Goal: Information Seeking & Learning: Learn about a topic

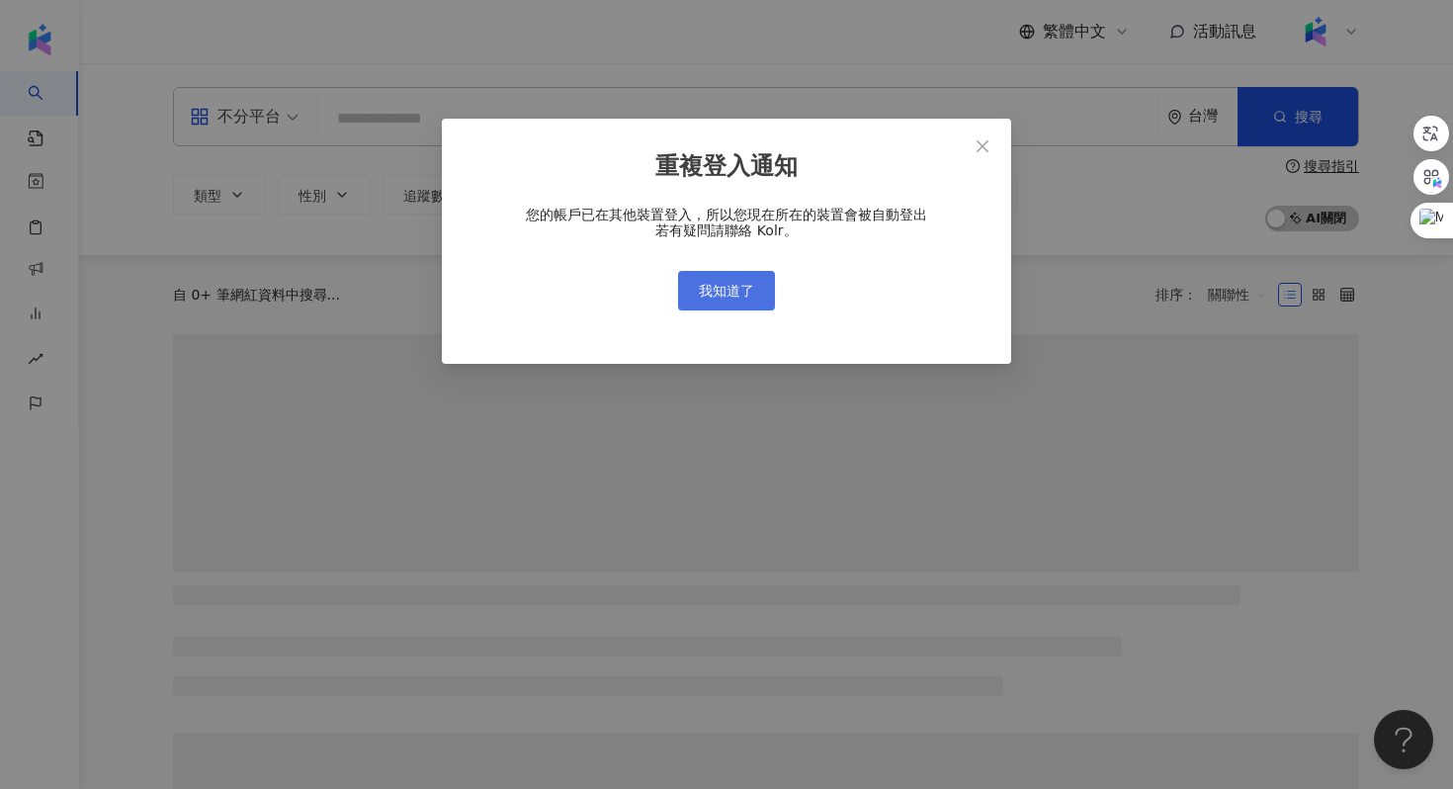
click at [758, 291] on button "我知道了" at bounding box center [726, 291] width 97 height 40
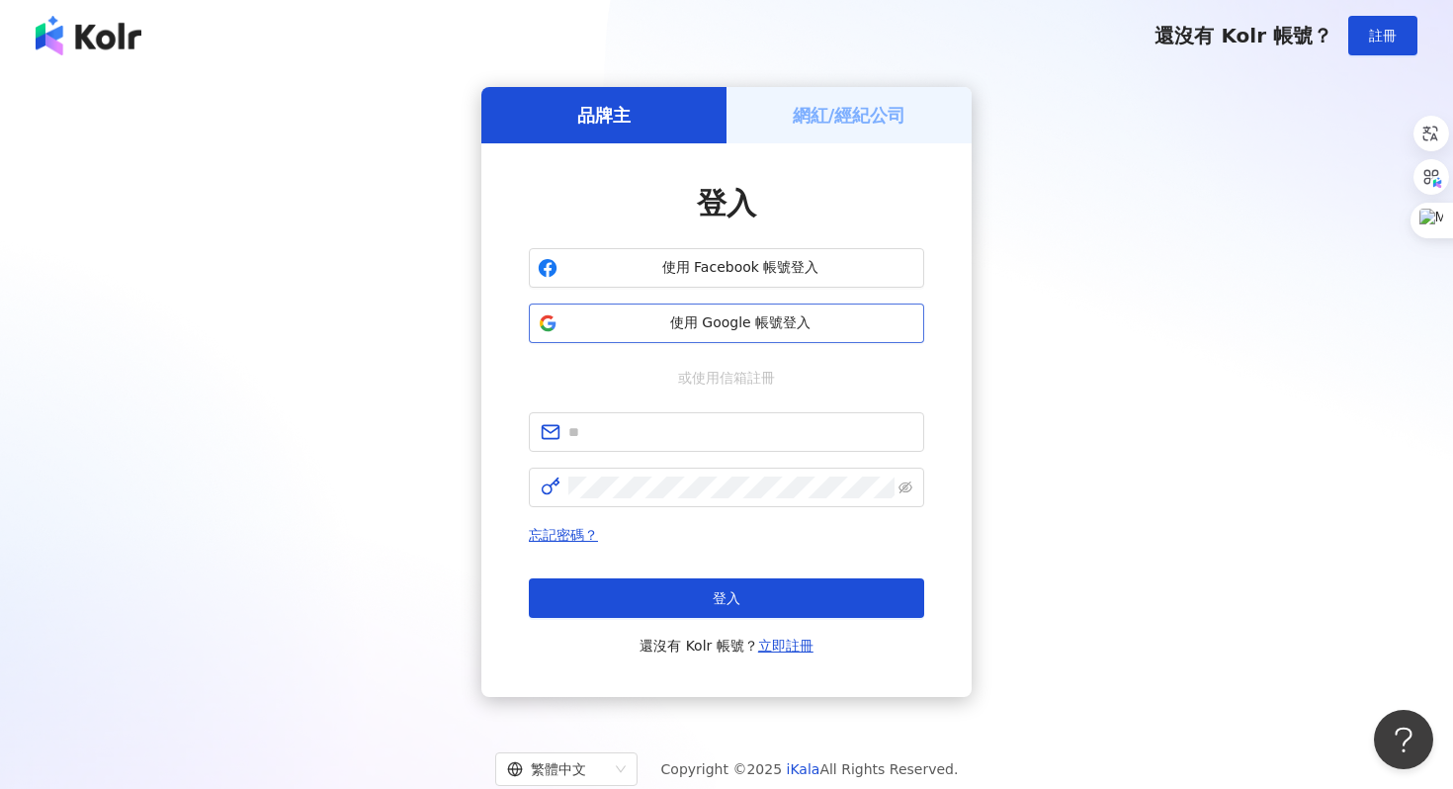
click at [723, 326] on span "使用 Google 帳號登入" at bounding box center [740, 323] width 350 height 20
click at [826, 323] on span "使用 Google 帳號登入" at bounding box center [740, 323] width 350 height 20
click at [724, 321] on span "使用 Google 帳號登入" at bounding box center [740, 323] width 350 height 20
click at [670, 309] on button "使用 Google 帳號登入" at bounding box center [726, 323] width 395 height 40
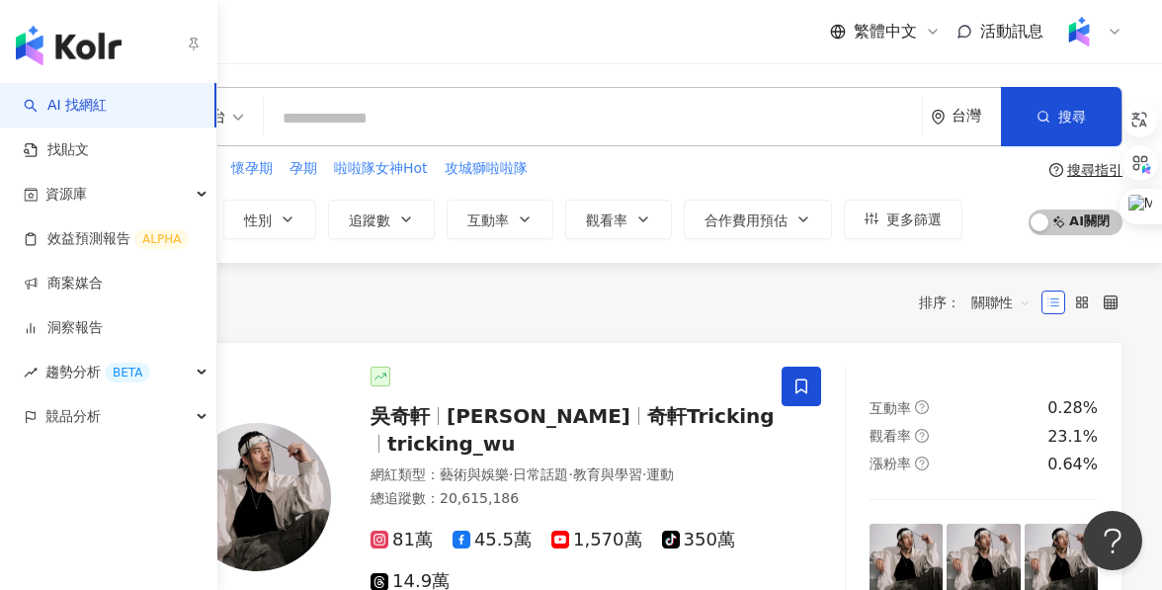
click at [64, 111] on link "AI 找網紅" at bounding box center [65, 106] width 83 height 20
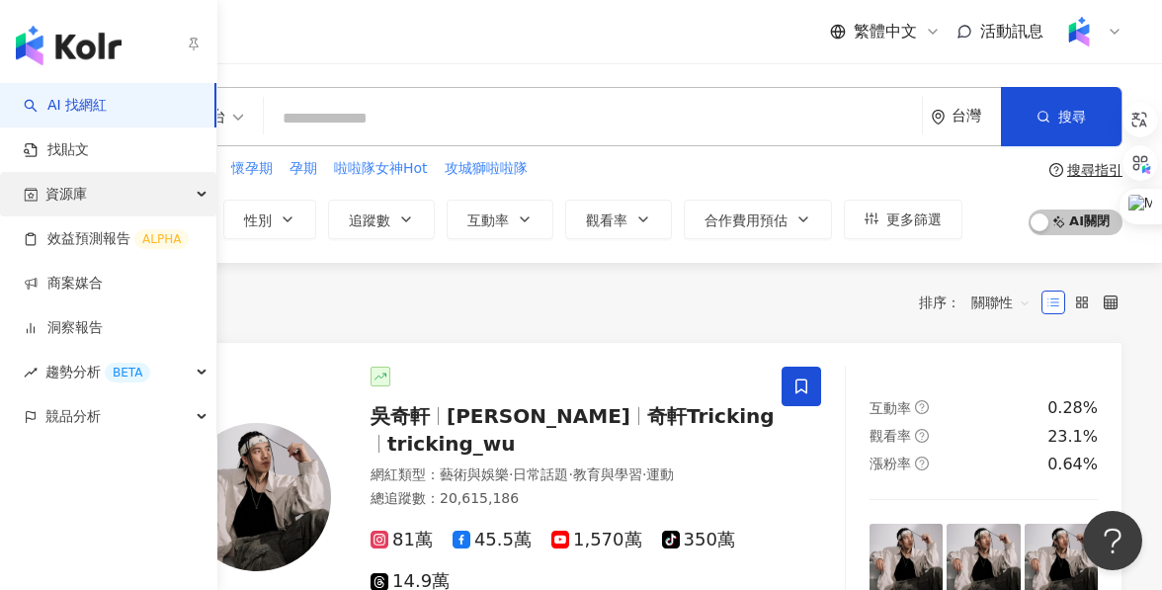
click at [113, 173] on div "資源庫" at bounding box center [108, 194] width 216 height 44
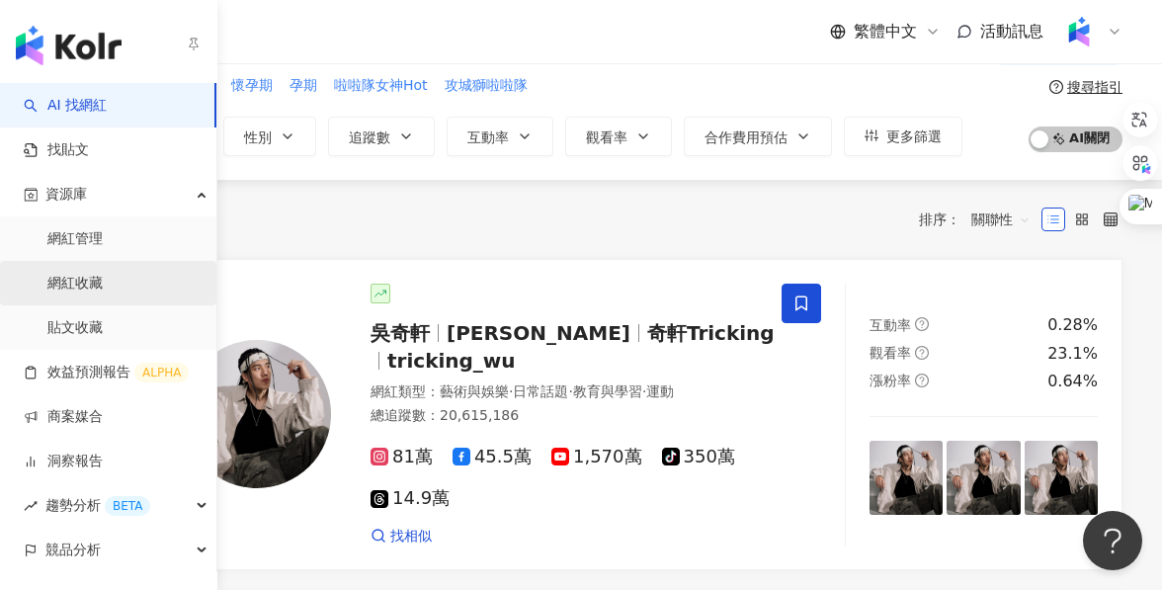
scroll to position [85, 0]
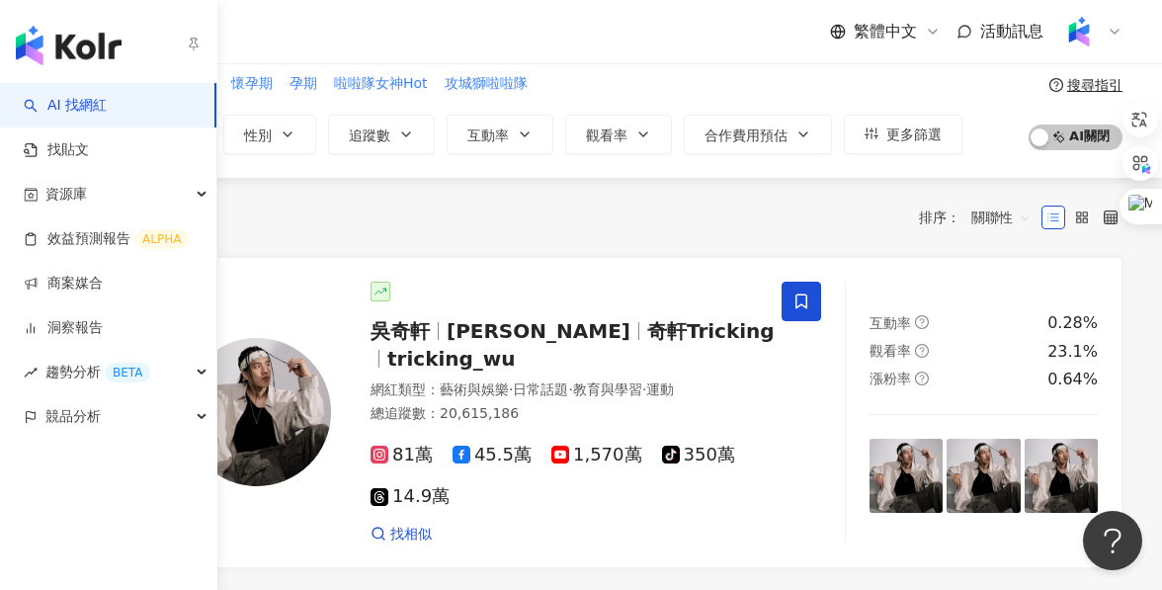
click at [107, 109] on link "AI 找網紅" at bounding box center [65, 106] width 83 height 20
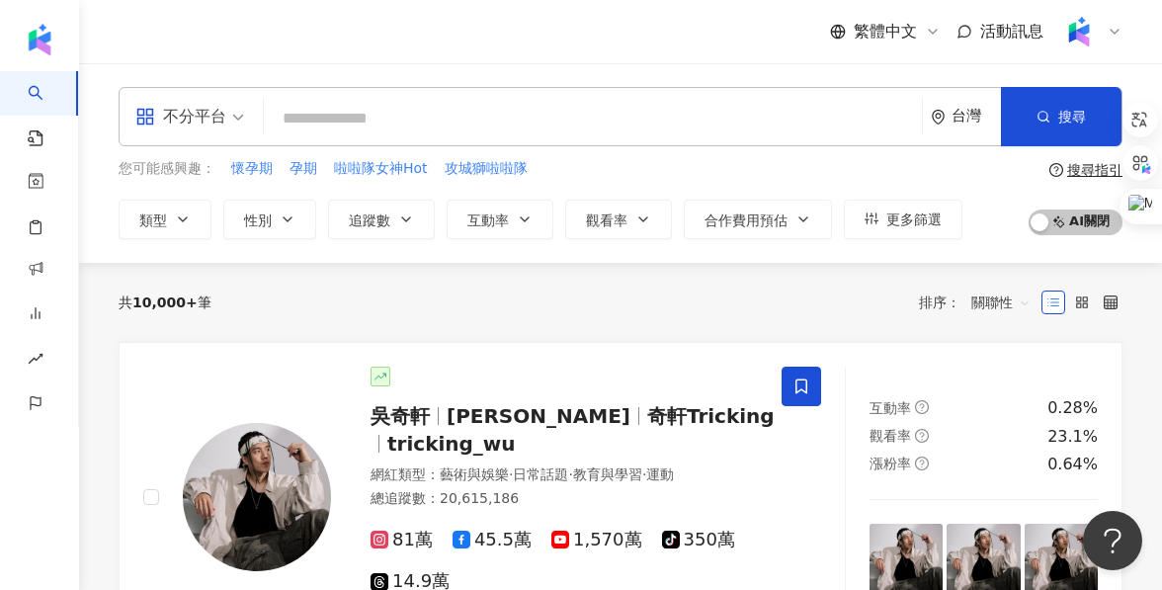
click at [970, 118] on div "台灣" at bounding box center [976, 116] width 49 height 17
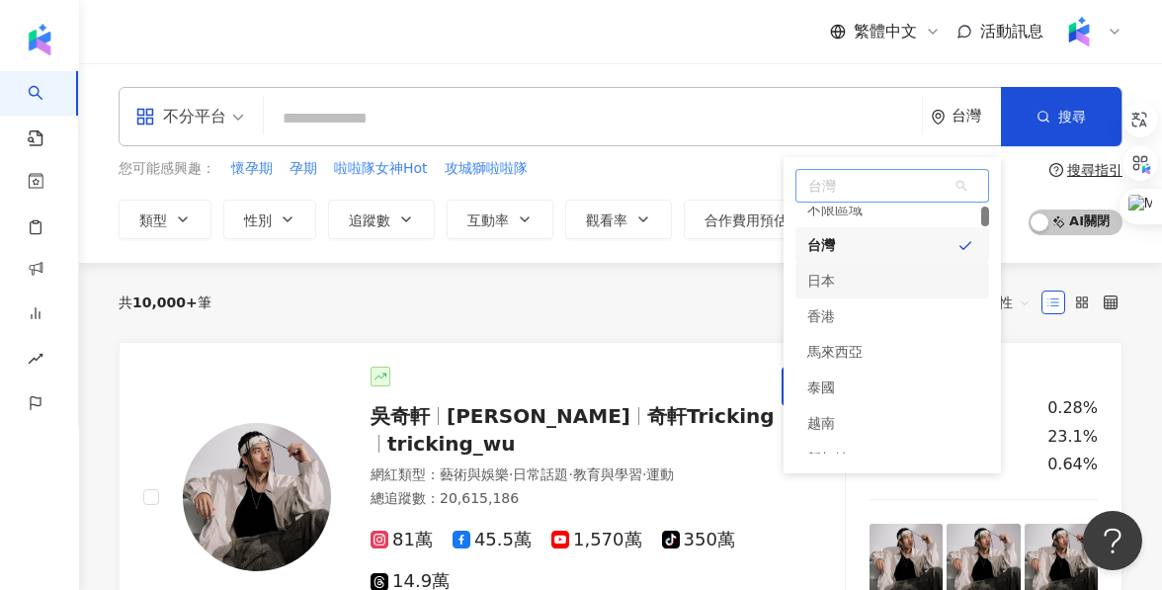
scroll to position [15, 0]
click at [859, 183] on span "台灣" at bounding box center [892, 186] width 192 height 32
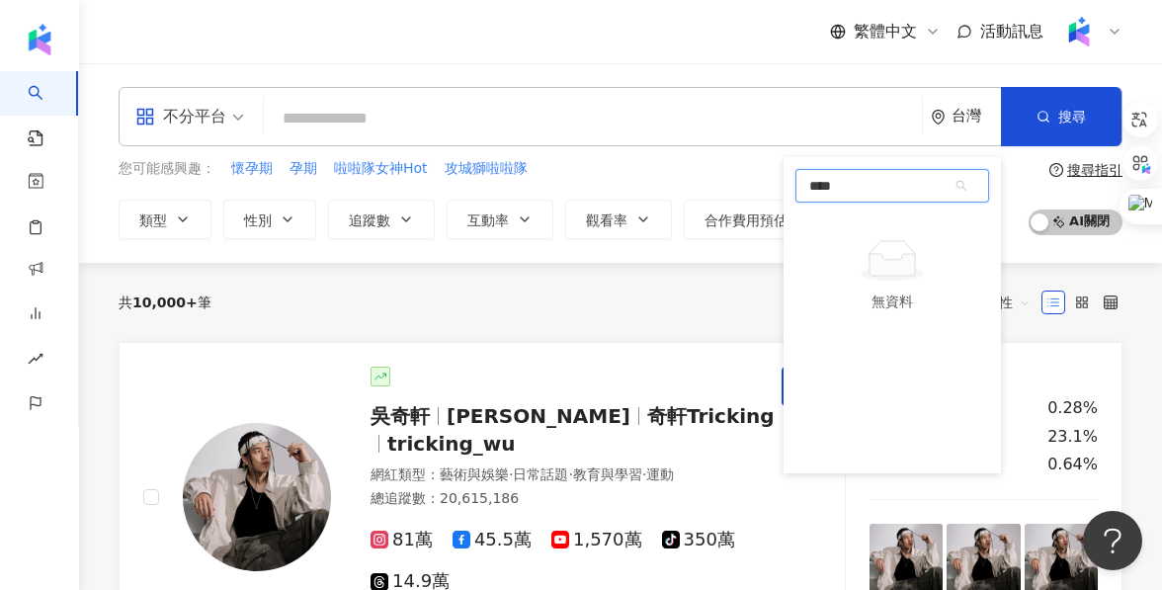
type input "**"
click at [835, 216] on div "美國" at bounding box center [892, 225] width 194 height 36
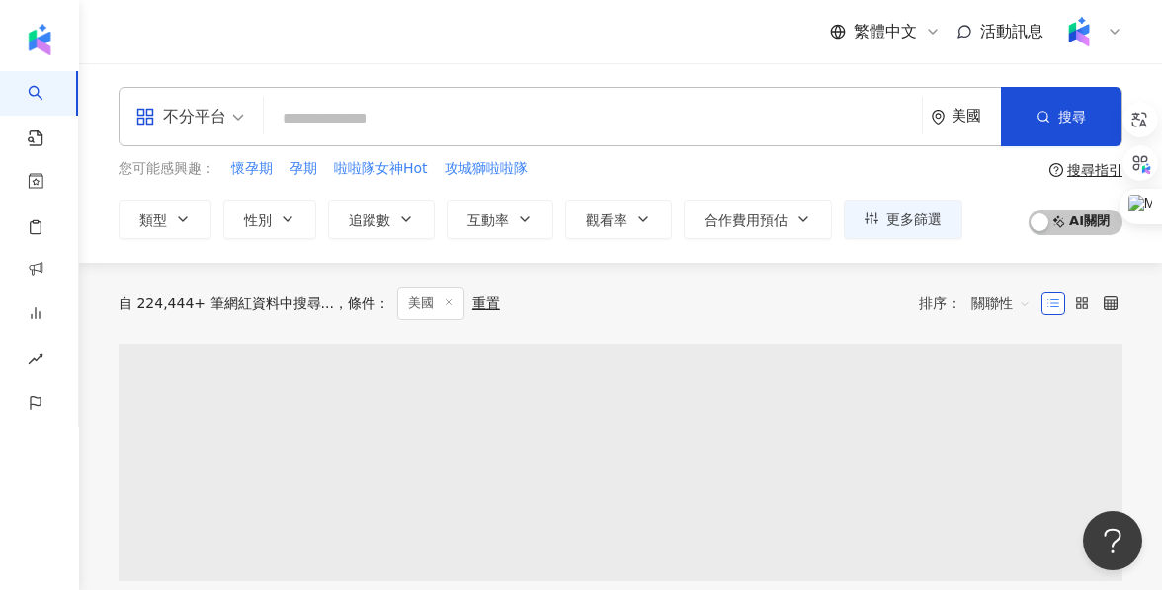
click at [702, 167] on div "您可能感興趣： 懷孕期 孕期 啦啦隊女神Hot 攻城獅啦啦隊" at bounding box center [541, 169] width 844 height 22
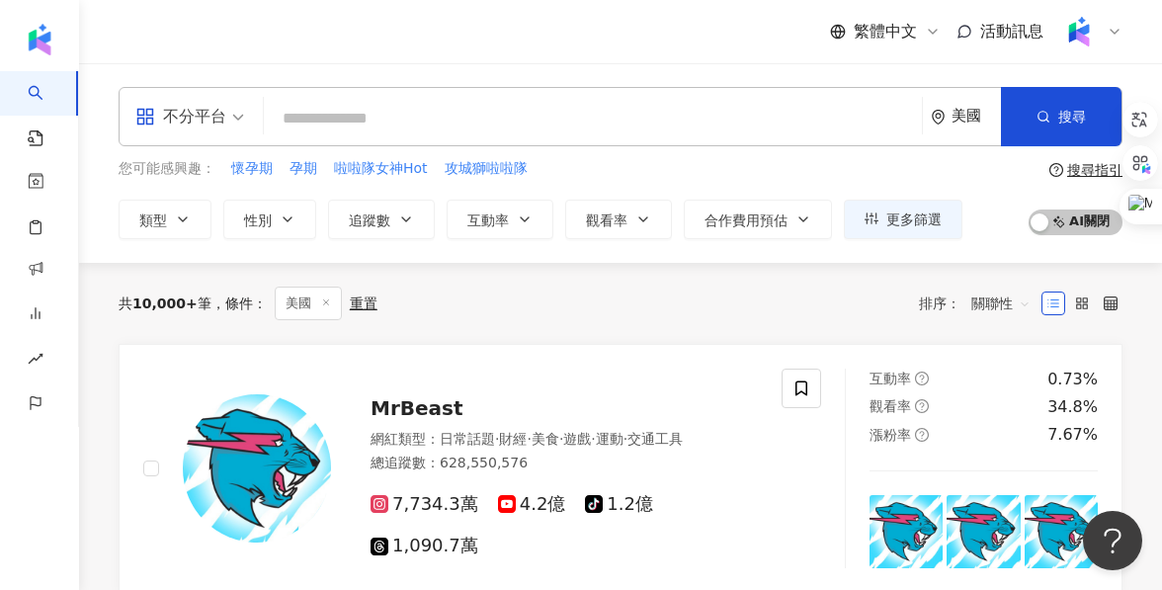
click at [565, 128] on input "search" at bounding box center [593, 119] width 642 height 38
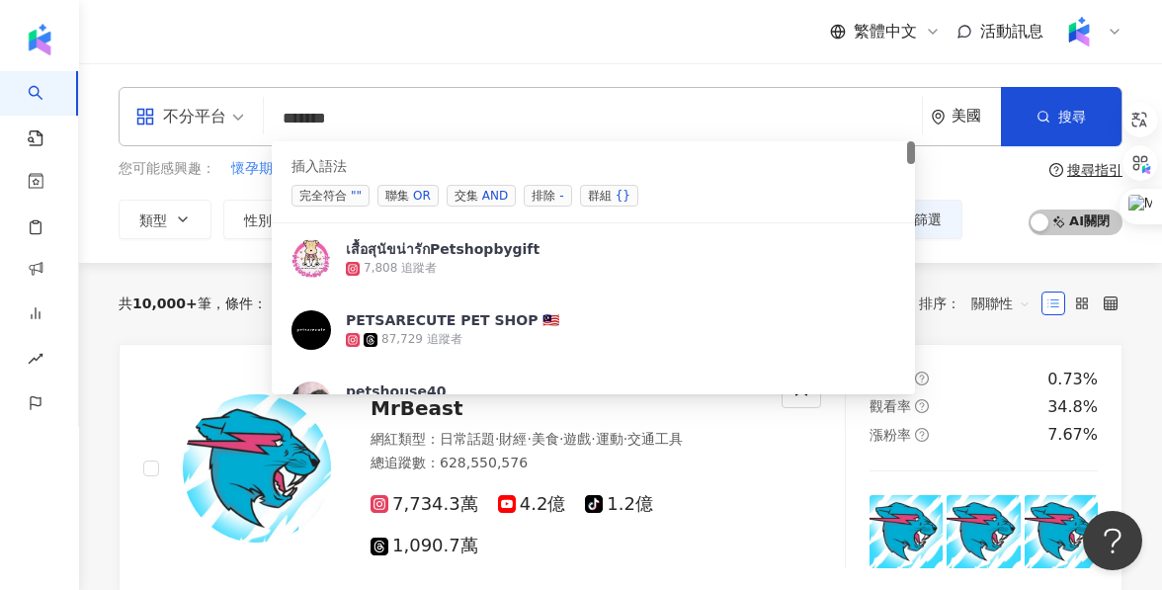
click at [430, 192] on span "聯集 OR" at bounding box center [407, 196] width 61 height 22
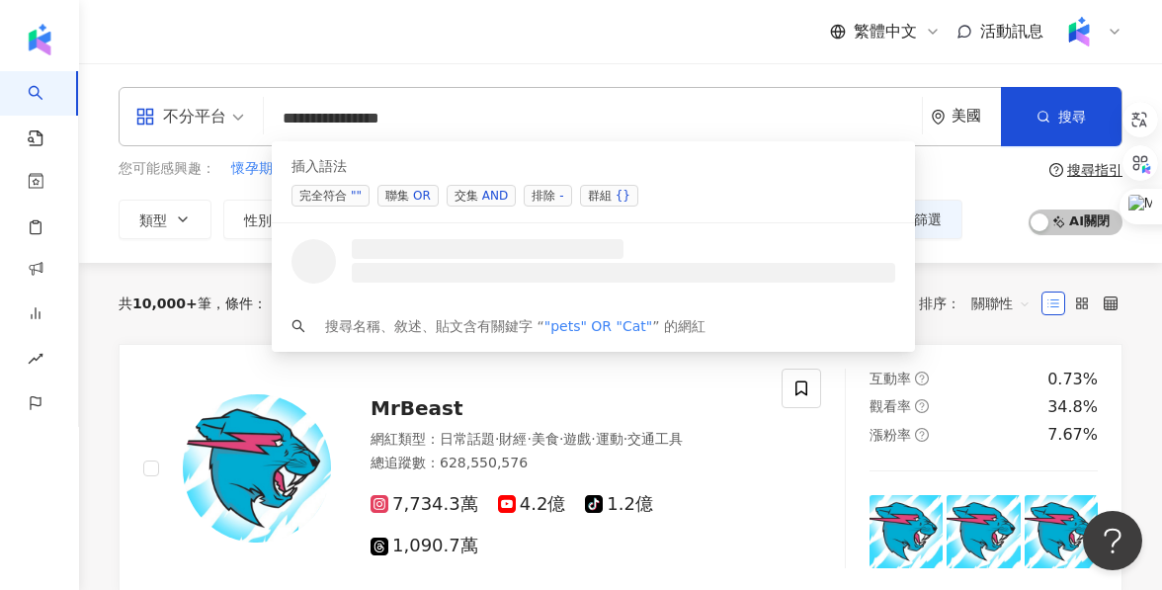
click at [424, 188] on div "OR" at bounding box center [422, 196] width 18 height 20
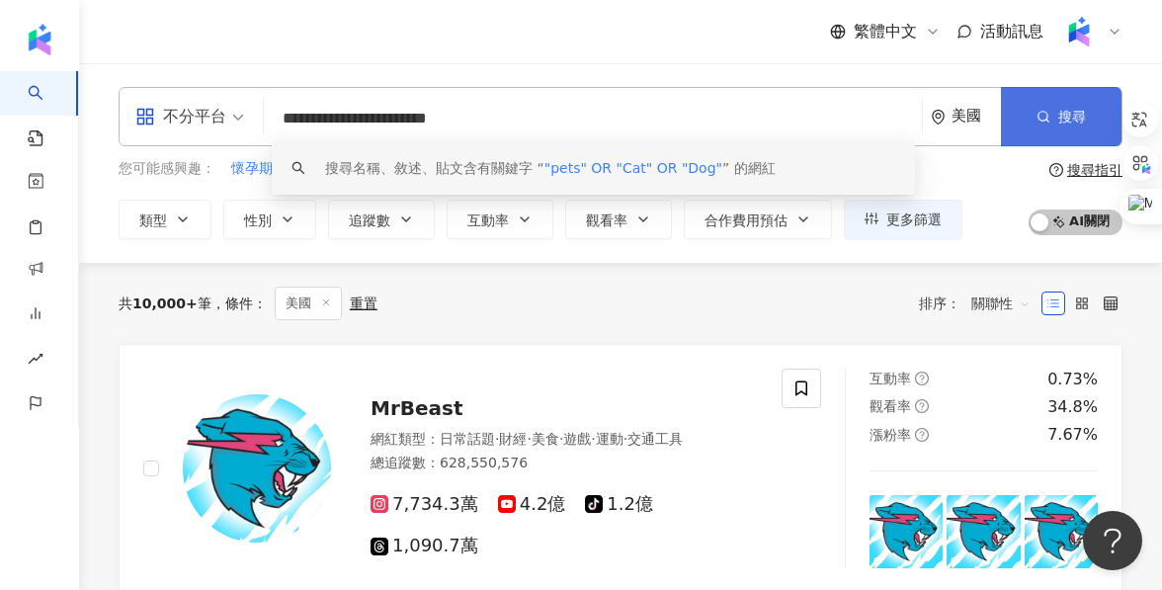
type input "**********"
click at [1058, 129] on button "搜尋" at bounding box center [1061, 116] width 121 height 59
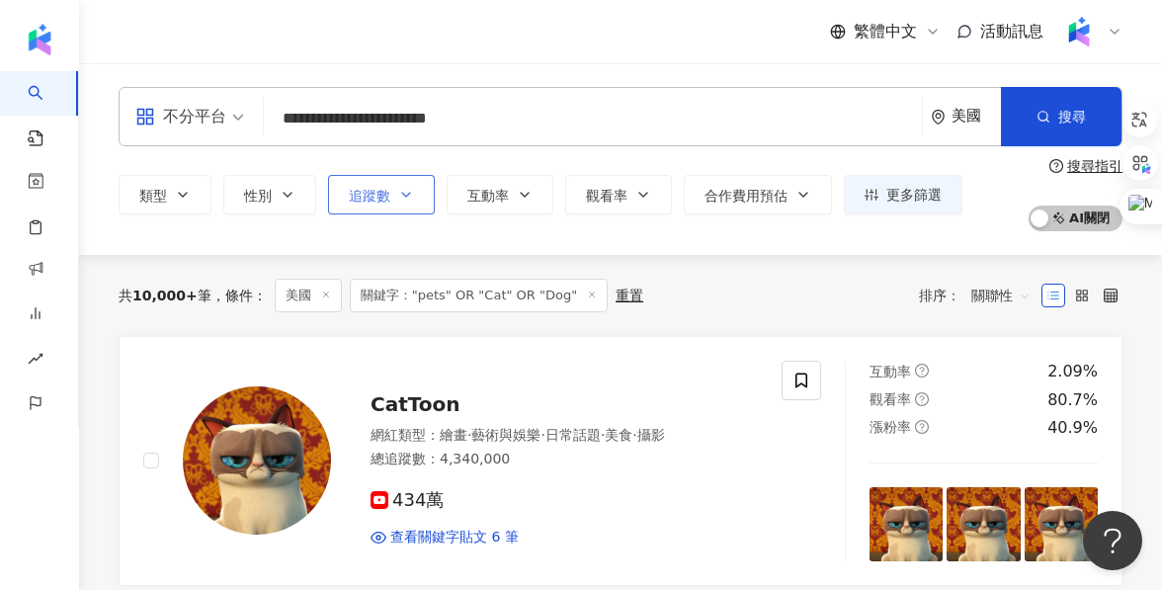
click at [376, 195] on span "追蹤數" at bounding box center [370, 196] width 42 height 16
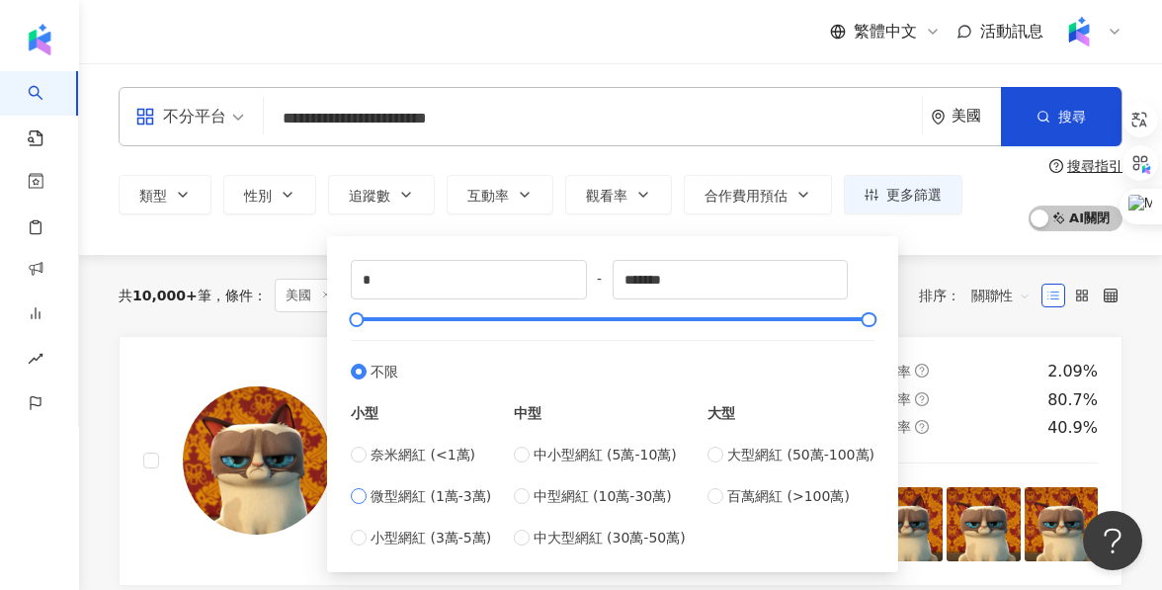
click at [448, 498] on span "微型網紅 (1萬-3萬)" at bounding box center [431, 496] width 121 height 22
type input "*****"
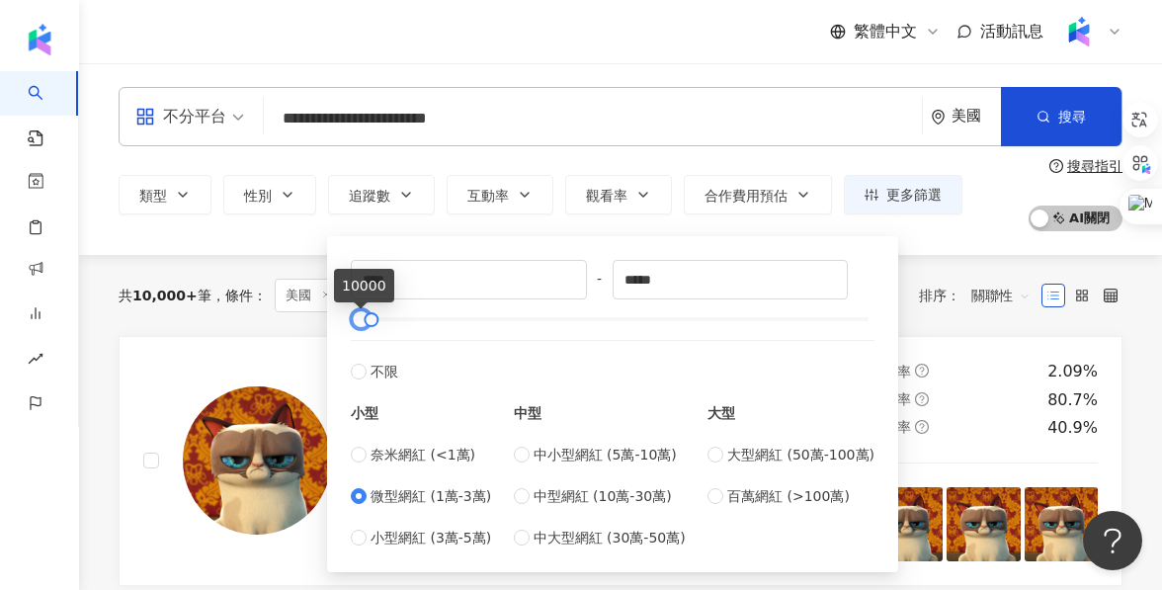
type input "*"
drag, startPoint x: 356, startPoint y: 315, endPoint x: 333, endPoint y: 314, distance: 22.7
click at [333, 314] on div "* - ***** 不限 小型 奈米網紅 (<1萬) 微型網紅 (1萬-3萬) 小型網紅 (3萬-5萬) 中型 中小型網紅 (5萬-10萬) 中型網紅 (10…" at bounding box center [612, 404] width 571 height 336
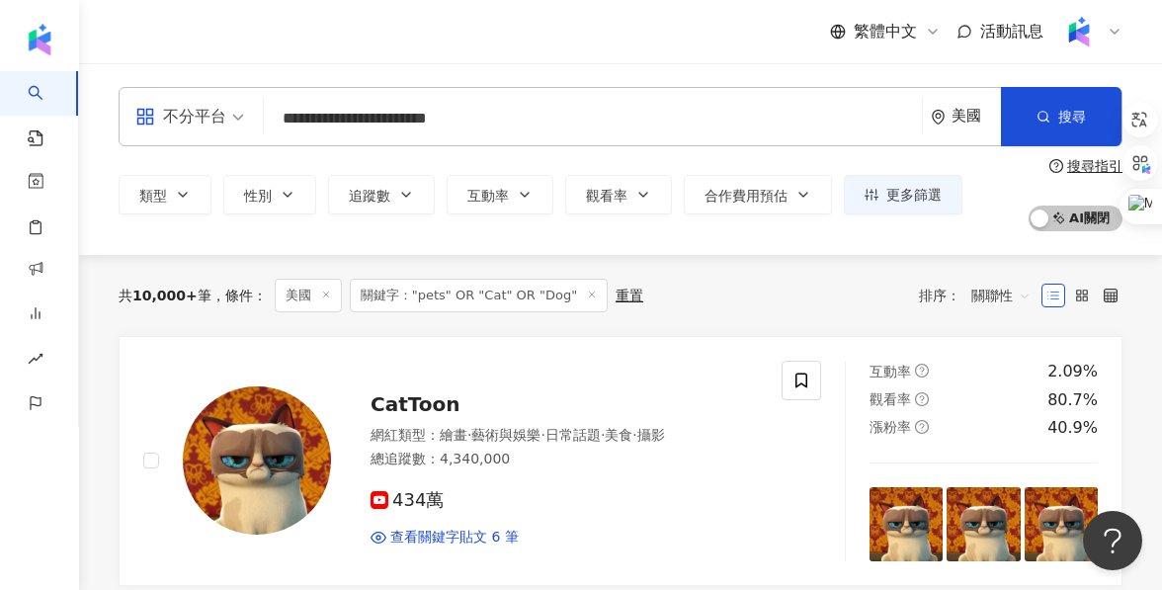
click at [648, 162] on div "類型 性別 追蹤數 互動率 觀看率 合作費用預估 更多篩選 * - ***** 不限 小型 奈米網紅 (<1萬) 微型網紅 (1萬-3萬) 小型網紅 (3萬-…" at bounding box center [621, 194] width 1004 height 73
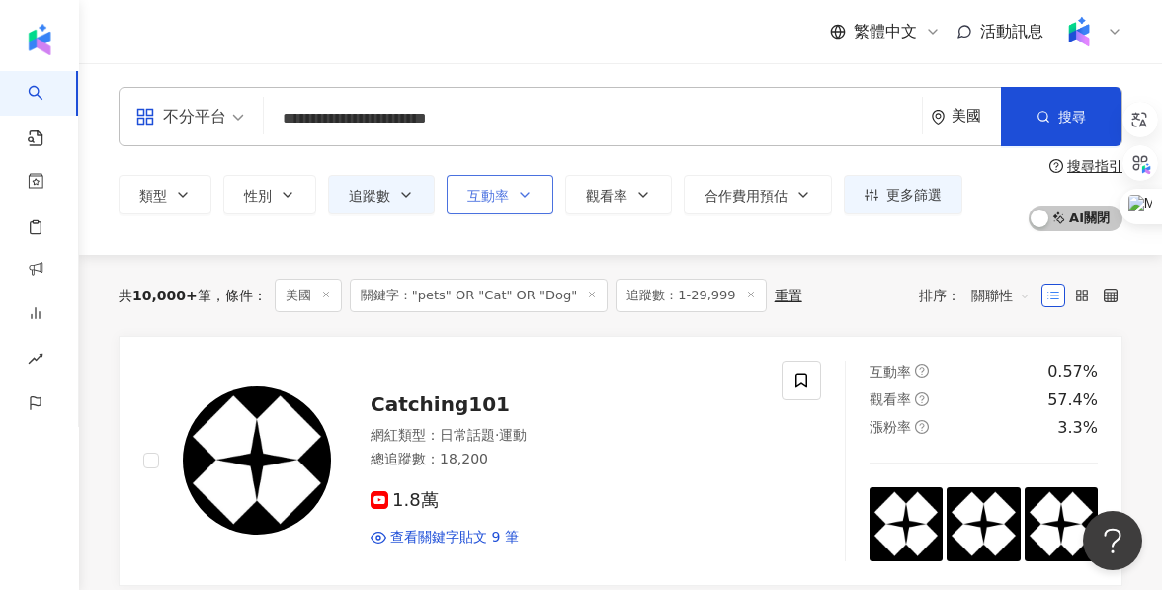
click at [517, 204] on button "互動率" at bounding box center [500, 195] width 107 height 40
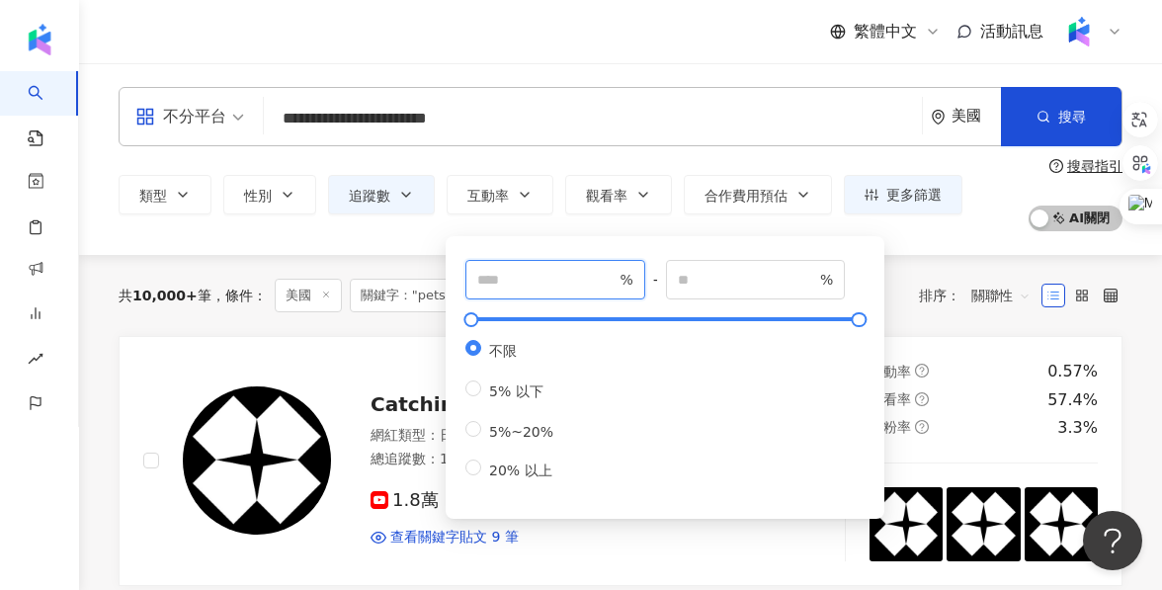
click at [566, 281] on input "number" at bounding box center [546, 280] width 138 height 22
type input "*"
click at [593, 165] on div "類型 性別 追蹤數 互動率 觀看率 合作費用預估 更多篩選 * - ***** 不限 小型 奈米網紅 (<1萬) 微型網紅 (1萬-3萬) 小型網紅 (3萬-…" at bounding box center [621, 194] width 1004 height 73
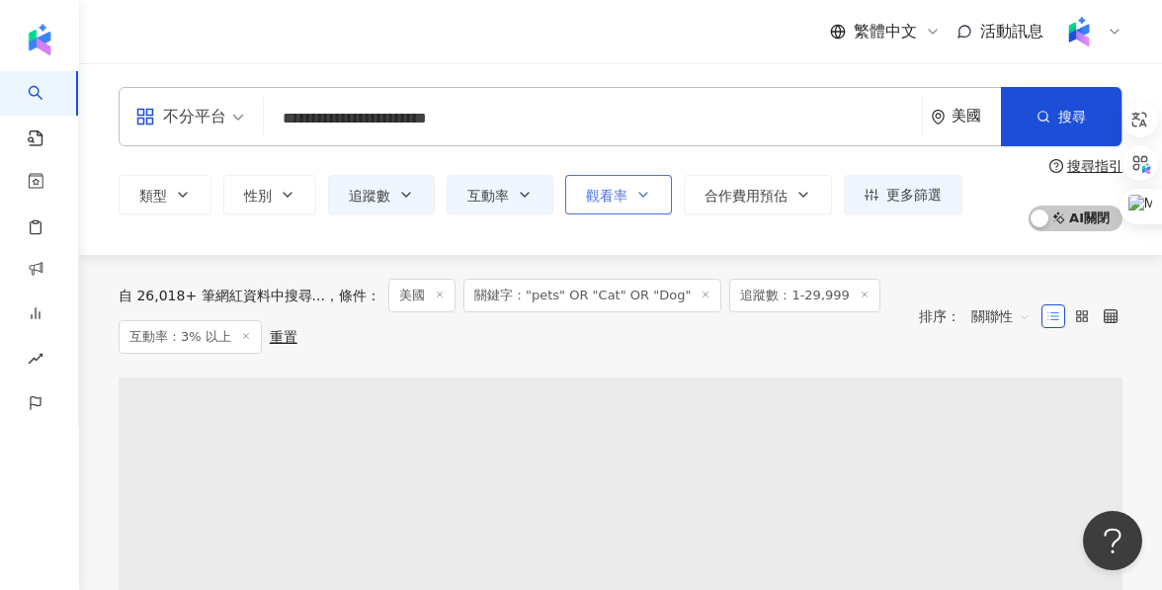
click at [594, 195] on span "觀看率" at bounding box center [607, 196] width 42 height 16
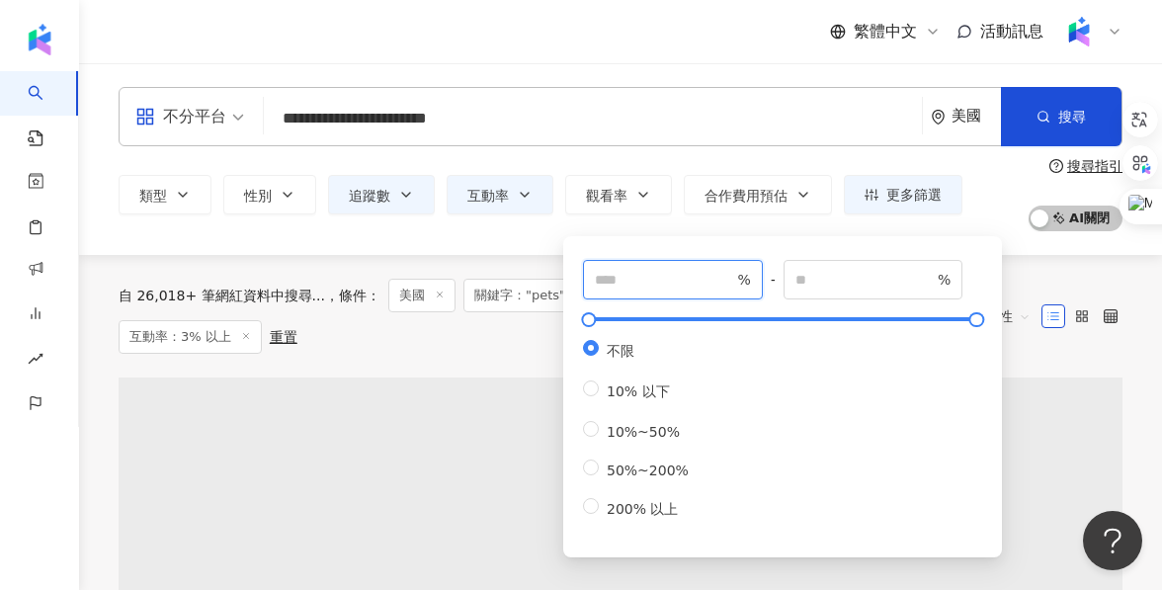
click at [612, 273] on input "number" at bounding box center [664, 280] width 138 height 22
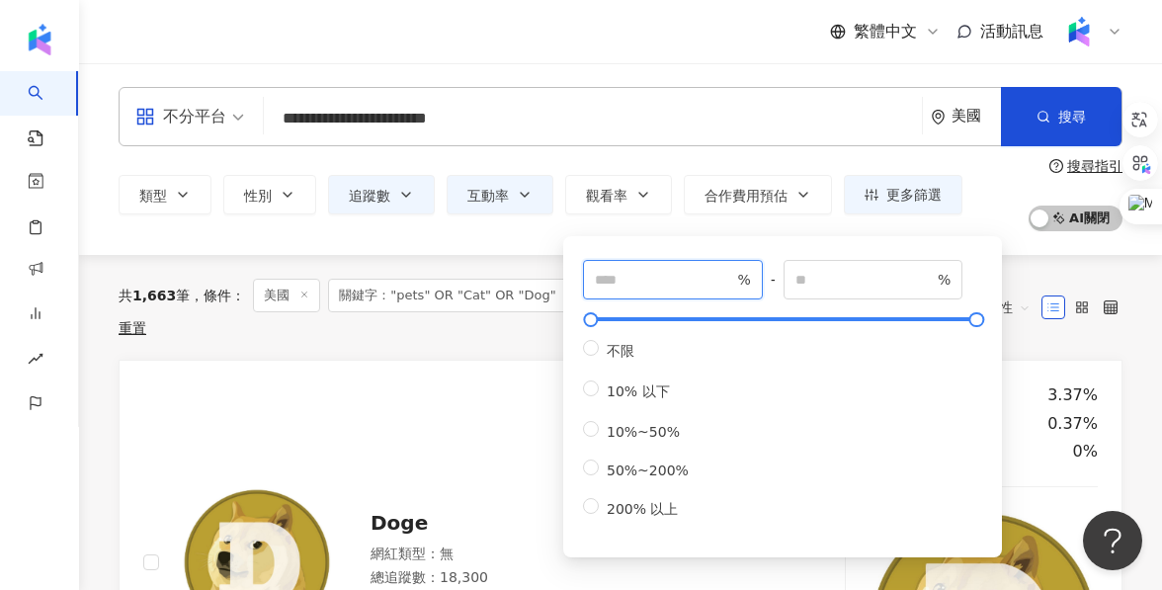
type input "**"
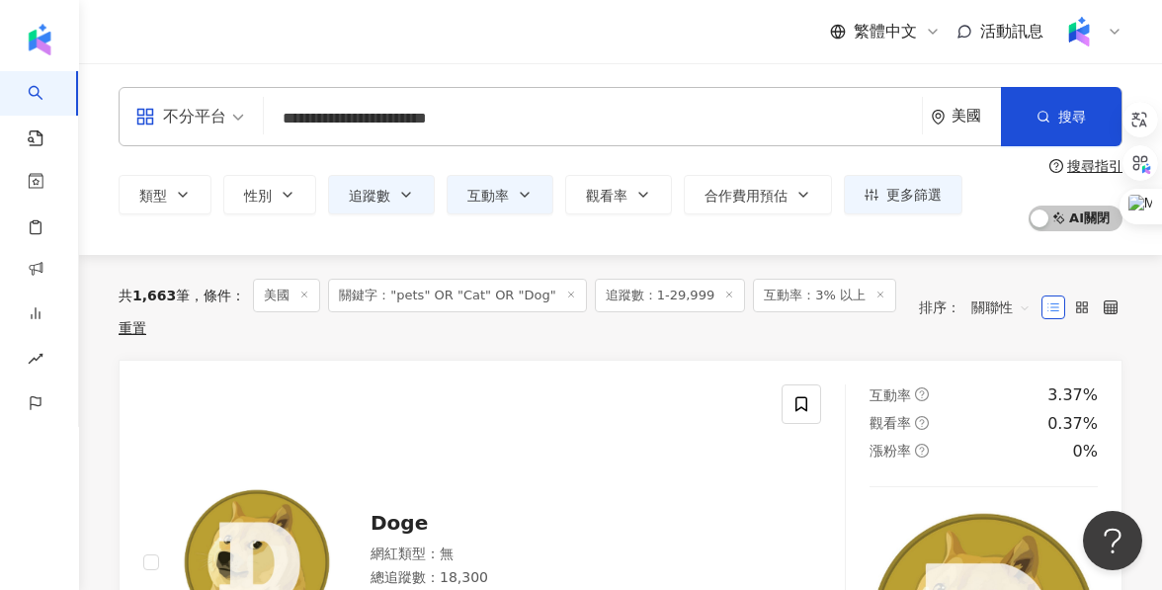
click at [662, 162] on div "類型 性別 追蹤數 互動率 觀看率 合作費用預估 更多篩選 * - ***** 不限 小型 奈米網紅 (<1萬) 微型網紅 (1萬-3萬) 小型網紅 (3萬-…" at bounding box center [621, 194] width 1004 height 73
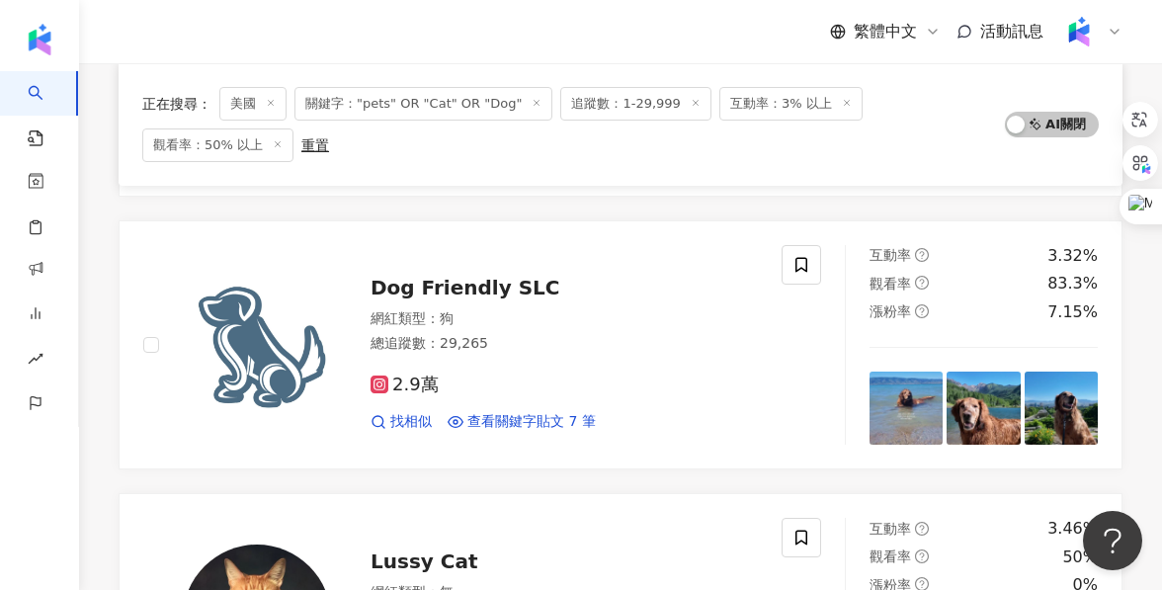
scroll to position [1551, 0]
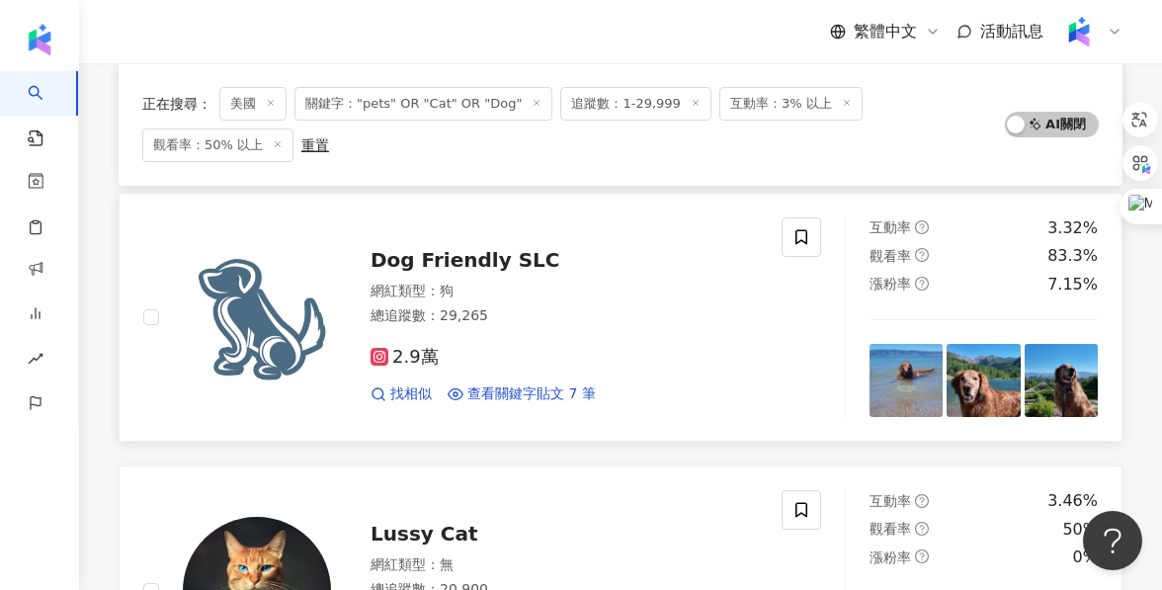
click at [457, 254] on span "Dog Friendly SLC" at bounding box center [466, 260] width 190 height 24
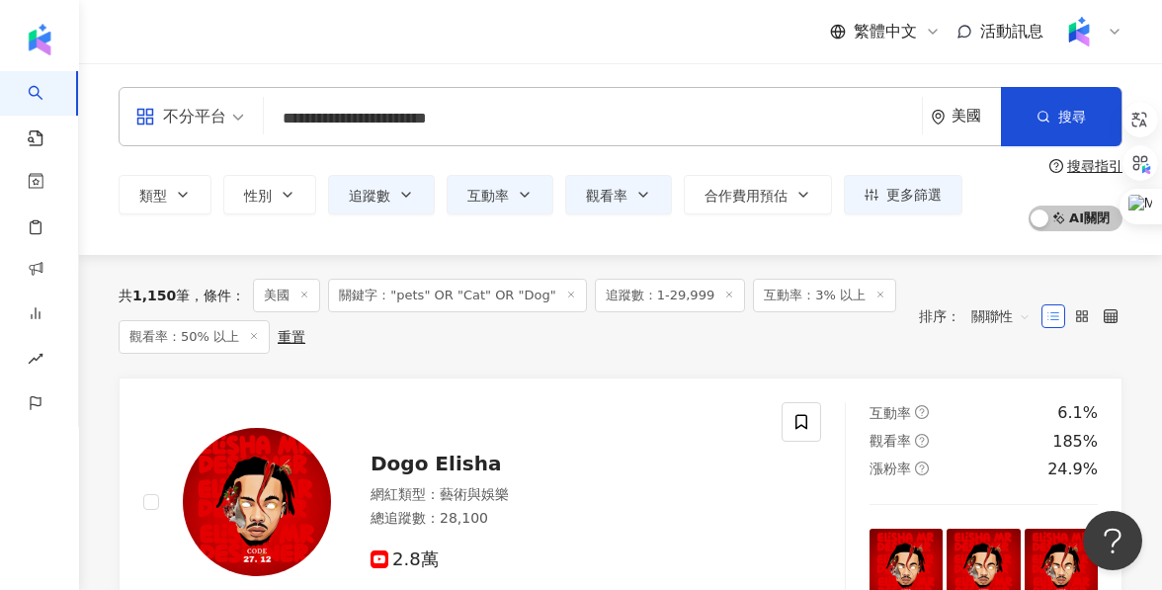
click at [941, 129] on div "美國" at bounding box center [966, 116] width 70 height 57
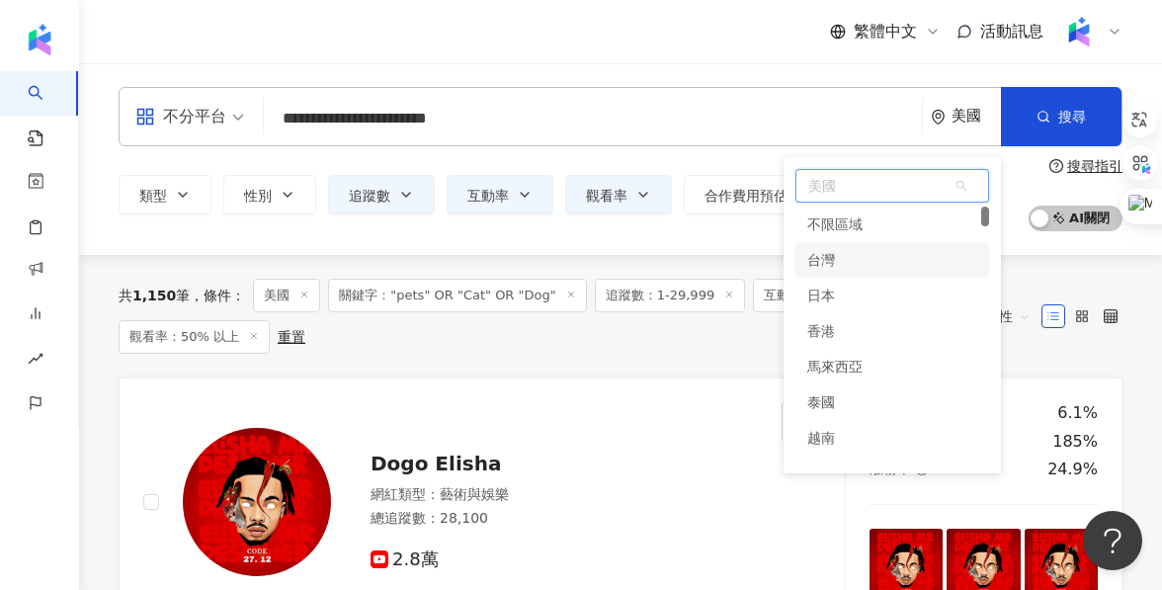
click at [853, 267] on div "台灣" at bounding box center [892, 260] width 194 height 36
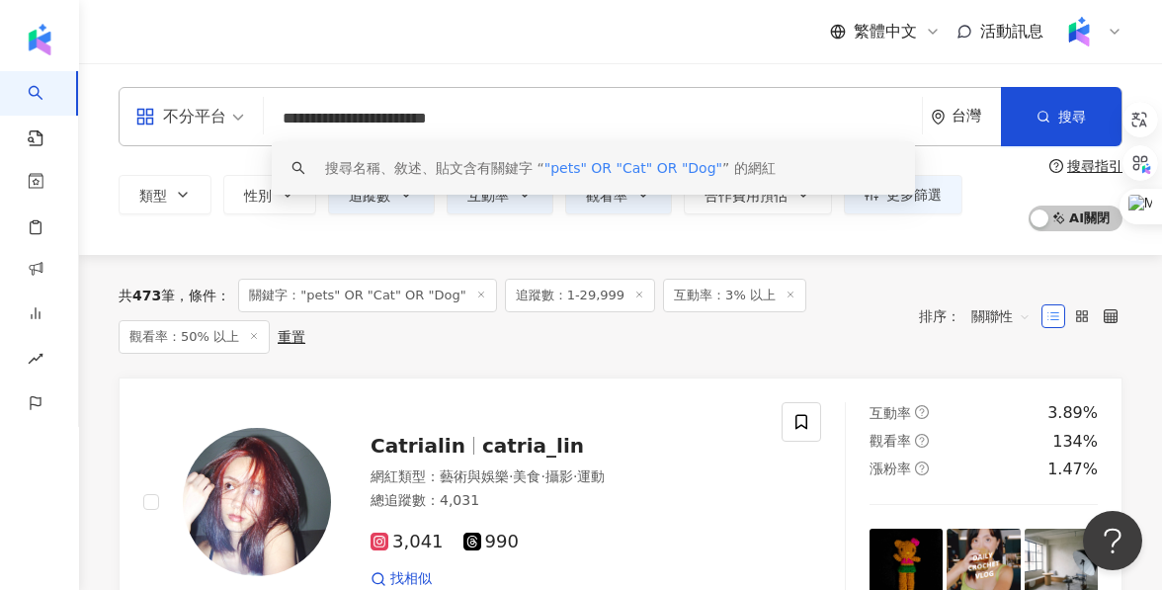
drag, startPoint x: 536, startPoint y: 130, endPoint x: 228, endPoint y: 128, distance: 307.3
click at [228, 128] on div "**********" at bounding box center [621, 116] width 1004 height 59
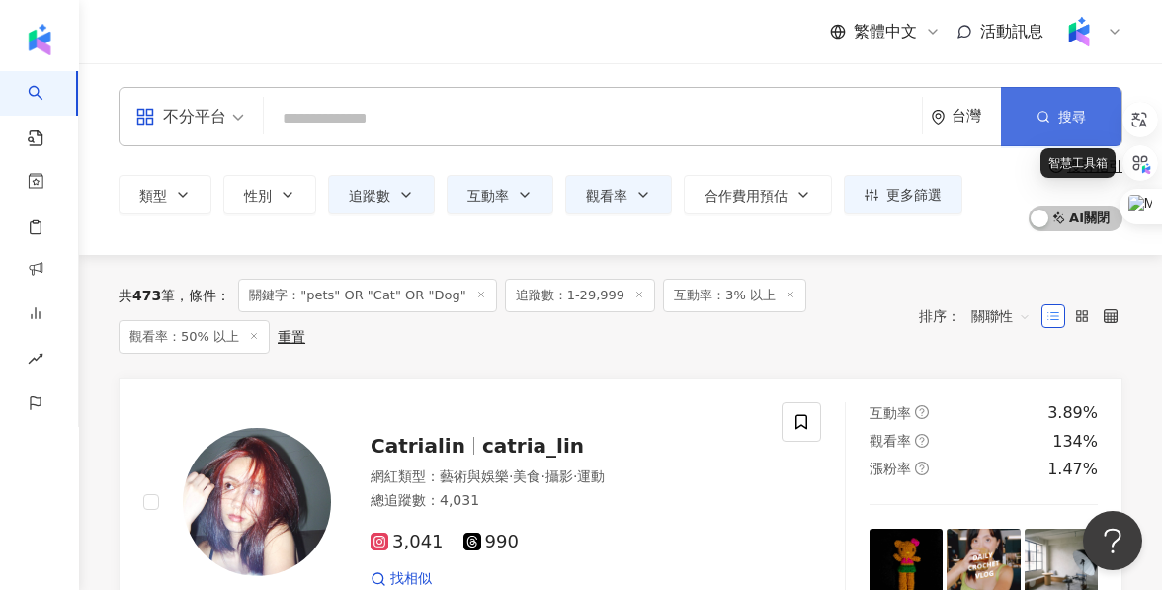
click at [1061, 130] on button "搜尋" at bounding box center [1061, 116] width 121 height 59
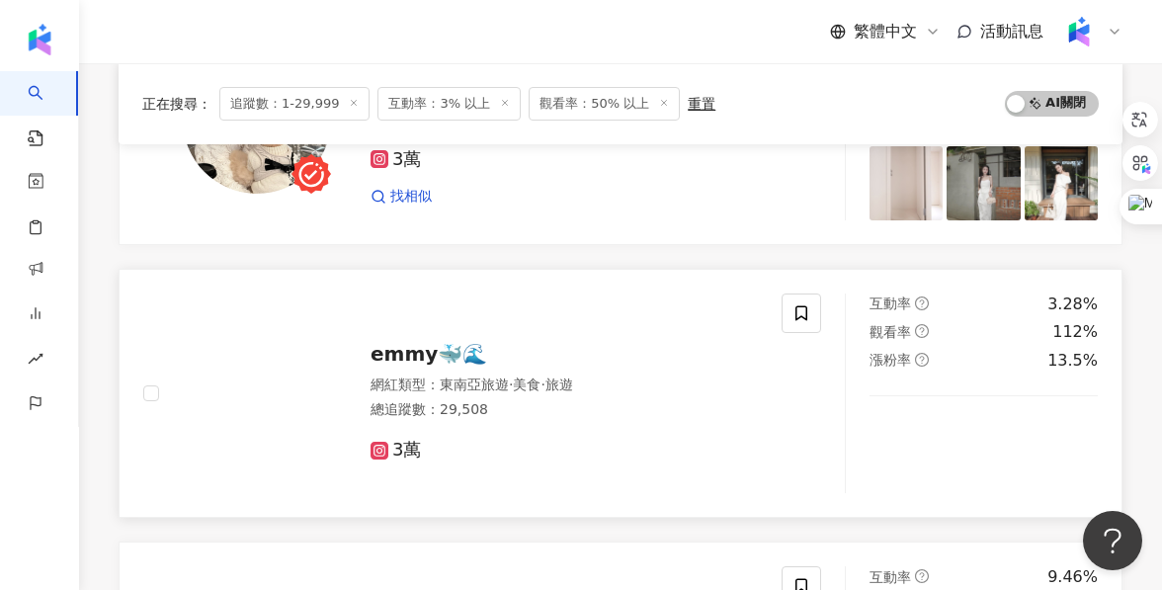
scroll to position [2483, 0]
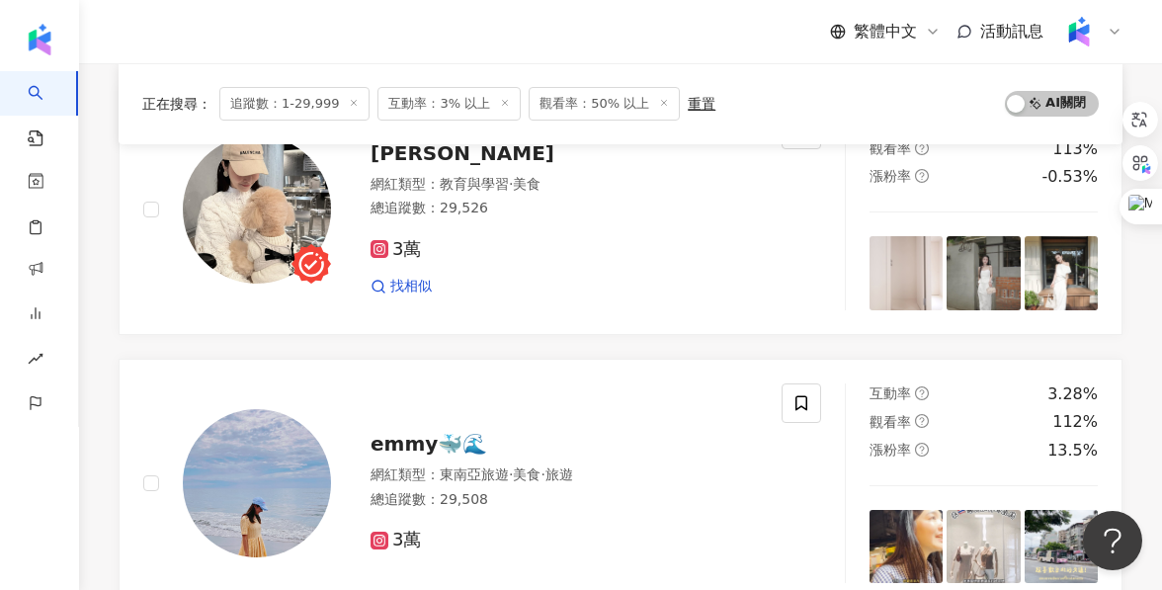
click at [1095, 43] on div at bounding box center [1090, 32] width 63 height 40
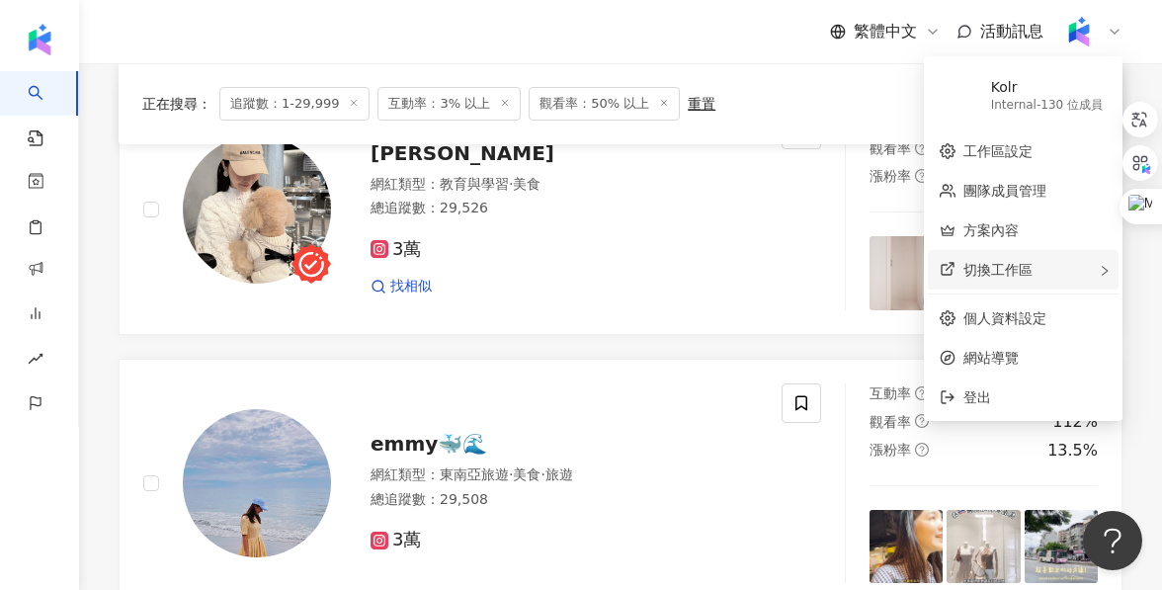
click at [998, 267] on span "切換工作區" at bounding box center [997, 270] width 69 height 16
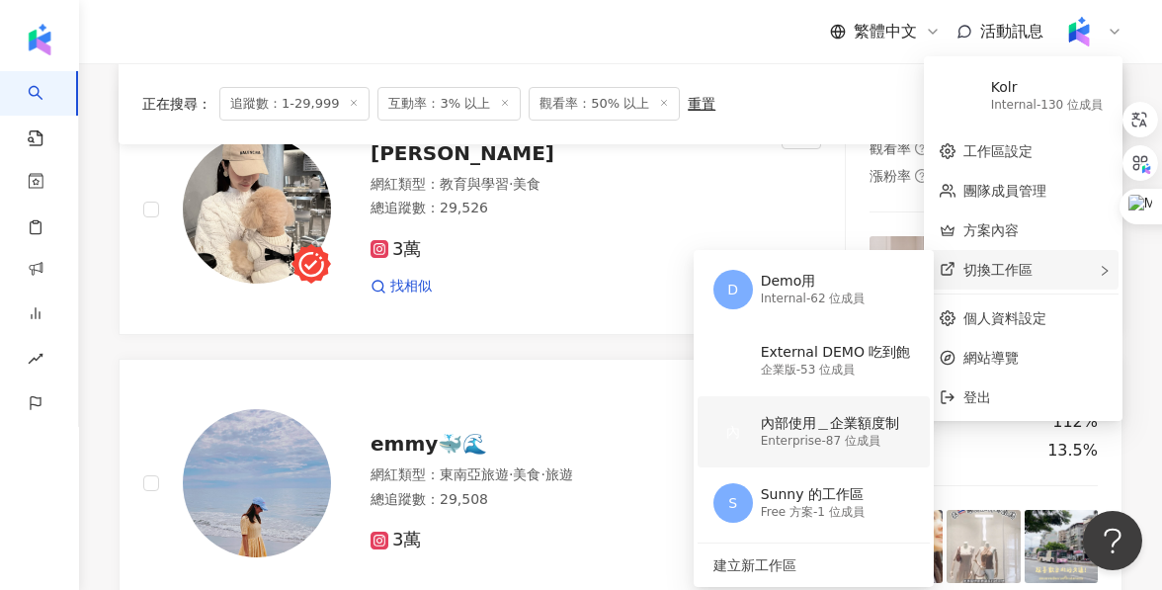
click at [785, 443] on div "Enterprise - 87 位成員" at bounding box center [830, 441] width 138 height 17
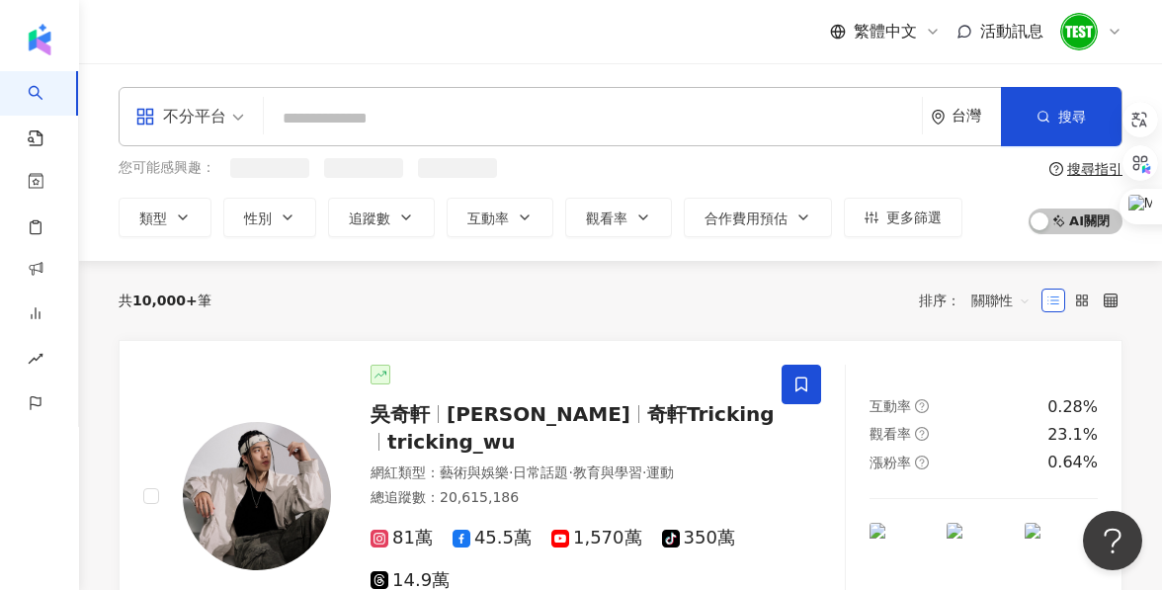
click at [338, 120] on input "search" at bounding box center [593, 119] width 642 height 38
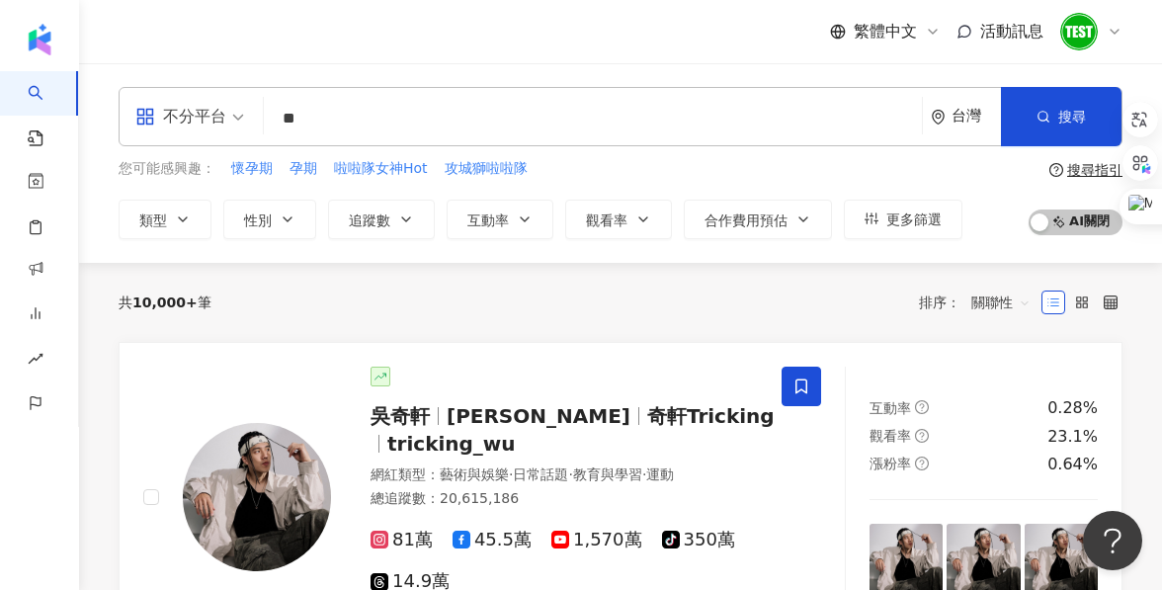
type input "*"
type input "**"
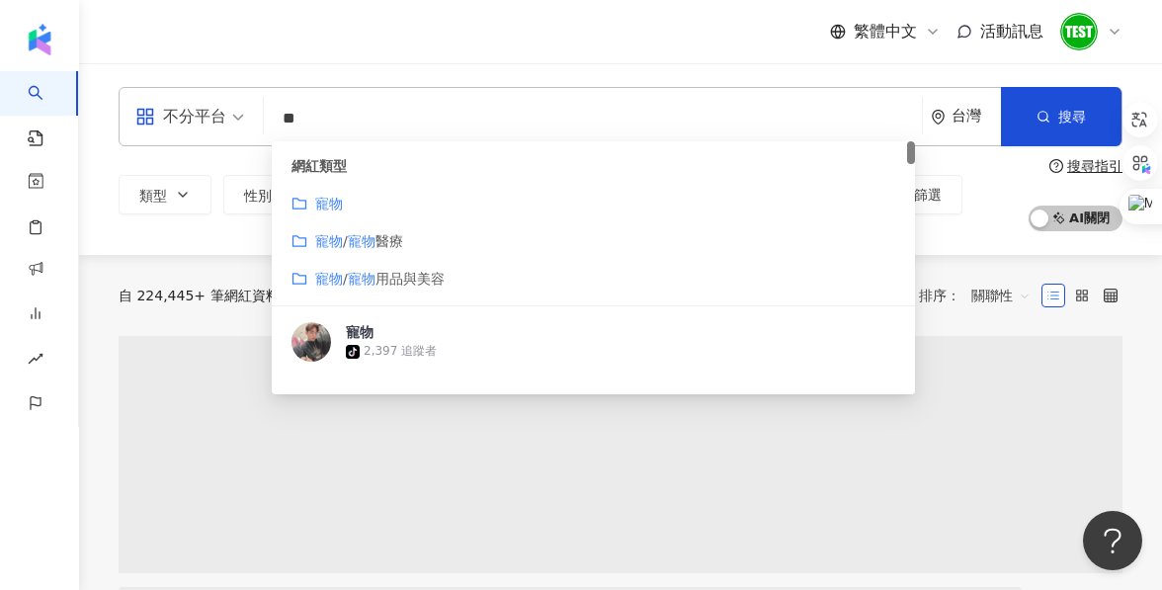
click at [135, 69] on div "不分平台 ** 台灣 搜尋 customizedTag 網紅類型 寵物 寵物 / 寵物 醫療 寵物 / 寵物 用品與美容 寵物 tiktok-icon 2,3…" at bounding box center [620, 159] width 1083 height 192
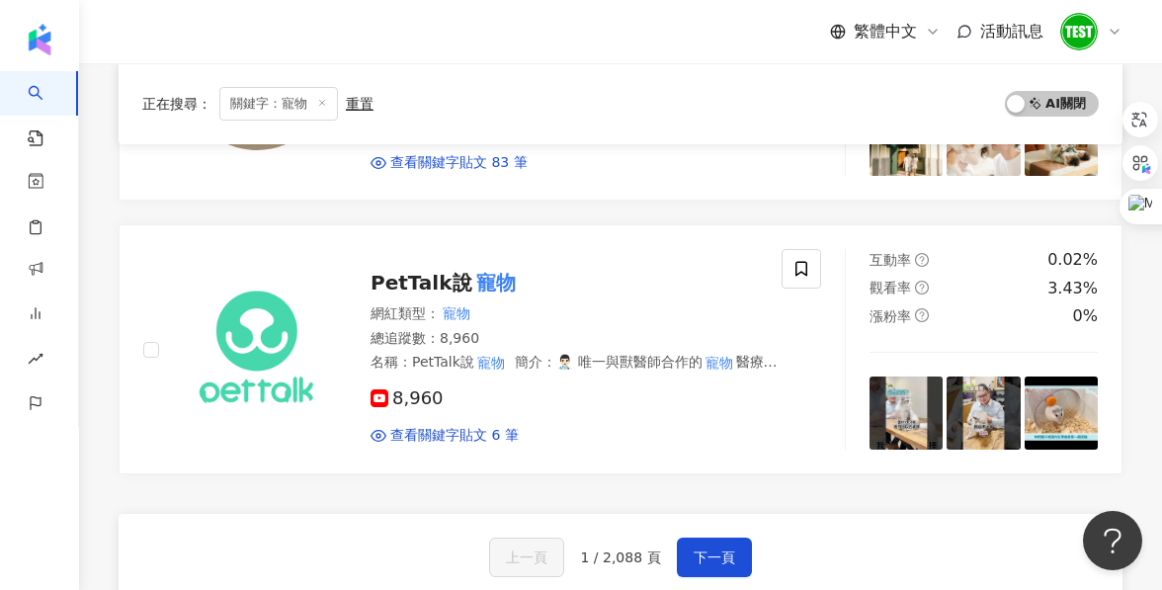
scroll to position [3313, 0]
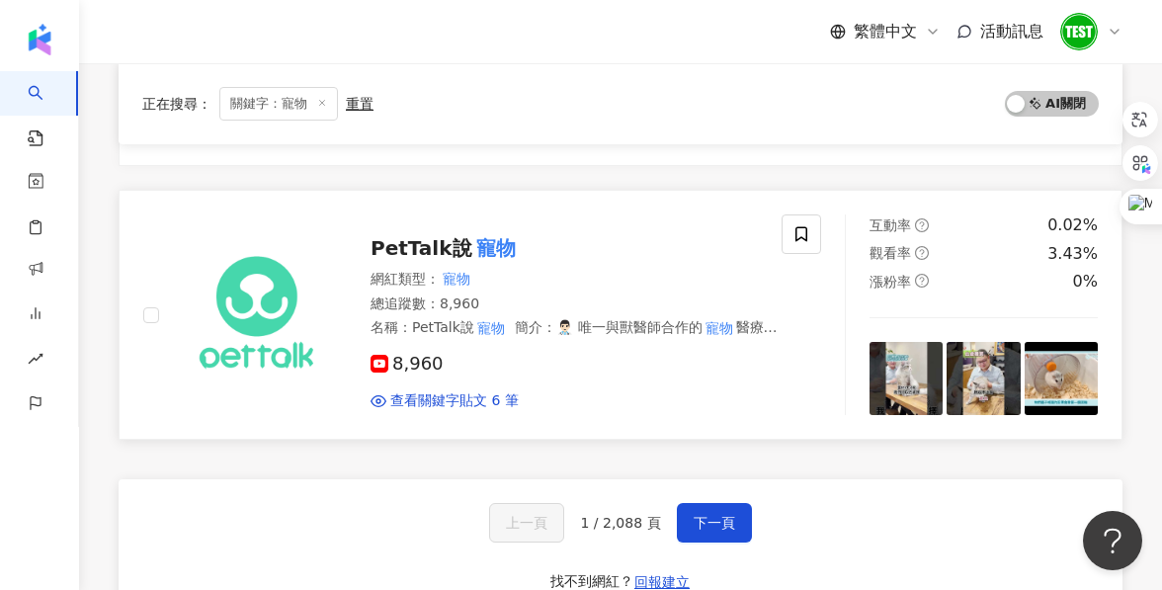
click at [405, 236] on span "PetTalk說" at bounding box center [422, 248] width 102 height 24
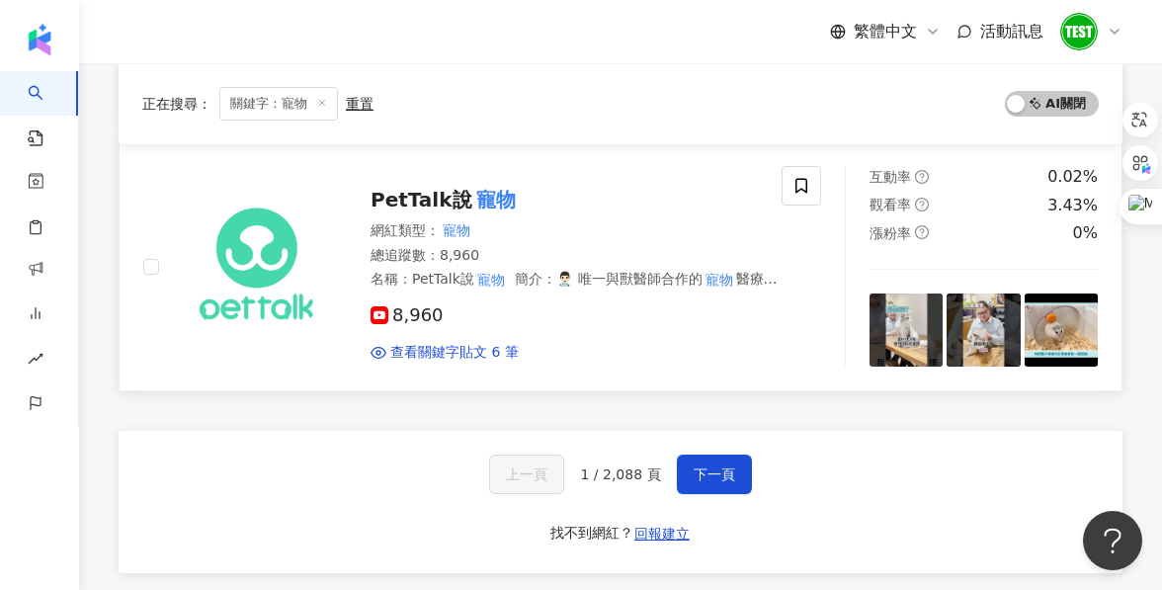
scroll to position [3399, 0]
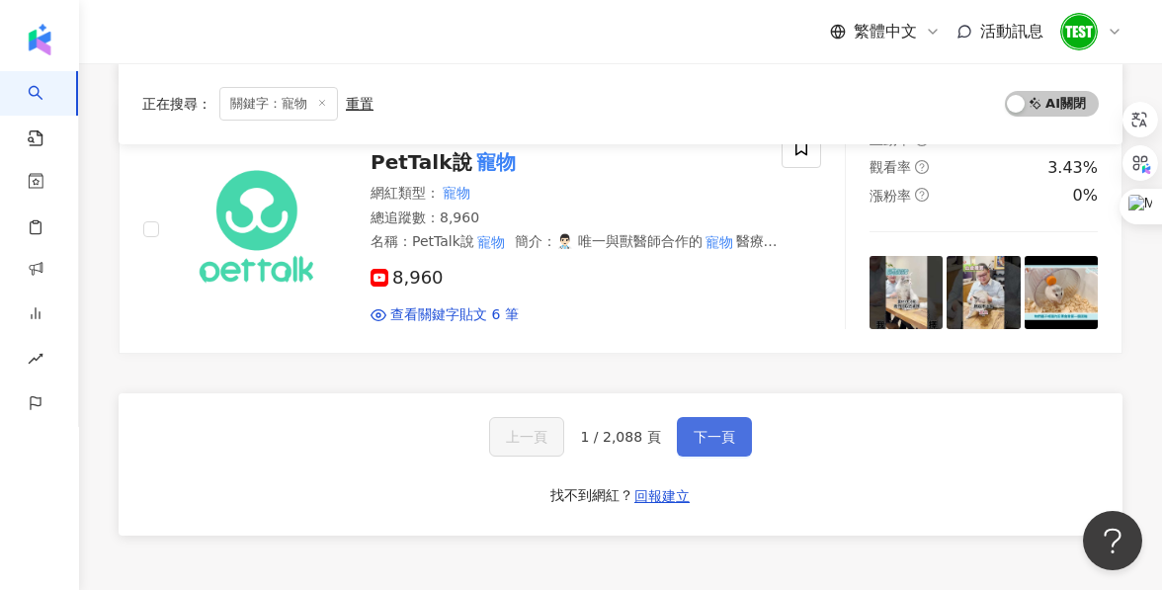
click at [699, 425] on button "下一頁" at bounding box center [714, 437] width 75 height 40
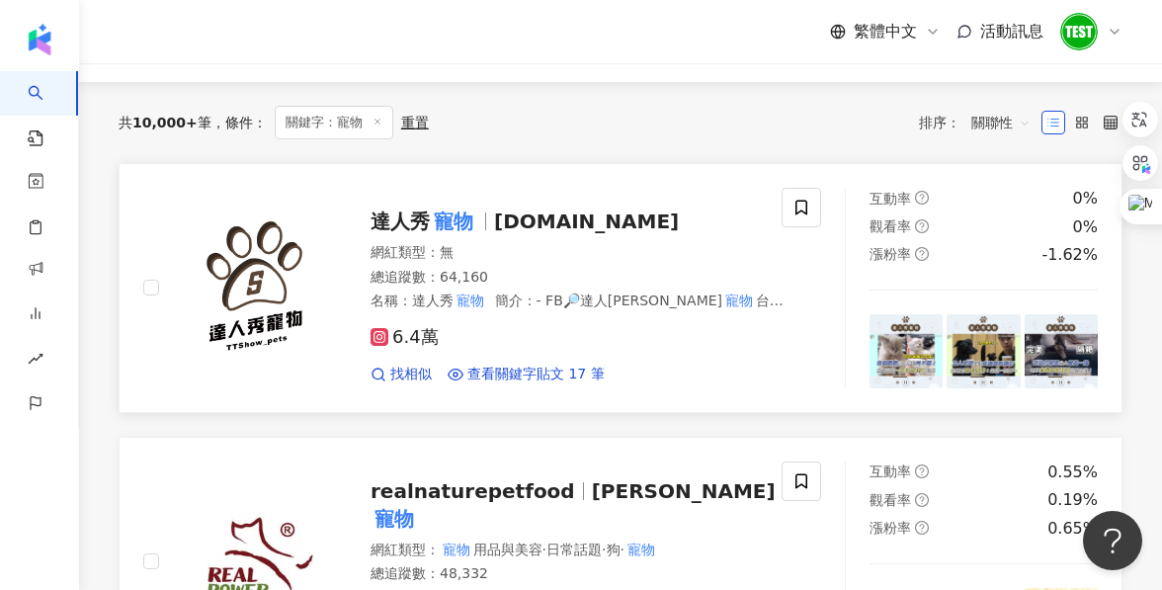
scroll to position [0, 0]
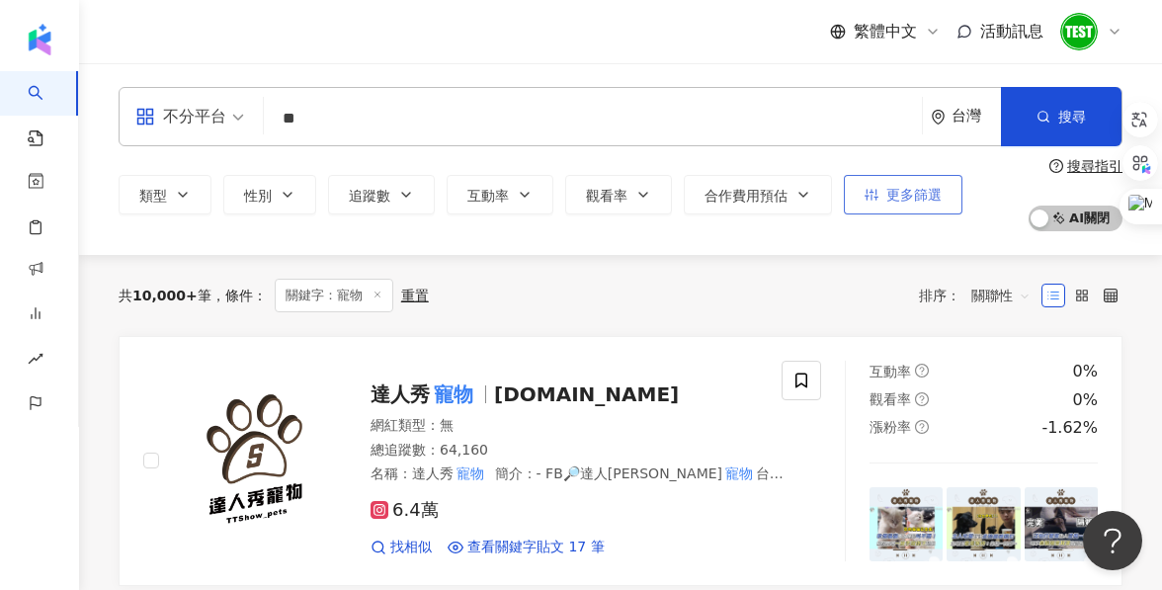
click at [925, 200] on span "更多篩選" at bounding box center [913, 195] width 55 height 16
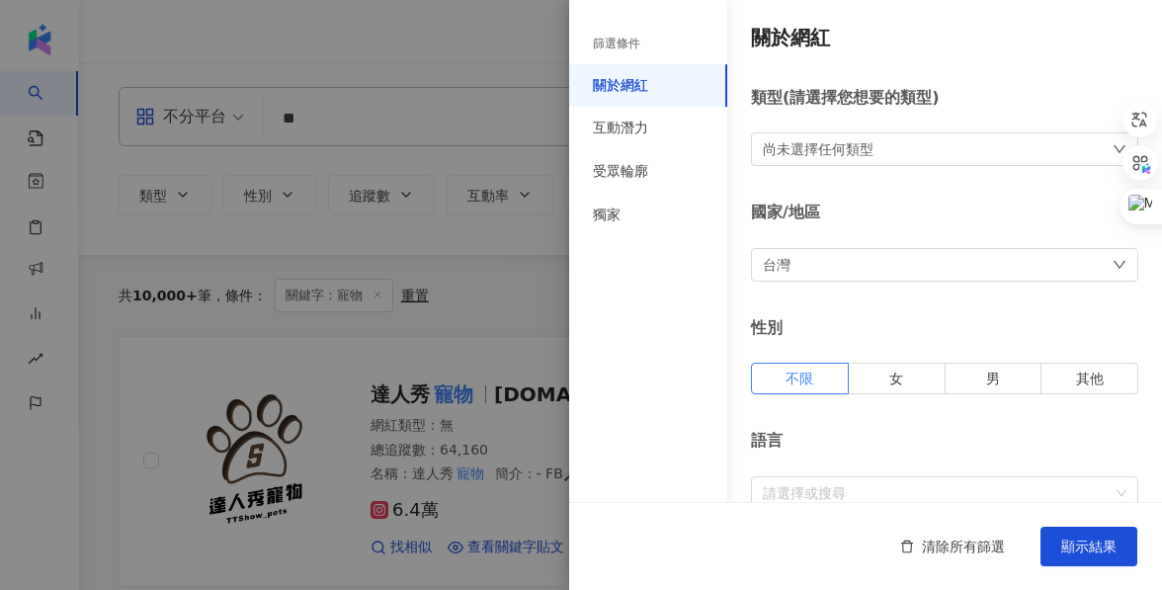
click at [545, 252] on div at bounding box center [581, 295] width 1162 height 590
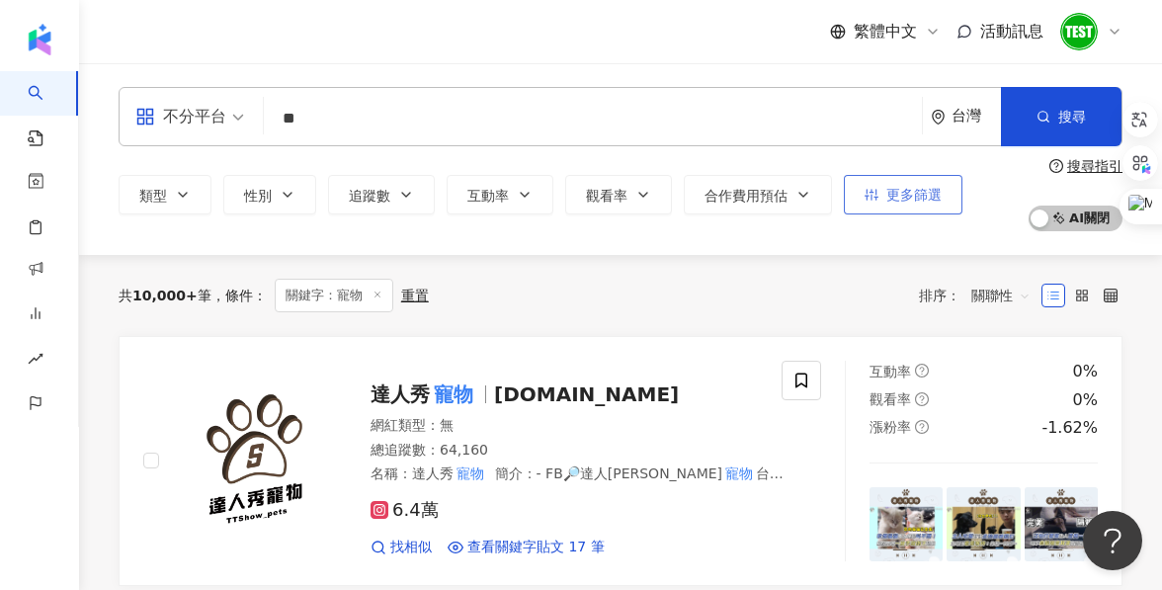
click at [904, 199] on span "更多篩選" at bounding box center [913, 195] width 55 height 16
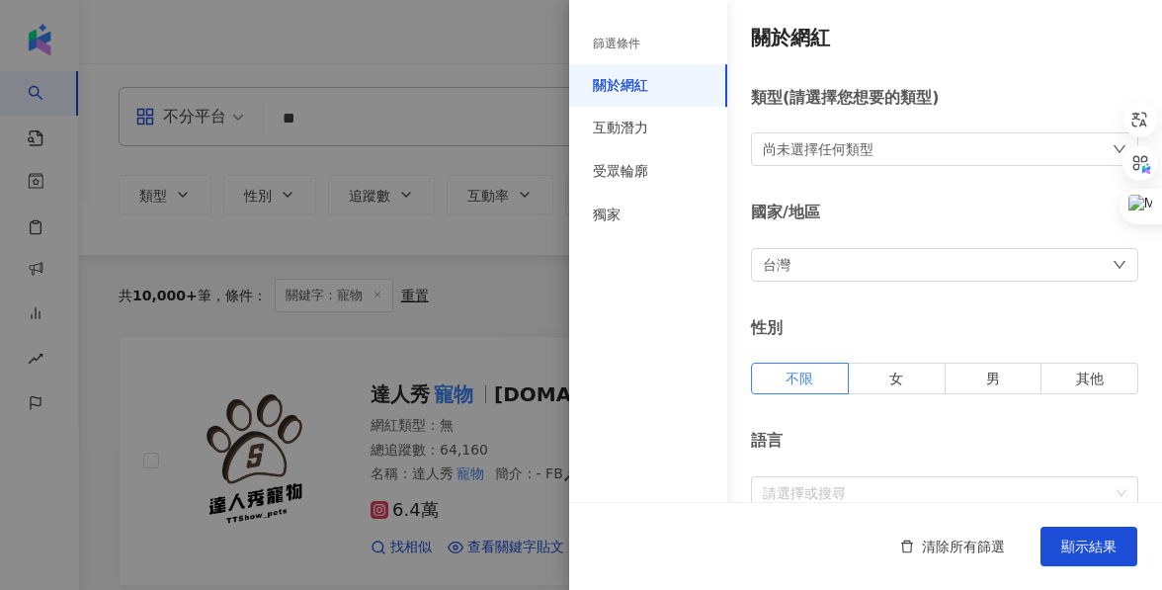
click at [549, 268] on div at bounding box center [581, 295] width 1162 height 590
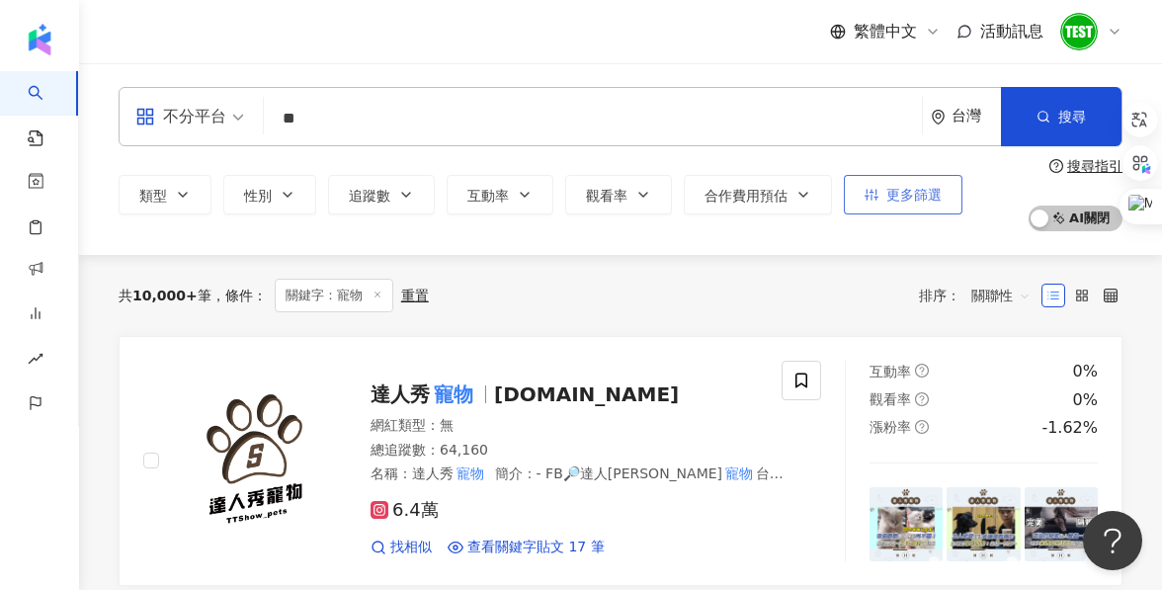
click at [898, 207] on button "更多篩選" at bounding box center [903, 195] width 119 height 40
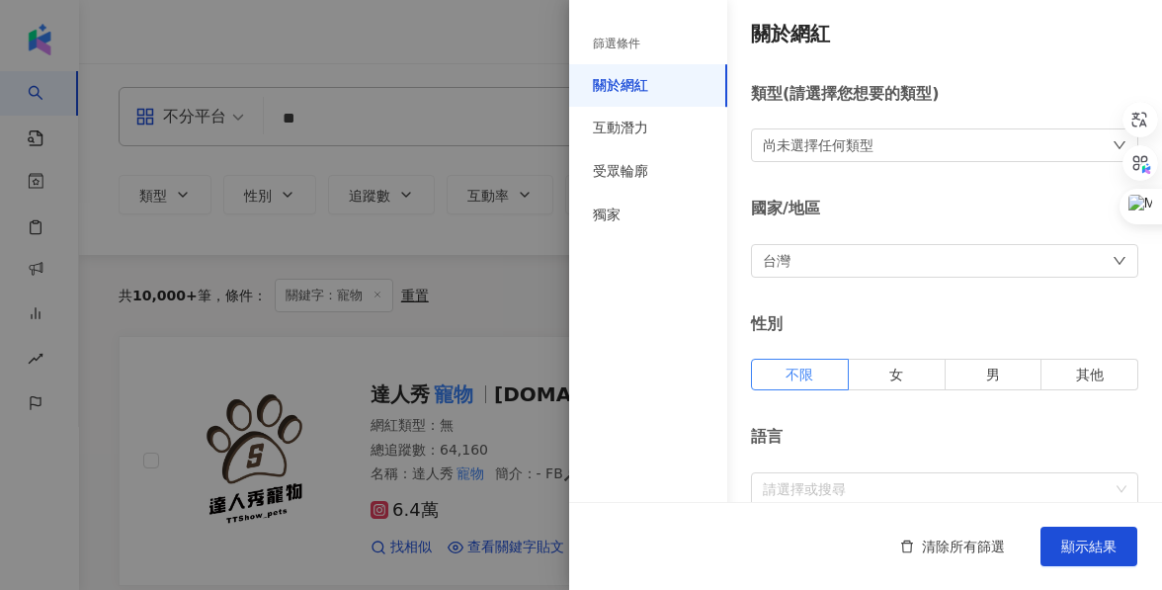
scroll to position [247, 0]
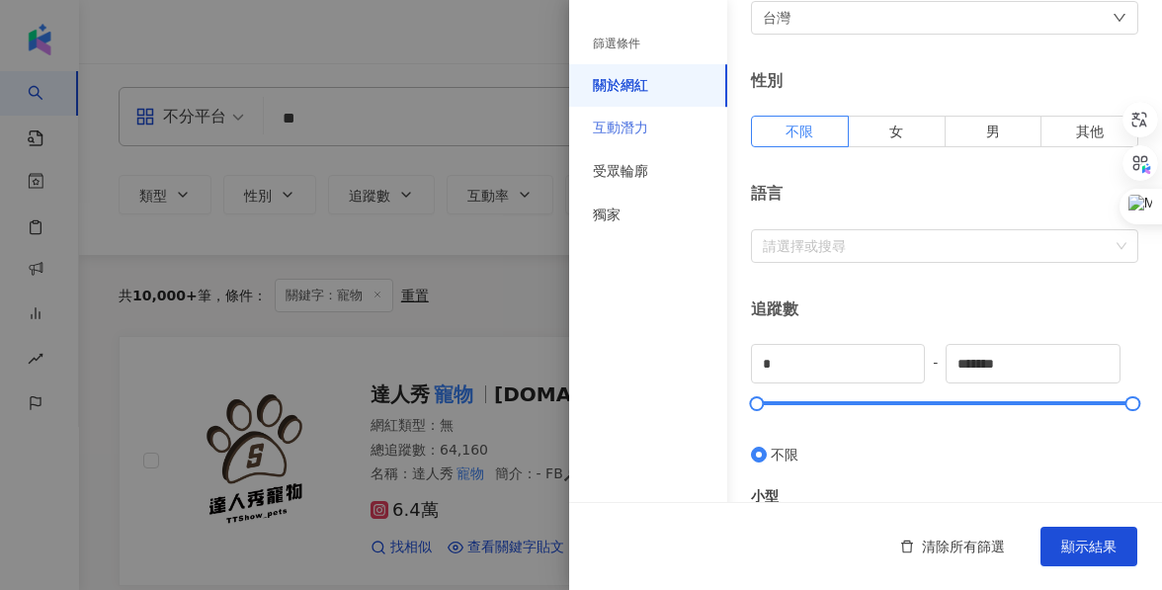
click at [697, 126] on div "互動潛力" at bounding box center [648, 128] width 158 height 43
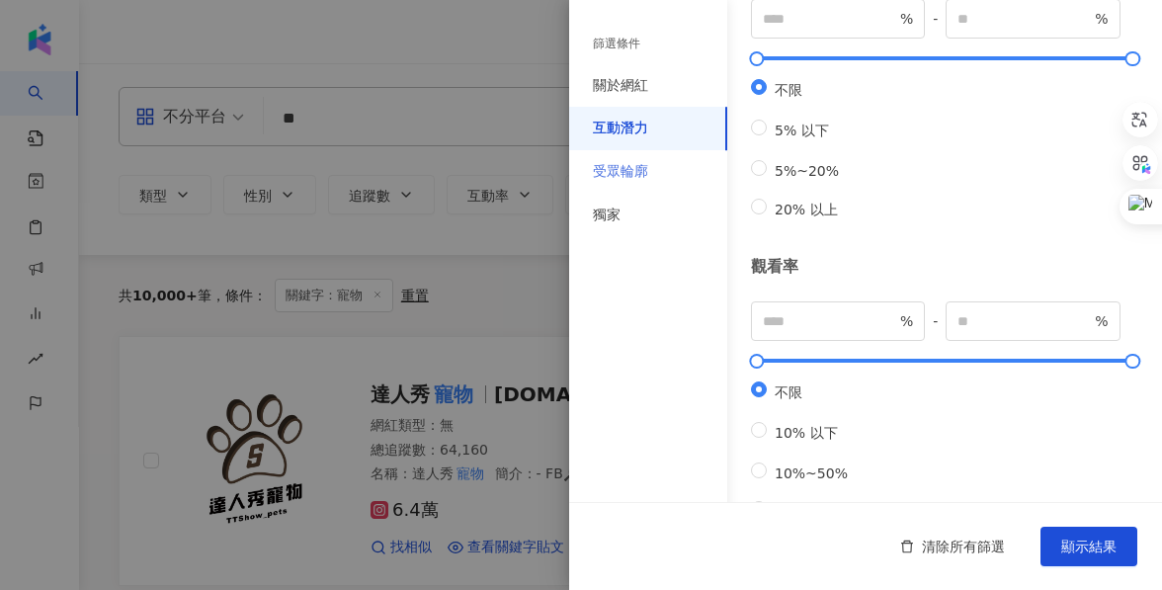
click at [660, 164] on div "受眾輪廓" at bounding box center [648, 171] width 158 height 43
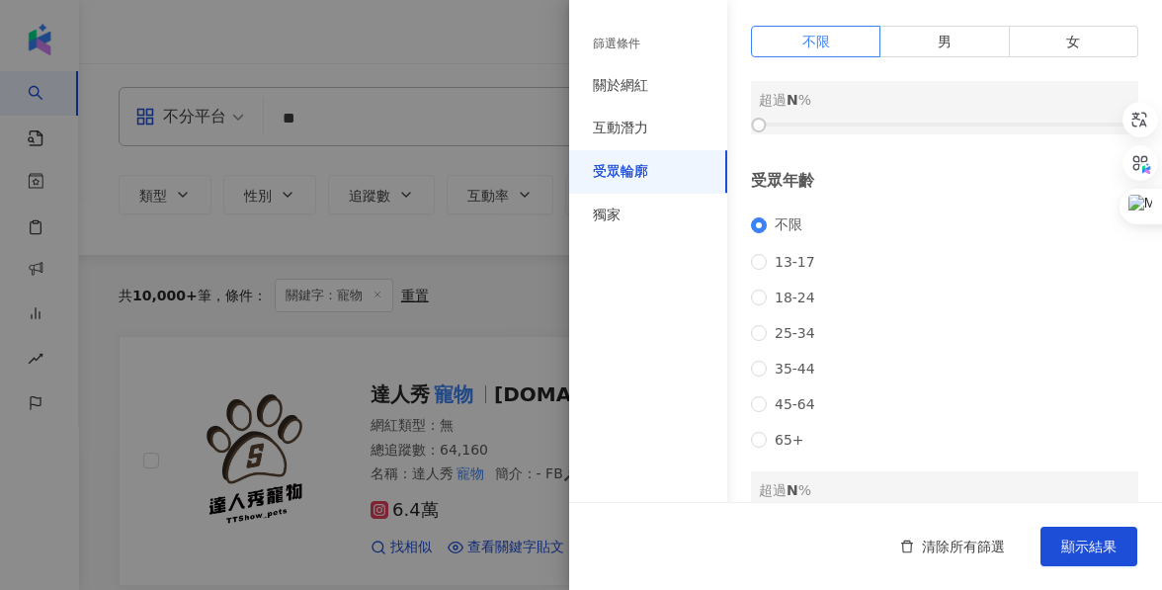
scroll to position [0, 0]
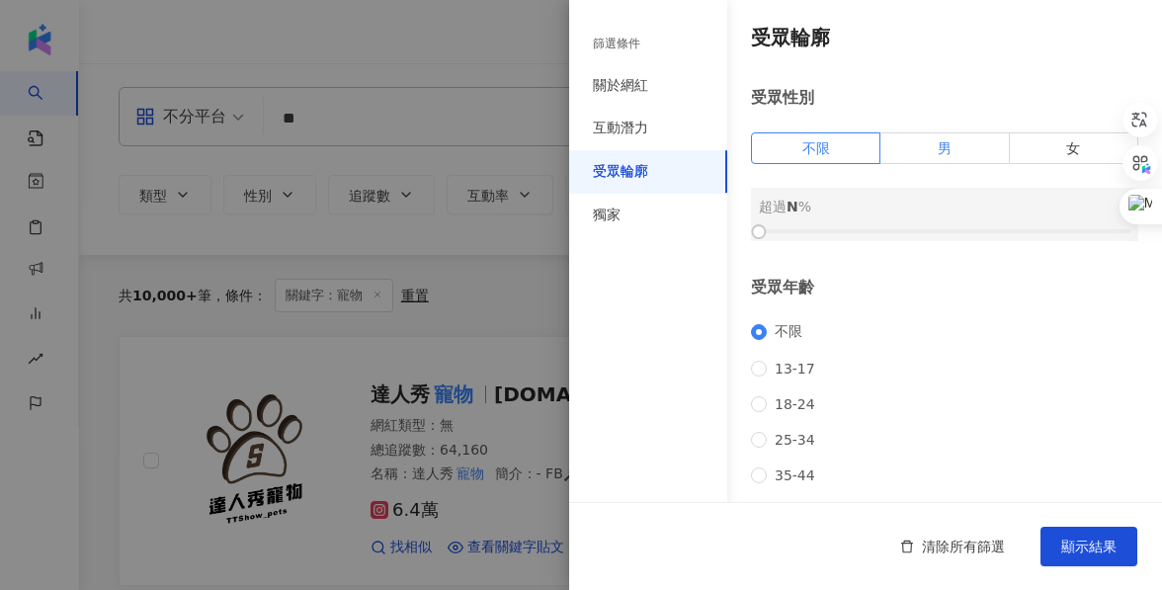
click at [949, 148] on span "男" at bounding box center [945, 148] width 14 height 16
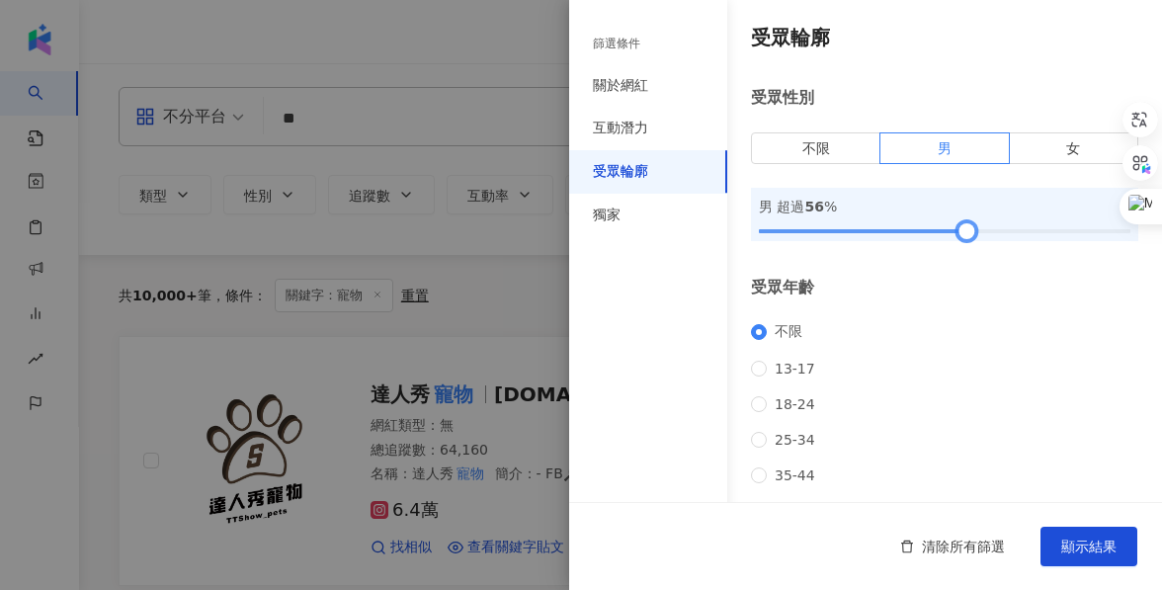
drag, startPoint x: 753, startPoint y: 225, endPoint x: 962, endPoint y: 230, distance: 209.5
click at [962, 230] on div at bounding box center [966, 231] width 11 height 11
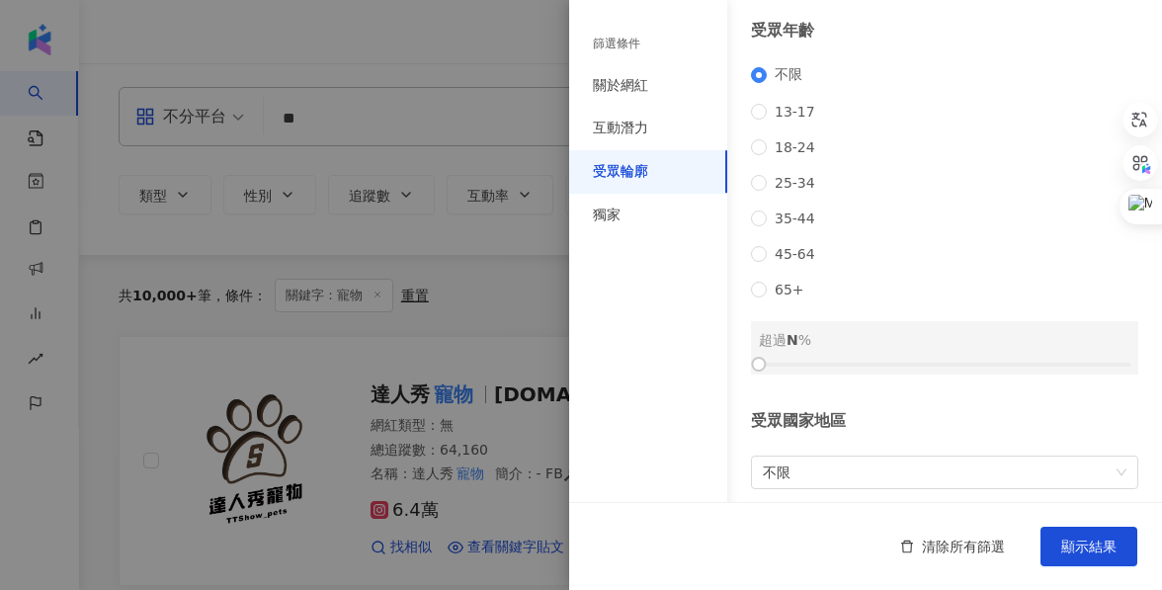
scroll to position [264, 0]
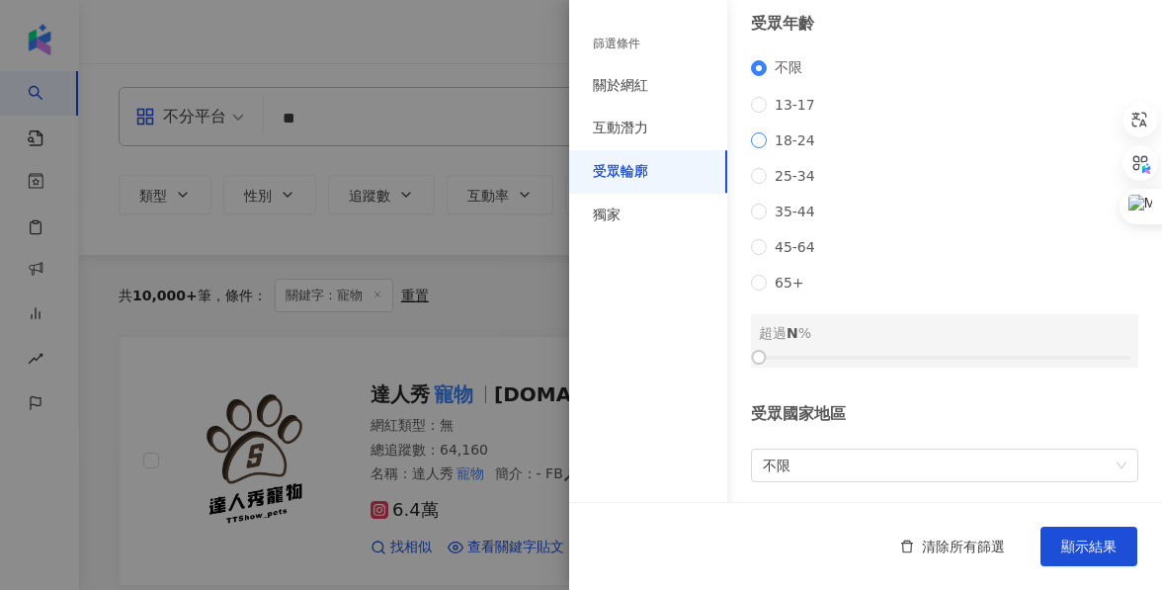
click at [789, 148] on span "18-24" at bounding box center [795, 140] width 56 height 16
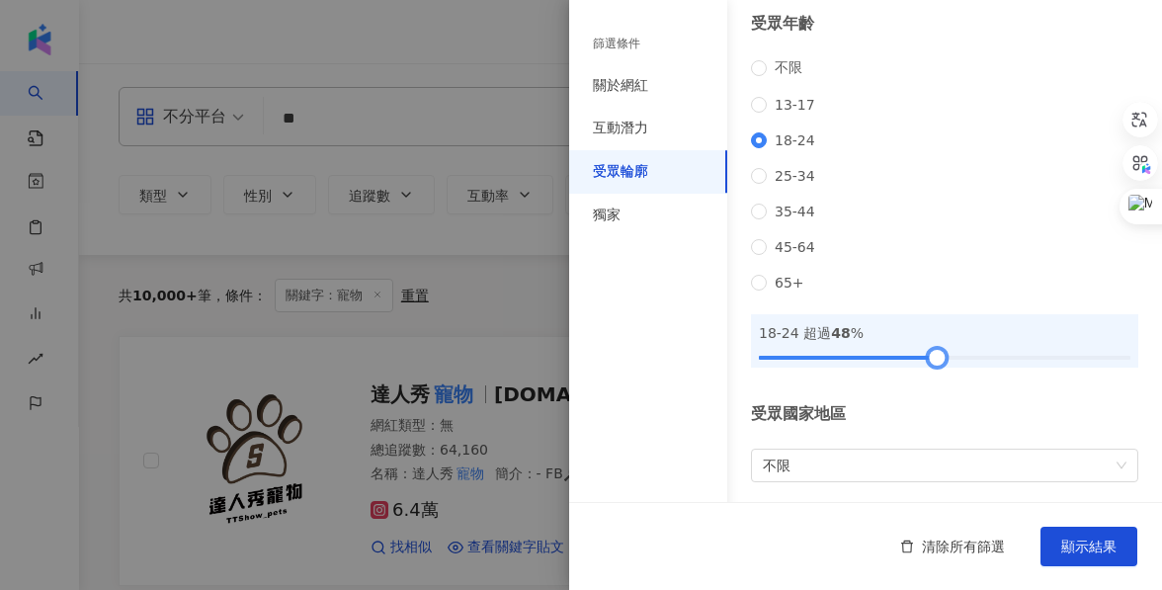
drag, startPoint x: 760, startPoint y: 388, endPoint x: 937, endPoint y: 376, distance: 177.3
click at [937, 368] on div "18-24 超過 48 %" at bounding box center [944, 340] width 387 height 53
click at [674, 224] on div "獨家" at bounding box center [648, 215] width 158 height 43
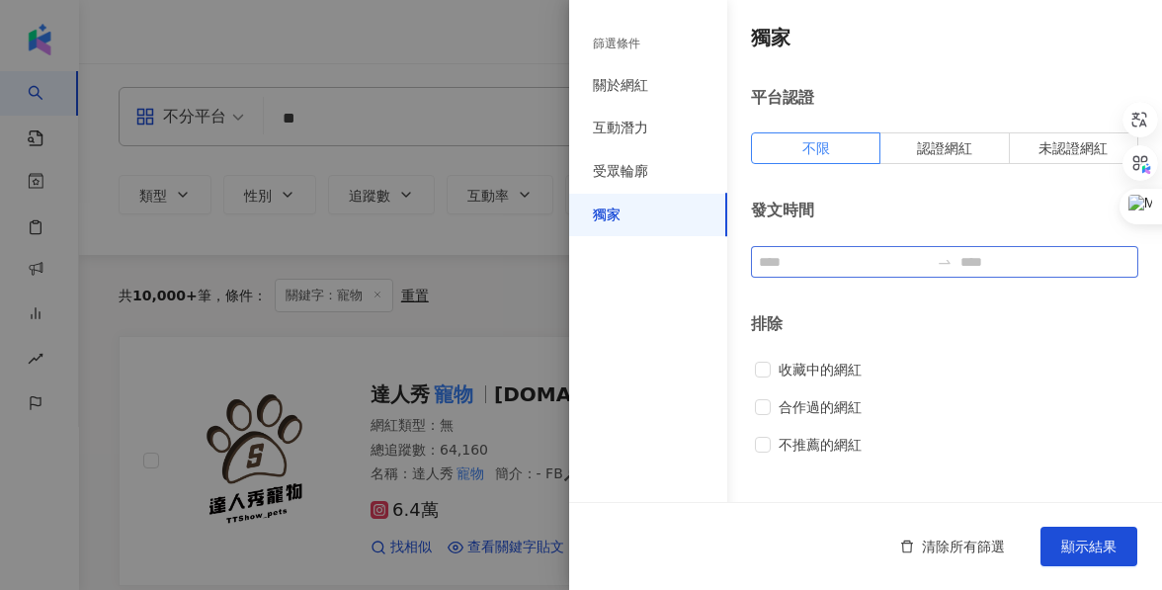
scroll to position [136, 0]
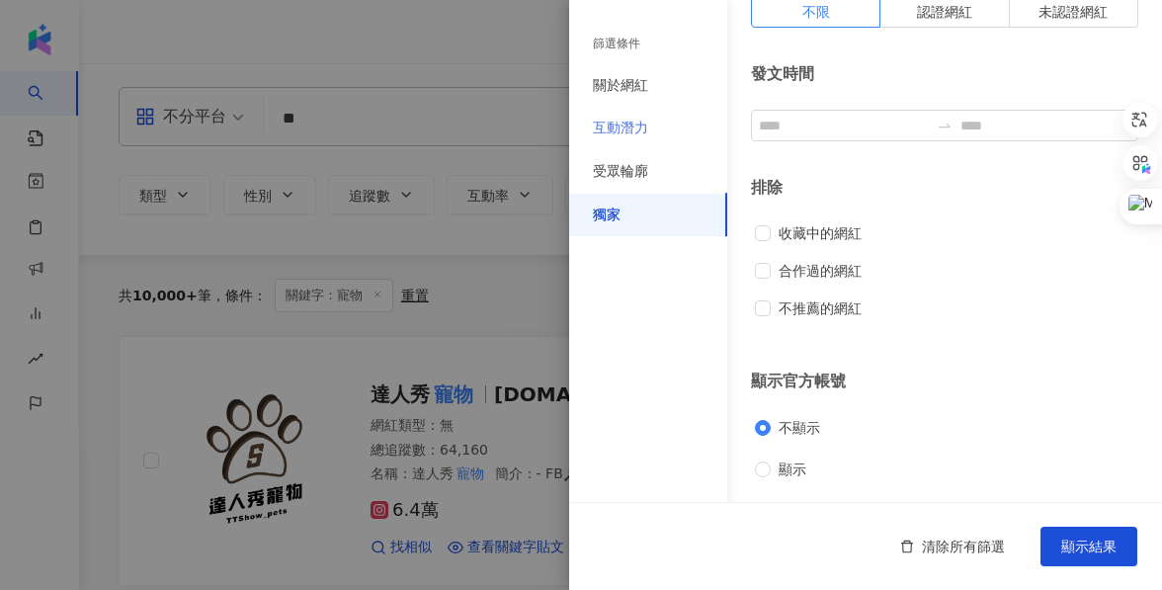
click at [677, 134] on div "互動潛力" at bounding box center [648, 128] width 158 height 43
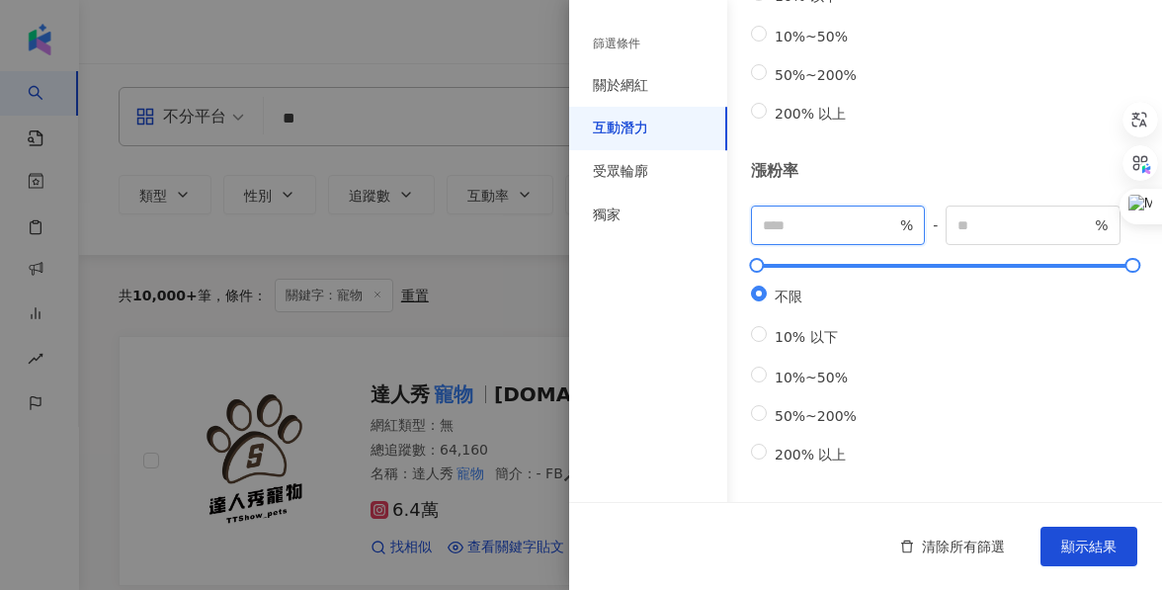
click at [784, 236] on input "number" at bounding box center [829, 225] width 133 height 22
click at [814, 370] on span "10%~50%" at bounding box center [811, 378] width 89 height 16
type input "**"
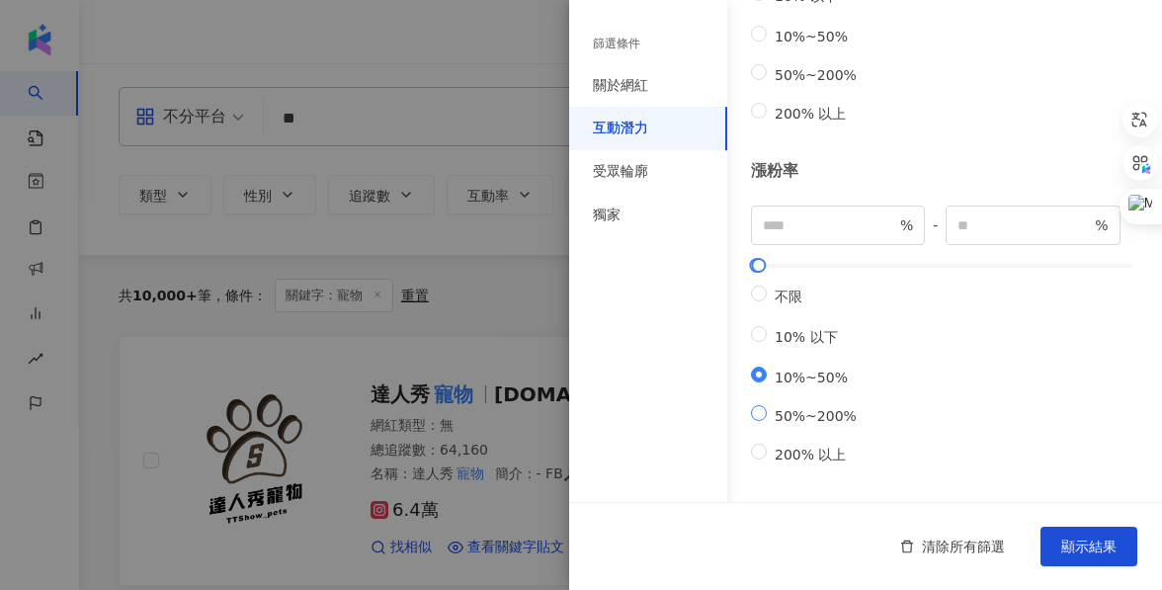
click at [807, 405] on label "50%~200%" at bounding box center [808, 414] width 114 height 19
type input "**"
type input "***"
click at [797, 370] on span "10%~50%" at bounding box center [811, 378] width 89 height 16
type input "**"
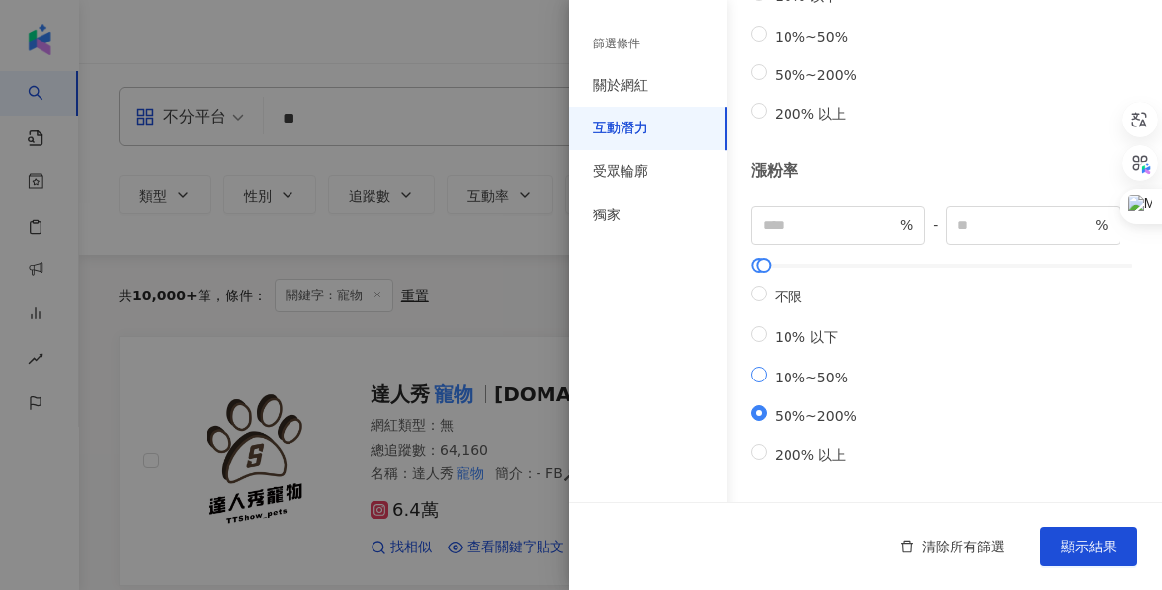
type input "**"
drag, startPoint x: 827, startPoint y: 192, endPoint x: 755, endPoint y: 191, distance: 72.1
click at [754, 206] on span "** %" at bounding box center [838, 226] width 174 height 40
click at [786, 164] on div "漲粉率 ** % - ** % 不限 10% 以下 10%~50% 50%~200% 200% 以上" at bounding box center [944, 312] width 387 height 305
click at [544, 170] on div at bounding box center [581, 295] width 1162 height 590
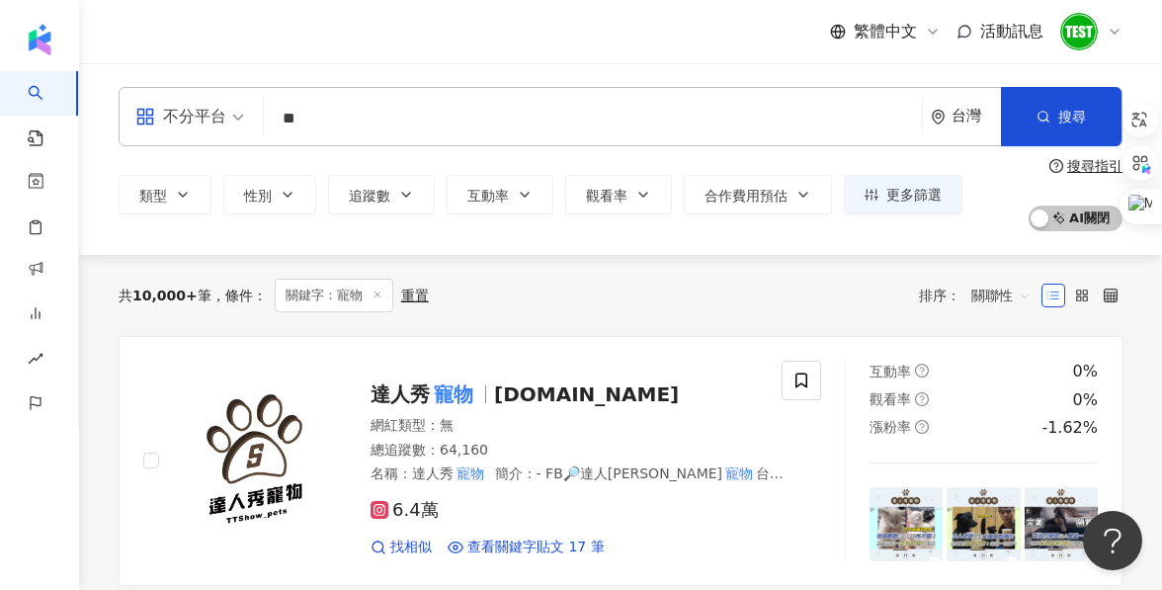
click at [323, 118] on input "**" at bounding box center [593, 119] width 642 height 38
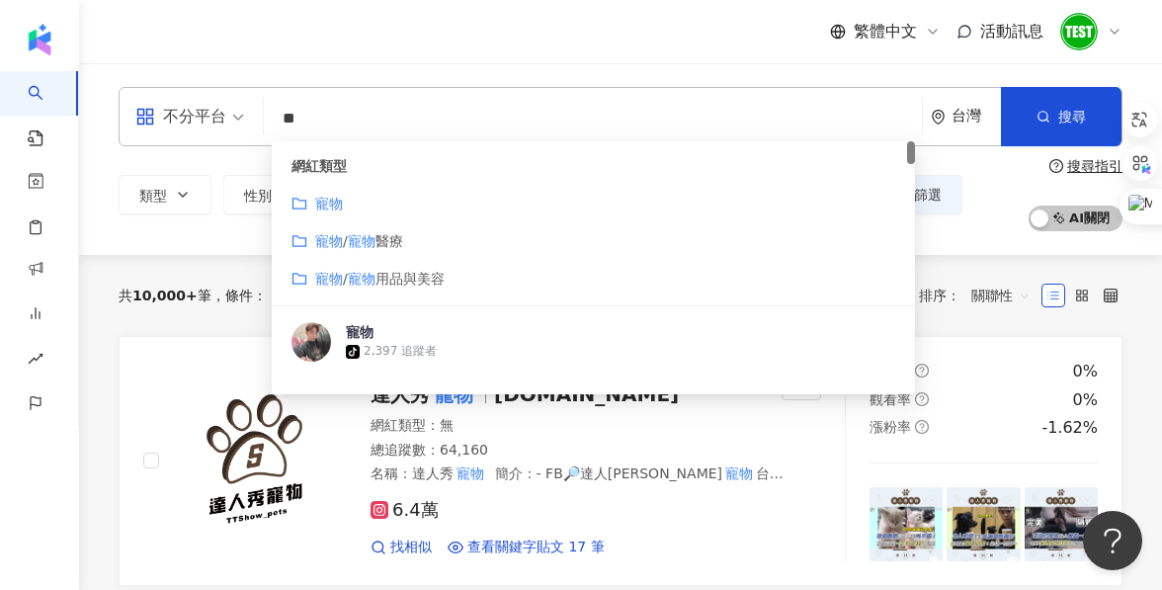
drag, startPoint x: 322, startPoint y: 118, endPoint x: 278, endPoint y: 118, distance: 44.5
click at [278, 118] on input "**" at bounding box center [593, 119] width 642 height 38
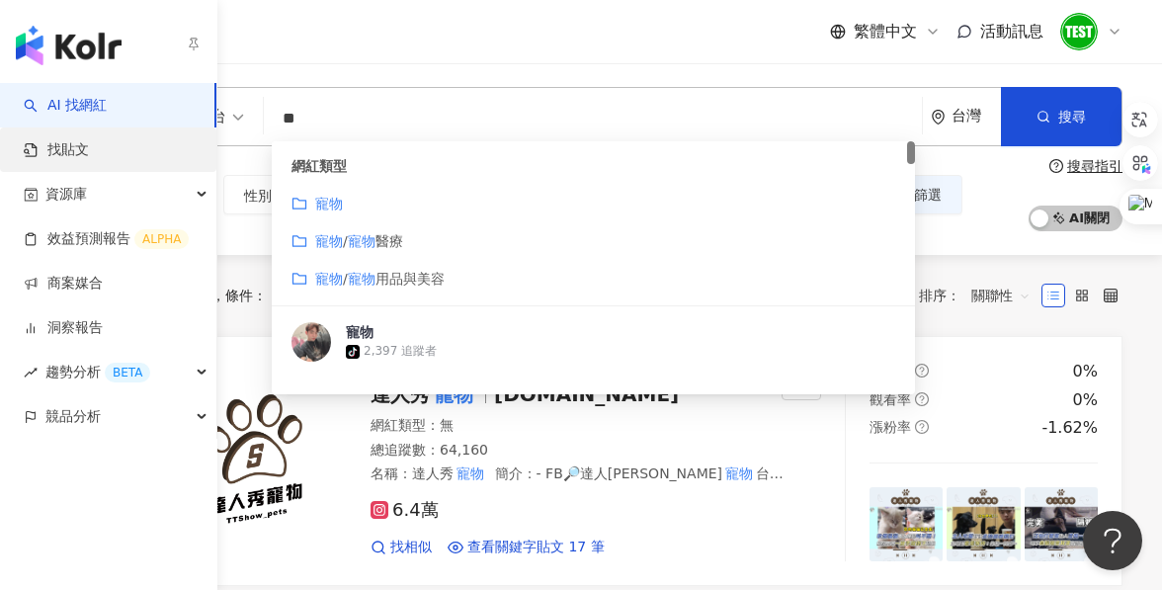
click at [61, 150] on link "找貼文" at bounding box center [56, 150] width 65 height 20
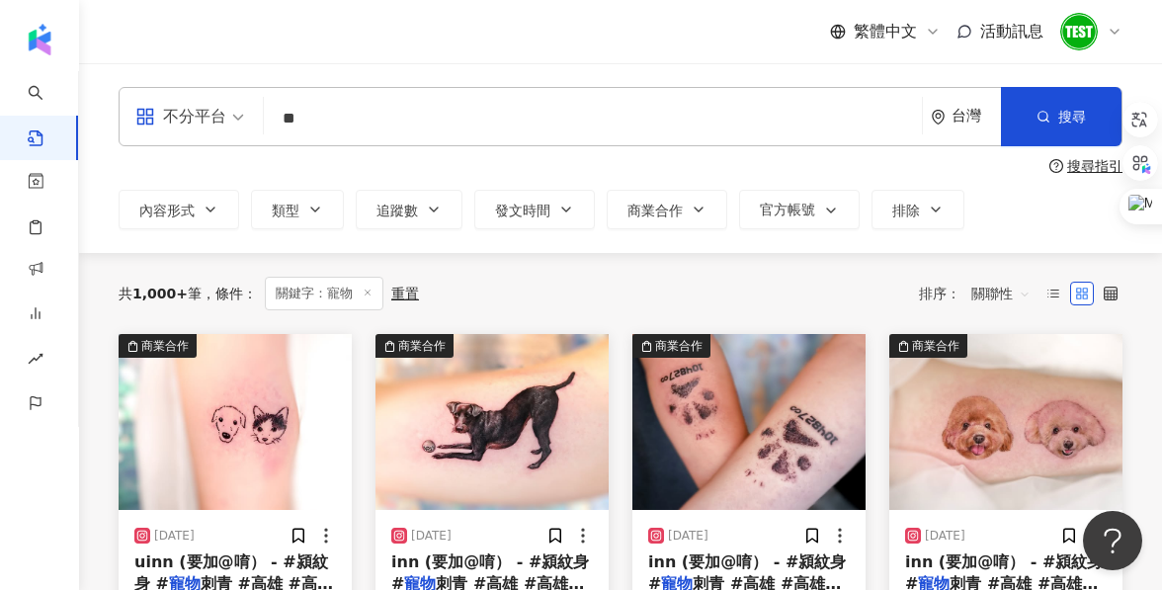
click at [775, 124] on input "**" at bounding box center [593, 118] width 642 height 42
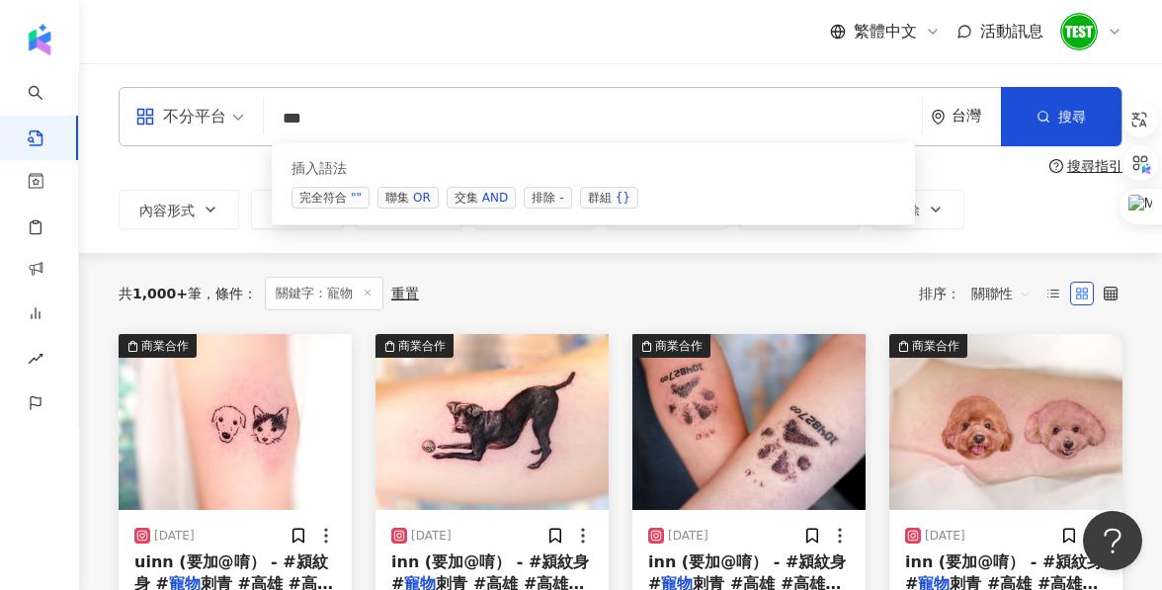
click at [500, 200] on div "AND" at bounding box center [495, 198] width 26 height 20
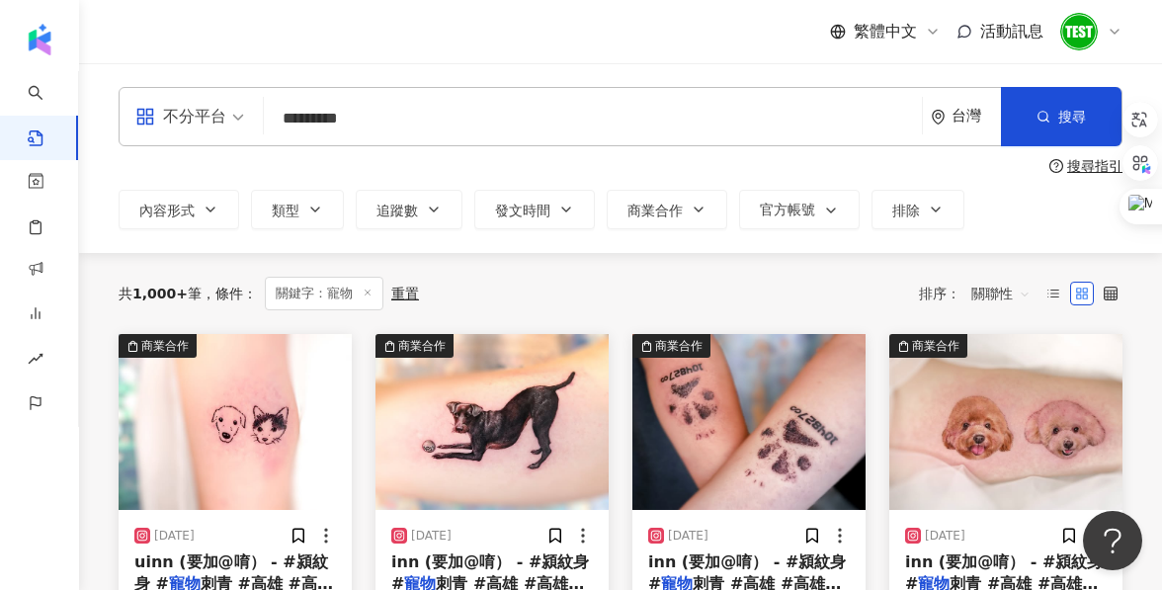
type input "*********"
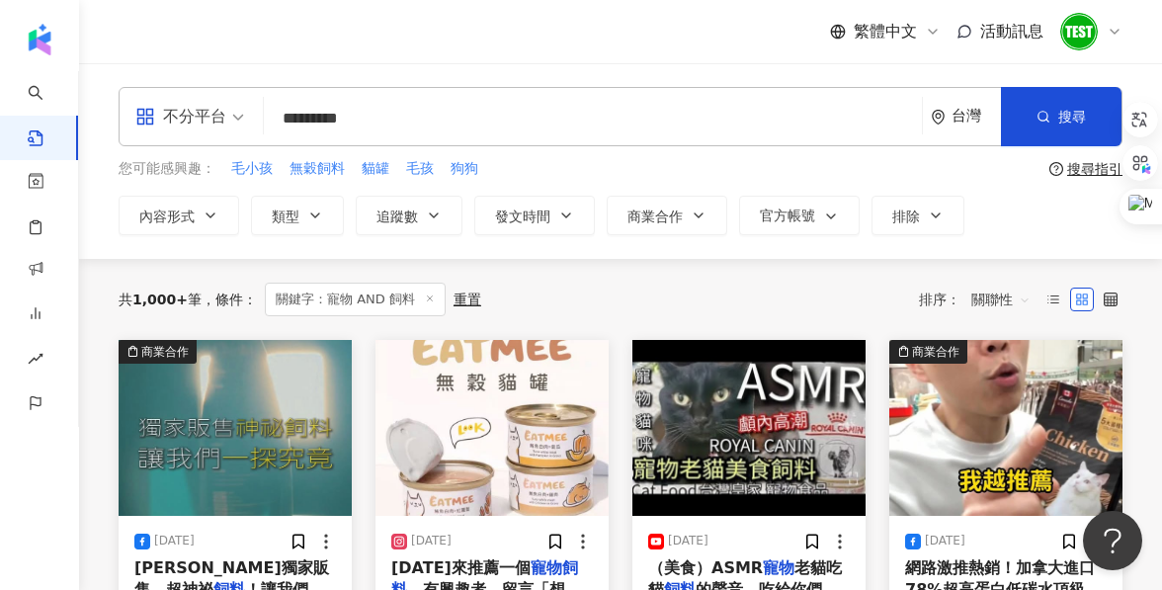
click at [993, 291] on span "關聯性" at bounding box center [1000, 300] width 59 height 32
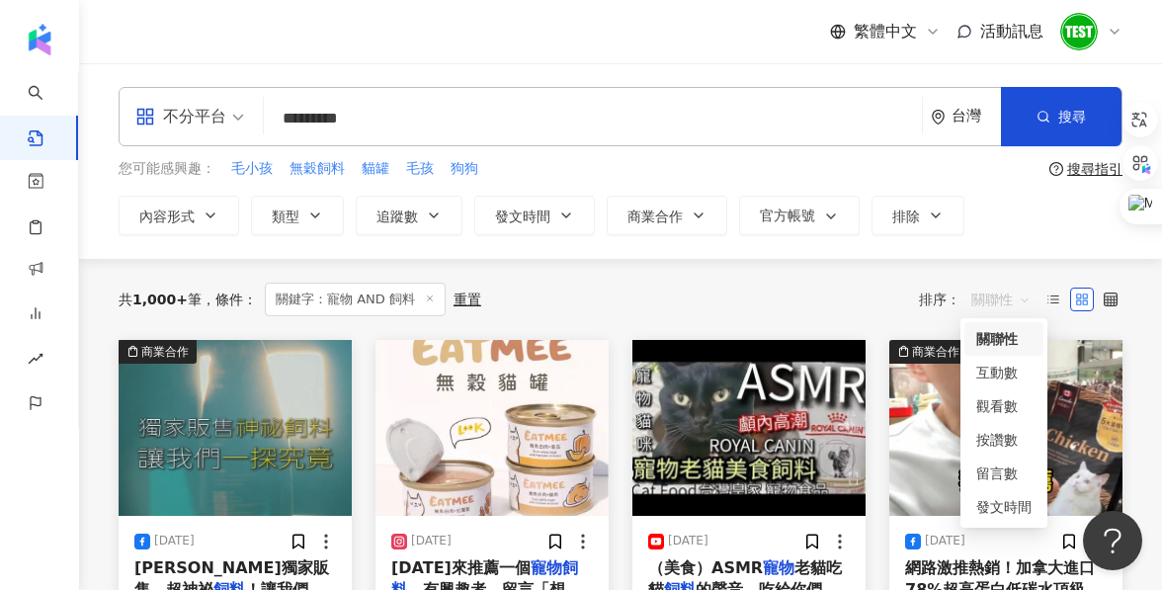
click at [972, 126] on div "台灣" at bounding box center [966, 116] width 70 height 57
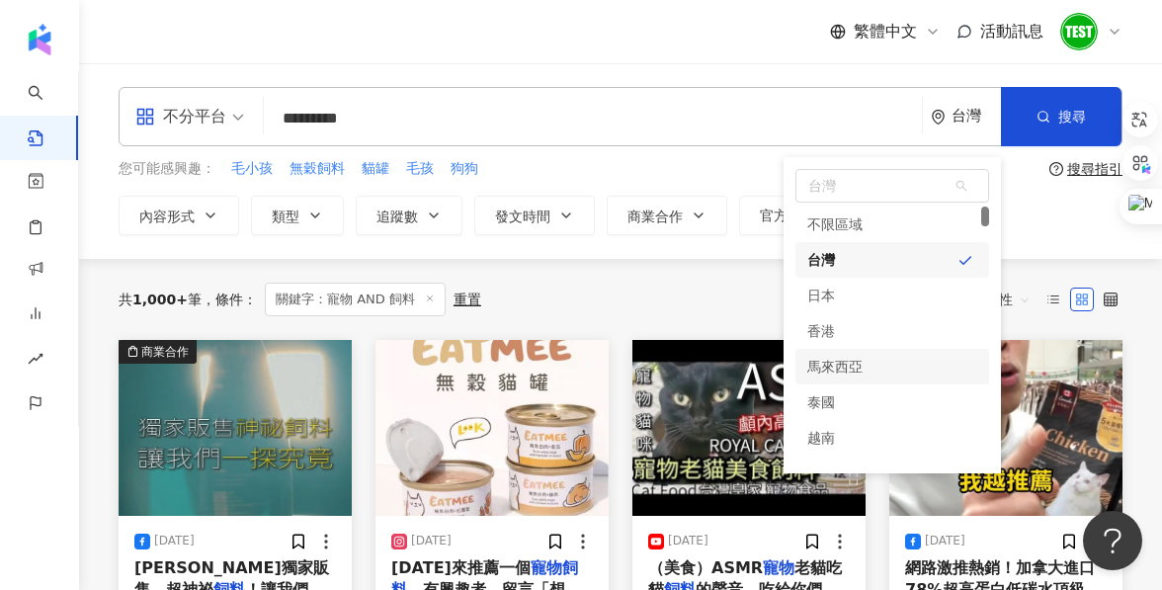
click at [1021, 264] on div "共 1,000+ 筆 條件 ： 關鍵字：寵物 AND 飼料 重置 排序： 關聯性" at bounding box center [621, 299] width 1004 height 81
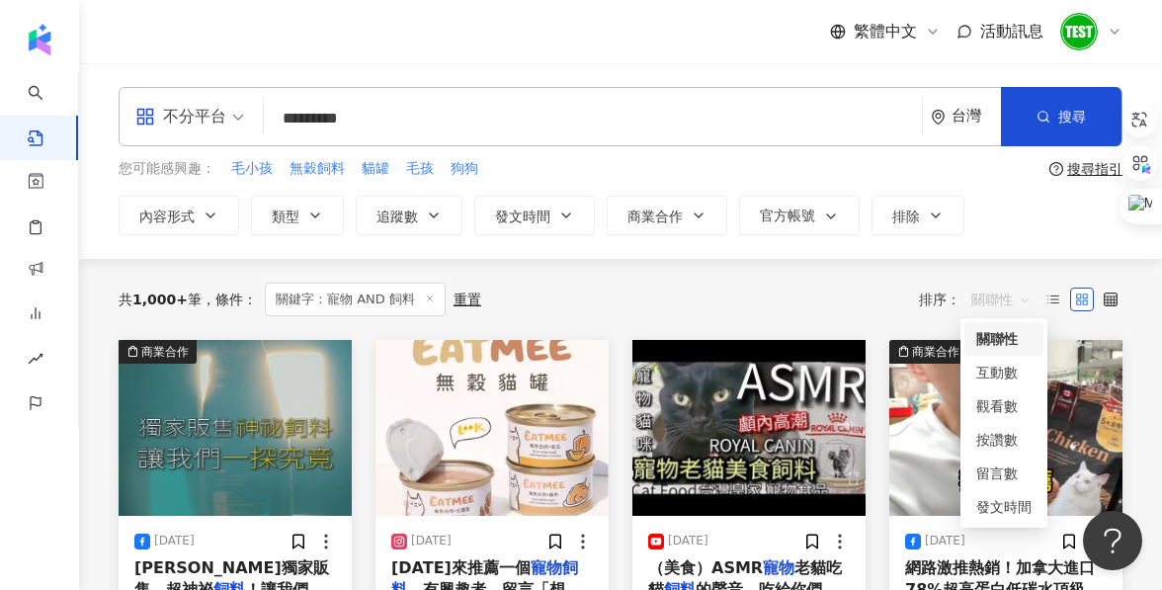
click at [995, 303] on span "關聯性" at bounding box center [1000, 300] width 59 height 32
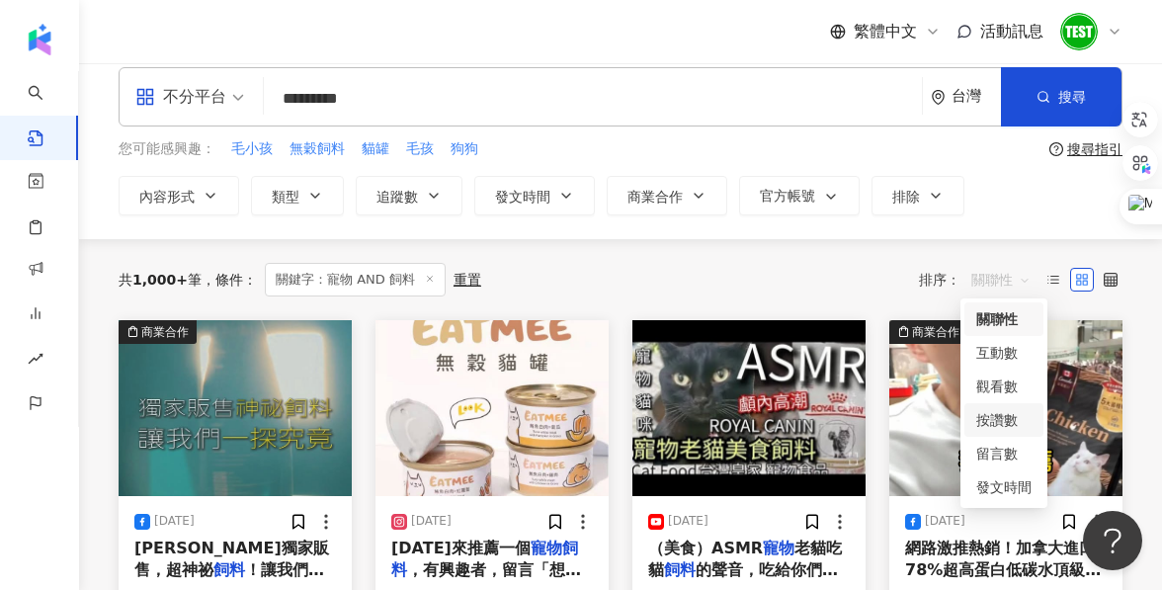
scroll to position [21, 0]
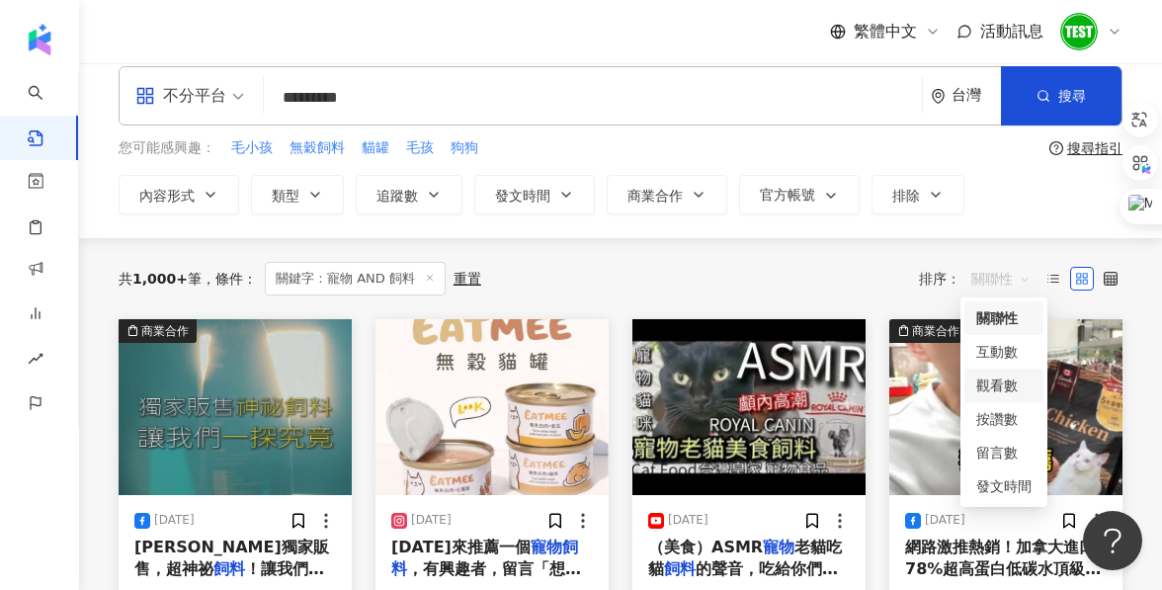
click at [1016, 389] on div "觀看數" at bounding box center [1003, 385] width 55 height 22
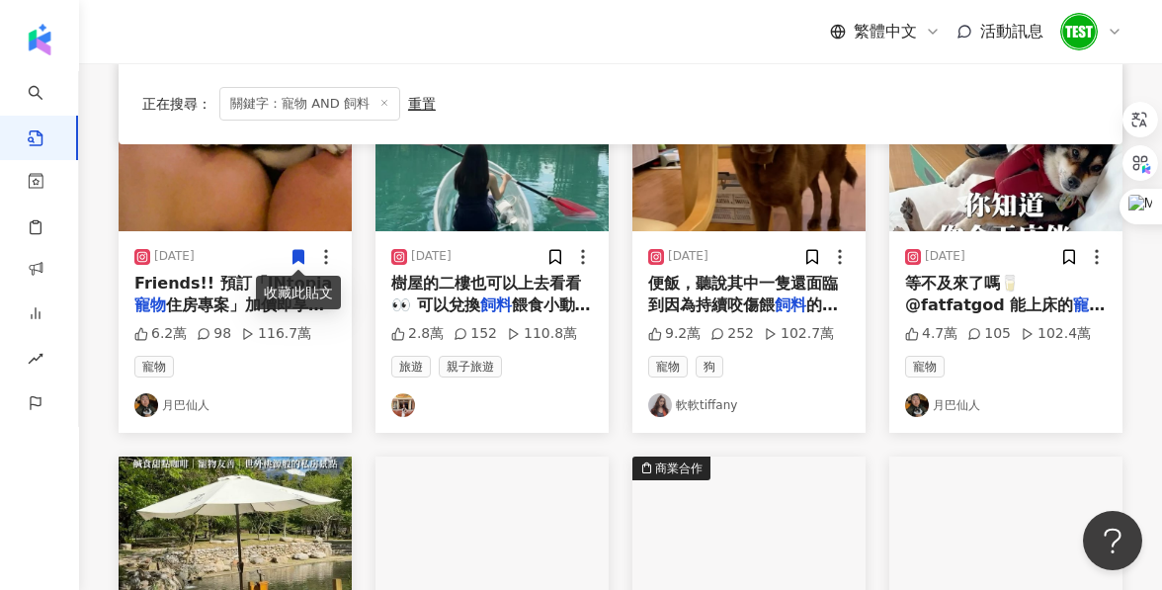
scroll to position [739, 0]
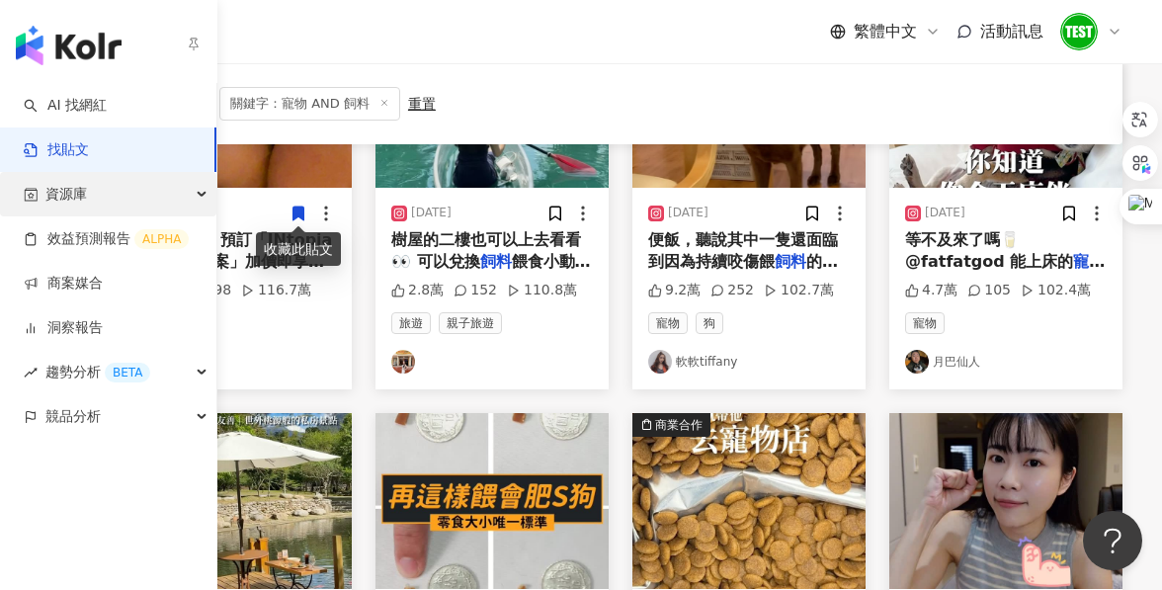
click at [134, 212] on div "資源庫" at bounding box center [108, 194] width 216 height 44
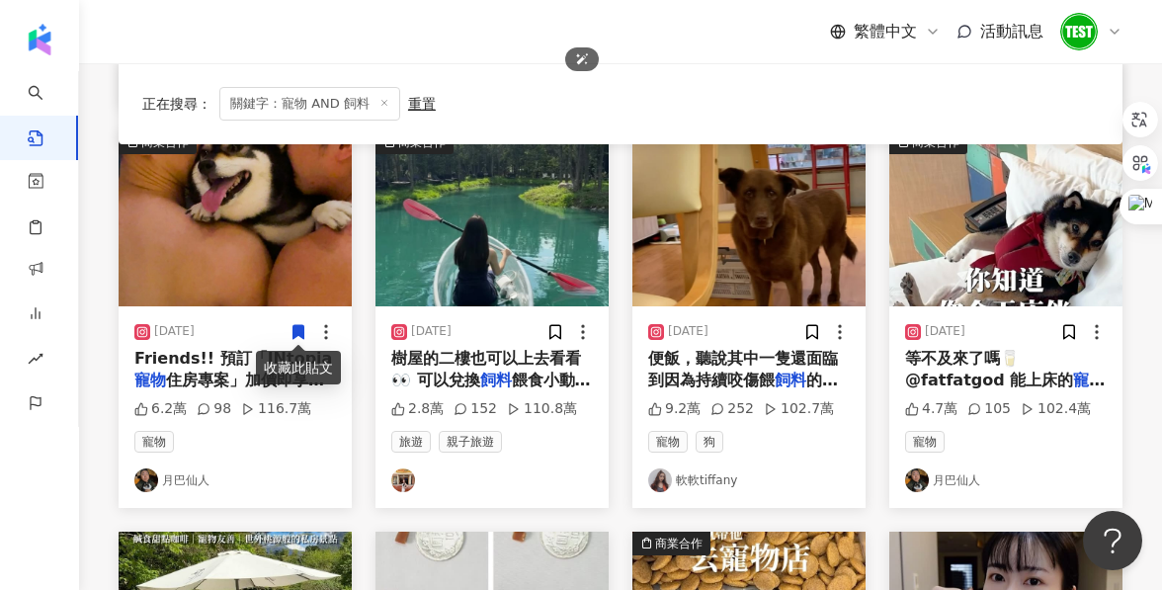
scroll to position [871, 0]
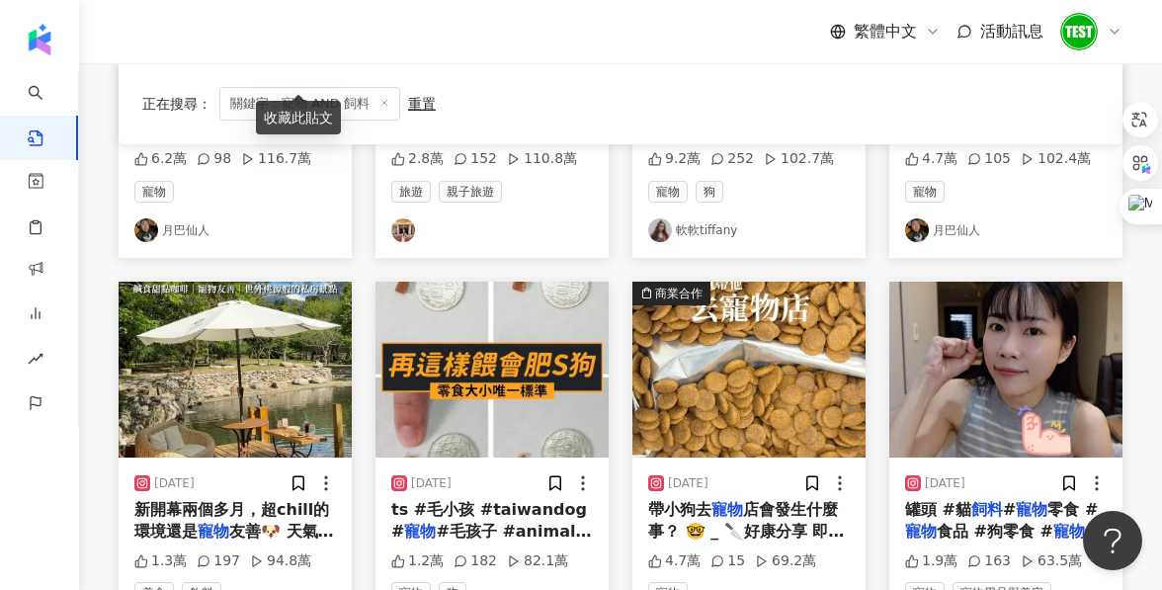
click at [1082, 40] on img at bounding box center [1079, 32] width 38 height 38
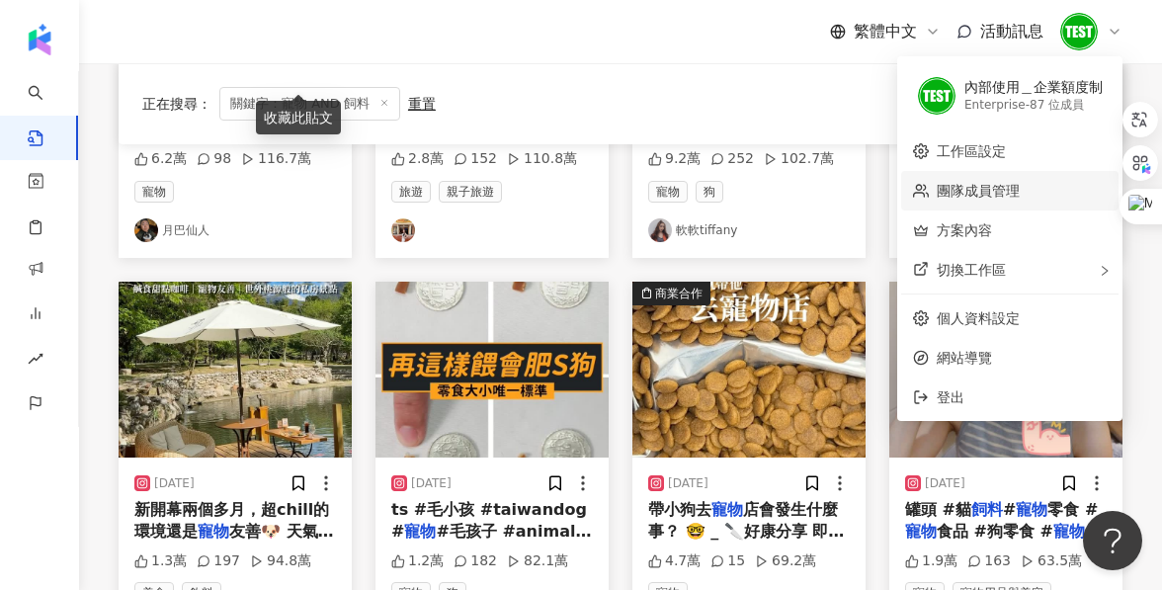
click at [961, 189] on link "團隊成員管理" at bounding box center [978, 191] width 83 height 16
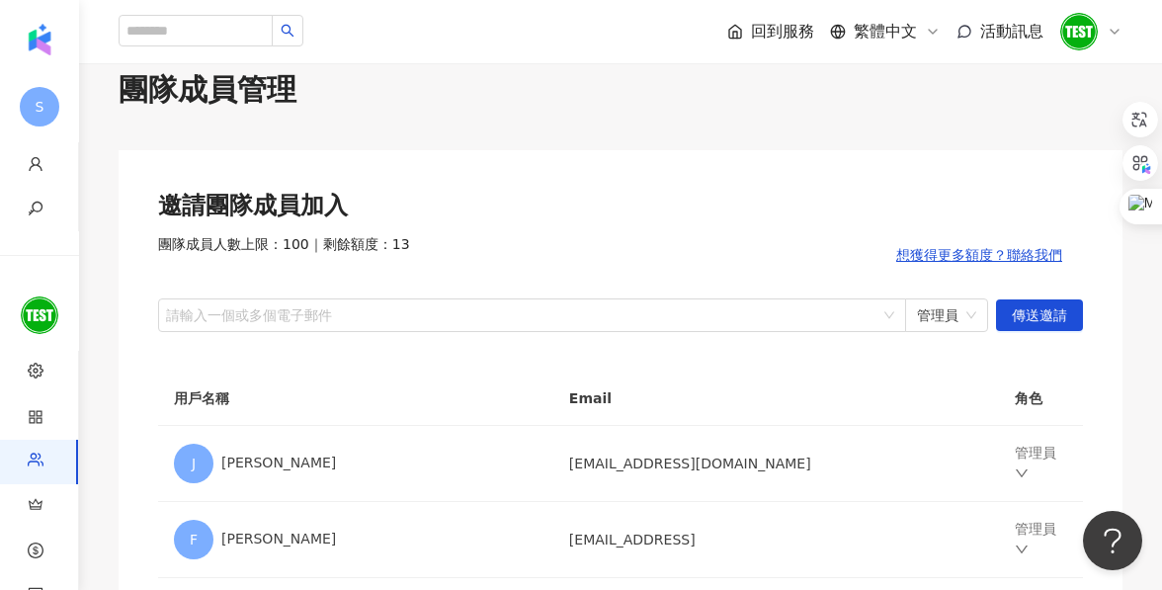
scroll to position [28, 0]
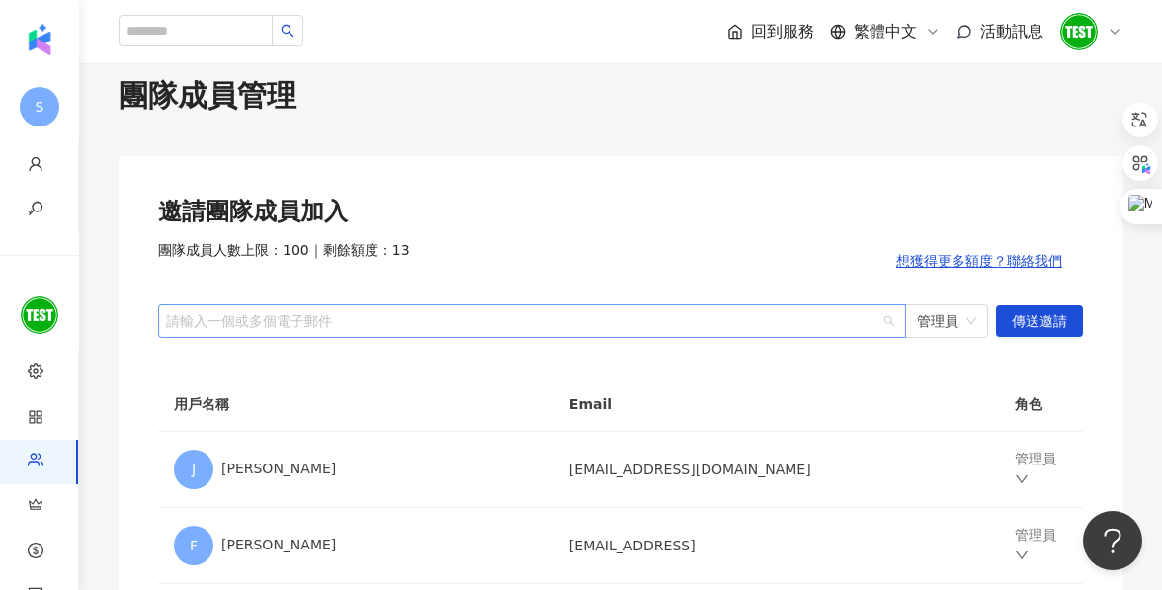
click at [297, 313] on div at bounding box center [521, 320] width 719 height 15
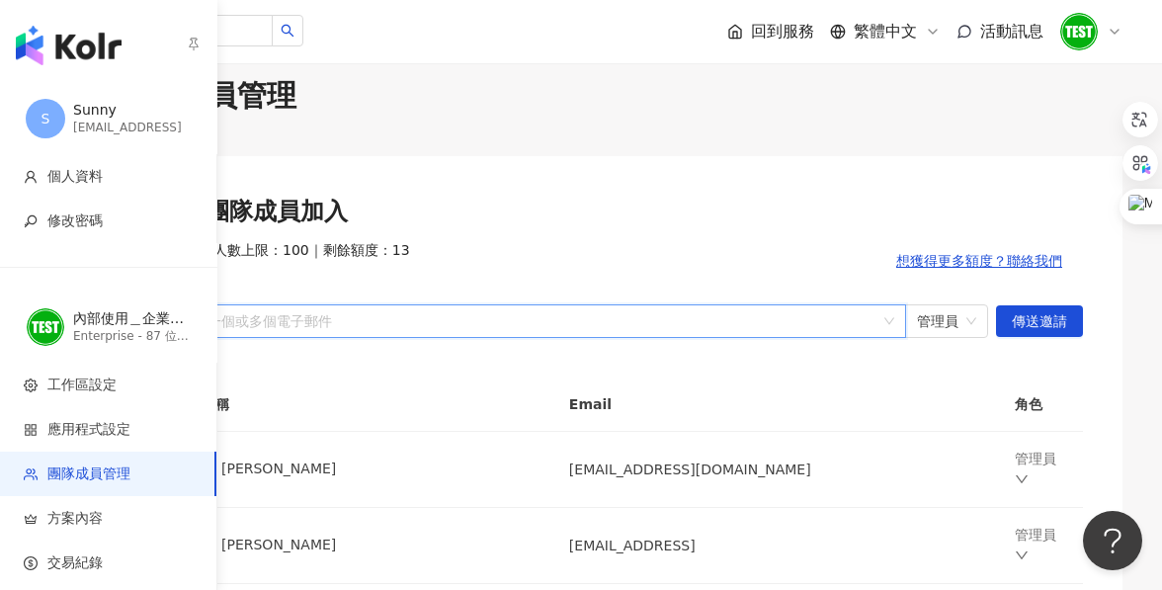
click at [53, 48] on img "button" at bounding box center [69, 46] width 106 height 40
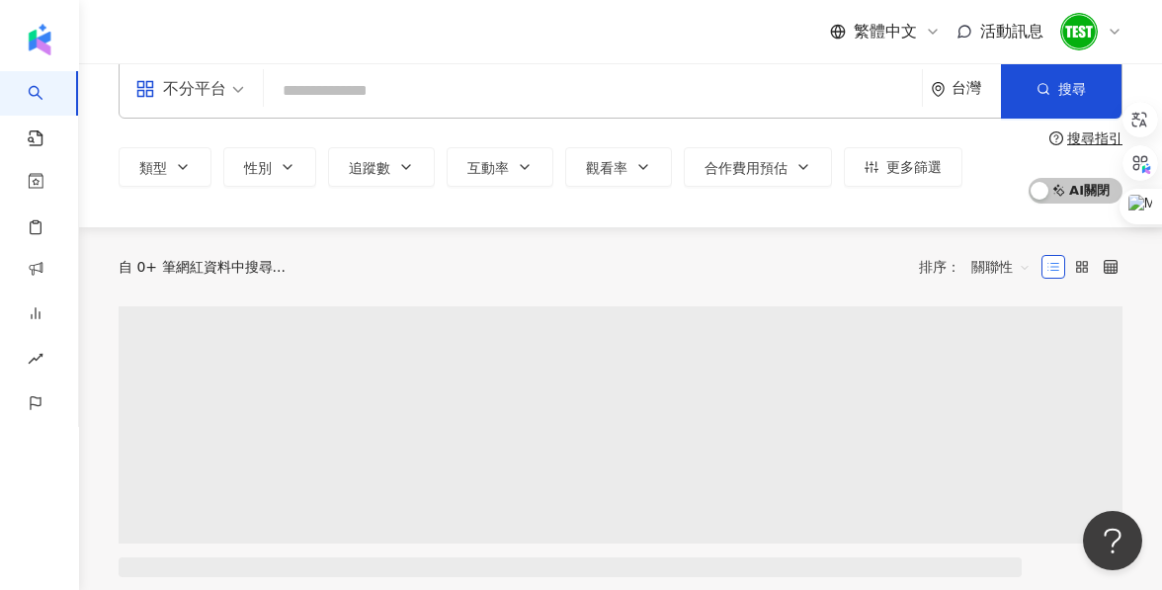
click at [1090, 30] on img at bounding box center [1079, 32] width 38 height 38
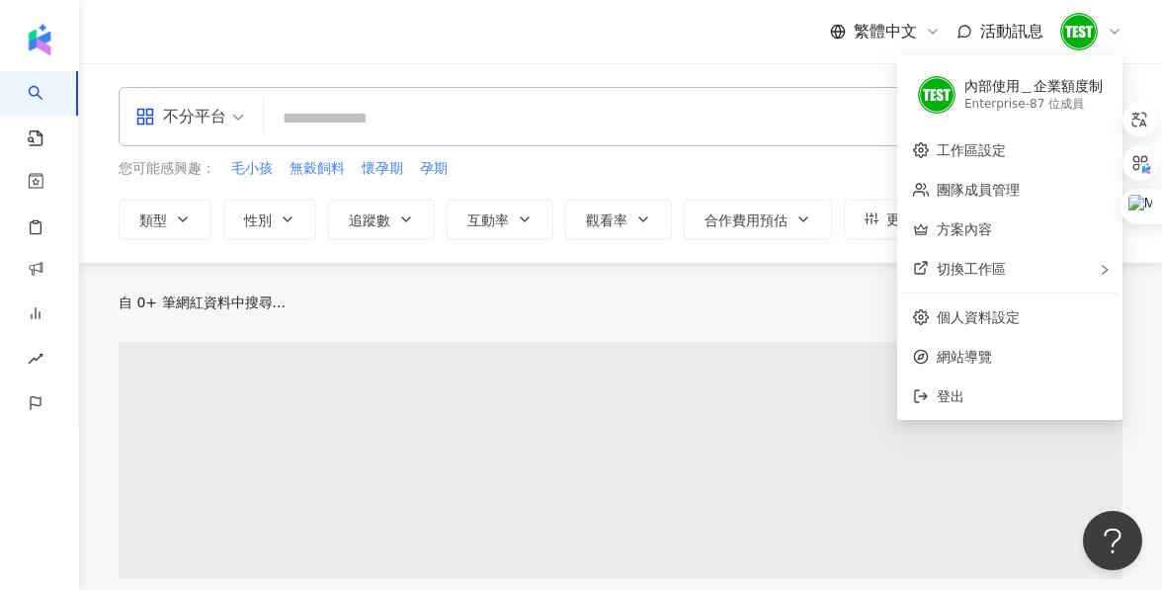
click at [794, 61] on div "繁體中文 活動訊息" at bounding box center [621, 31] width 1004 height 63
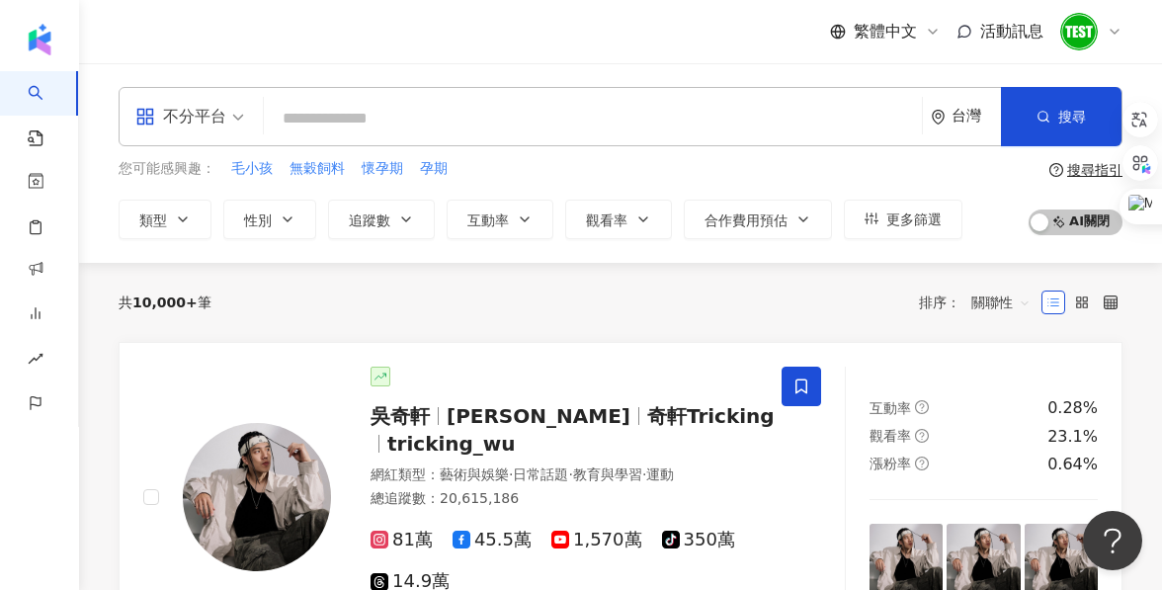
click at [246, 60] on div "繁體中文 活動訊息" at bounding box center [621, 31] width 1004 height 63
click at [200, 118] on div "不分平台" at bounding box center [180, 117] width 91 height 32
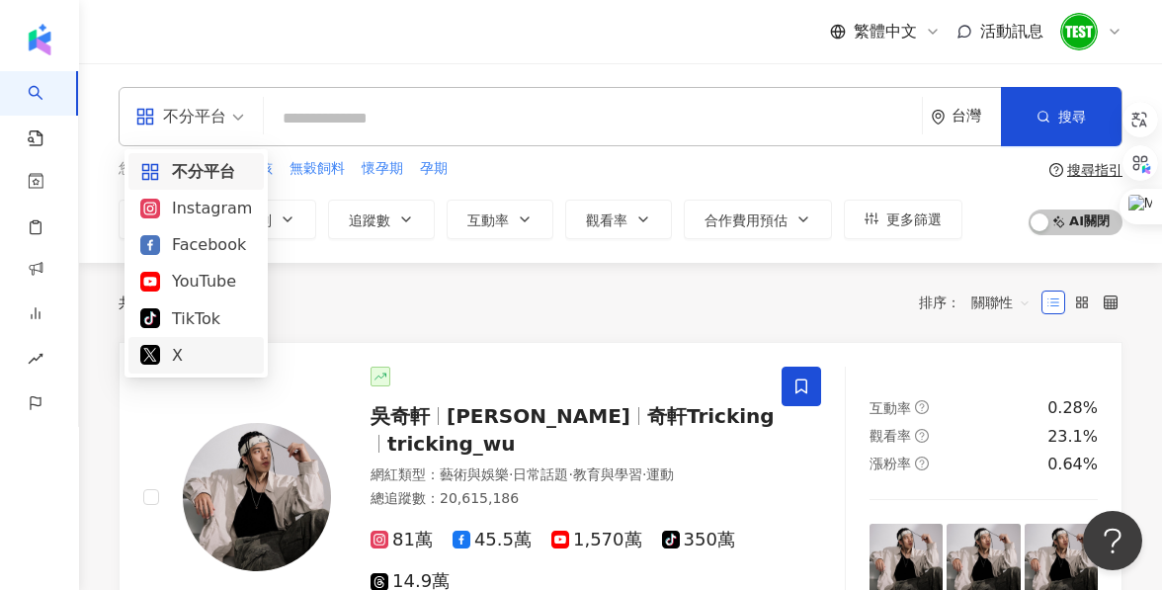
click at [413, 309] on div "共 10,000+ 筆 排序： 關聯性" at bounding box center [621, 303] width 1004 height 32
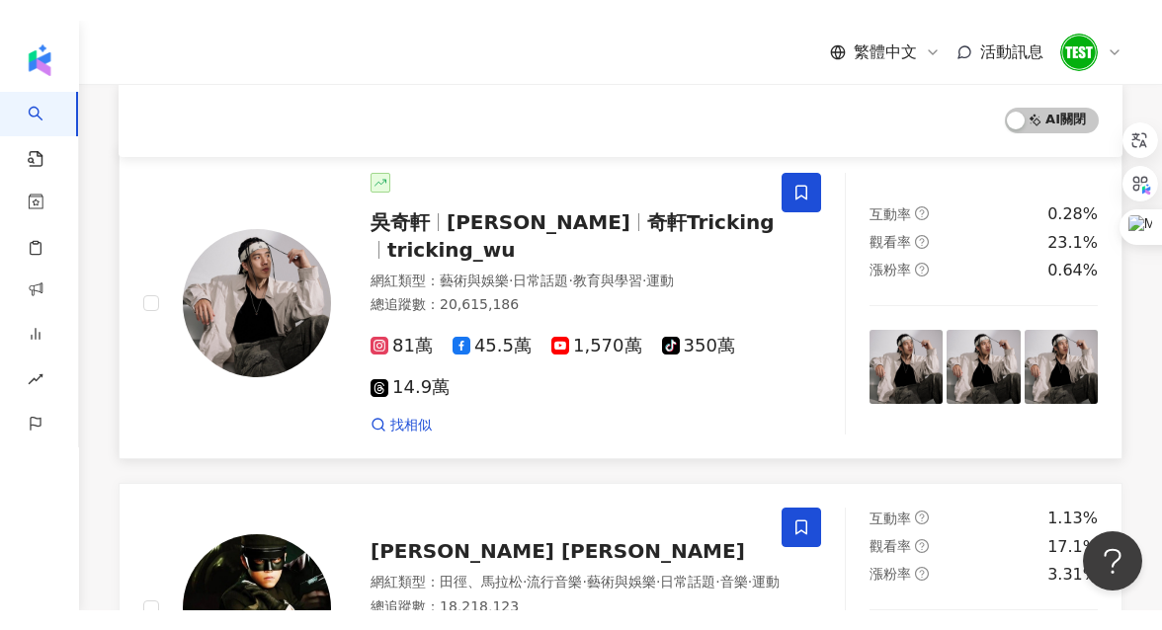
scroll to position [200, 0]
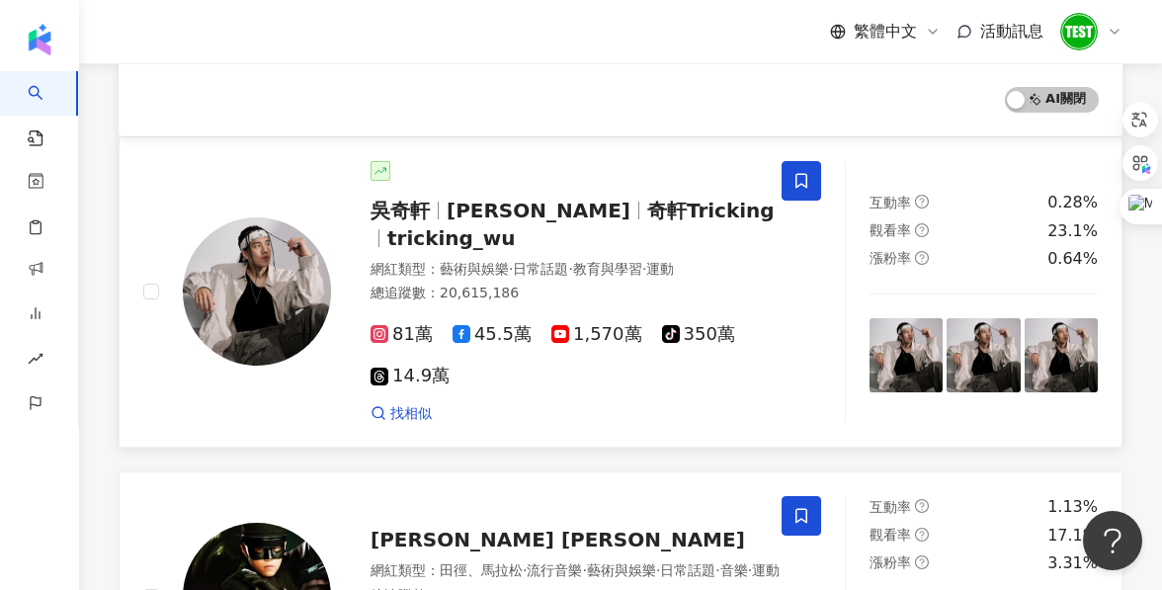
click at [425, 217] on span "吳奇軒" at bounding box center [400, 211] width 59 height 24
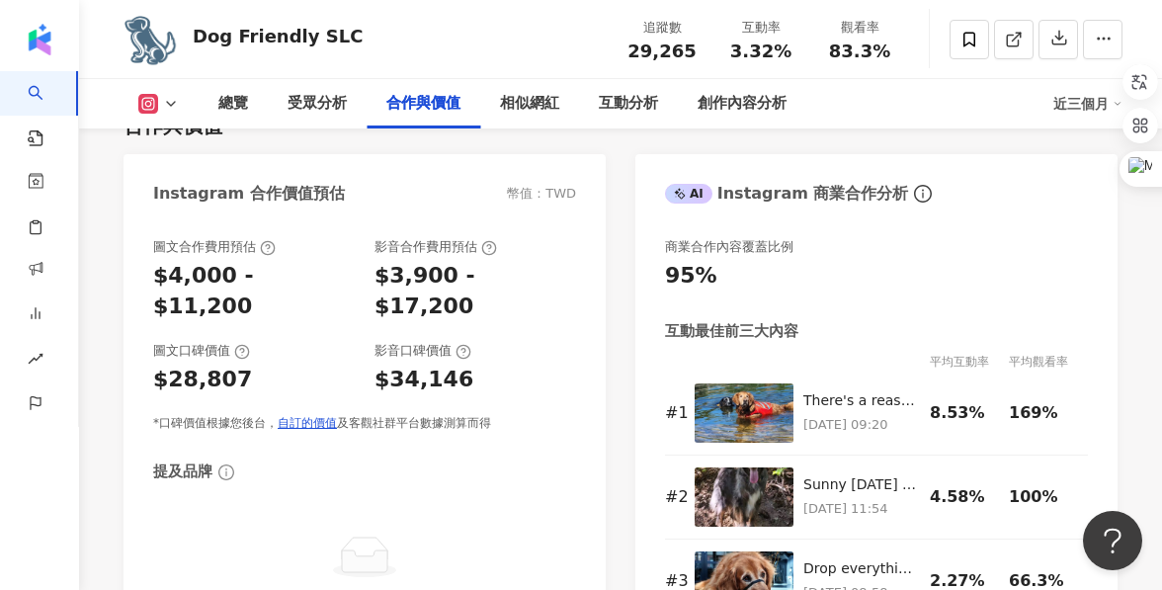
scroll to position [2690, 0]
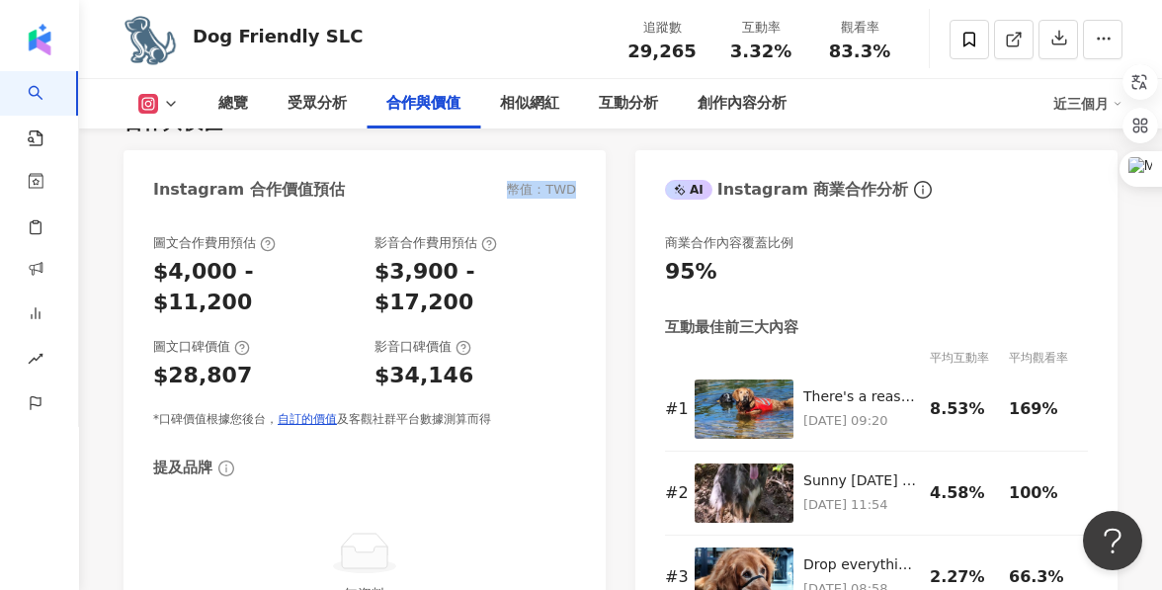
drag, startPoint x: 576, startPoint y: 161, endPoint x: 507, endPoint y: 162, distance: 69.2
click at [507, 162] on div "Instagram 合作價值預估 幣值：TWD" at bounding box center [365, 182] width 482 height 64
click at [573, 338] on div "影音口碑價值" at bounding box center [475, 347] width 202 height 18
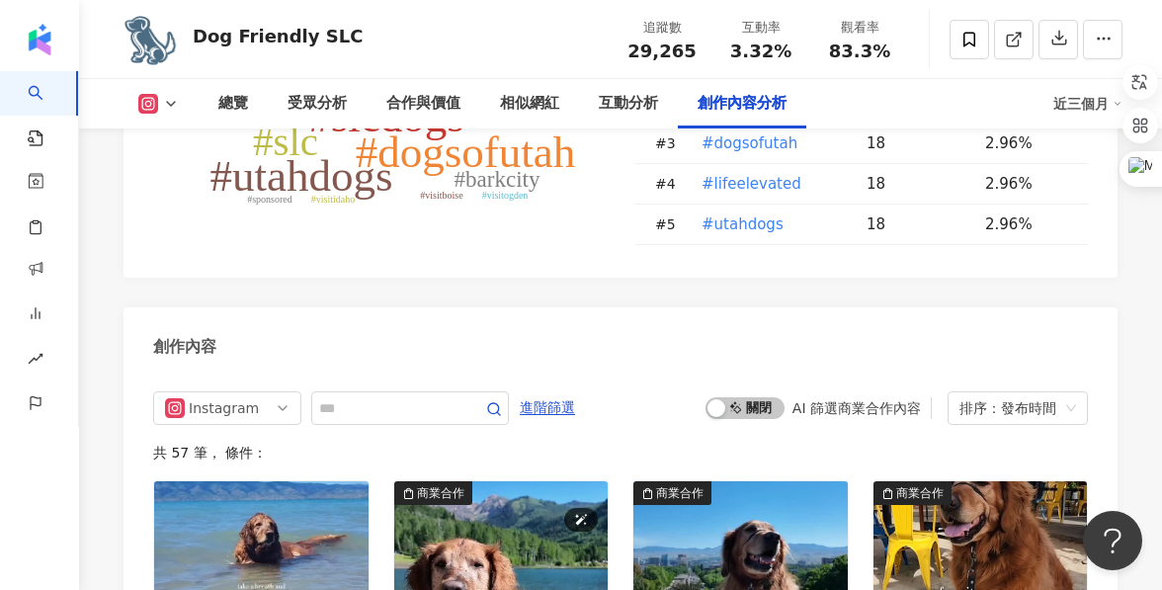
scroll to position [6095, 0]
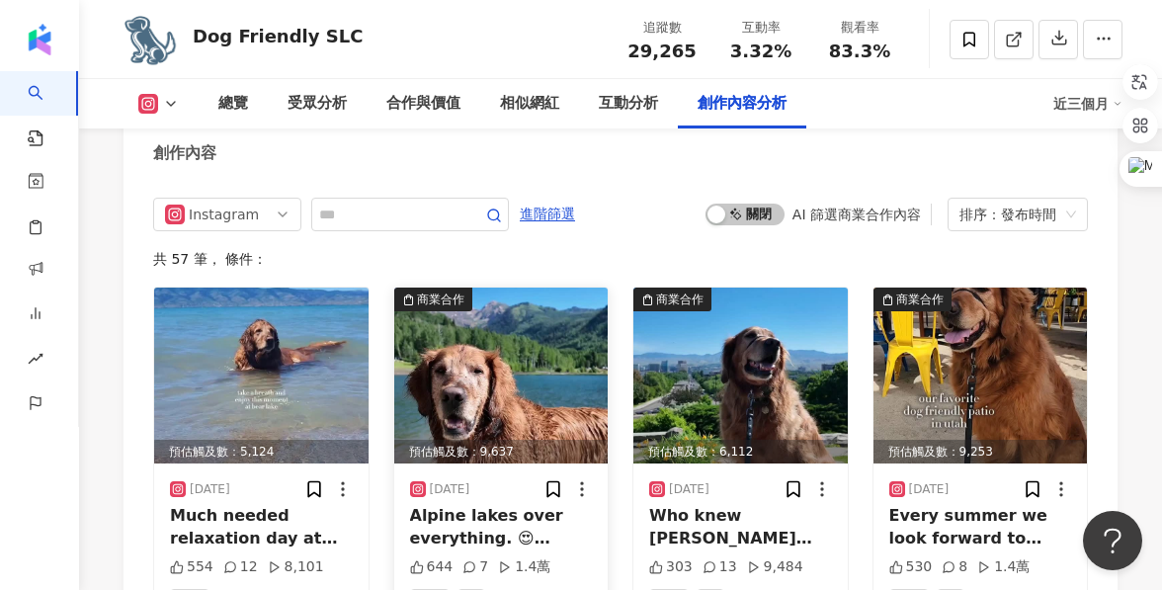
click at [503, 505] on div "Alpine lakes over everything. 😍 Silver Lake Flat Reservoir is one of our favori…" at bounding box center [501, 527] width 183 height 44
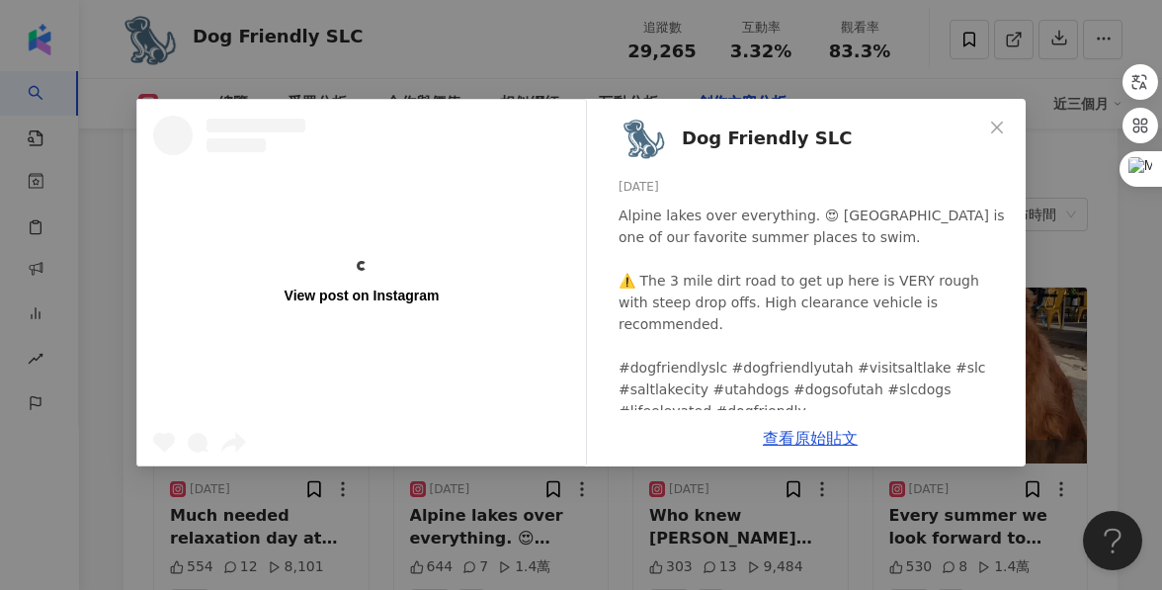
click at [1057, 330] on div "View post on Instagram Dog Friendly SLC 2025/7/7 Alpine lakes over everything. …" at bounding box center [581, 295] width 1162 height 590
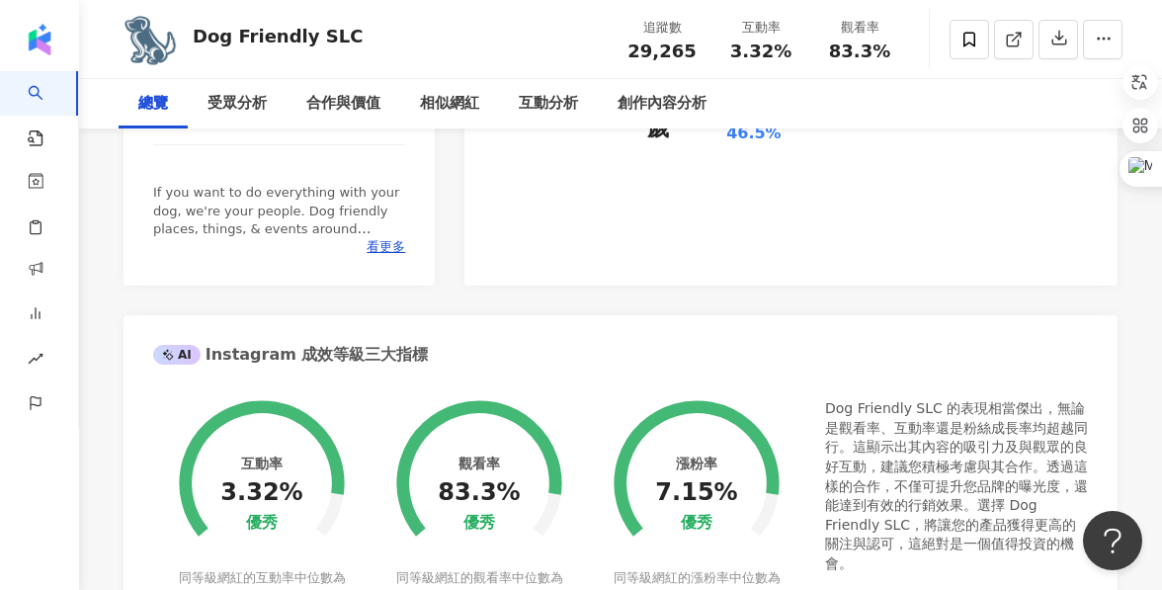
scroll to position [0, 0]
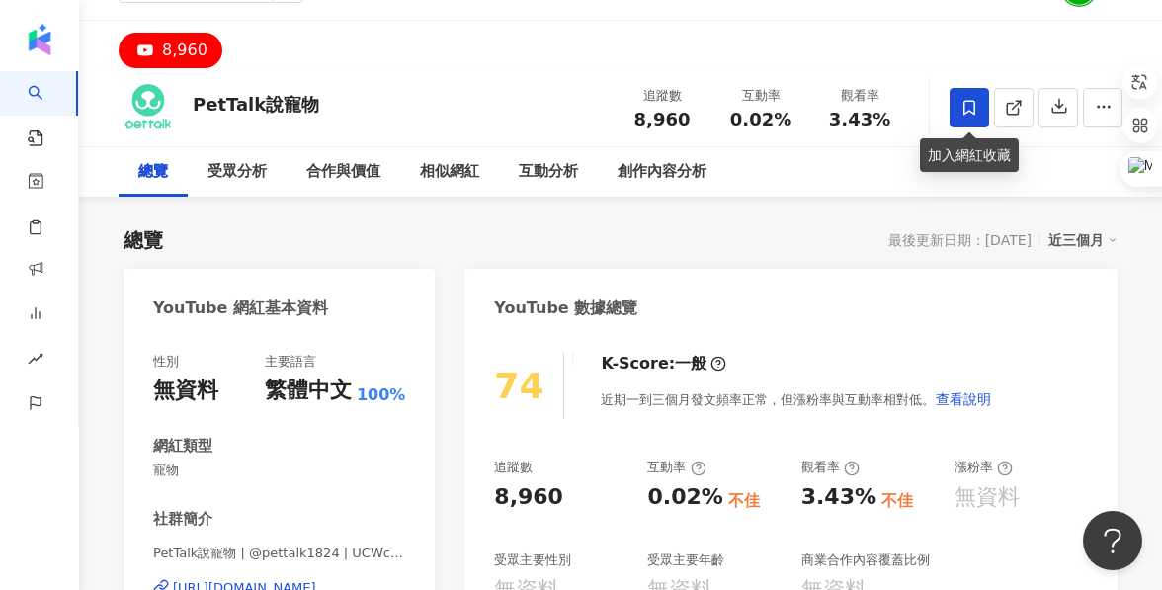
click at [960, 112] on icon at bounding box center [969, 108] width 18 height 18
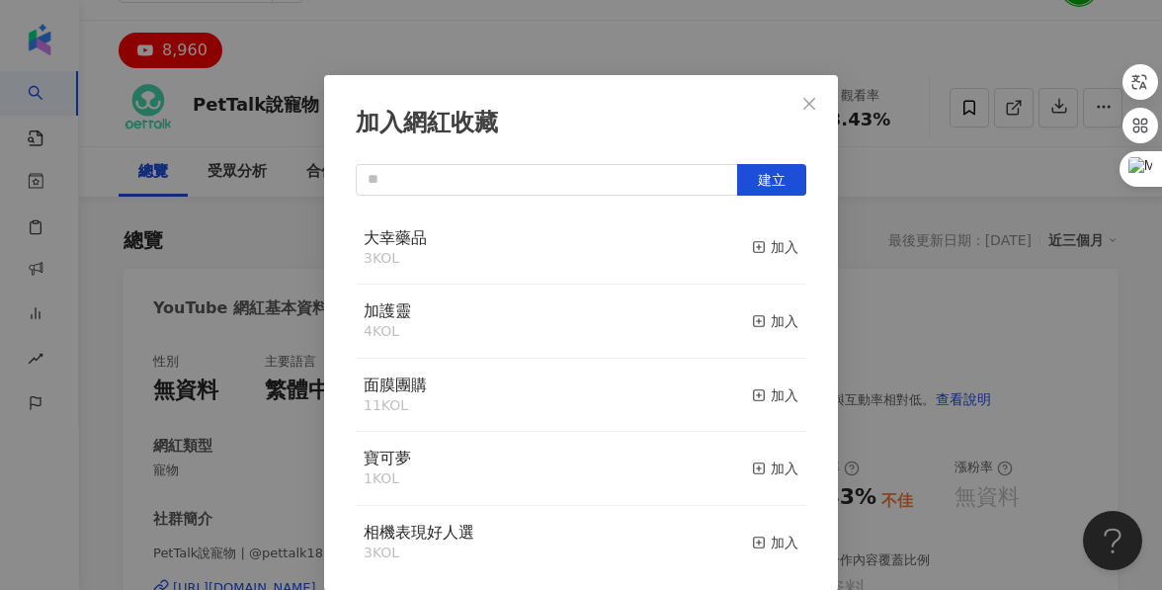
scroll to position [47, 0]
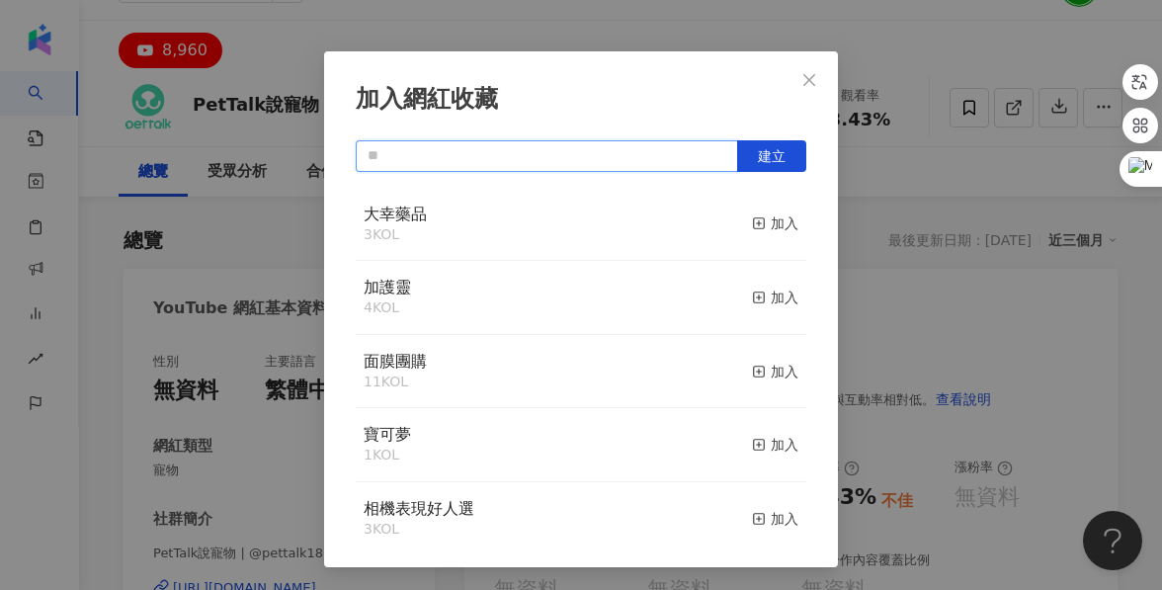
click at [632, 156] on input "text" at bounding box center [547, 156] width 382 height 32
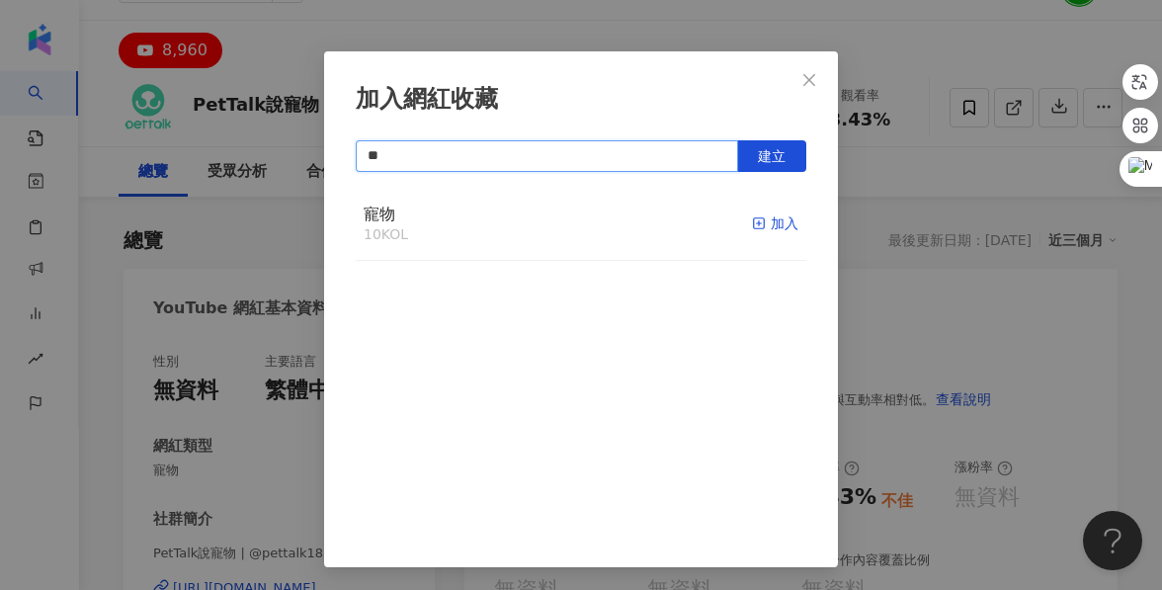
type input "**"
click at [788, 224] on div "加入" at bounding box center [775, 223] width 46 height 22
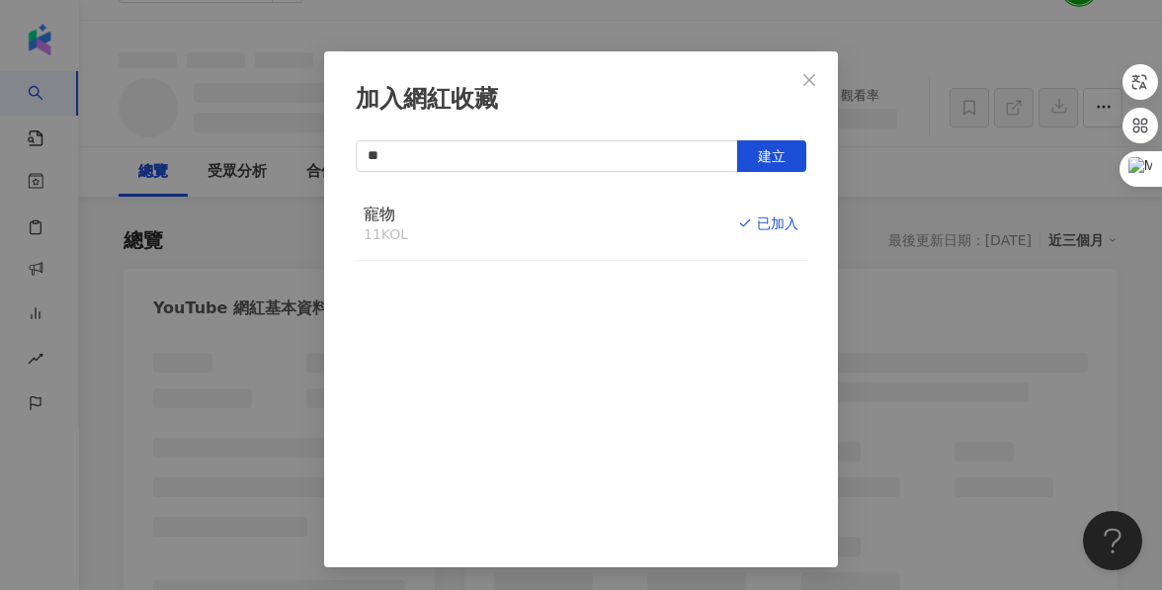
click at [811, 73] on icon "close" at bounding box center [809, 80] width 16 height 16
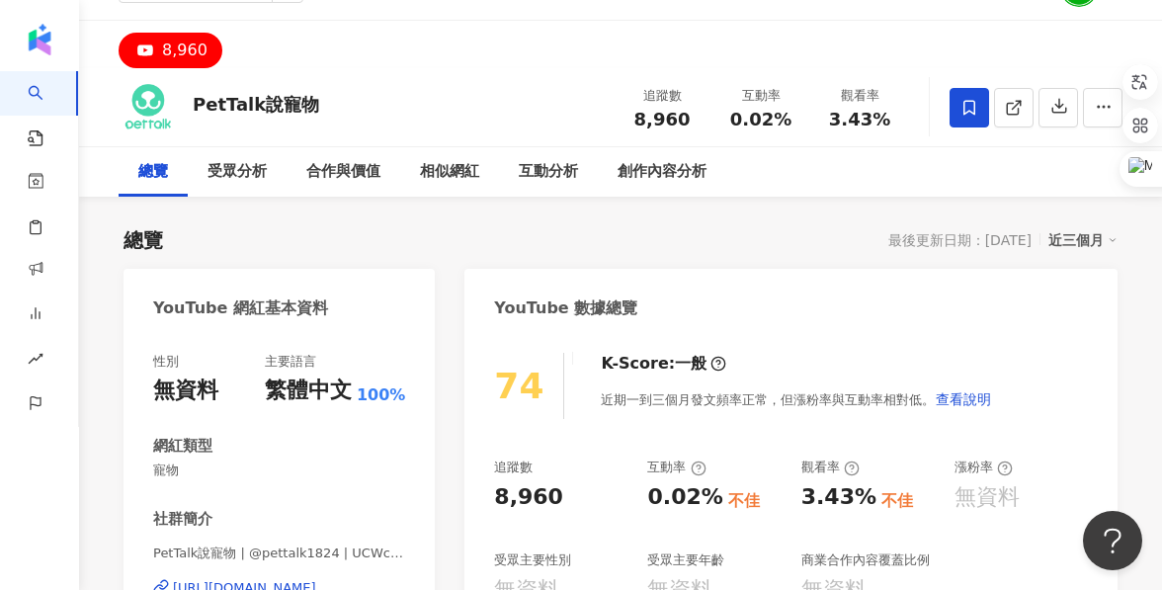
scroll to position [0, 0]
click at [42, 185] on icon "button" at bounding box center [36, 181] width 16 height 16
click at [41, 185] on icon "button" at bounding box center [36, 181] width 16 height 16
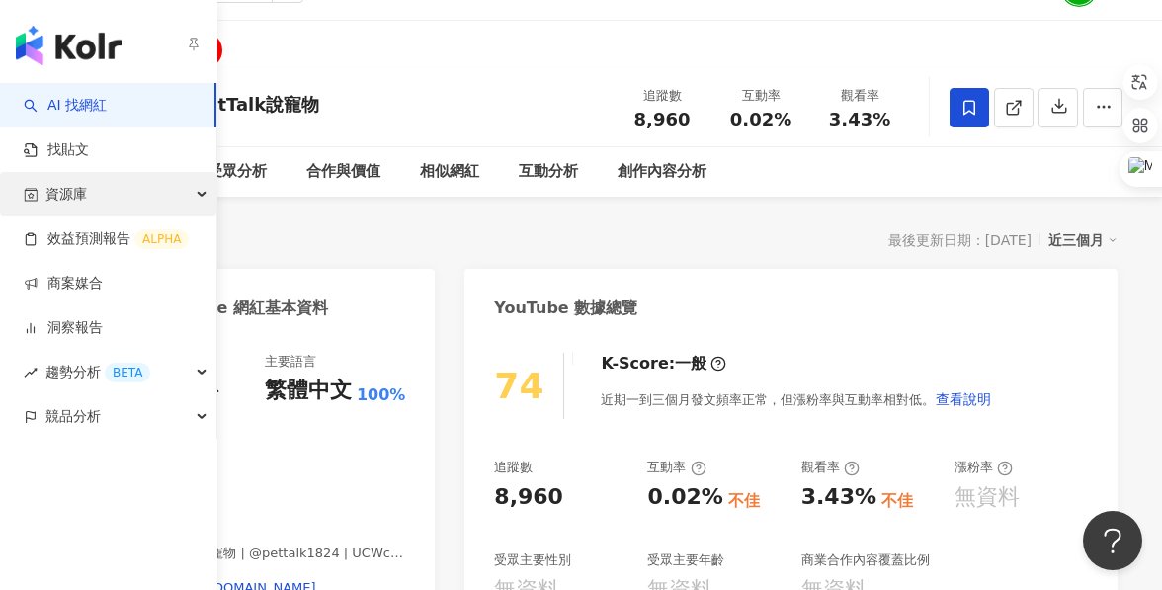
click at [58, 203] on span "資源庫" at bounding box center [66, 194] width 42 height 44
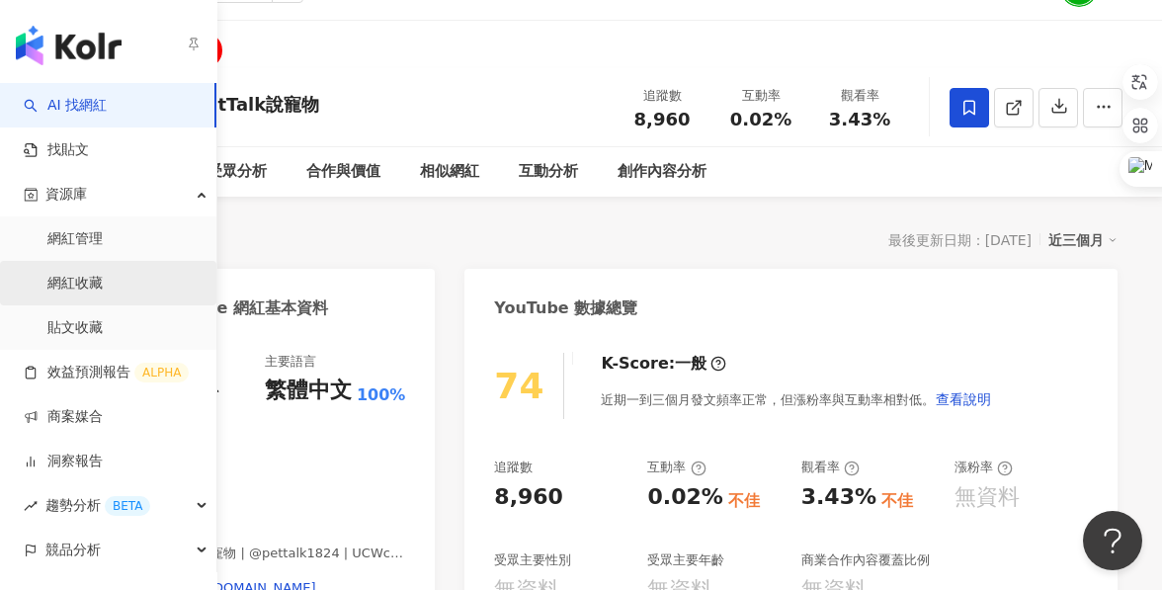
click at [82, 278] on link "網紅收藏" at bounding box center [74, 284] width 55 height 20
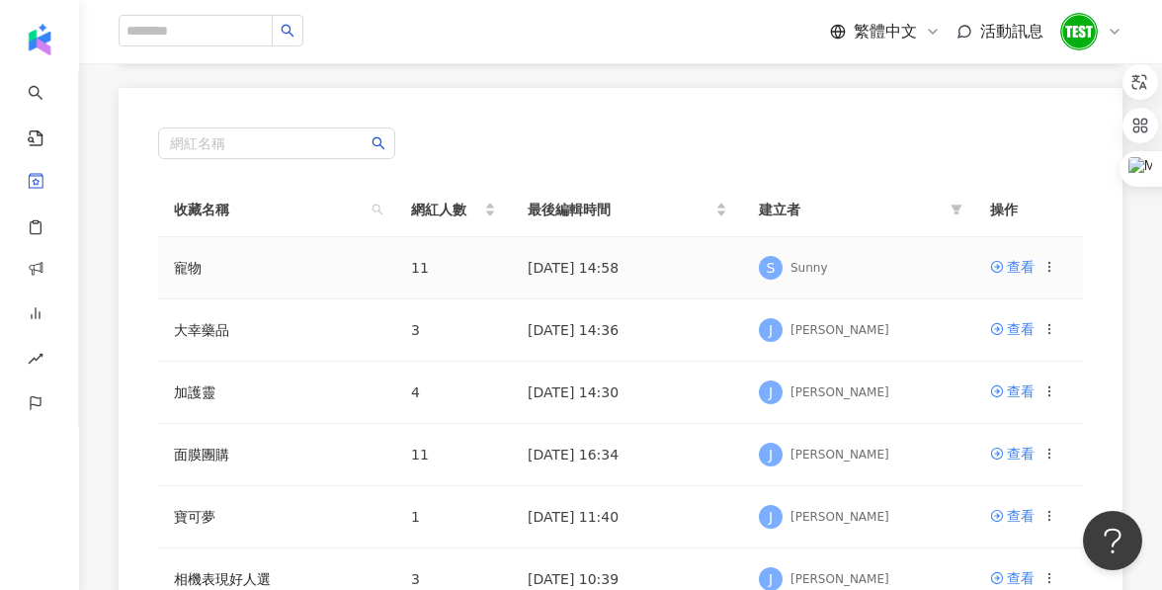
scroll to position [261, 0]
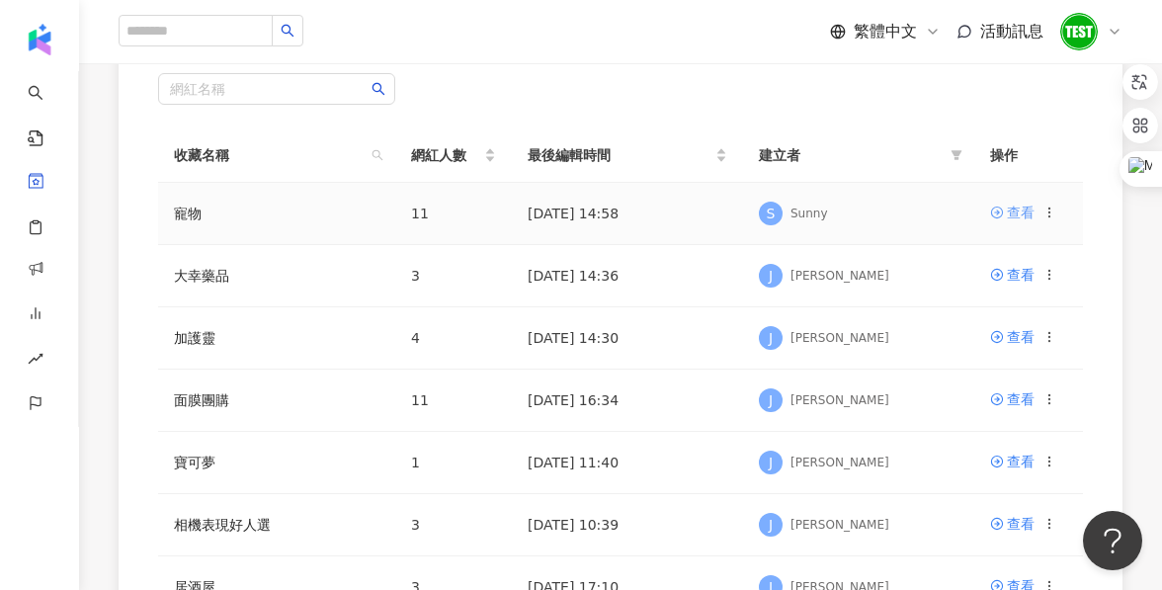
click at [1003, 209] on icon at bounding box center [997, 213] width 14 height 14
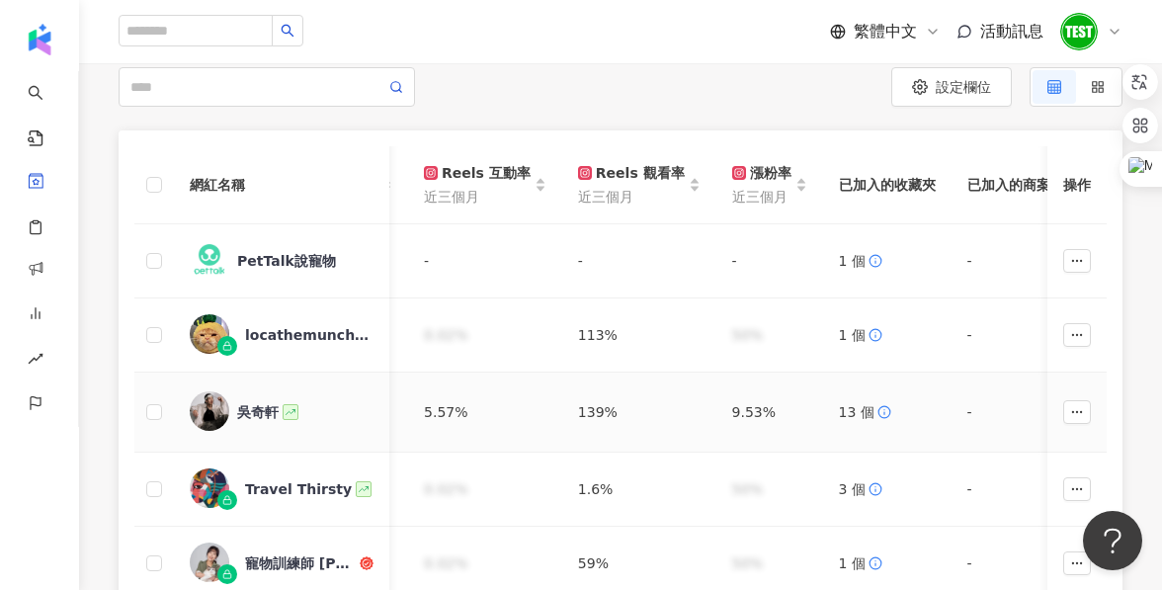
scroll to position [181, 0]
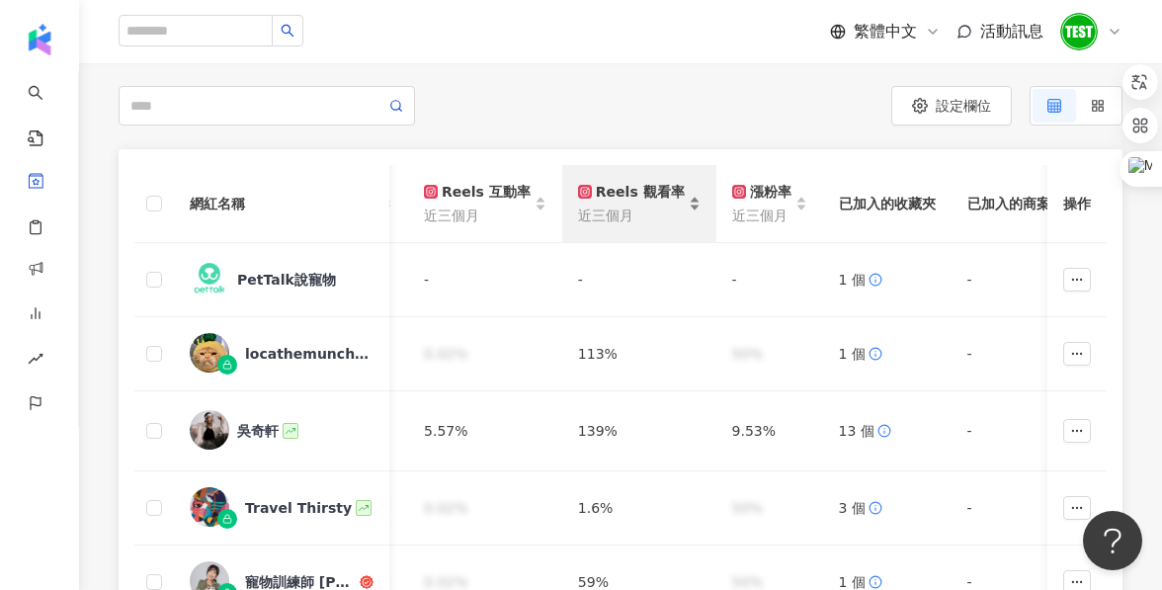
click at [656, 210] on div "Reels 觀看率 近三個月" at bounding box center [639, 203] width 123 height 45
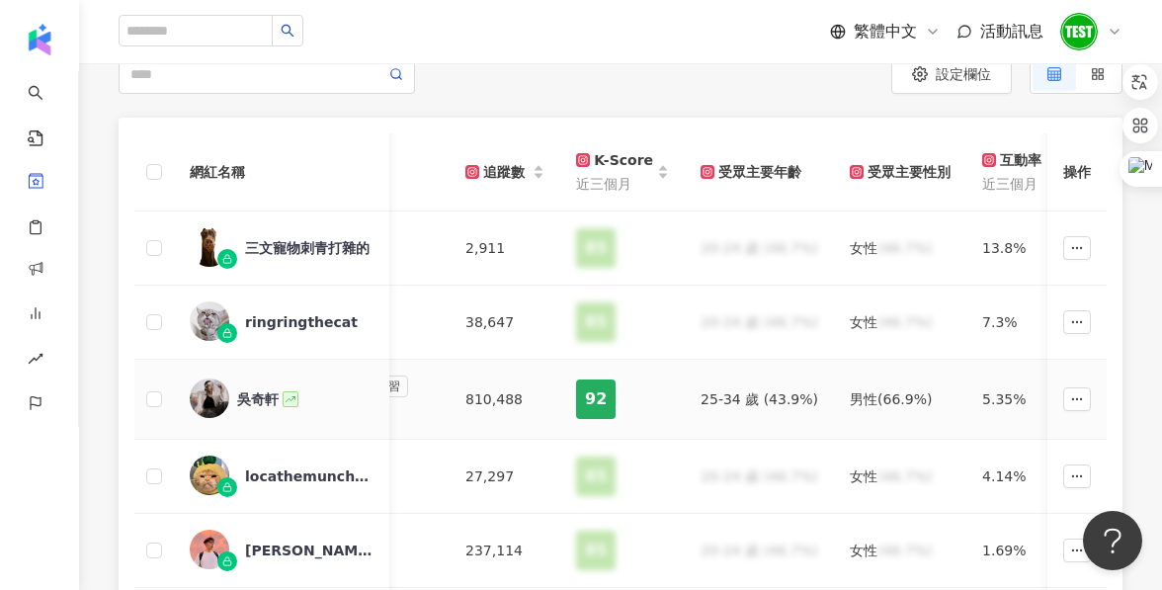
scroll to position [0, 483]
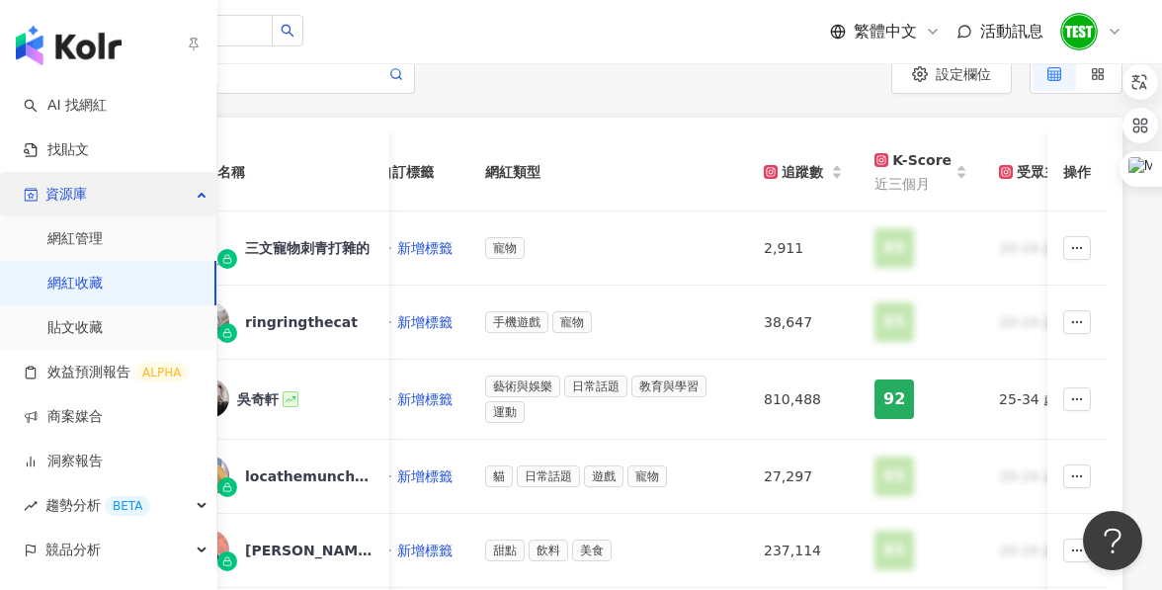
click at [81, 204] on span "資源庫" at bounding box center [66, 194] width 42 height 44
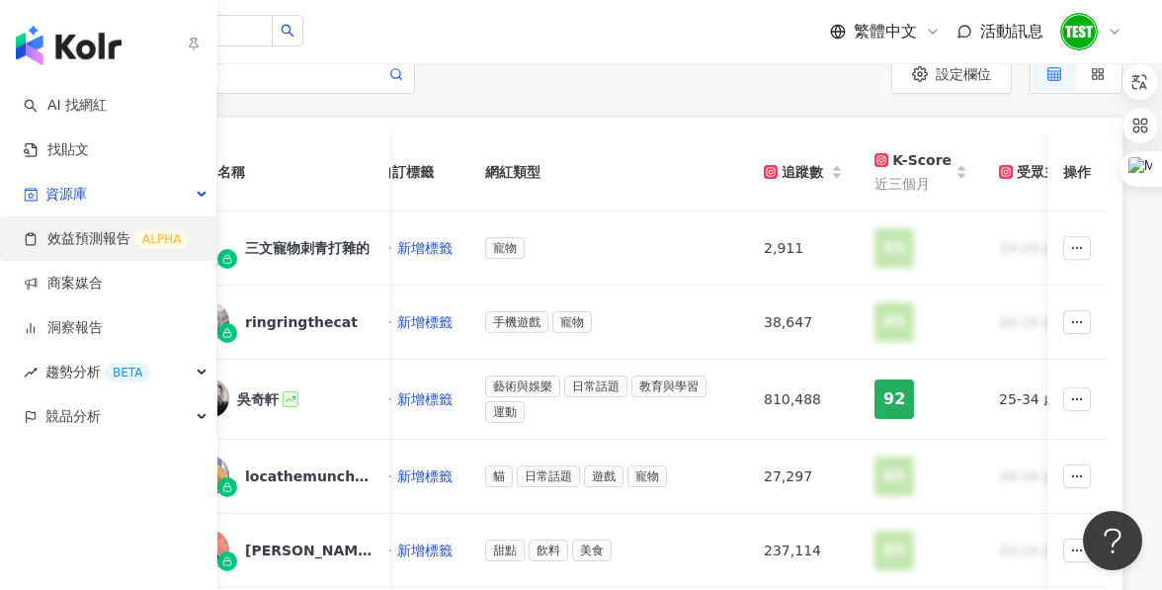
click at [98, 238] on link "效益預測報告 ALPHA" at bounding box center [106, 239] width 165 height 20
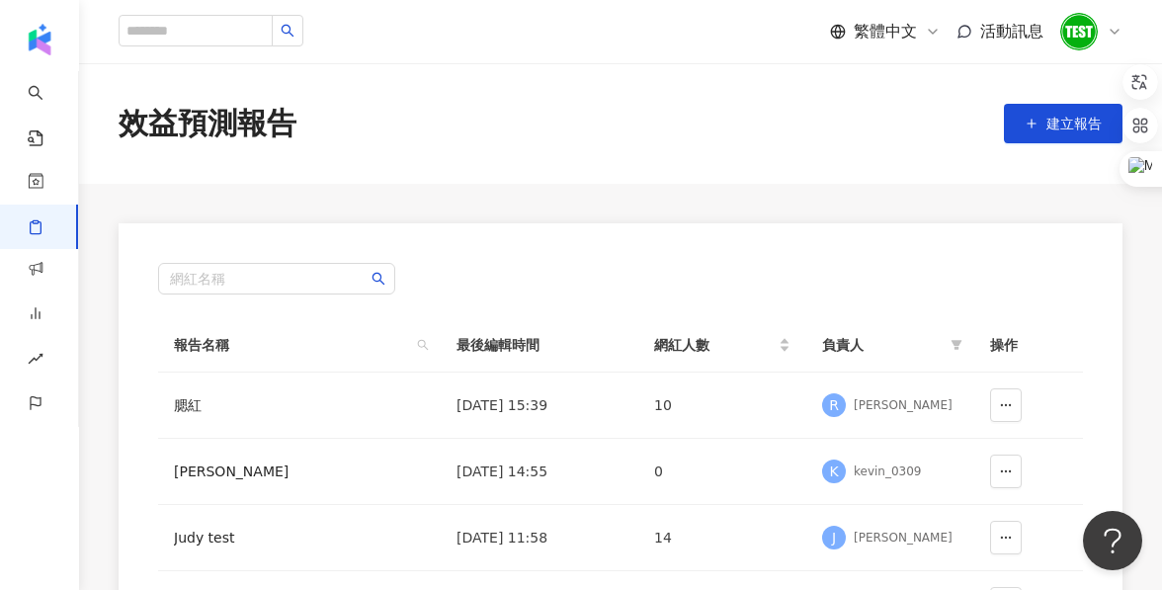
click at [482, 208] on main "效益預測報告 建立報告 網紅名稱 報告名稱 最後編輯時間 網紅人數 負責人 操作 腮紅 2025/8/18 15:39 10 R Rita kevin tes…" at bounding box center [620, 600] width 1083 height 1074
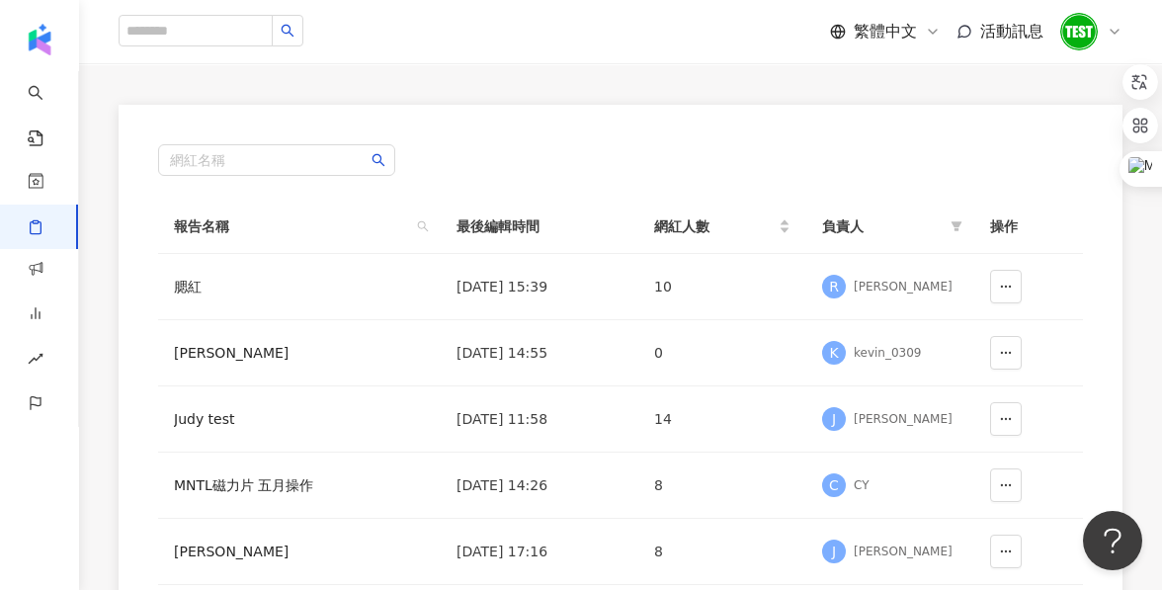
scroll to position [172, 0]
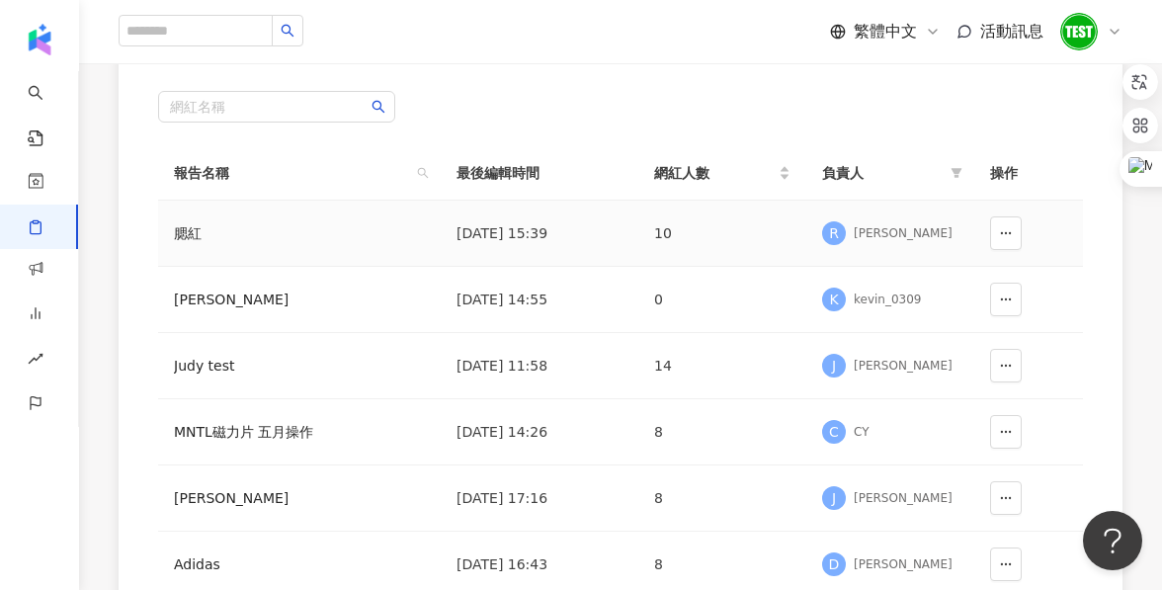
click at [191, 244] on td "腮紅" at bounding box center [299, 234] width 283 height 66
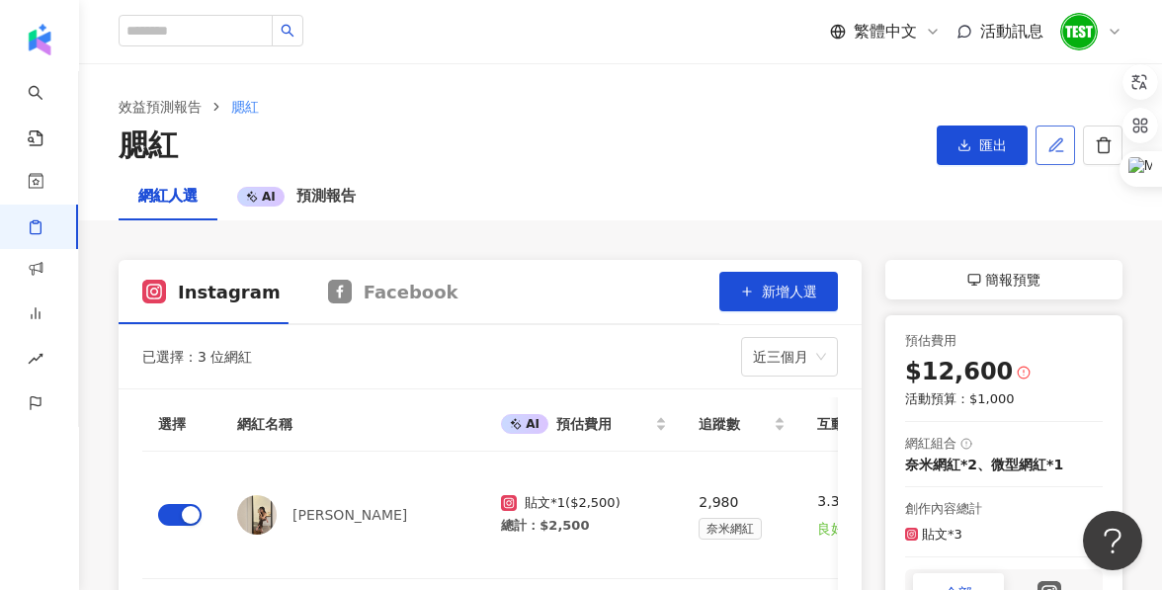
click at [1056, 151] on icon "button" at bounding box center [1059, 151] width 7 height 0
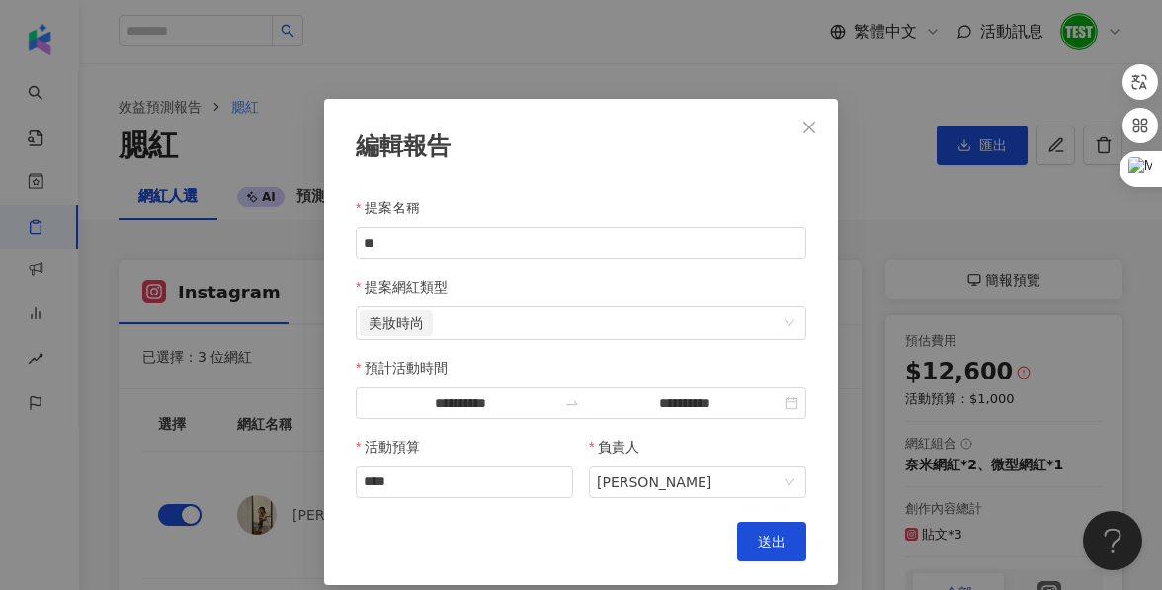
scroll to position [19, 0]
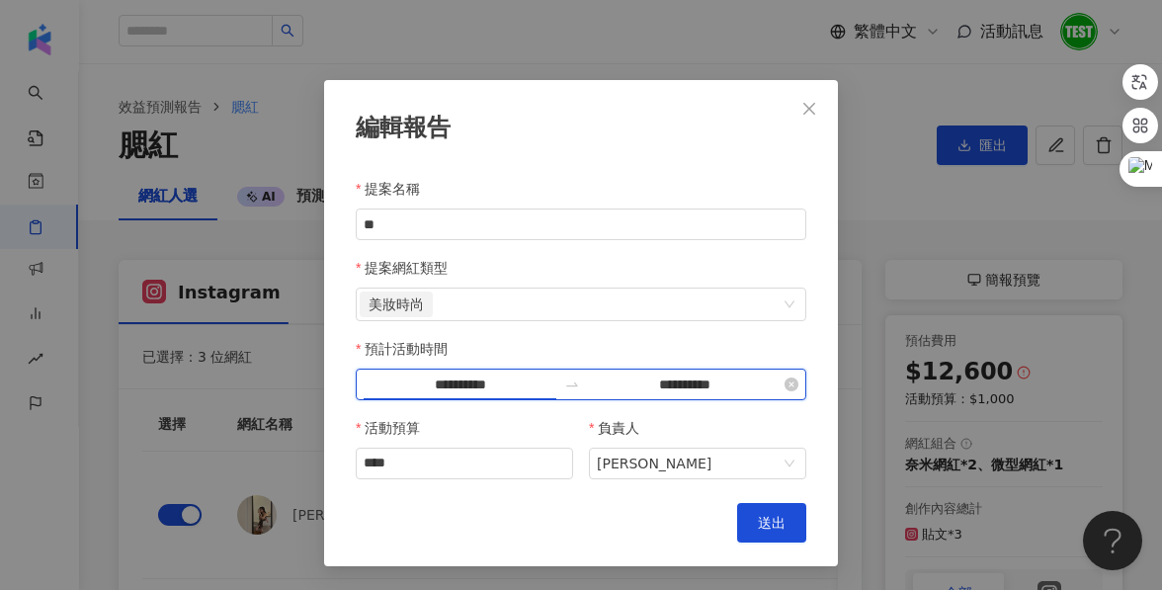
drag, startPoint x: 418, startPoint y: 385, endPoint x: 511, endPoint y: 385, distance: 92.9
click at [511, 385] on input "**********" at bounding box center [460, 385] width 193 height 22
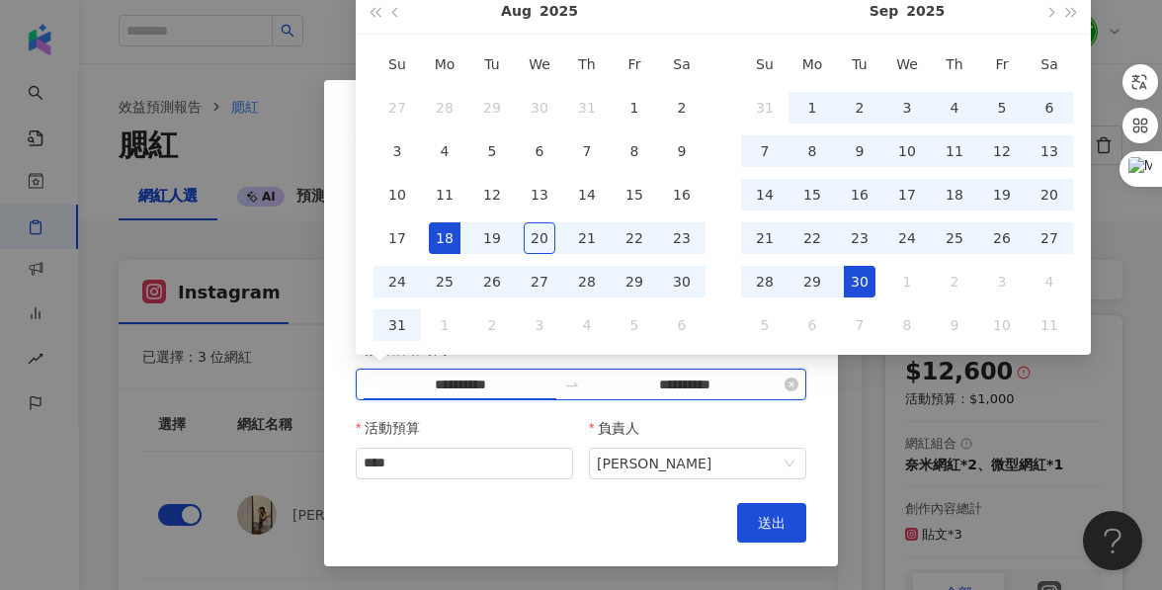
click at [511, 385] on input "**********" at bounding box center [460, 385] width 193 height 22
click at [738, 412] on div "負責人" at bounding box center [697, 428] width 217 height 40
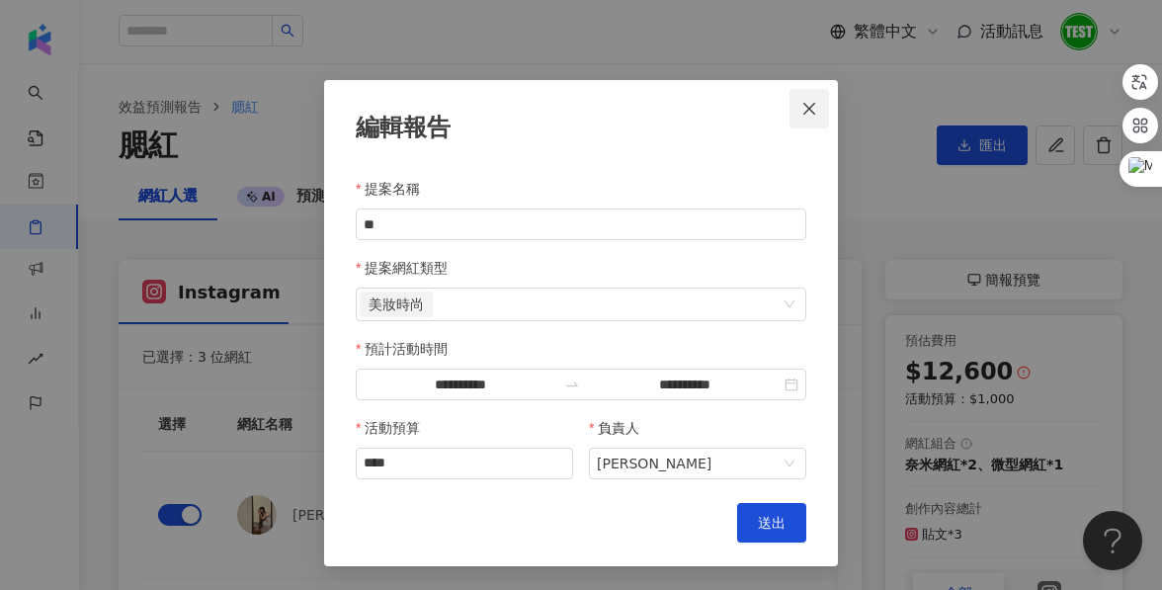
click at [821, 108] on span "Close" at bounding box center [810, 109] width 40 height 16
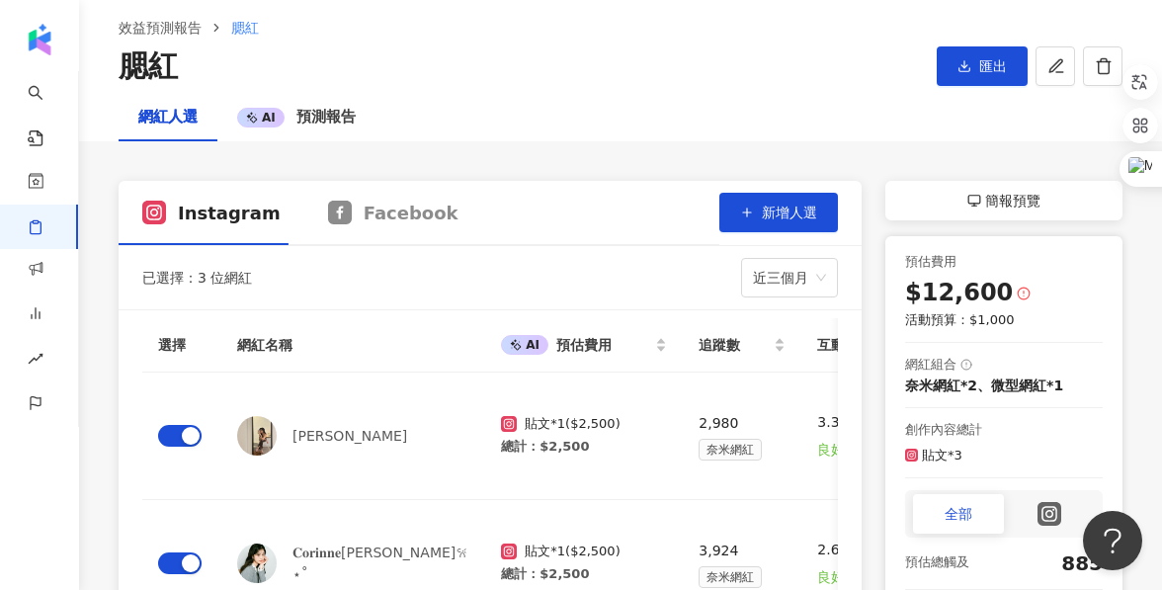
scroll to position [85, 0]
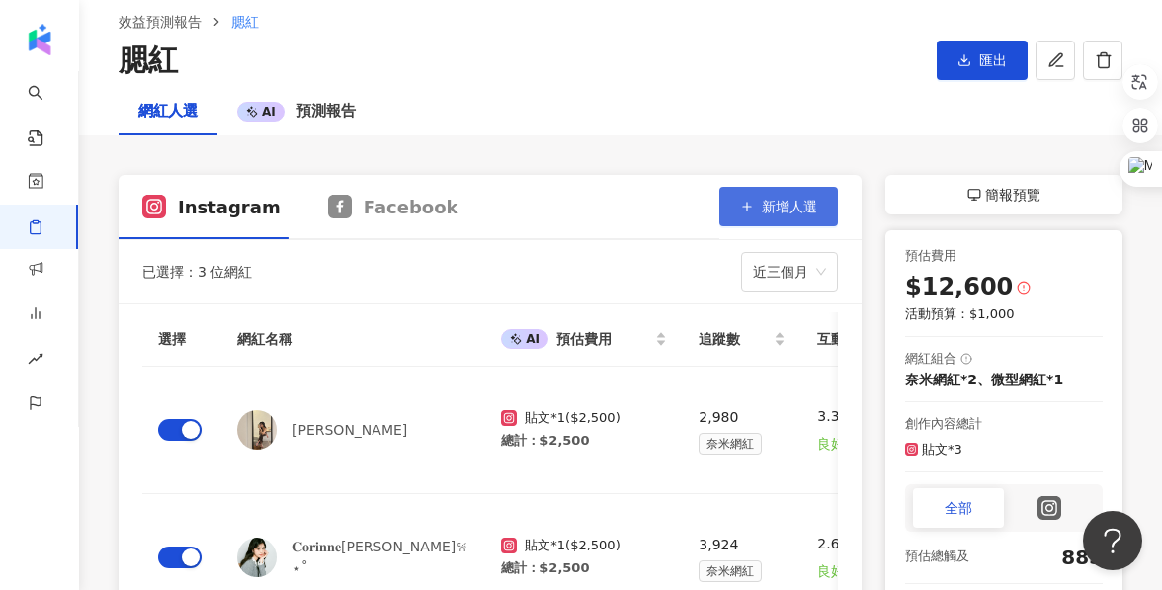
click at [800, 201] on span "新增人選" at bounding box center [789, 207] width 55 height 16
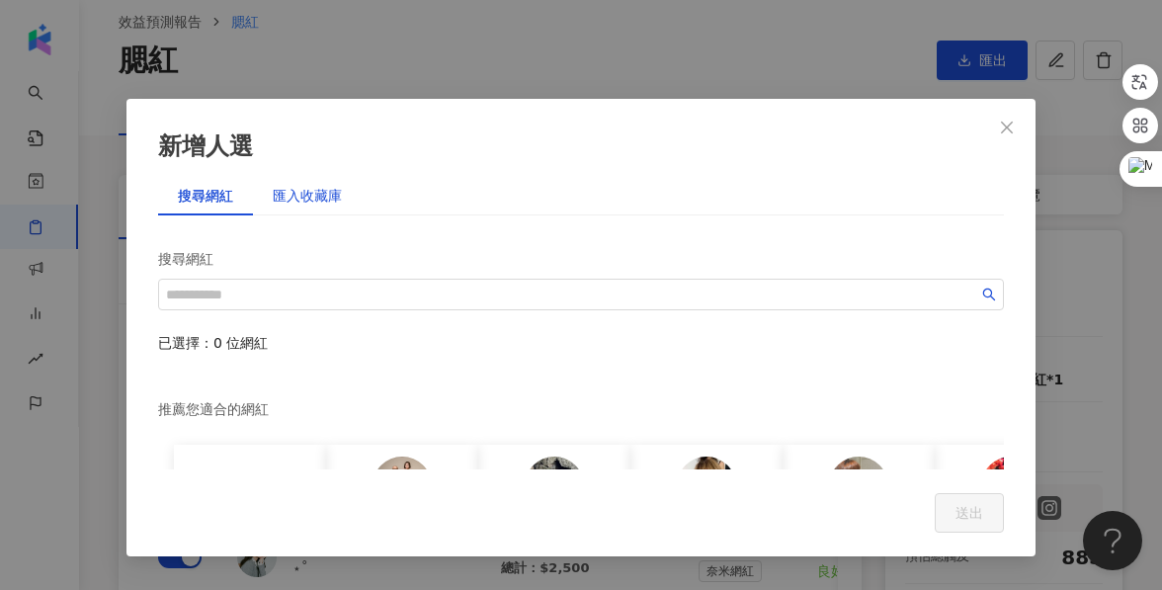
click at [320, 206] on div "匯入收藏庫" at bounding box center [307, 196] width 69 height 22
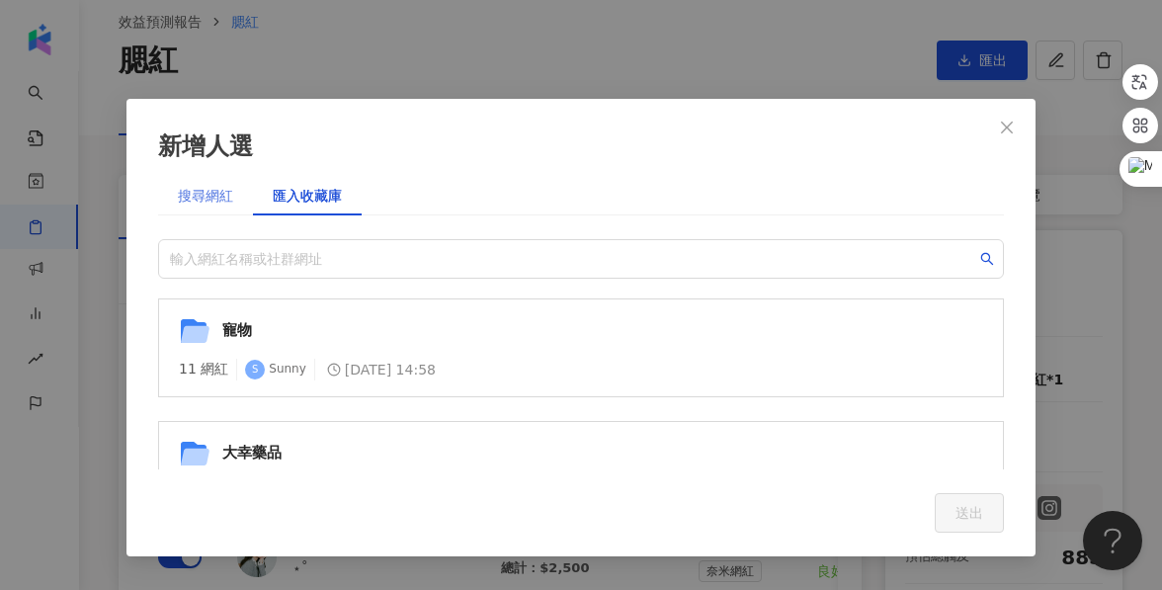
click at [214, 208] on div "搜尋網紅" at bounding box center [205, 196] width 95 height 40
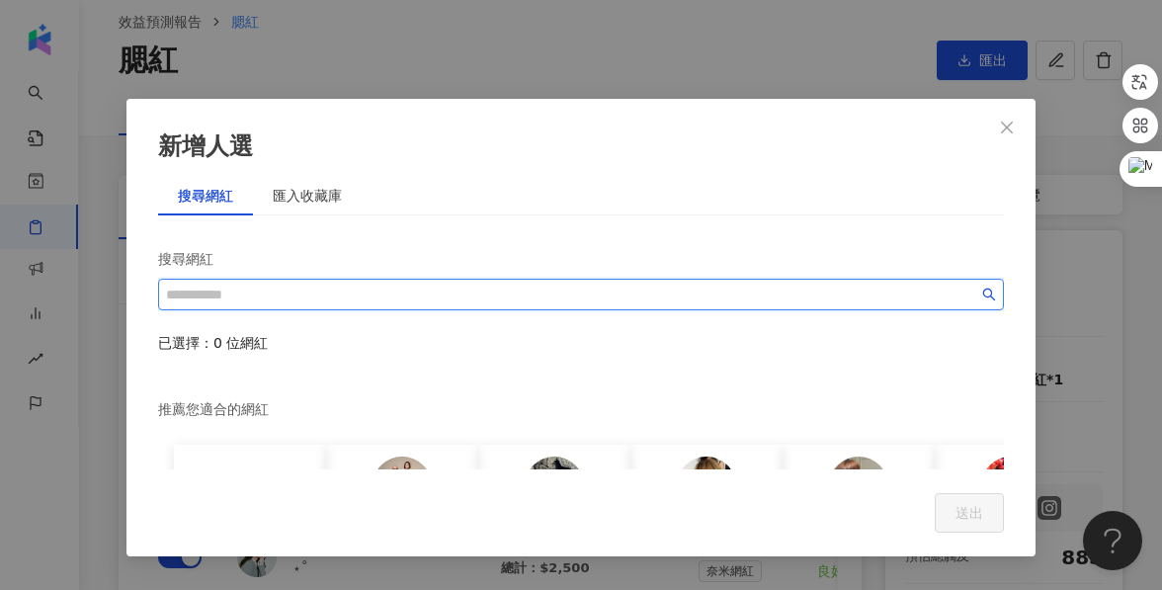
click at [246, 287] on input "search" at bounding box center [572, 295] width 812 height 22
drag, startPoint x: 246, startPoint y: 287, endPoint x: 485, endPoint y: 288, distance: 239.1
click at [486, 288] on input "search" at bounding box center [572, 295] width 812 height 22
click at [485, 288] on input "search" at bounding box center [572, 295] width 812 height 22
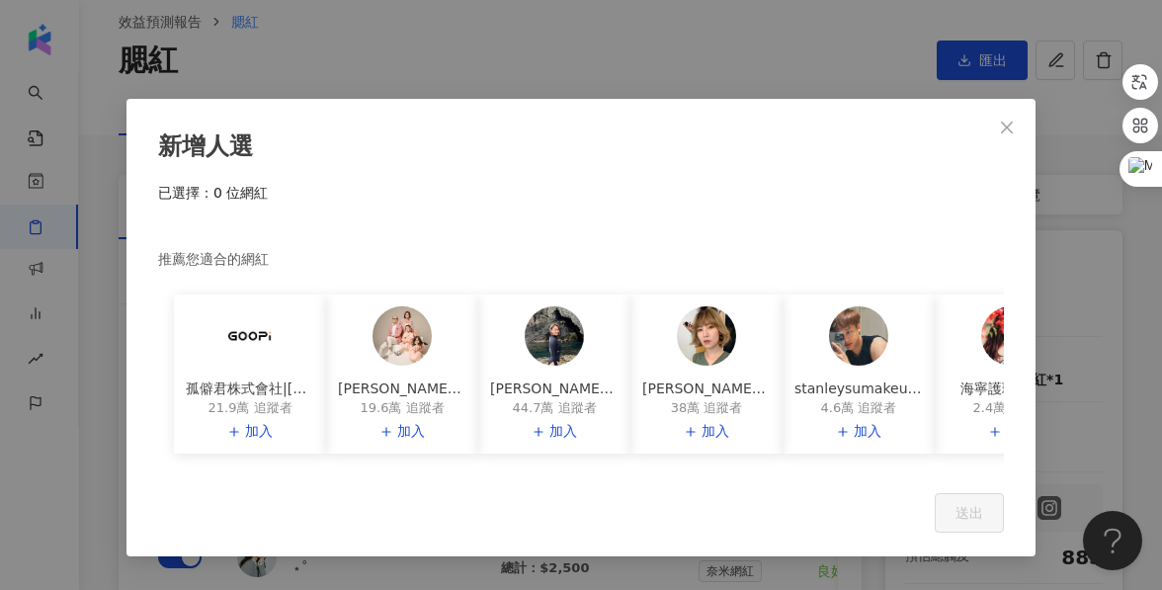
scroll to position [0, 0]
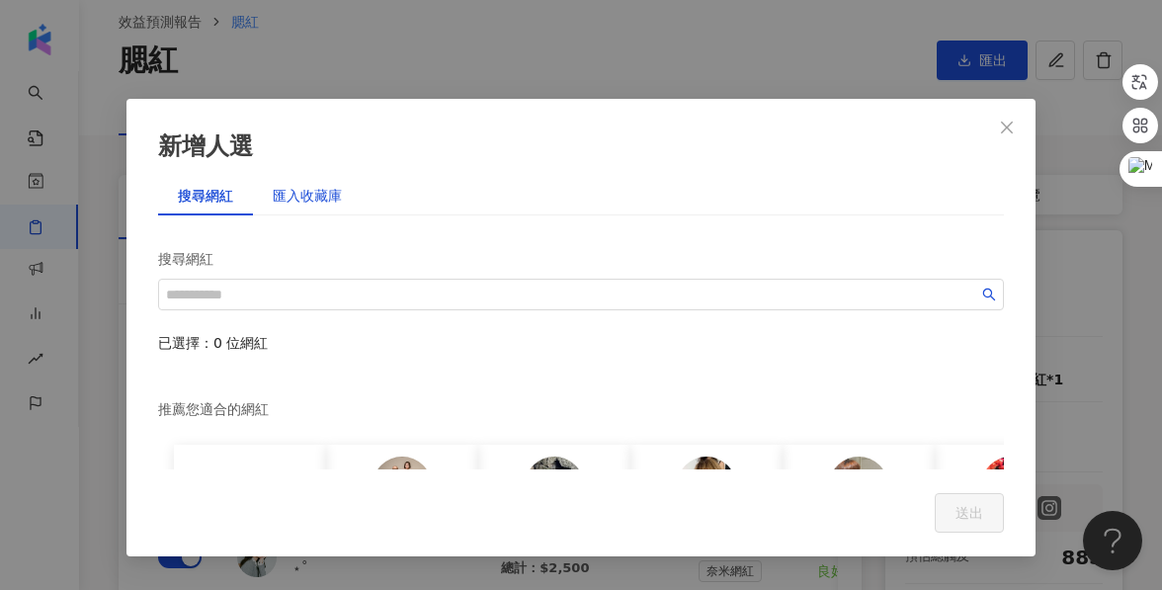
click at [314, 195] on div "匯入收藏庫" at bounding box center [307, 196] width 69 height 22
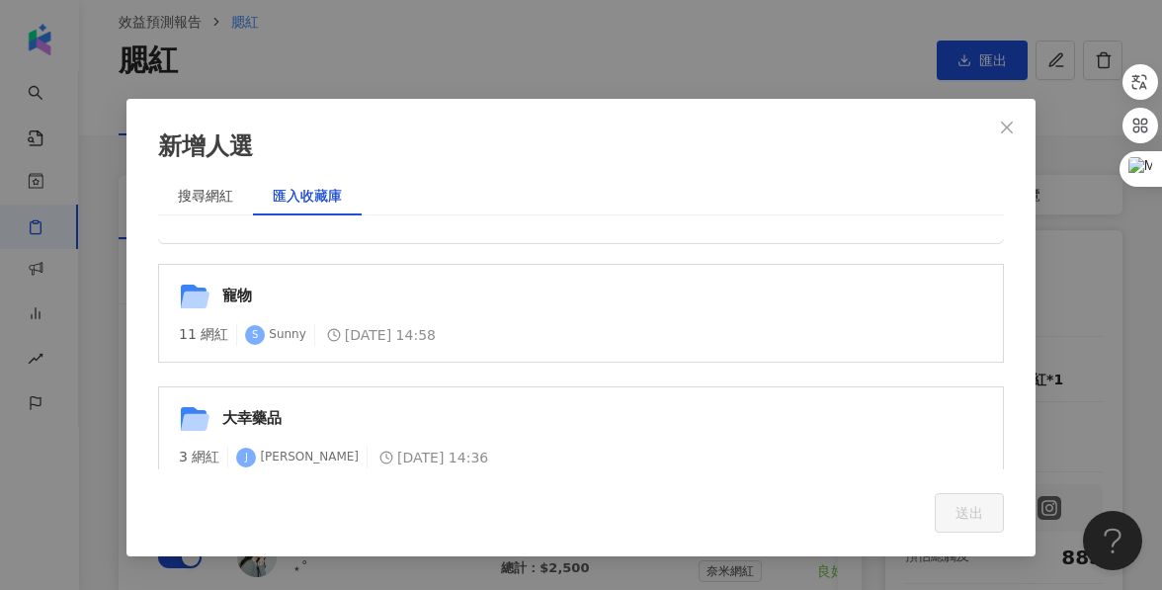
scroll to position [36, 0]
click at [281, 298] on div "寵物" at bounding box center [602, 296] width 761 height 32
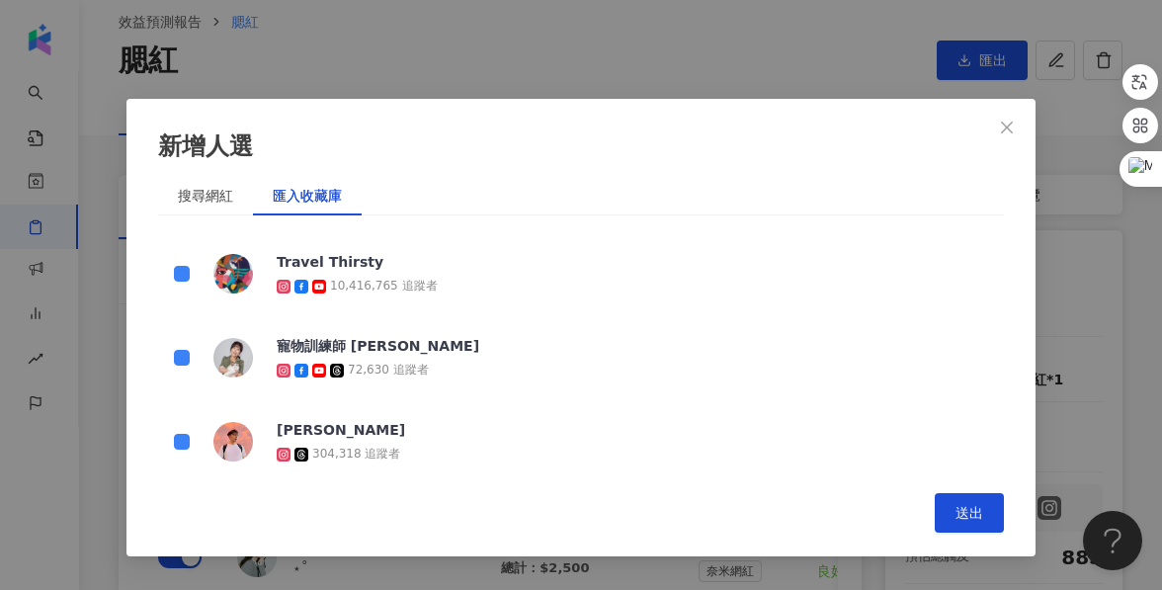
scroll to position [653, 0]
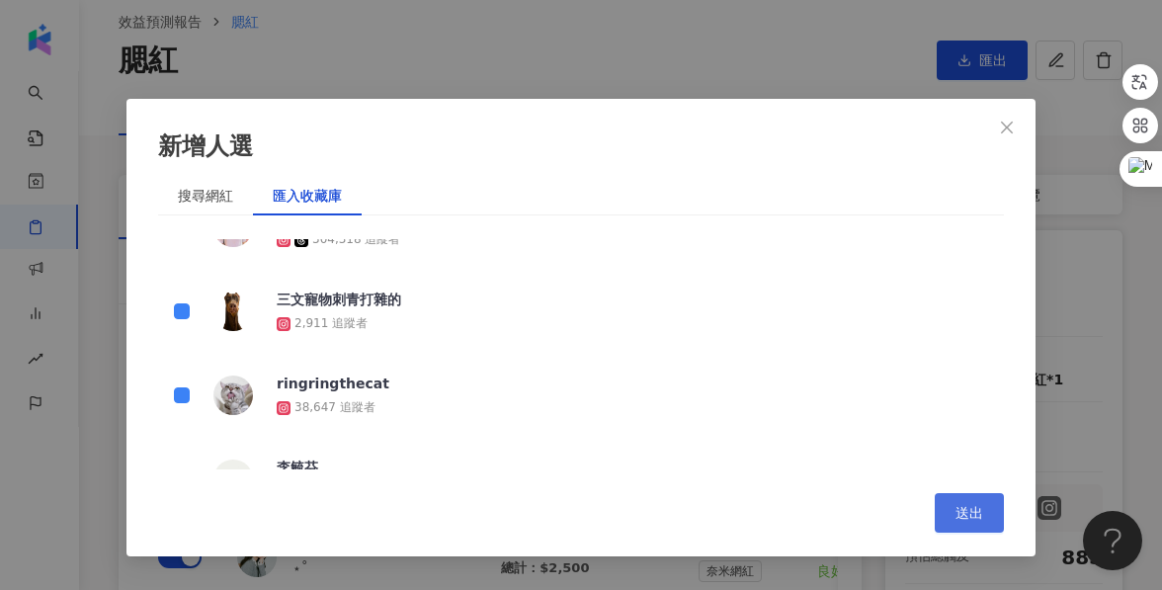
click at [980, 512] on span "送出" at bounding box center [970, 513] width 28 height 16
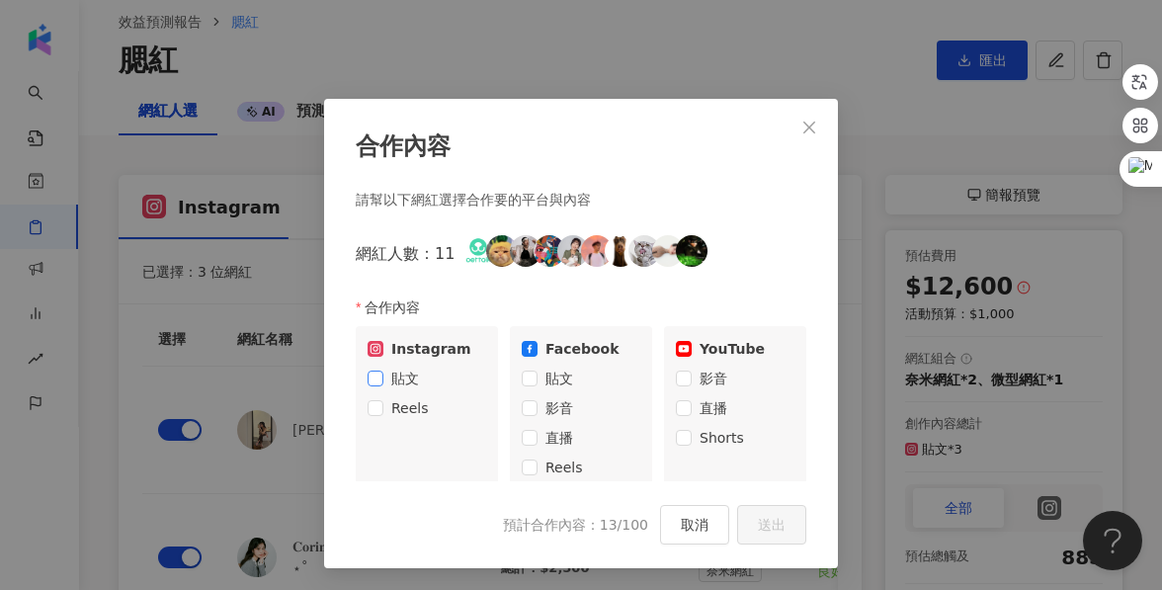
click at [375, 383] on span at bounding box center [376, 379] width 16 height 16
click at [742, 522] on button "送出" at bounding box center [771, 525] width 69 height 40
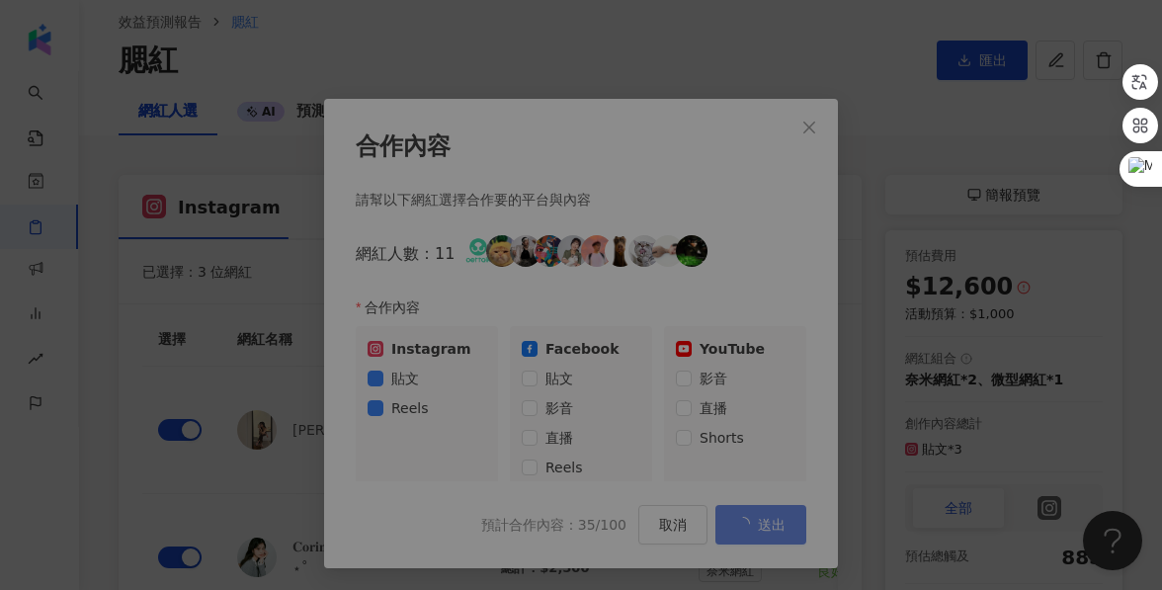
scroll to position [1, 0]
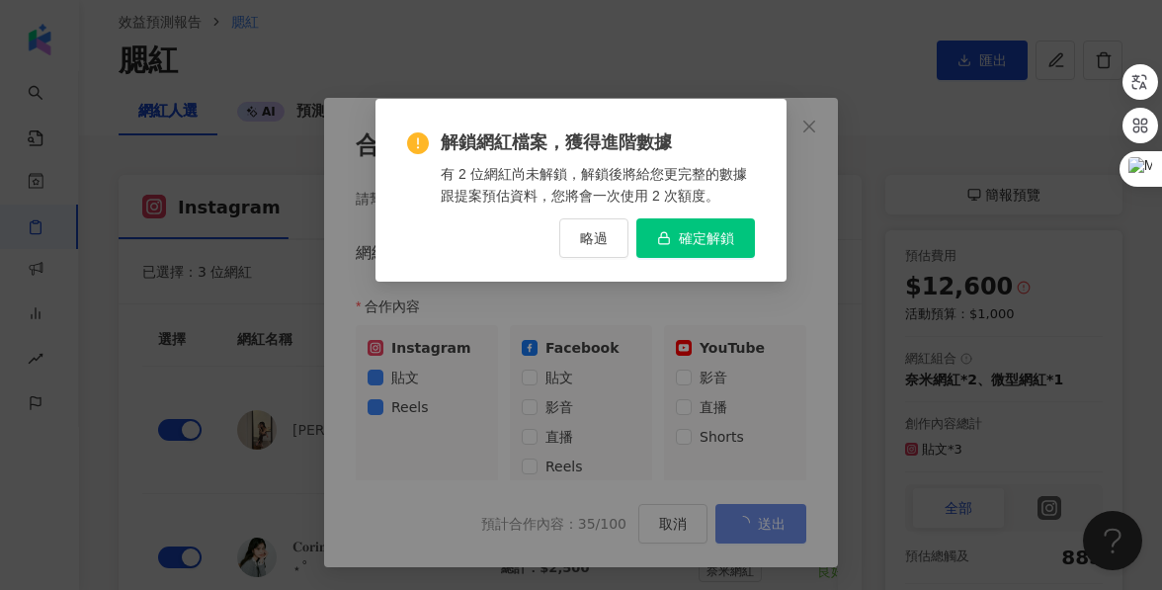
click at [675, 242] on button "確定解鎖" at bounding box center [695, 238] width 119 height 40
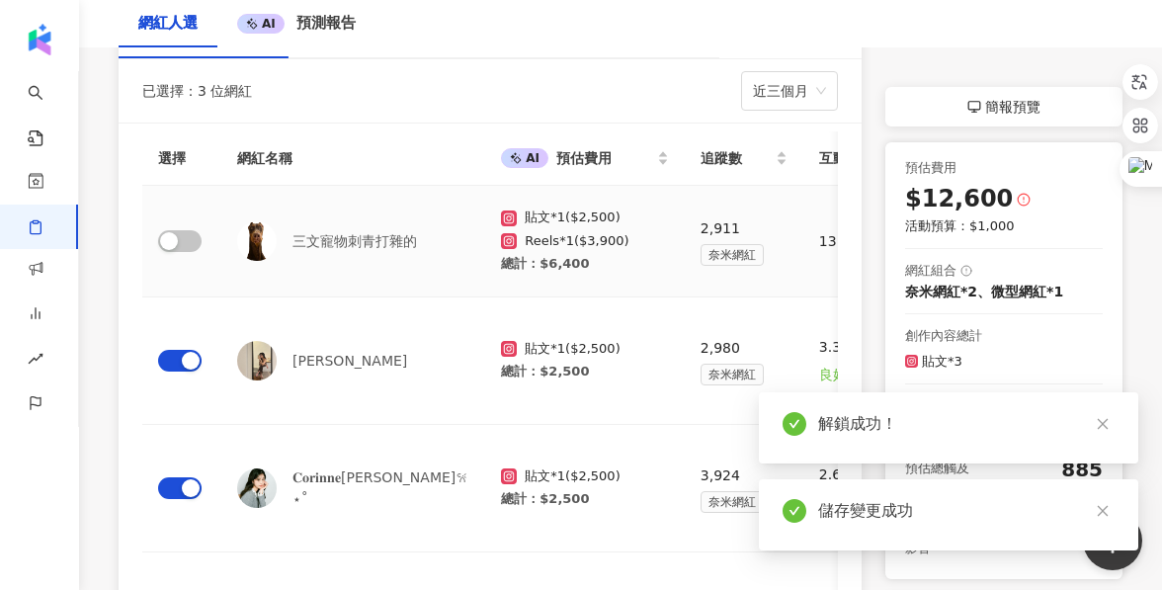
scroll to position [267, 0]
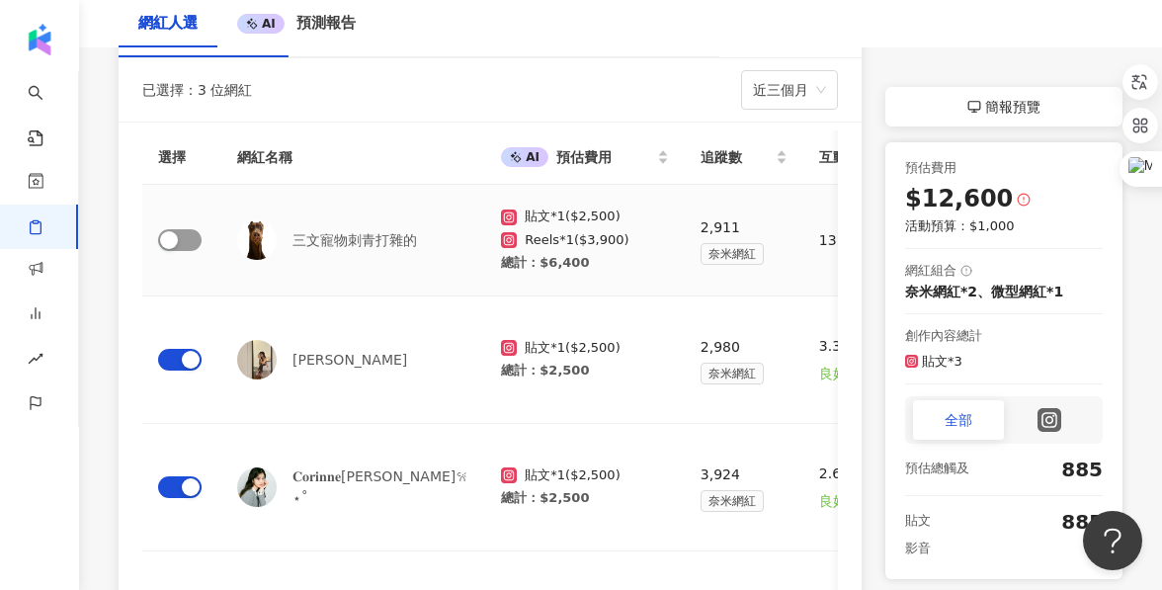
click at [192, 238] on span "button" at bounding box center [179, 240] width 43 height 22
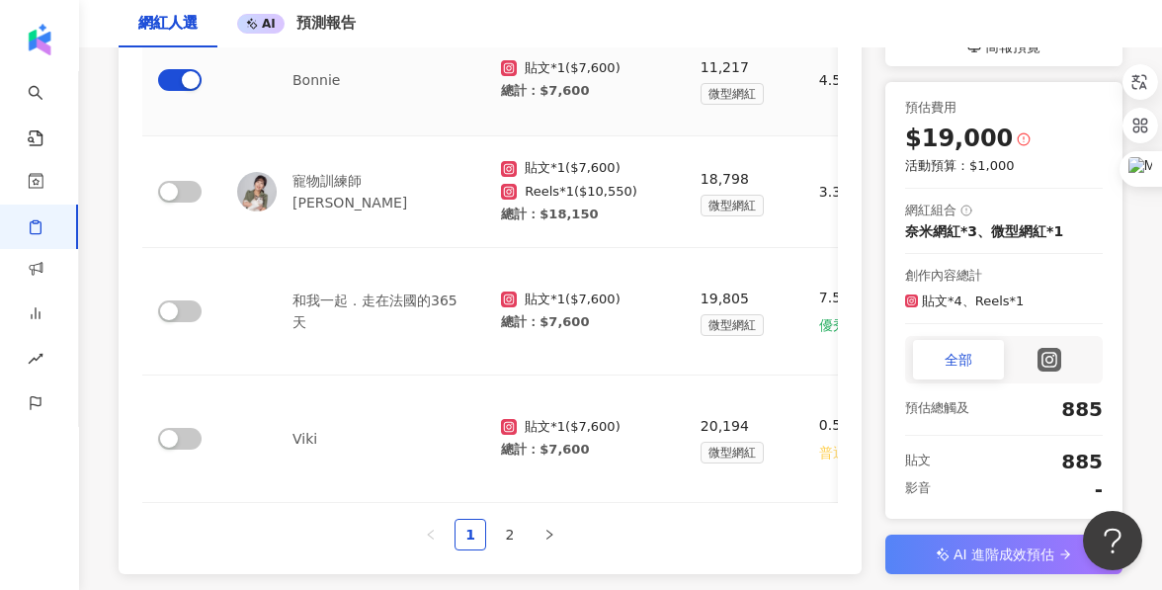
scroll to position [1226, 0]
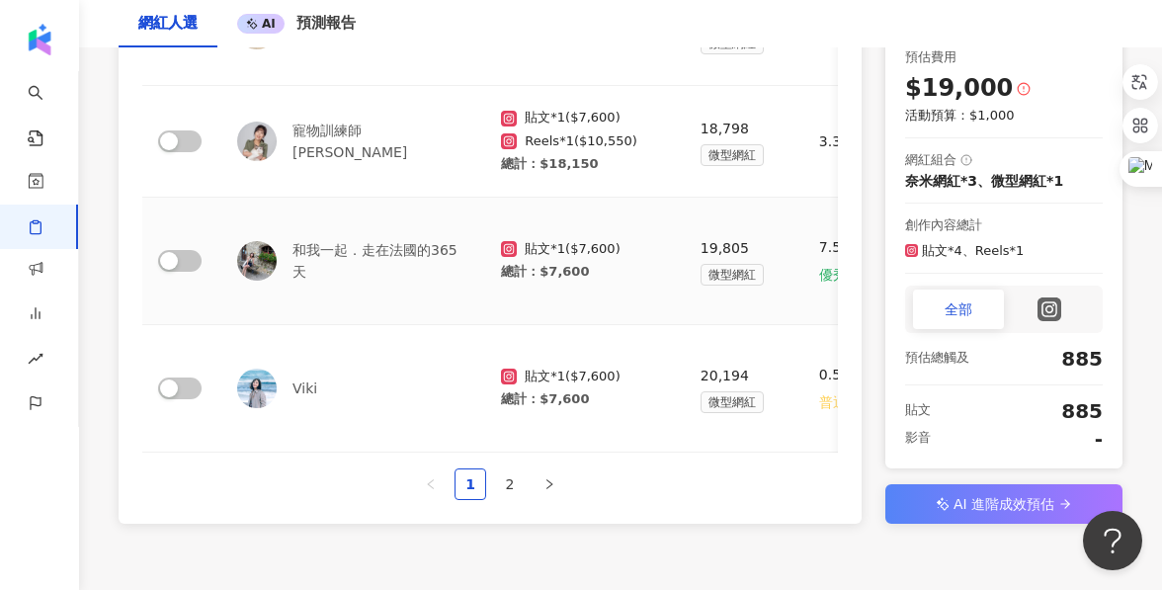
click at [169, 255] on td at bounding box center [181, 261] width 79 height 127
click at [169, 252] on div "button" at bounding box center [169, 261] width 18 height 18
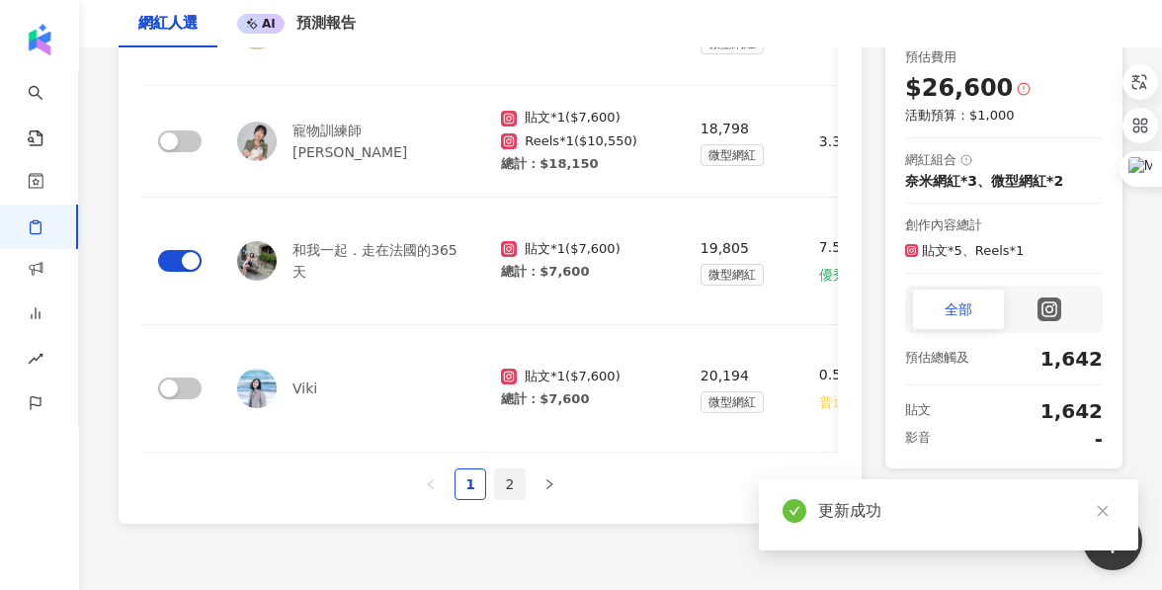
click at [511, 469] on link "2" at bounding box center [510, 484] width 30 height 30
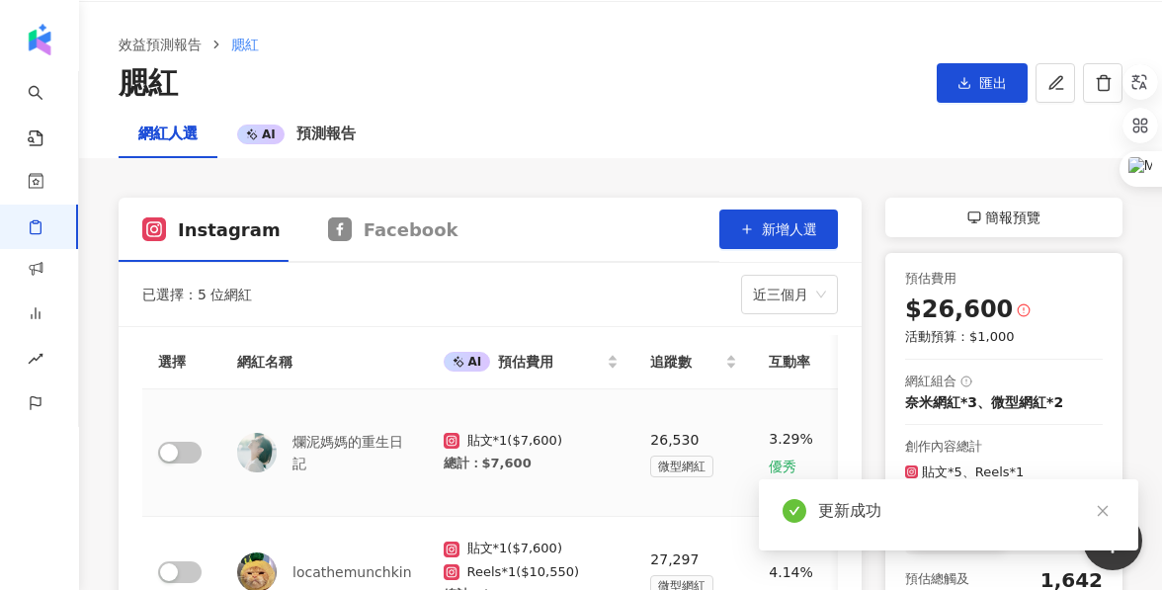
scroll to position [0, 0]
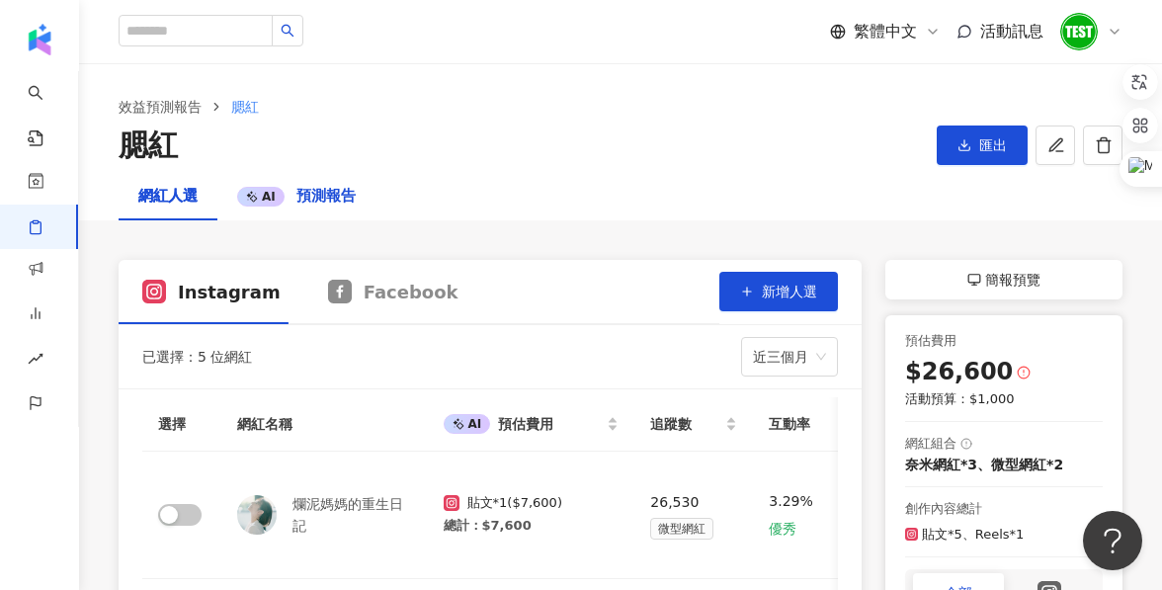
click at [310, 199] on span "預測報告" at bounding box center [325, 196] width 59 height 18
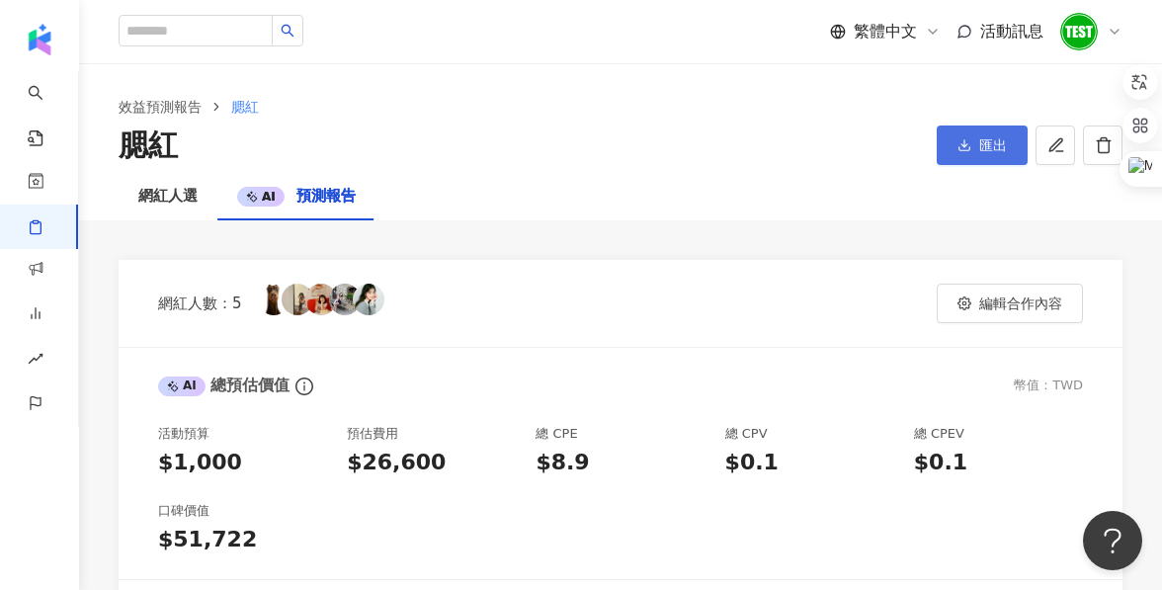
click at [966, 157] on button "匯出" at bounding box center [982, 145] width 91 height 40
click at [987, 189] on span "匯出 PPT" at bounding box center [987, 193] width 69 height 22
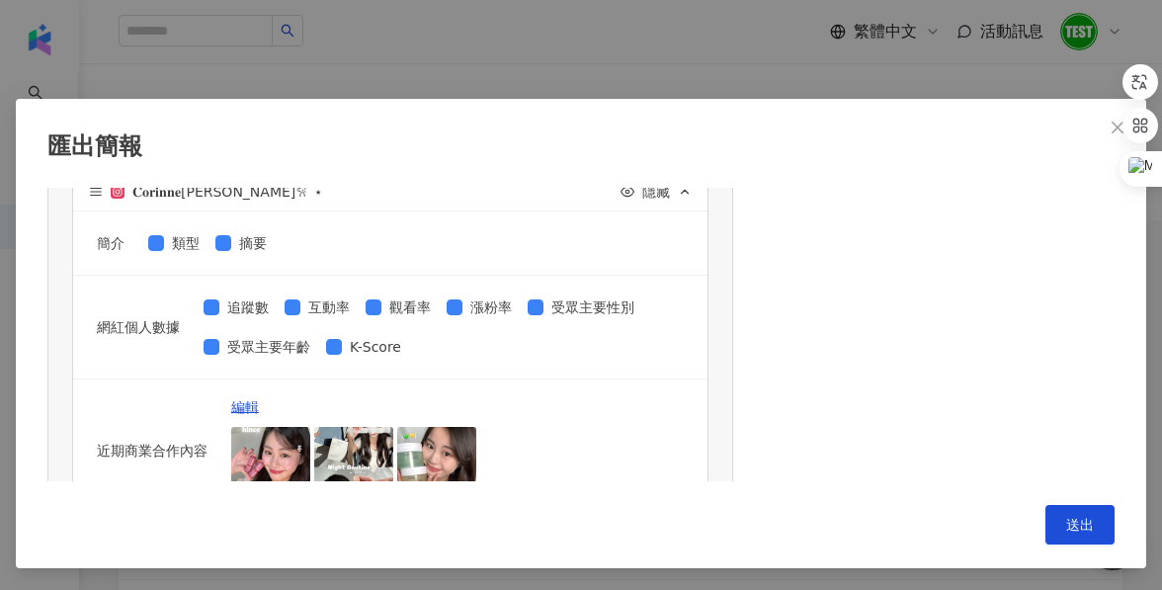
scroll to position [1984, 0]
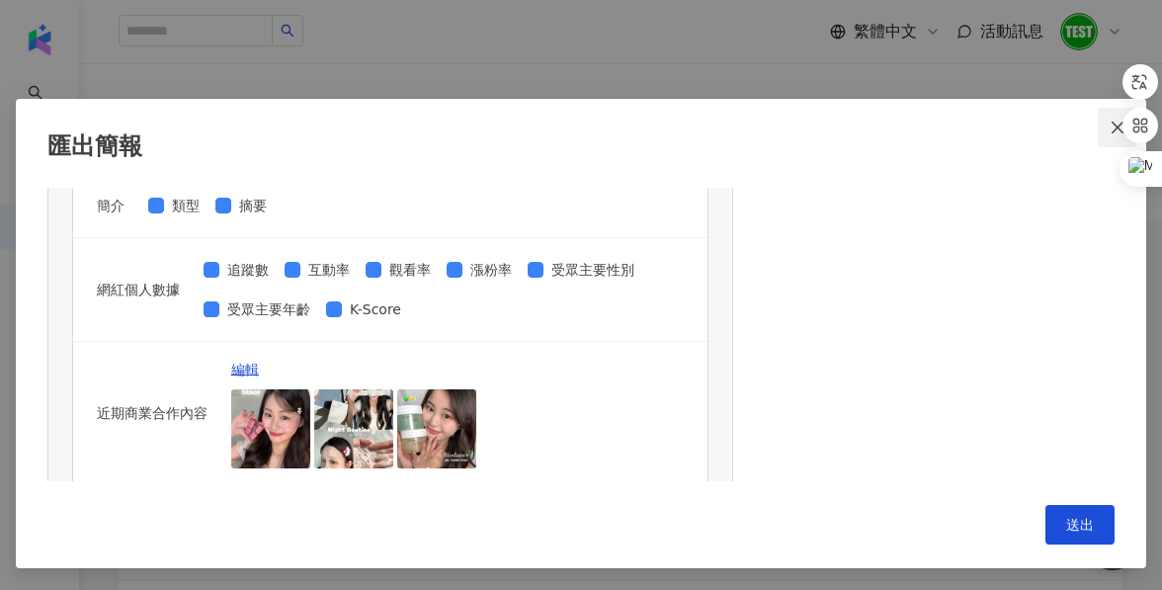
click at [1111, 120] on icon "close" at bounding box center [1118, 128] width 16 height 16
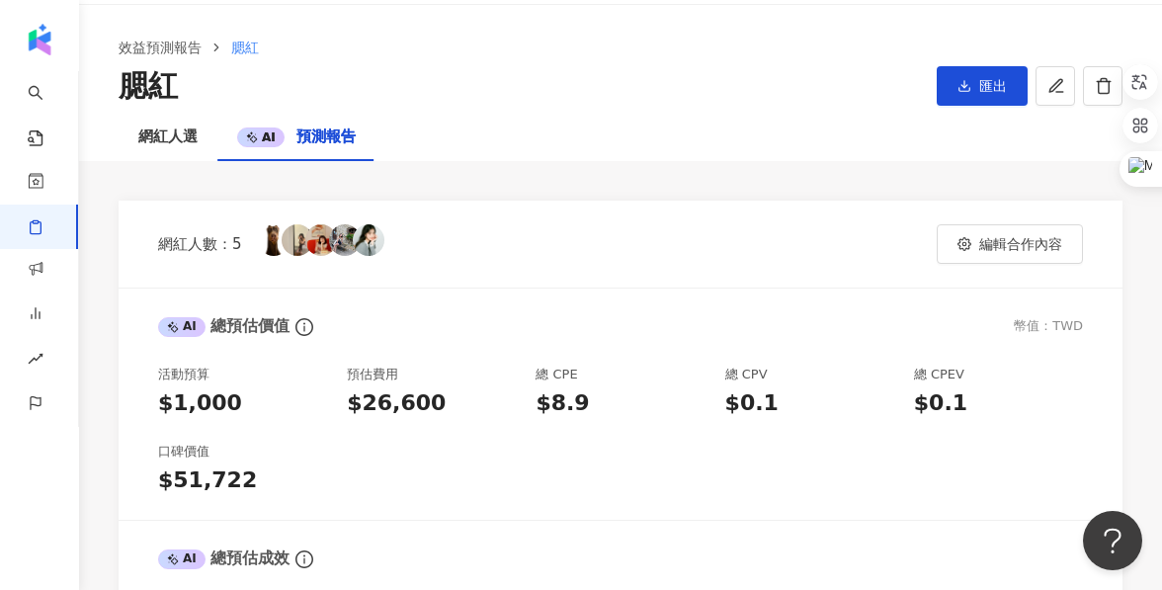
scroll to position [71, 0]
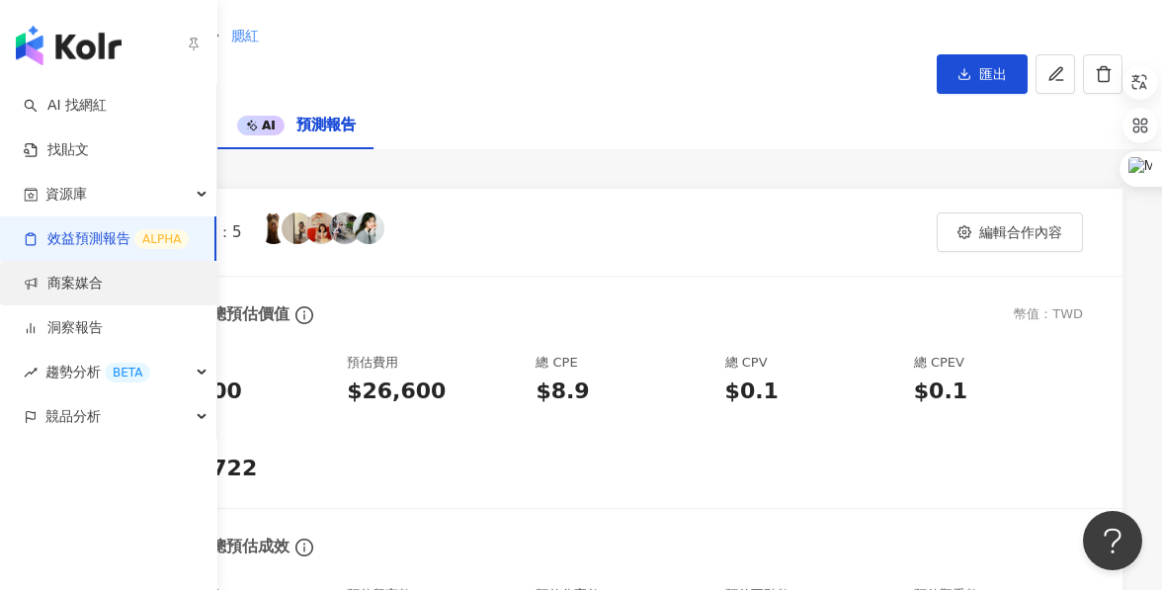
click at [69, 293] on link "商案媒合" at bounding box center [63, 284] width 79 height 20
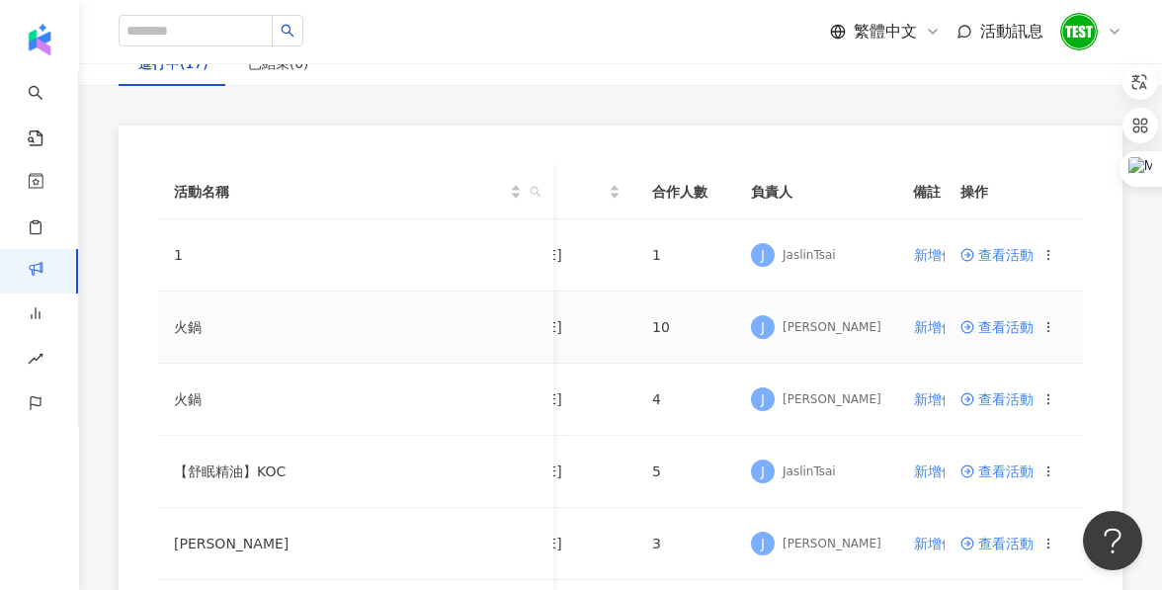
scroll to position [0, 134]
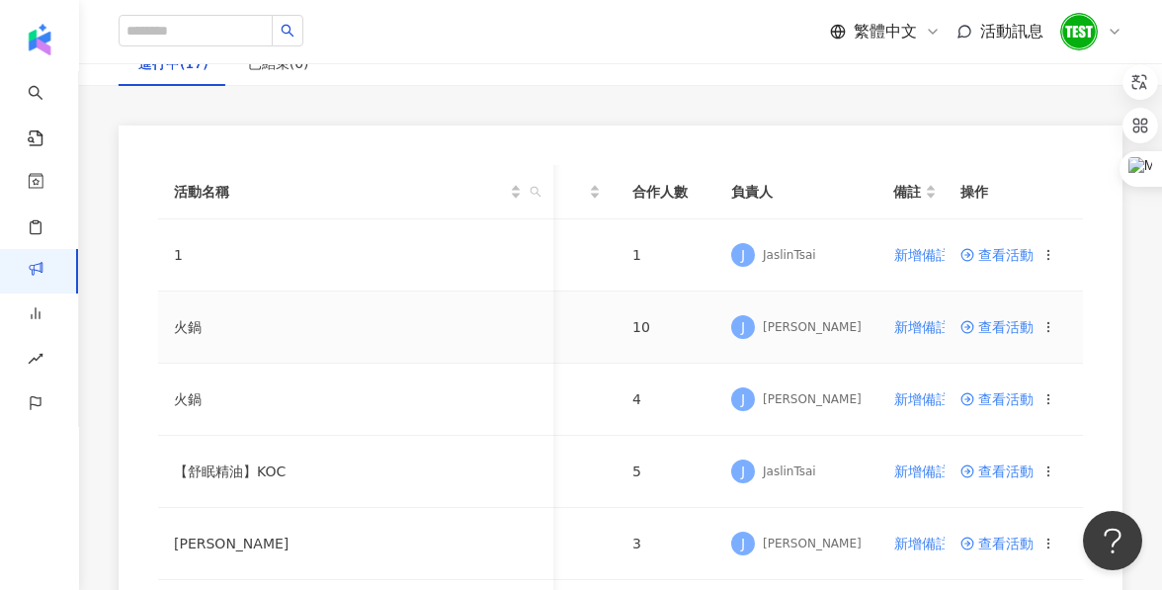
click at [987, 330] on span "查看活動" at bounding box center [996, 327] width 73 height 14
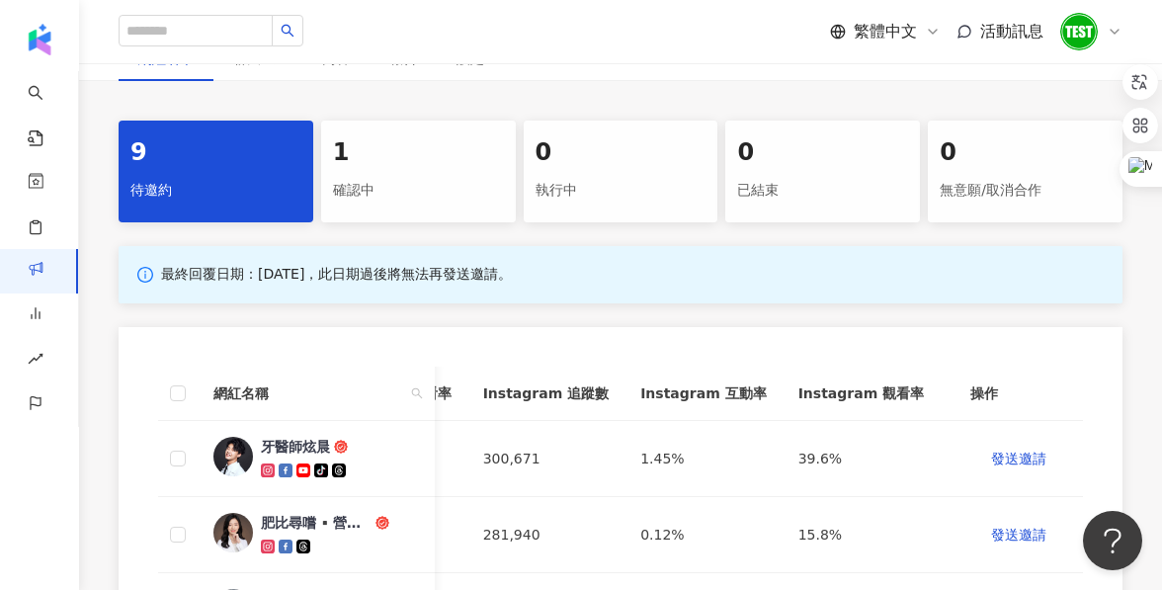
scroll to position [293, 0]
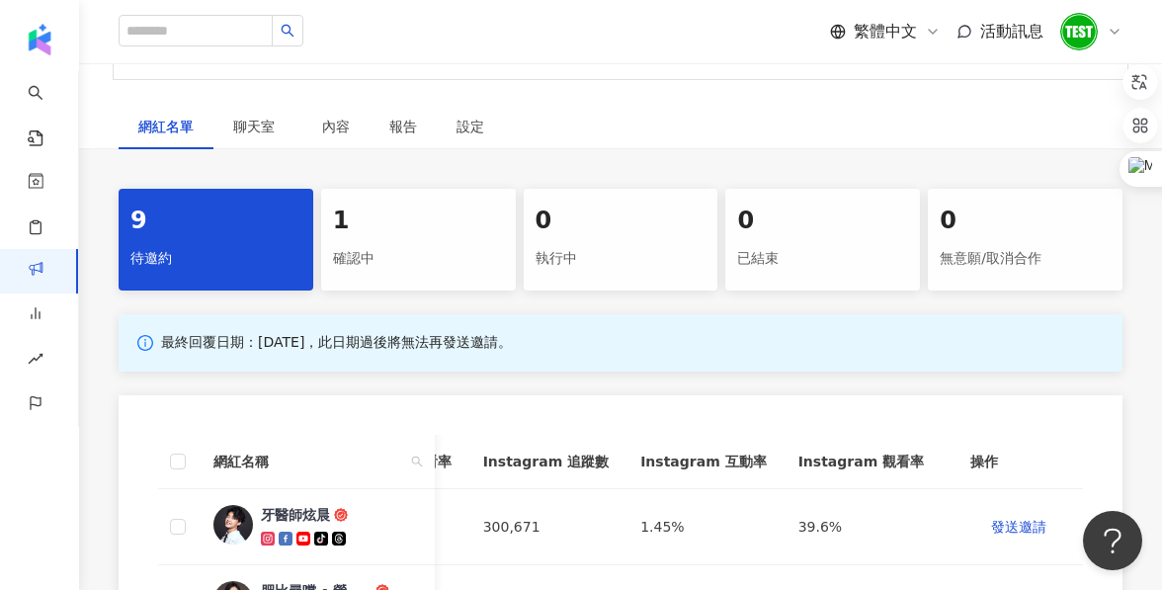
click at [363, 238] on div "1" at bounding box center [418, 222] width 171 height 34
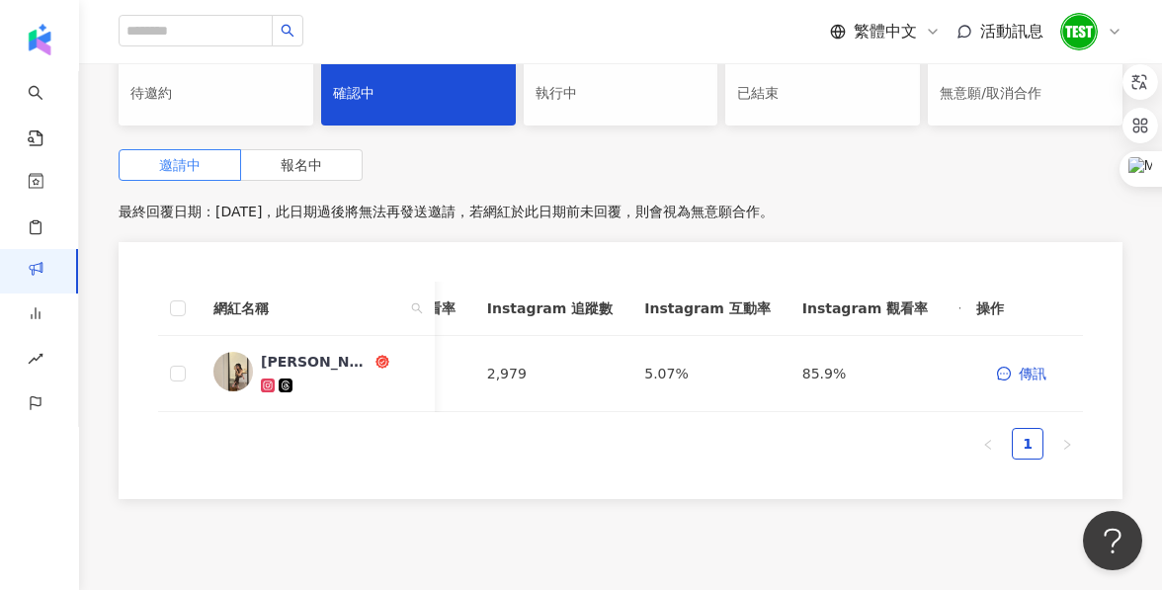
scroll to position [445, 0]
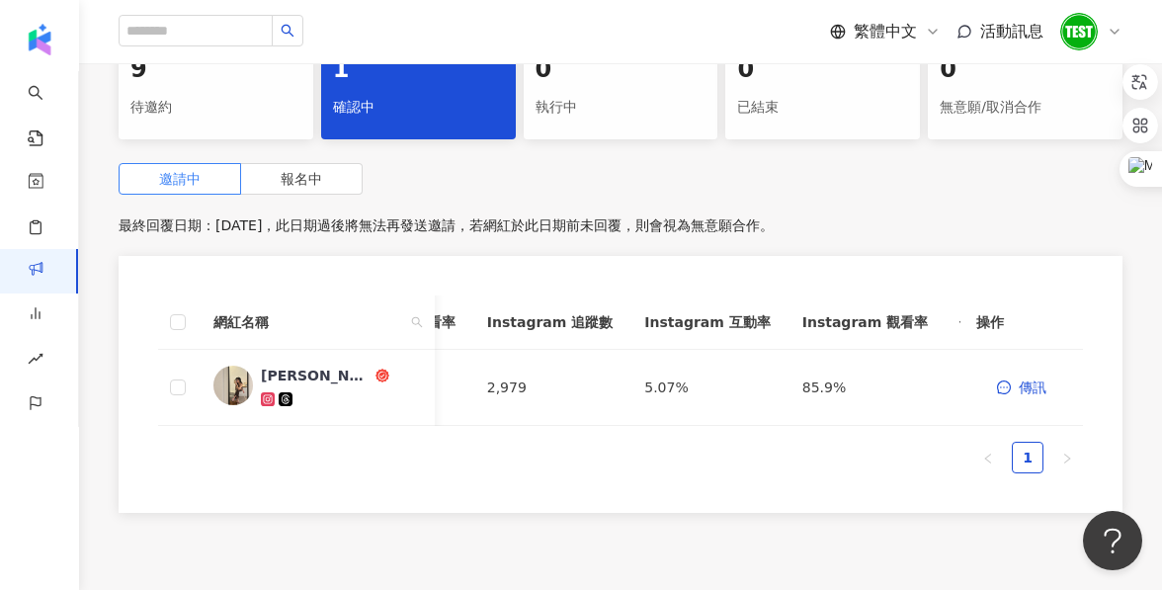
click at [621, 139] on div "0 執行中" at bounding box center [621, 89] width 195 height 102
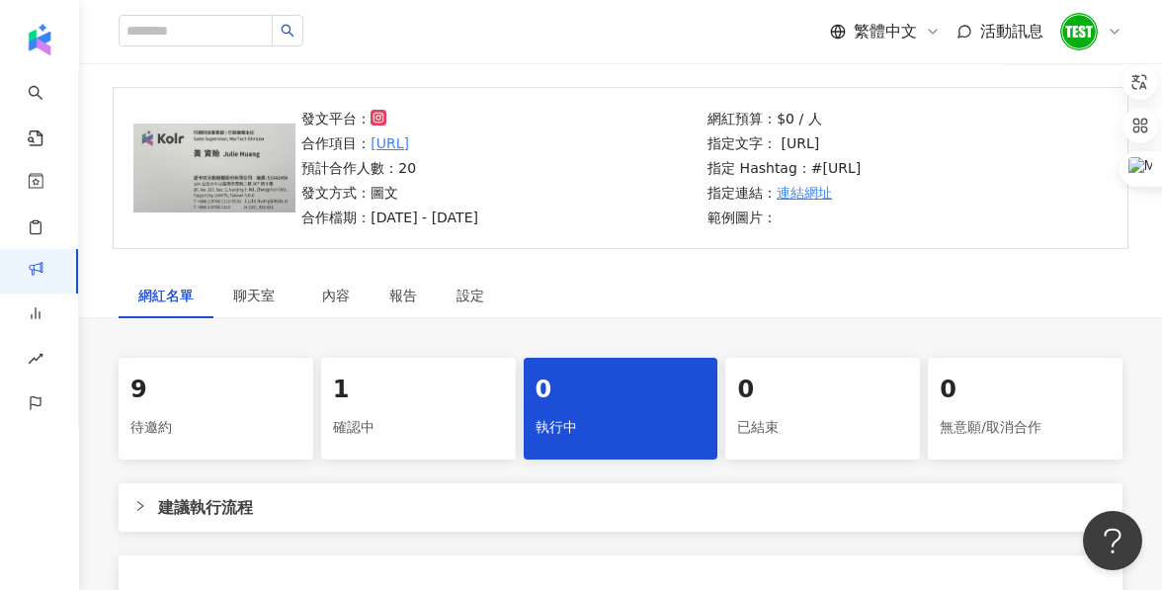
scroll to position [133, 0]
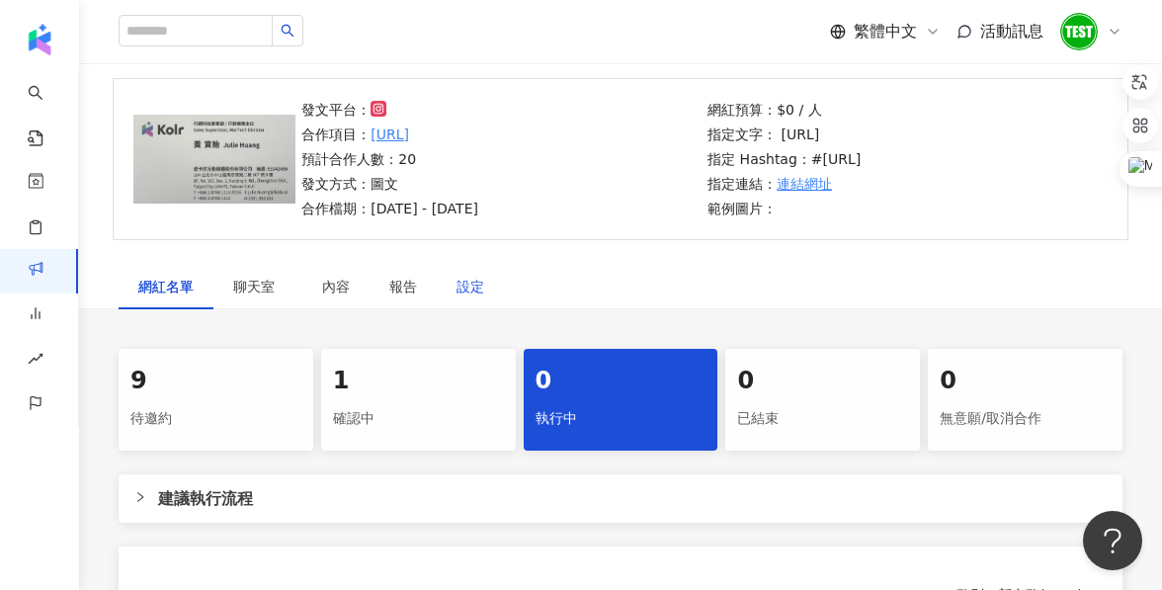
click at [472, 297] on div "設定" at bounding box center [471, 287] width 28 height 22
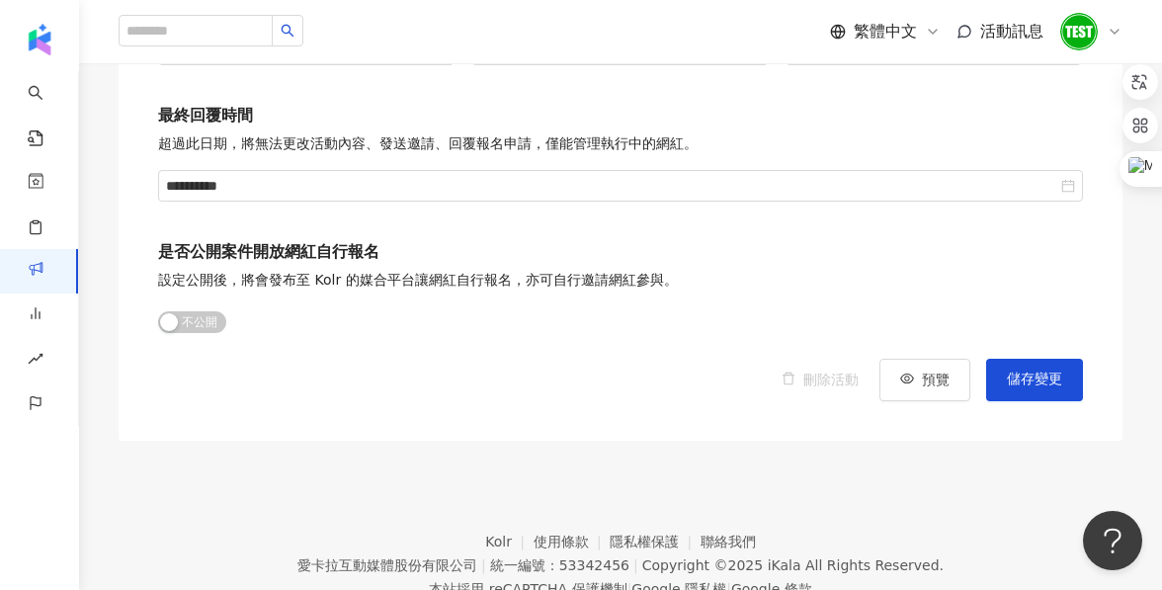
scroll to position [3013, 0]
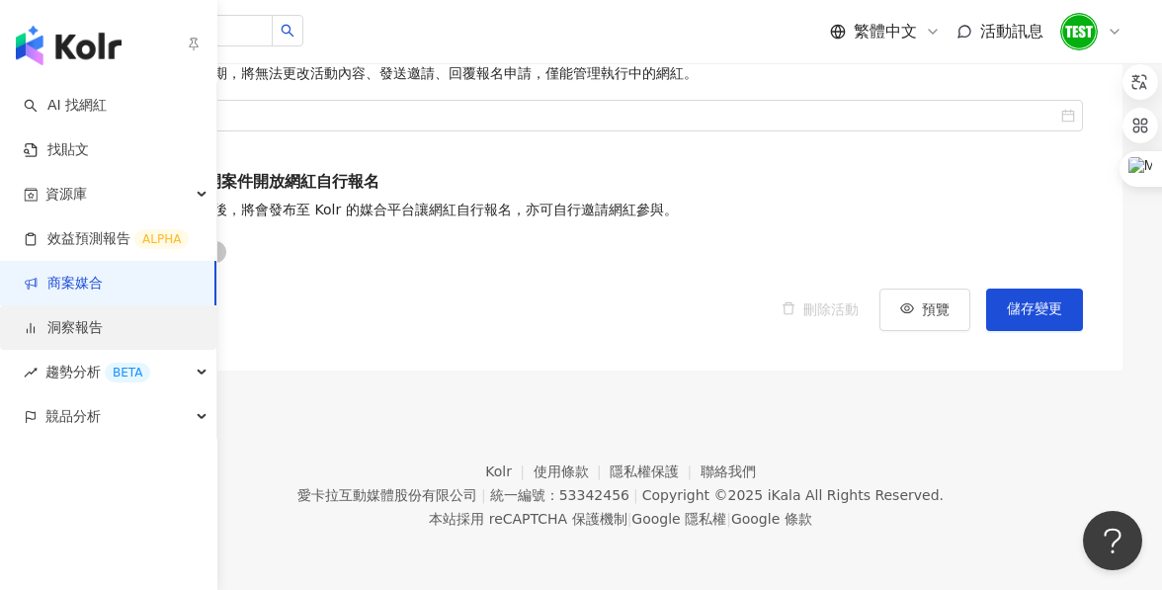
click at [70, 329] on link "洞察報告" at bounding box center [63, 328] width 79 height 20
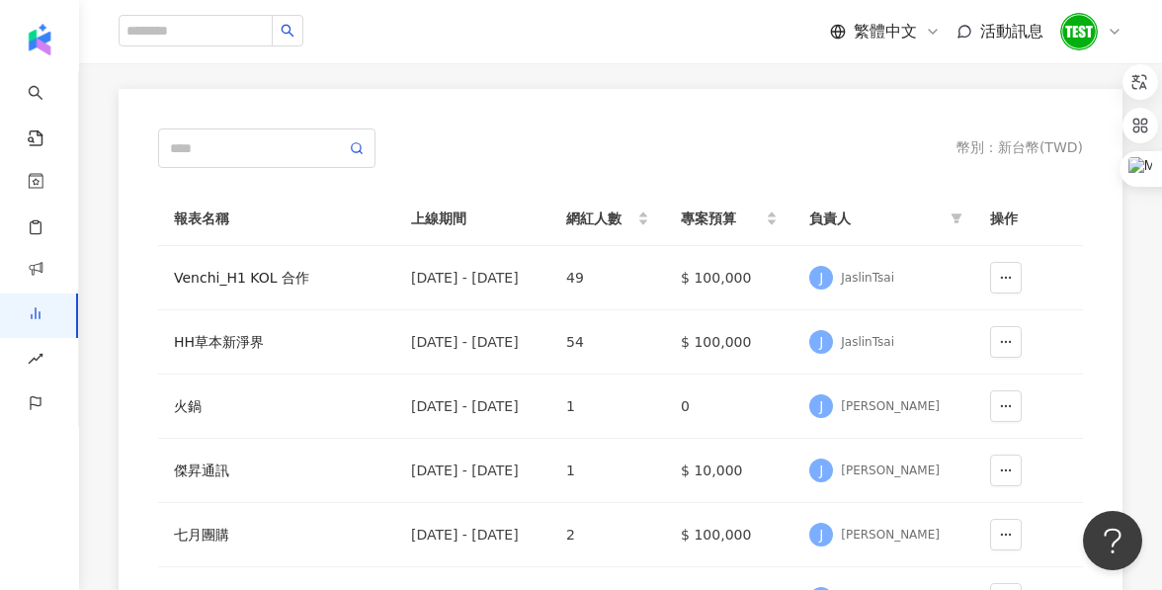
scroll to position [199, 0]
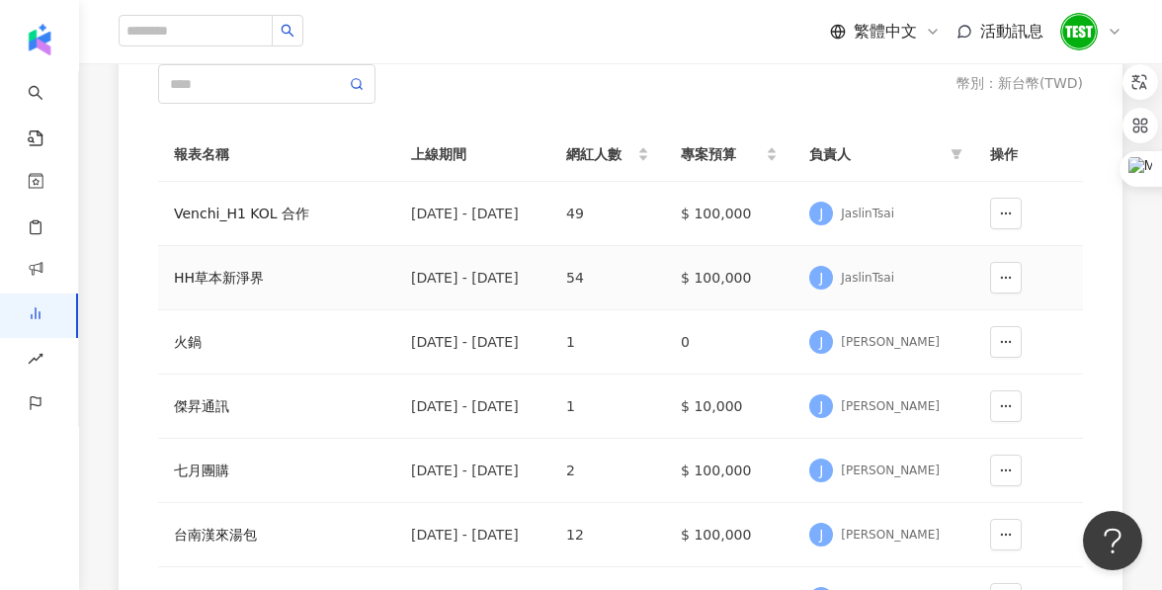
click at [231, 274] on div "HH草本新淨界" at bounding box center [277, 278] width 206 height 22
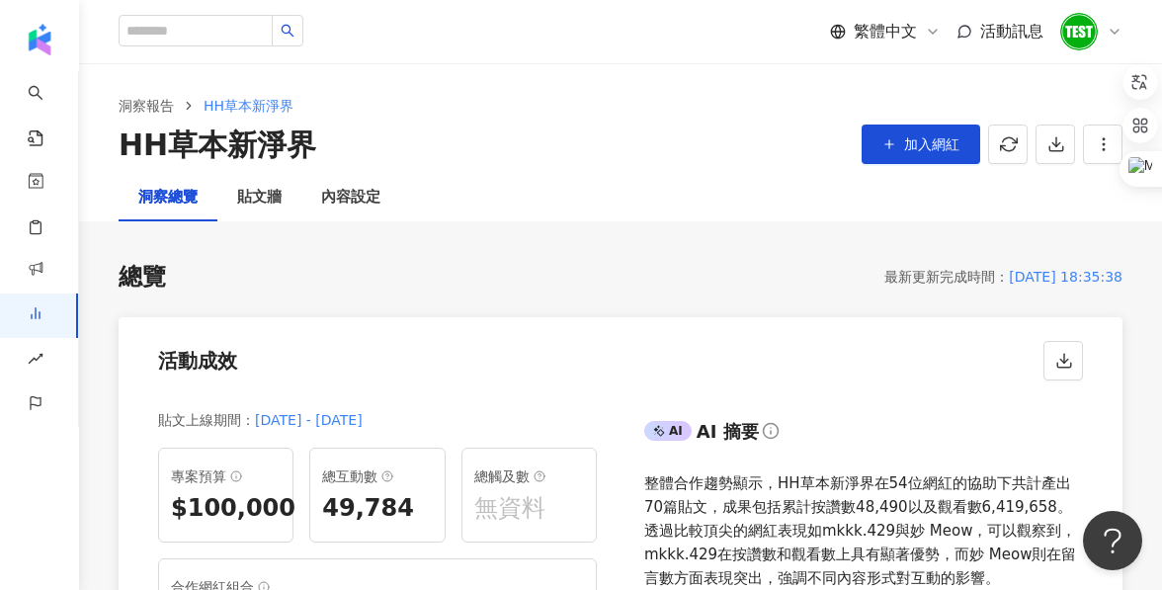
scroll to position [142, 0]
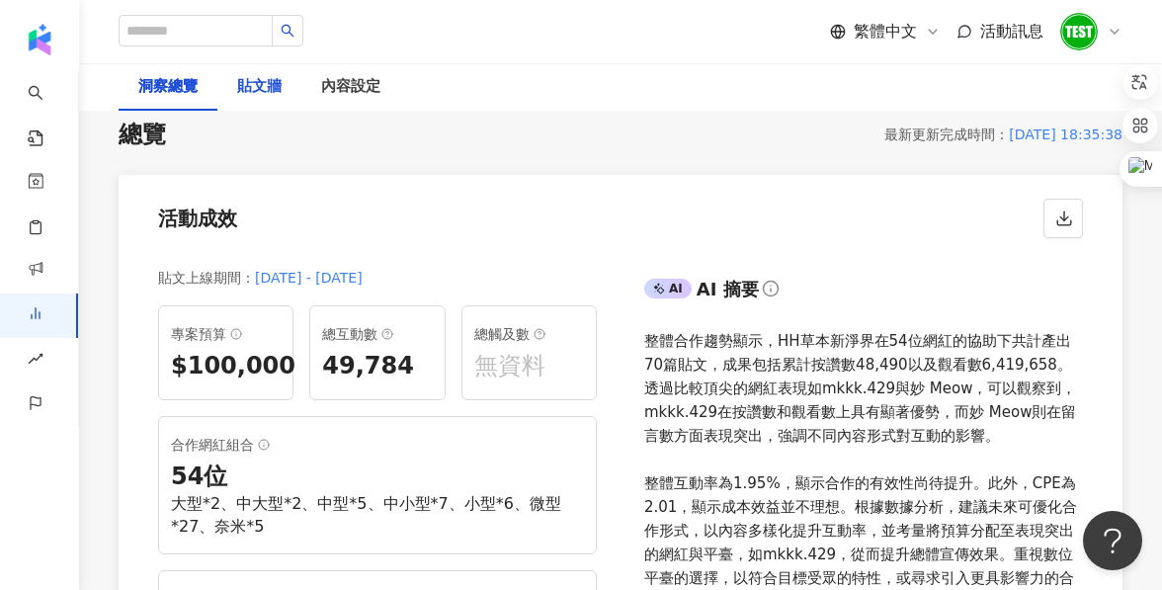
click at [269, 97] on div "貼文牆" at bounding box center [259, 87] width 44 height 24
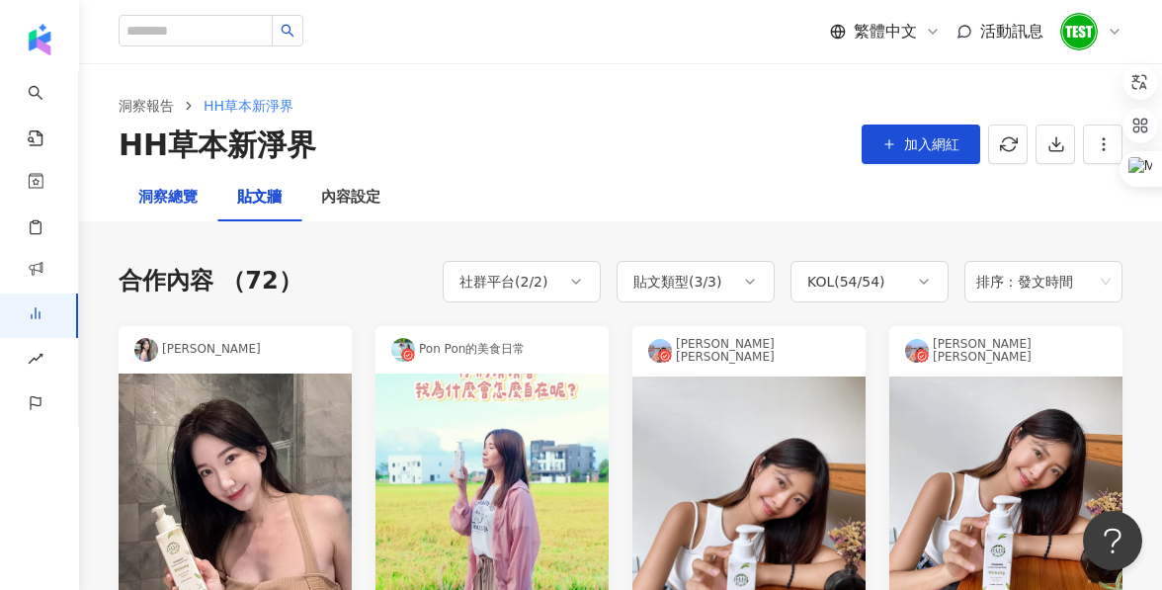
click at [187, 194] on div "洞察總覽" at bounding box center [167, 198] width 59 height 24
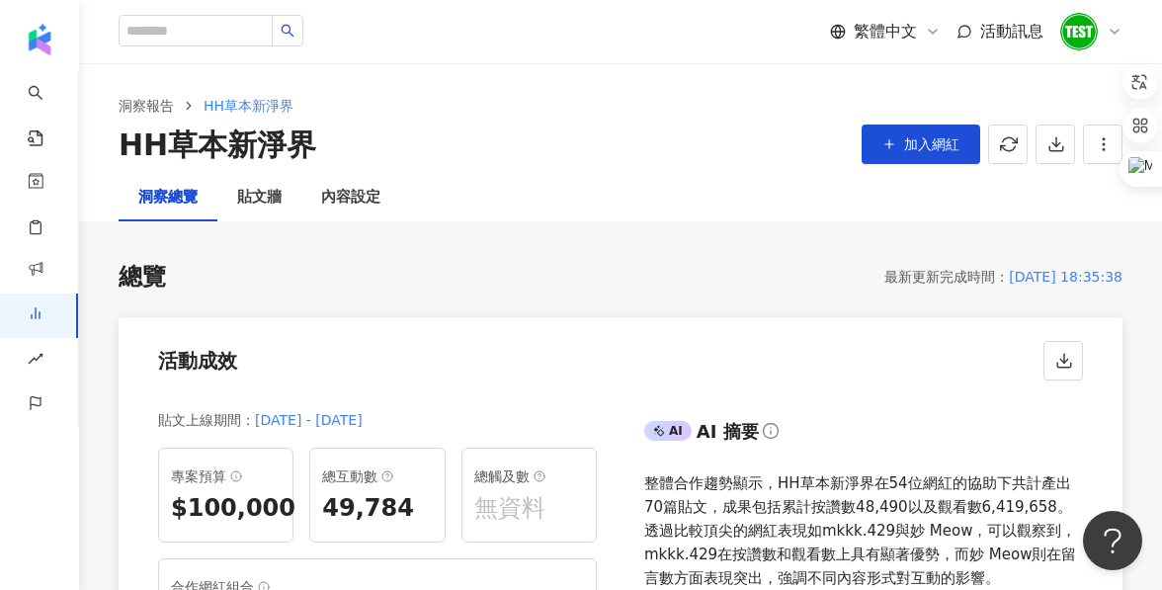
click at [171, 330] on div "活動成效" at bounding box center [621, 354] width 1004 height 75
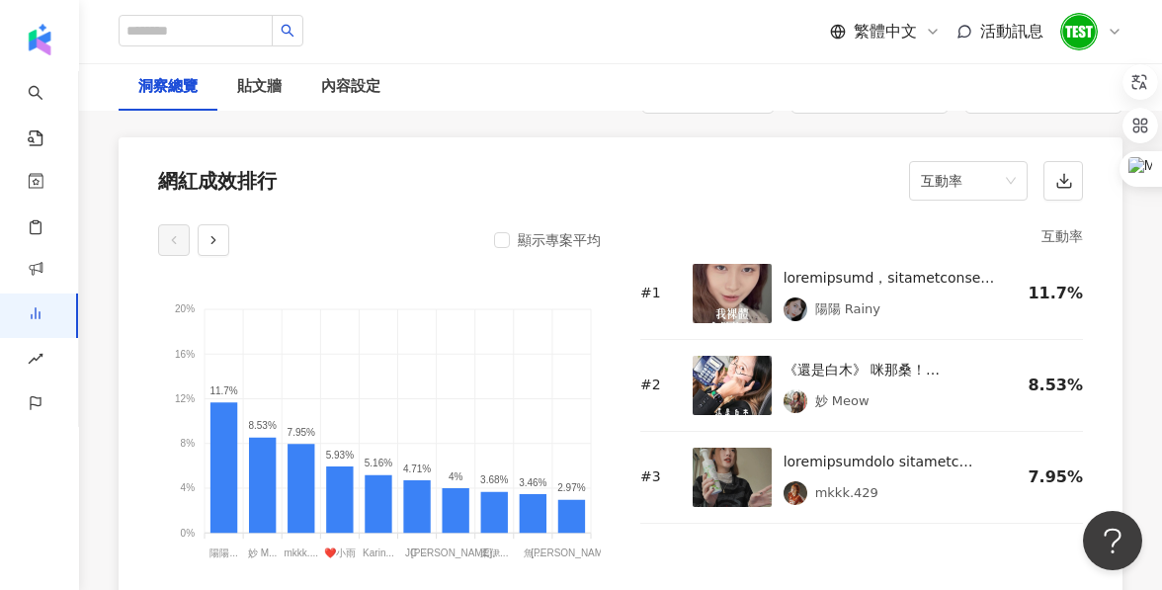
scroll to position [1577, 0]
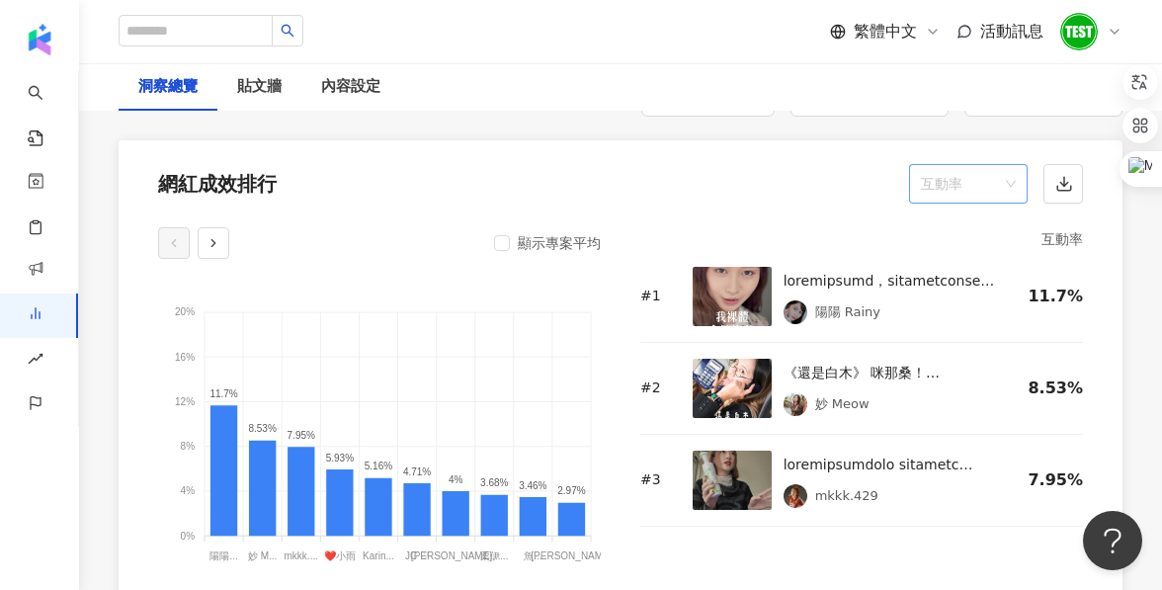
click at [971, 196] on span "互動率" at bounding box center [968, 184] width 95 height 38
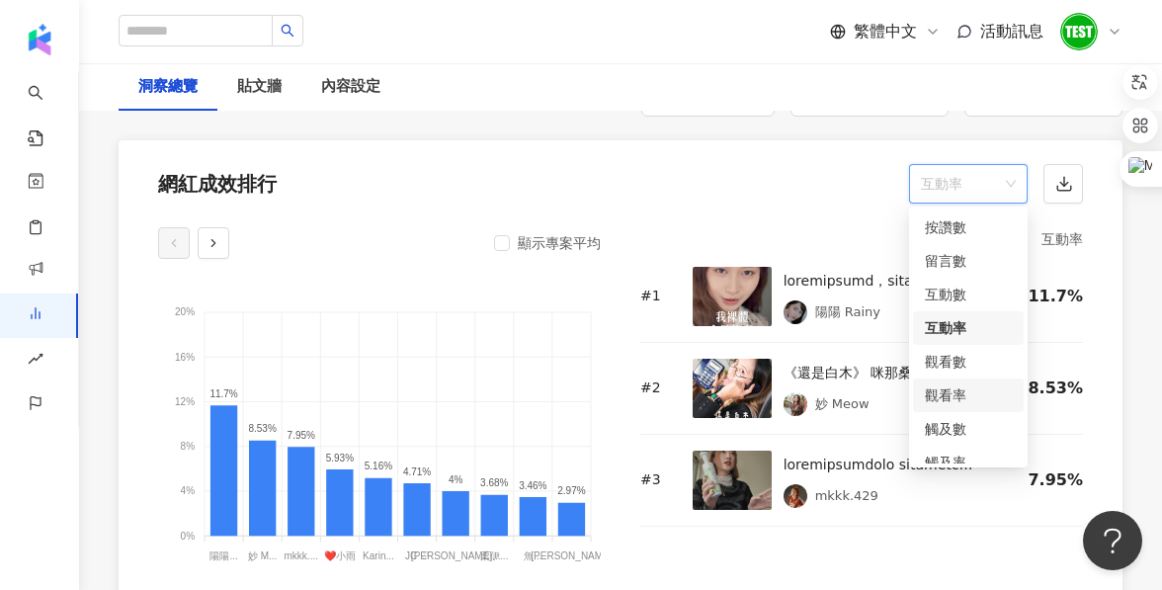
click at [954, 391] on div "觀看率" at bounding box center [968, 395] width 87 height 22
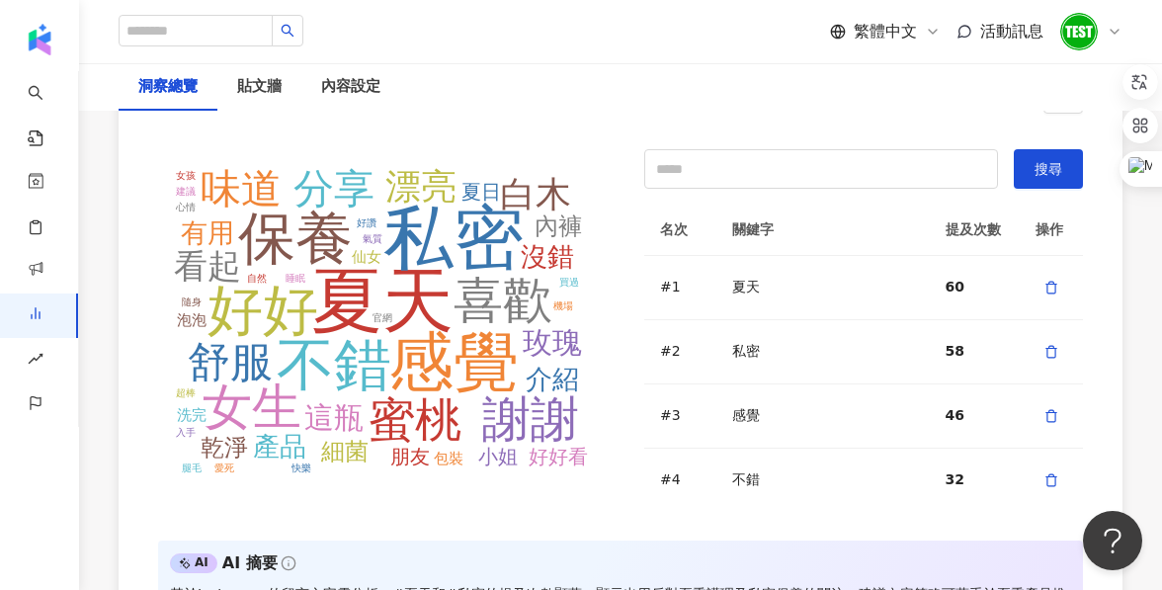
scroll to position [4462, 0]
click at [716, 155] on input "text" at bounding box center [821, 169] width 354 height 40
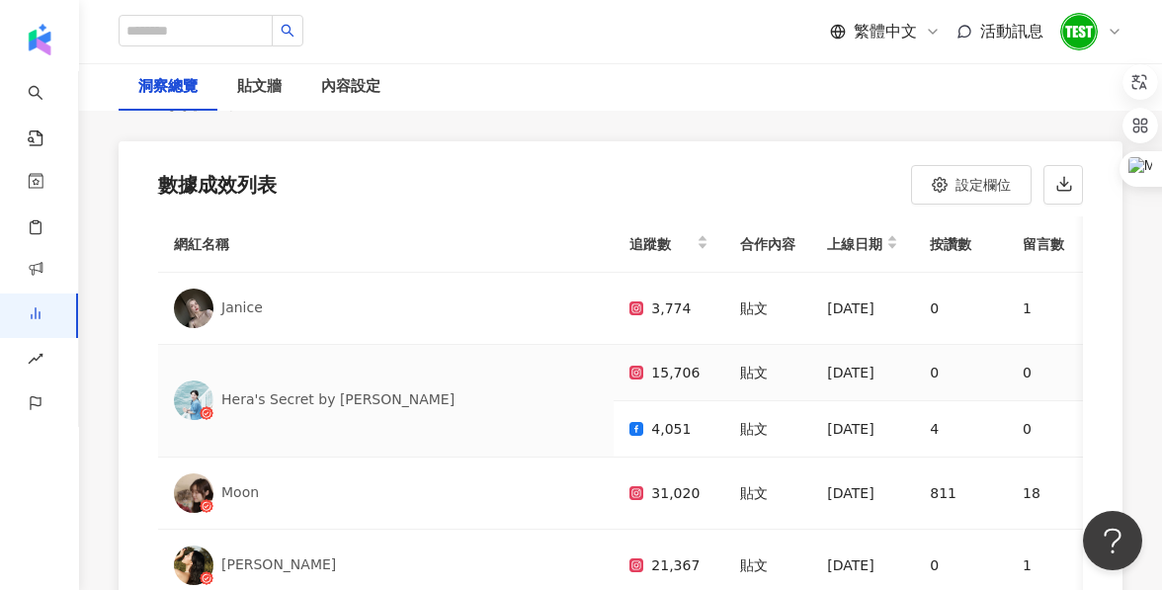
scroll to position [119, 0]
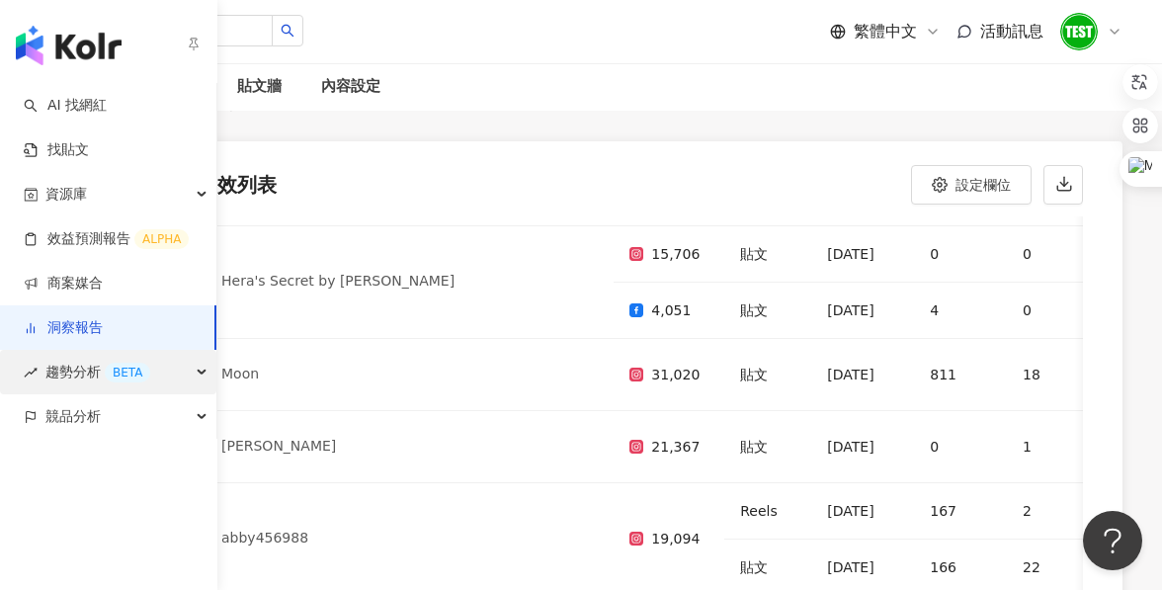
click at [39, 365] on div "趨勢分析 BETA" at bounding box center [108, 372] width 216 height 44
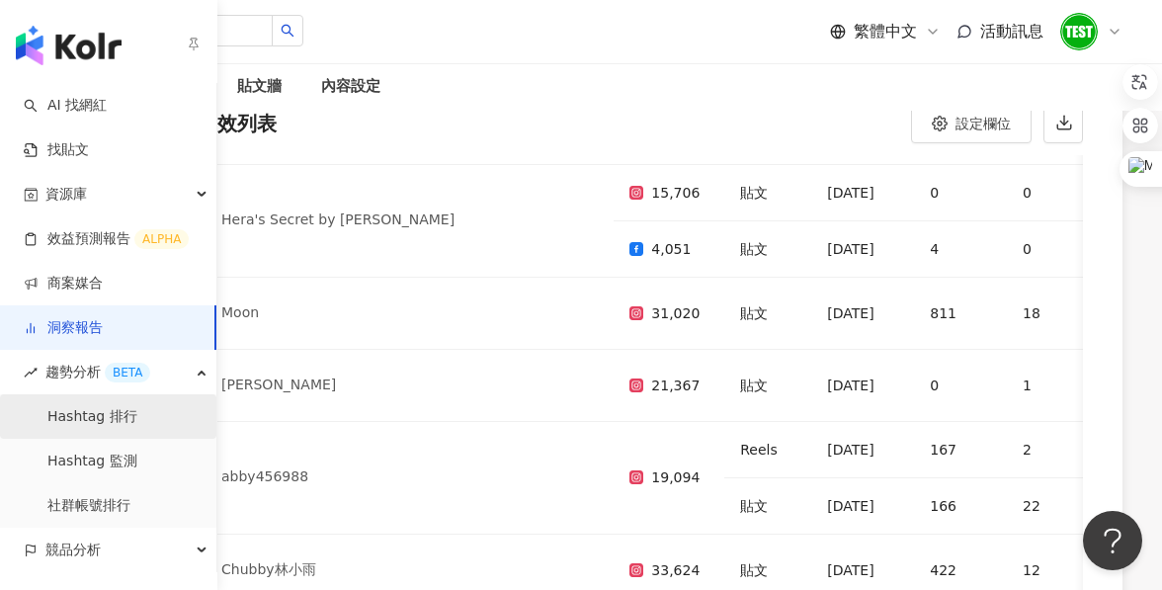
scroll to position [6047, 0]
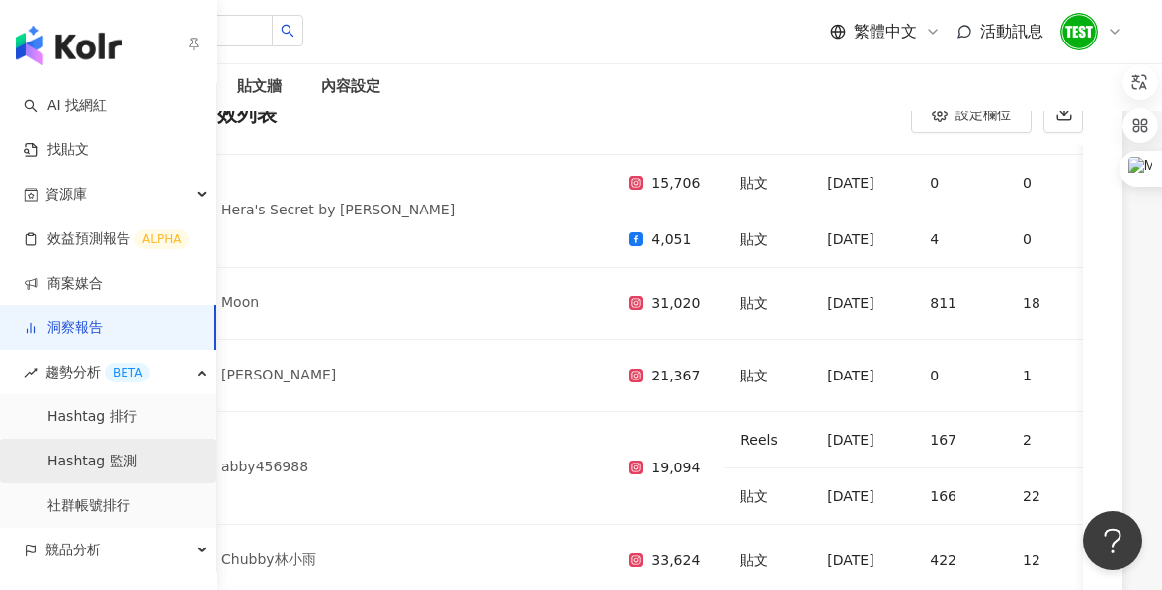
click at [108, 452] on link "Hashtag 監測" at bounding box center [92, 462] width 90 height 20
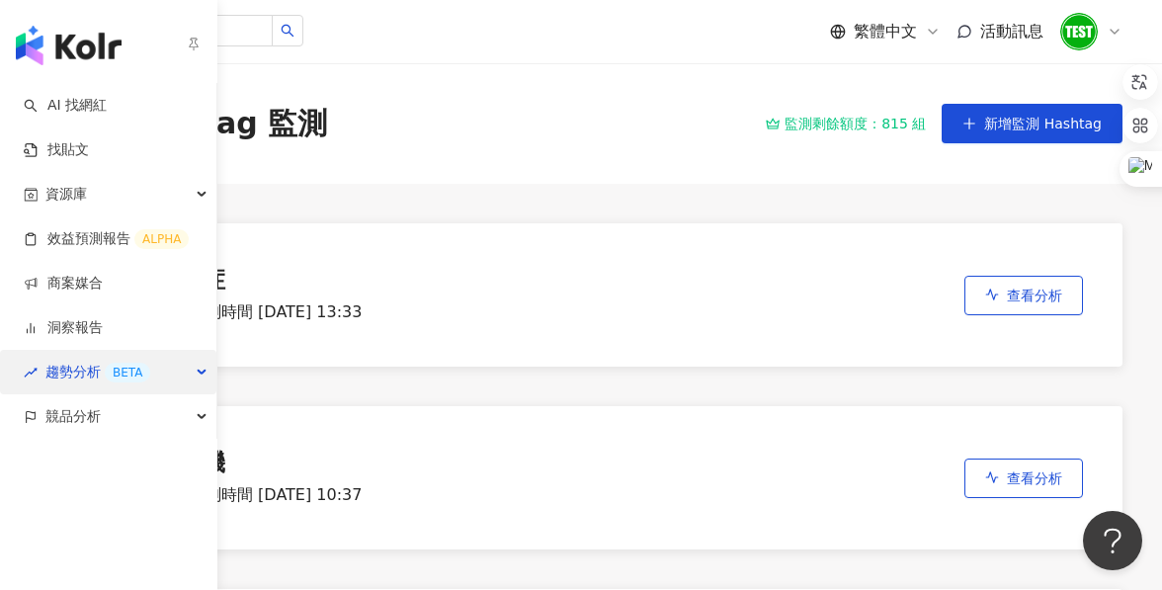
click at [64, 375] on span "趨勢分析 BETA" at bounding box center [97, 372] width 105 height 44
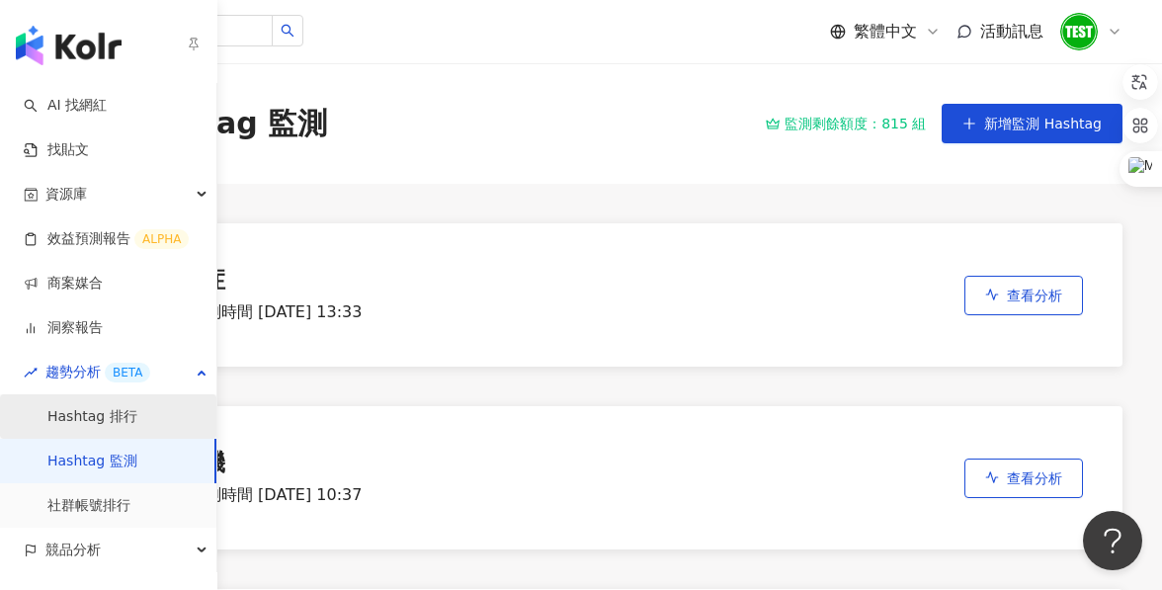
click at [92, 420] on link "Hashtag 排行" at bounding box center [92, 417] width 90 height 20
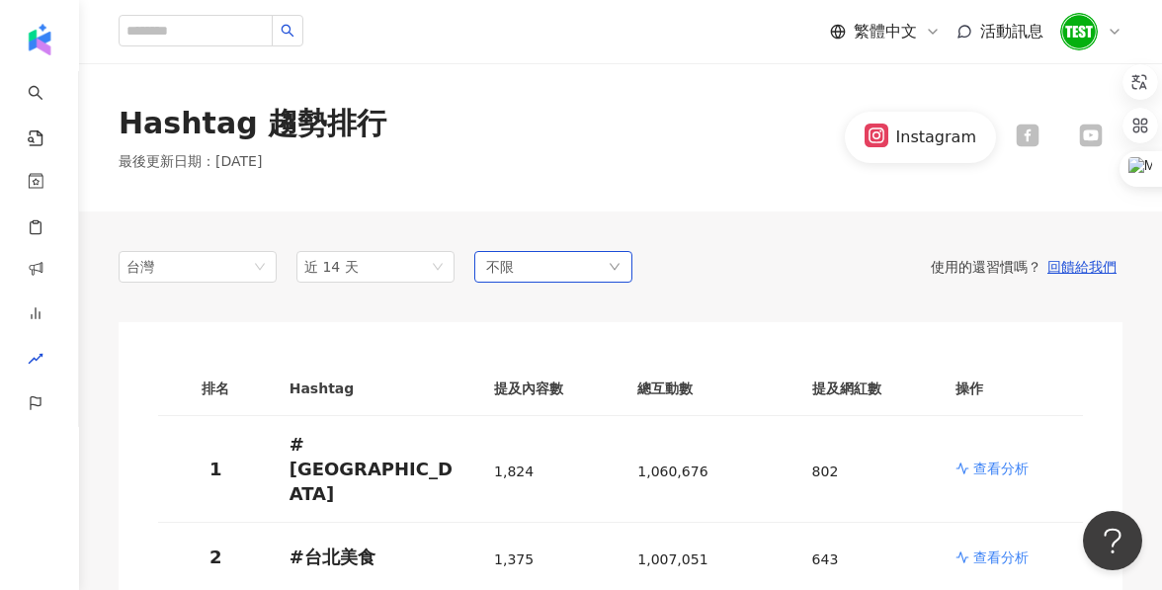
click at [533, 274] on div "不限" at bounding box center [553, 267] width 158 height 32
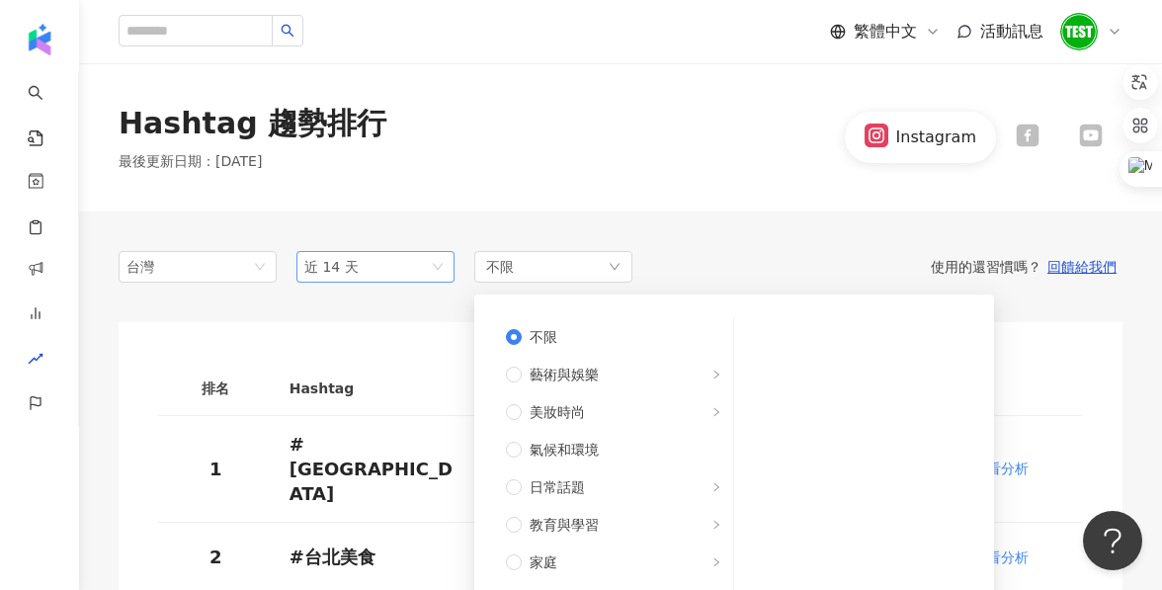
click at [403, 276] on span "近 14 天" at bounding box center [375, 267] width 142 height 30
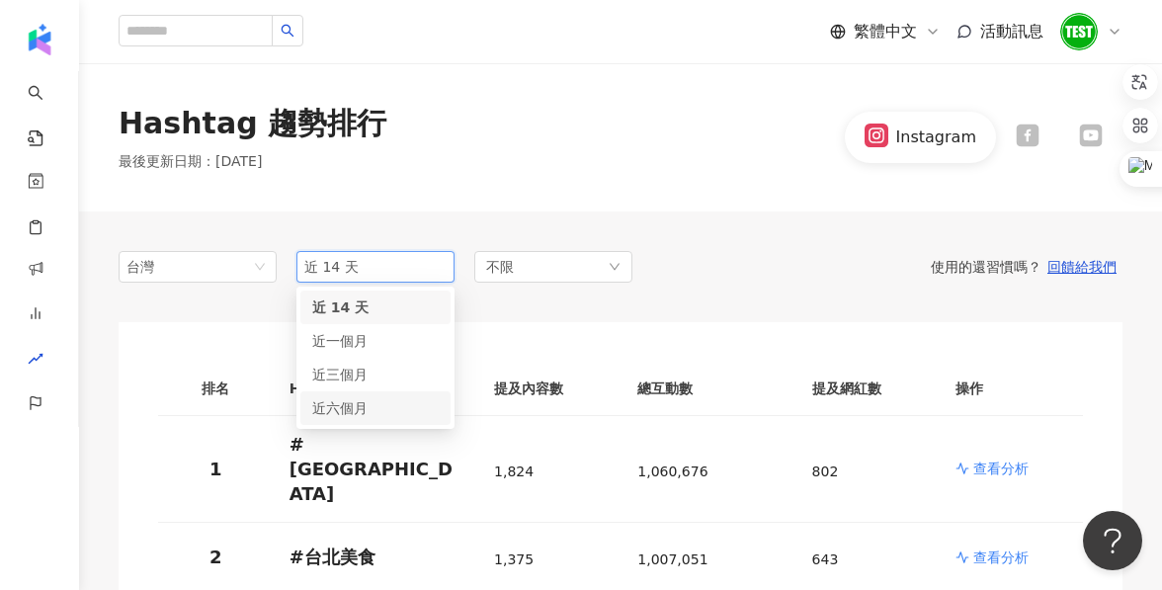
click at [368, 410] on div "近六個月" at bounding box center [375, 408] width 126 height 22
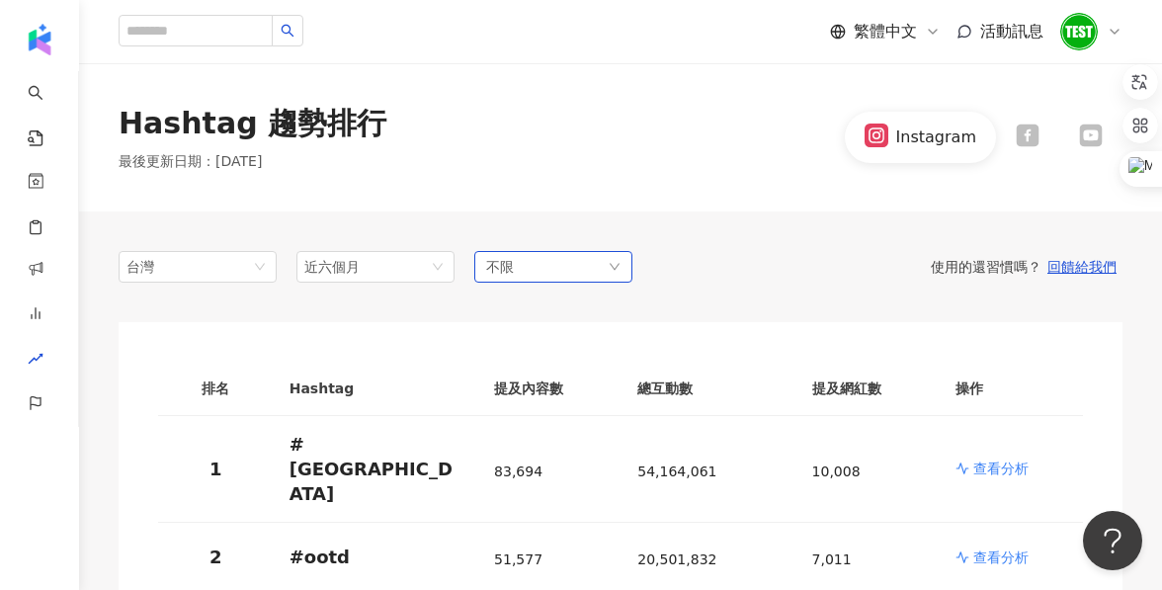
click at [536, 268] on div "不限" at bounding box center [553, 267] width 158 height 32
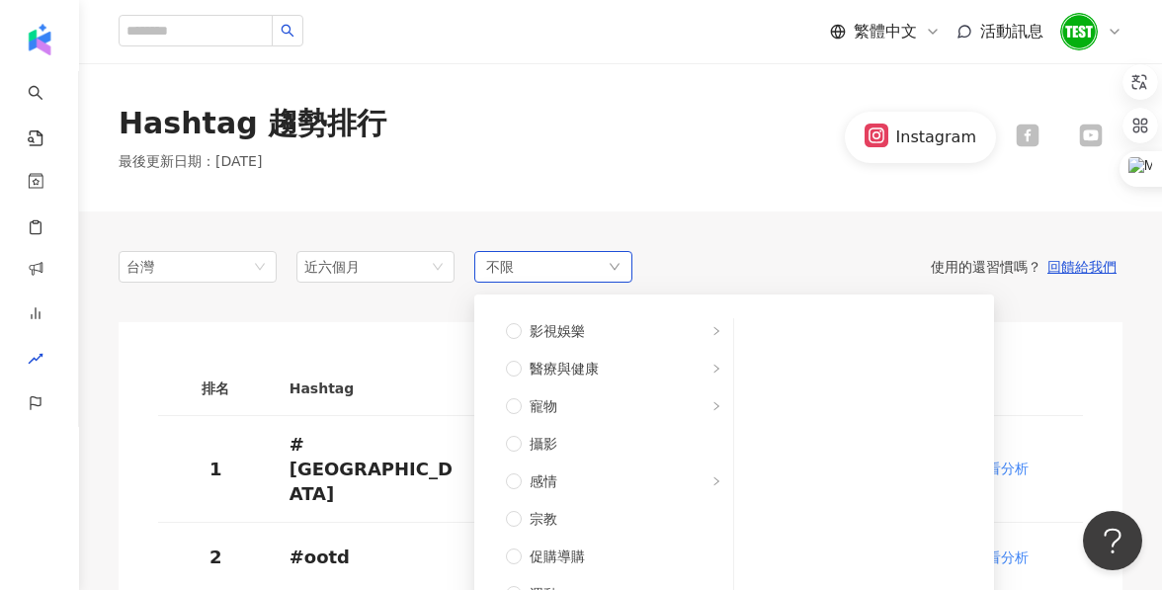
scroll to position [498, 0]
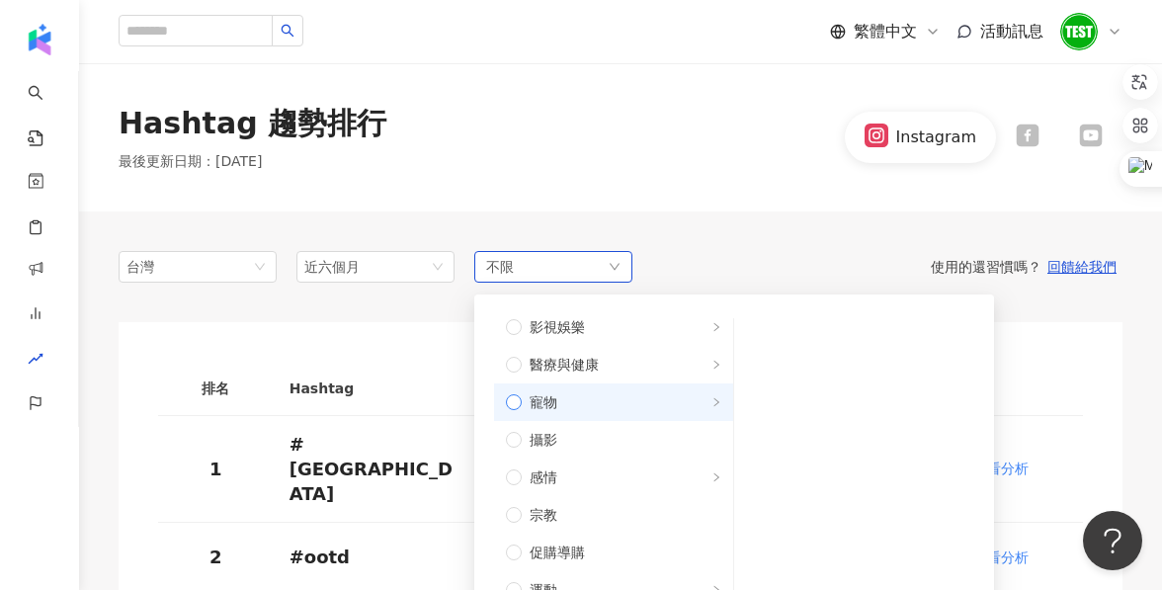
click at [538, 409] on span "寵物" at bounding box center [544, 402] width 28 height 22
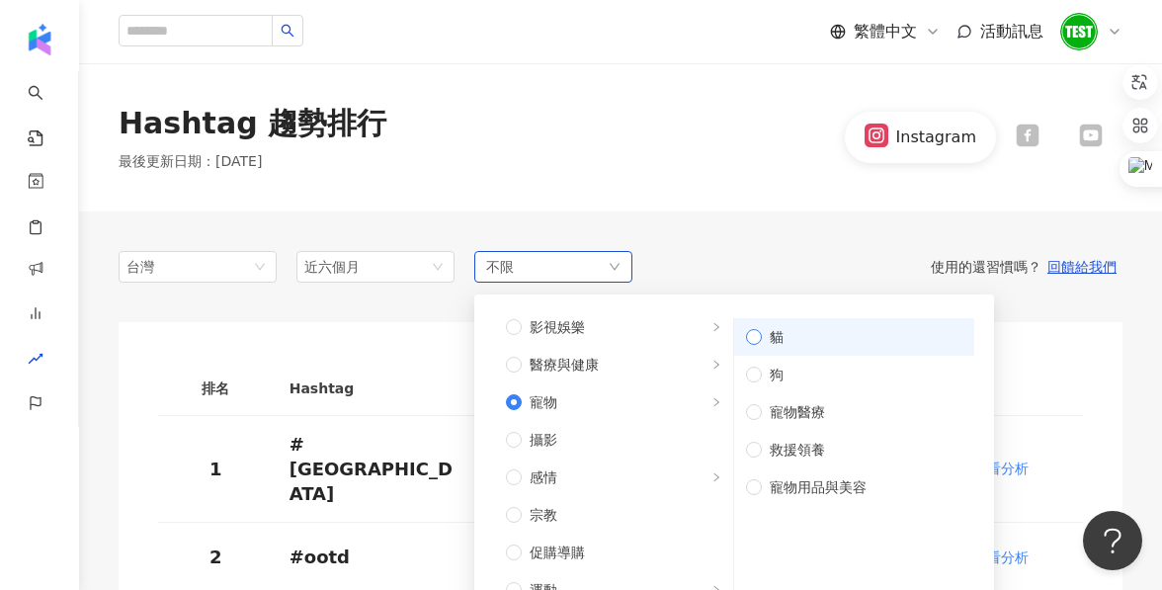
click at [808, 336] on span "貓" at bounding box center [862, 337] width 201 height 22
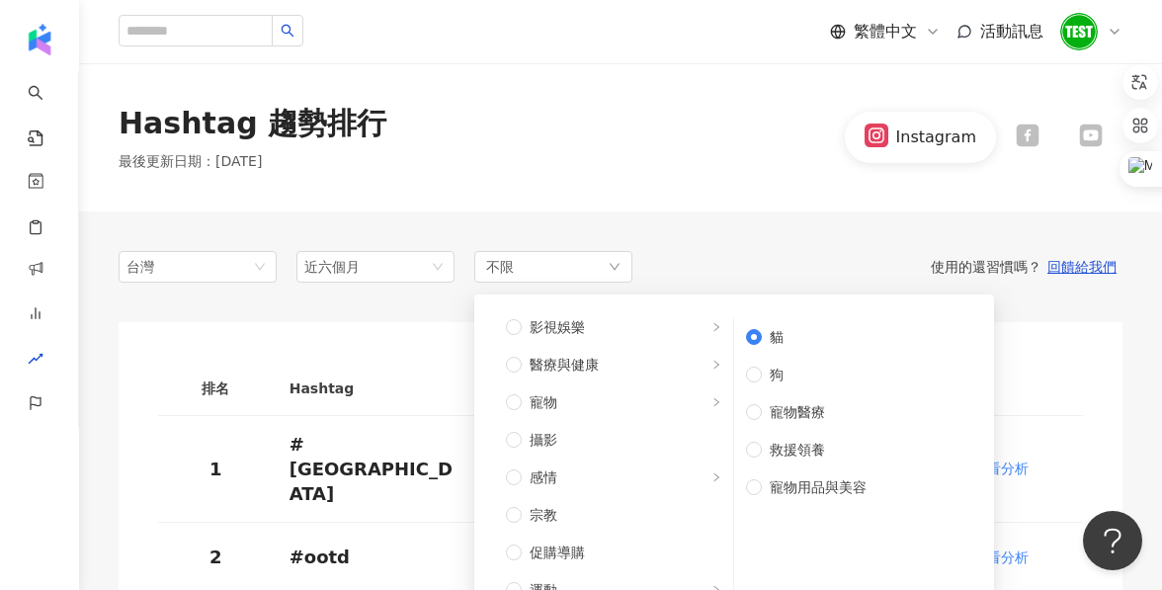
click at [756, 269] on div "使用的還習慣嗎？ 回饋給我們" at bounding box center [877, 267] width 490 height 18
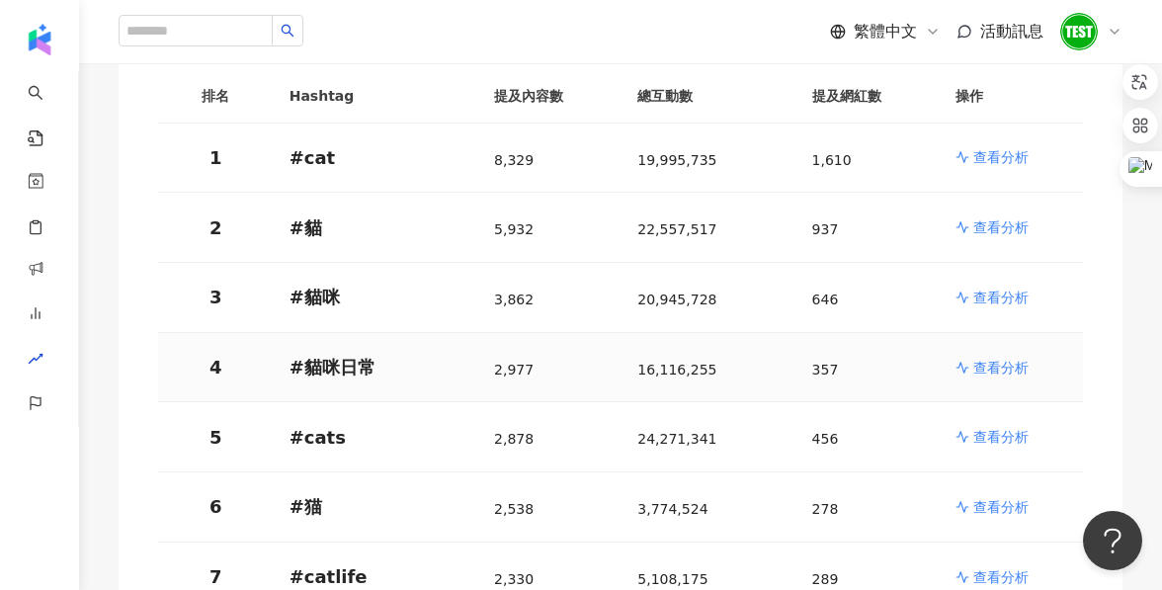
scroll to position [296, 0]
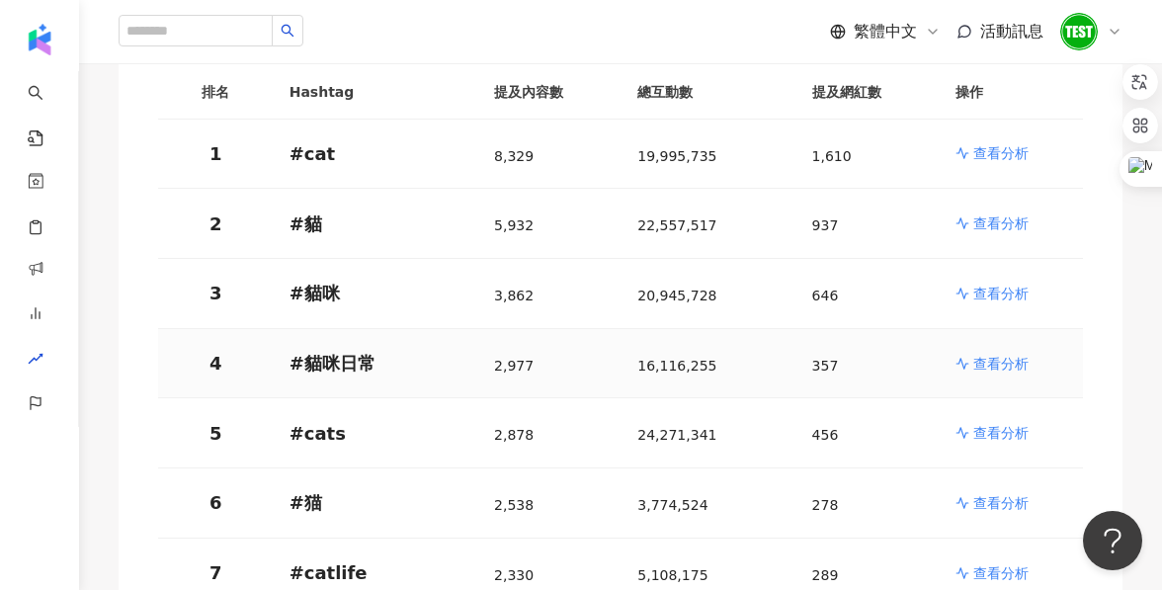
click at [1021, 363] on p "查看分析" at bounding box center [1000, 364] width 55 height 20
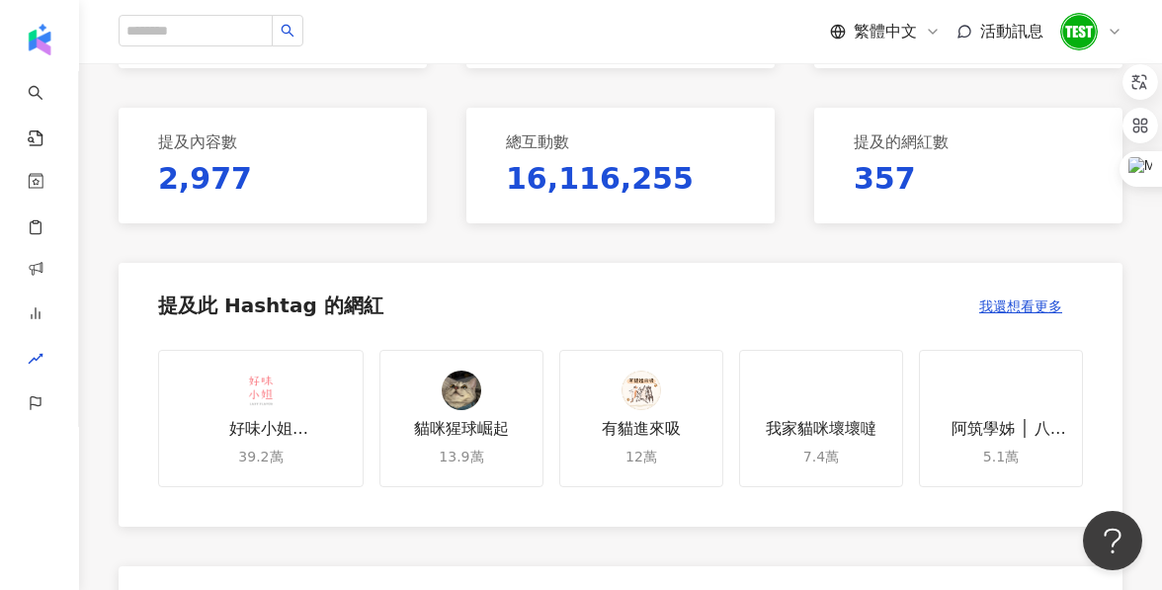
scroll to position [776, 0]
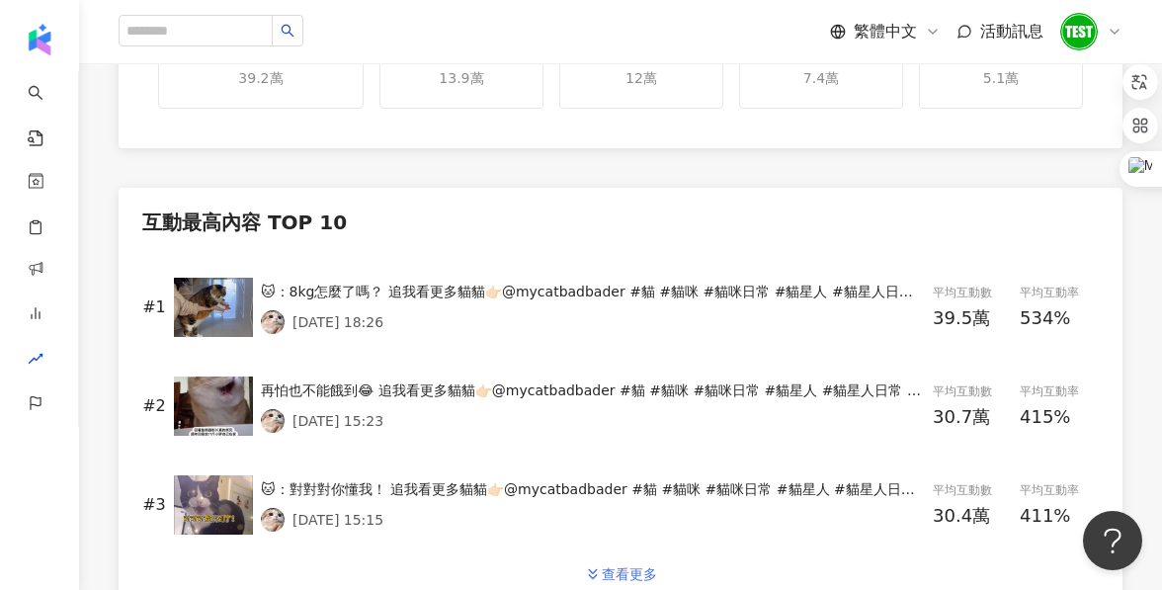
click at [580, 579] on button "查看更多" at bounding box center [620, 574] width 115 height 40
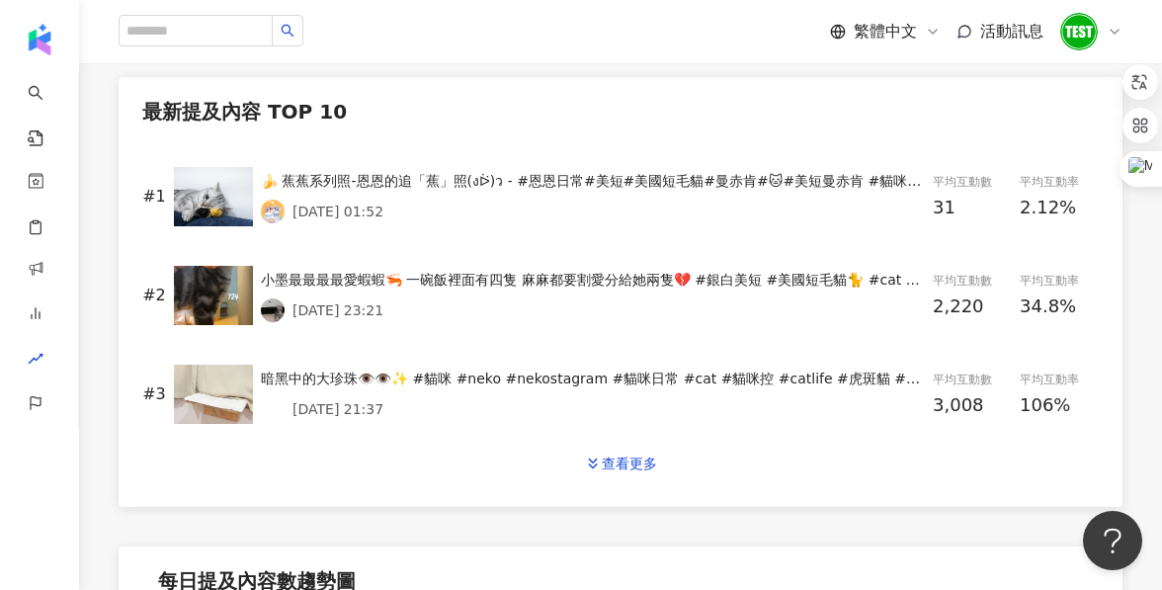
scroll to position [2009, 0]
click at [605, 466] on div "查看更多" at bounding box center [629, 463] width 55 height 16
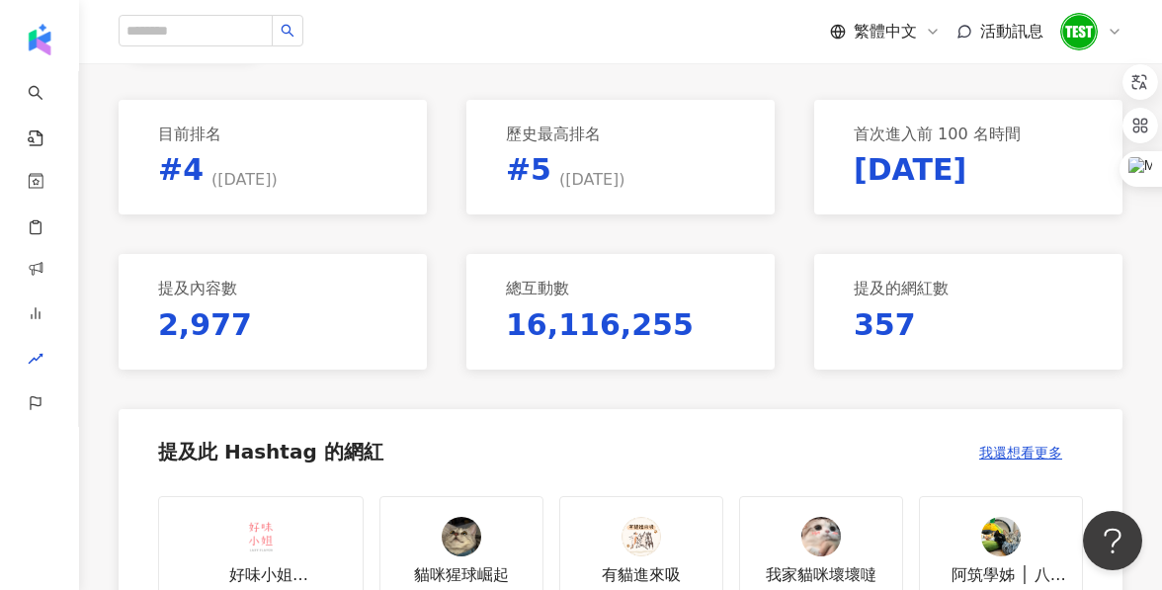
scroll to position [0, 0]
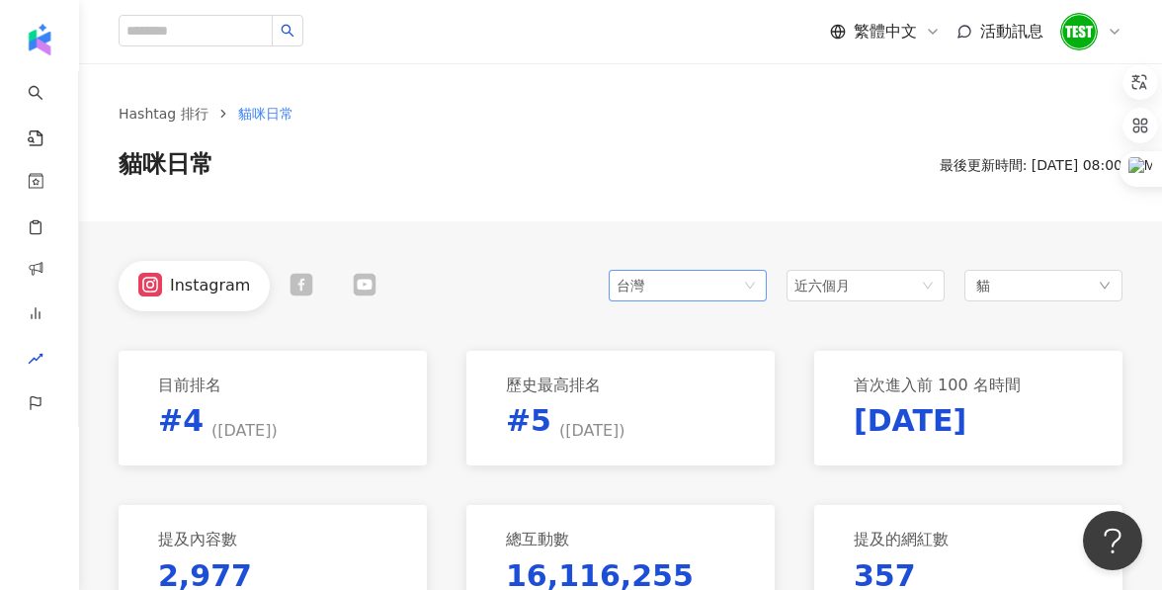
click at [633, 280] on div "台灣" at bounding box center [649, 286] width 64 height 30
click at [651, 288] on div "台灣" at bounding box center [649, 286] width 64 height 30
click at [528, 271] on div "Instagram 台灣 tw jp hk 台灣 日本 香港 馬來西亞 近六個月 貓" at bounding box center [621, 286] width 1004 height 50
click at [634, 284] on div "台灣" at bounding box center [649, 286] width 64 height 30
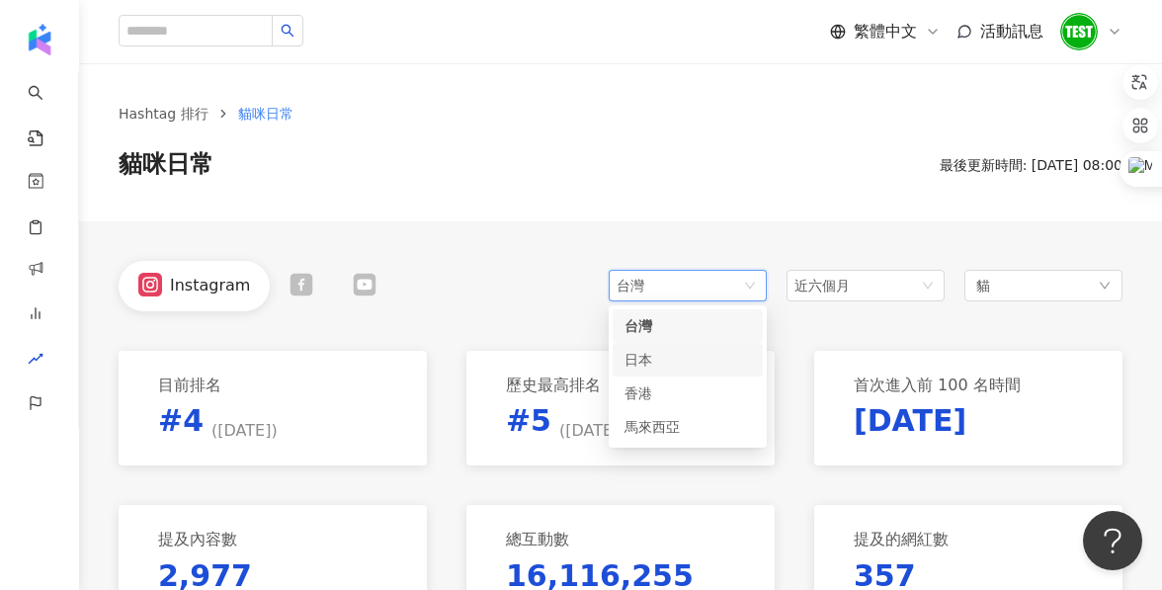
click at [550, 304] on div "Instagram 台灣 tw jp hk 台灣 日本 香港 馬來西亞 近六個月 貓" at bounding box center [621, 286] width 1004 height 50
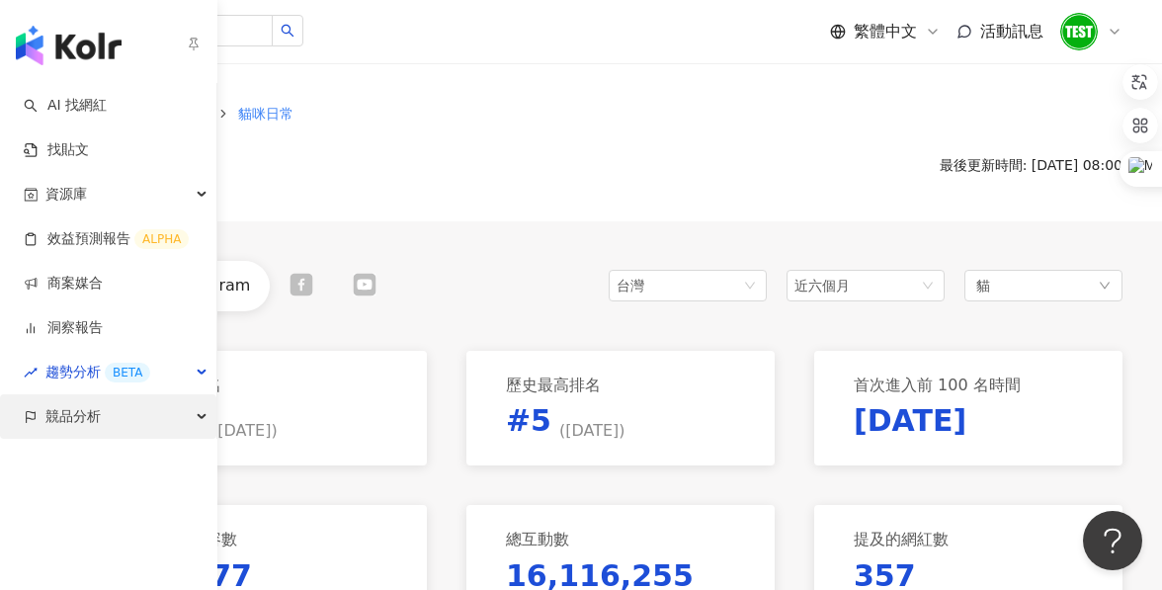
click at [66, 436] on span "競品分析" at bounding box center [72, 416] width 55 height 44
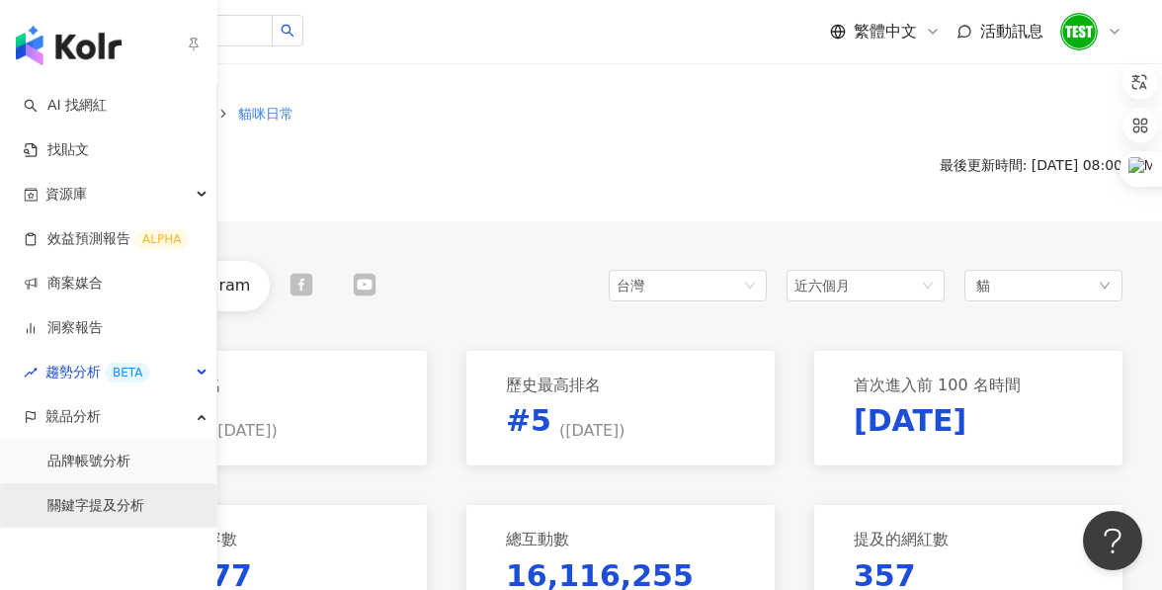
click at [105, 510] on link "關鍵字提及分析" at bounding box center [95, 506] width 97 height 20
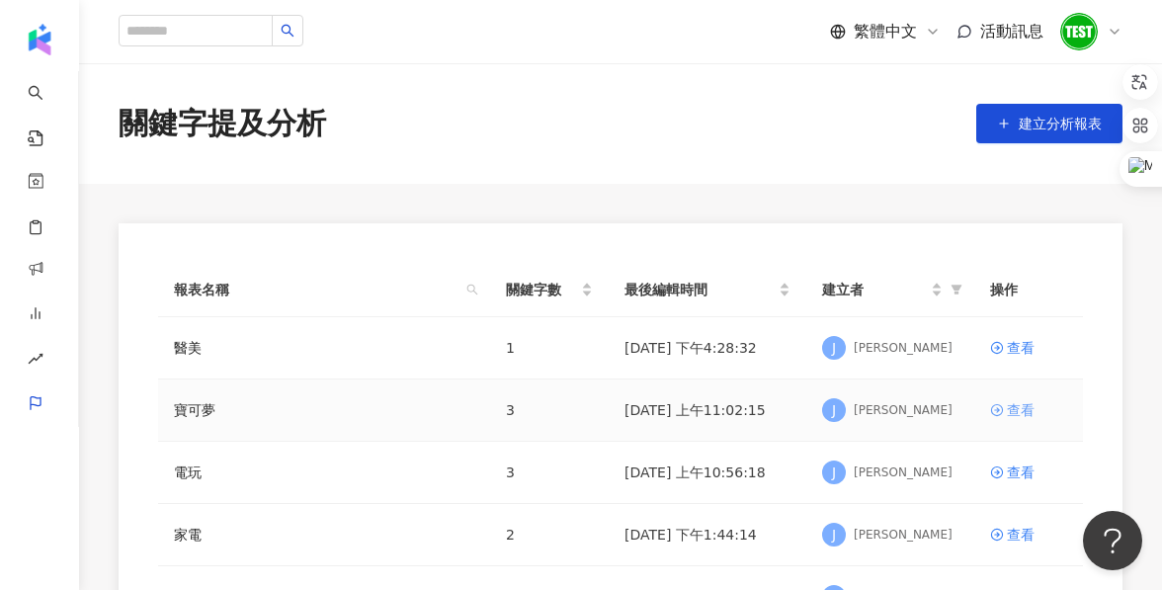
click at [1009, 405] on div "查看" at bounding box center [1021, 410] width 28 height 22
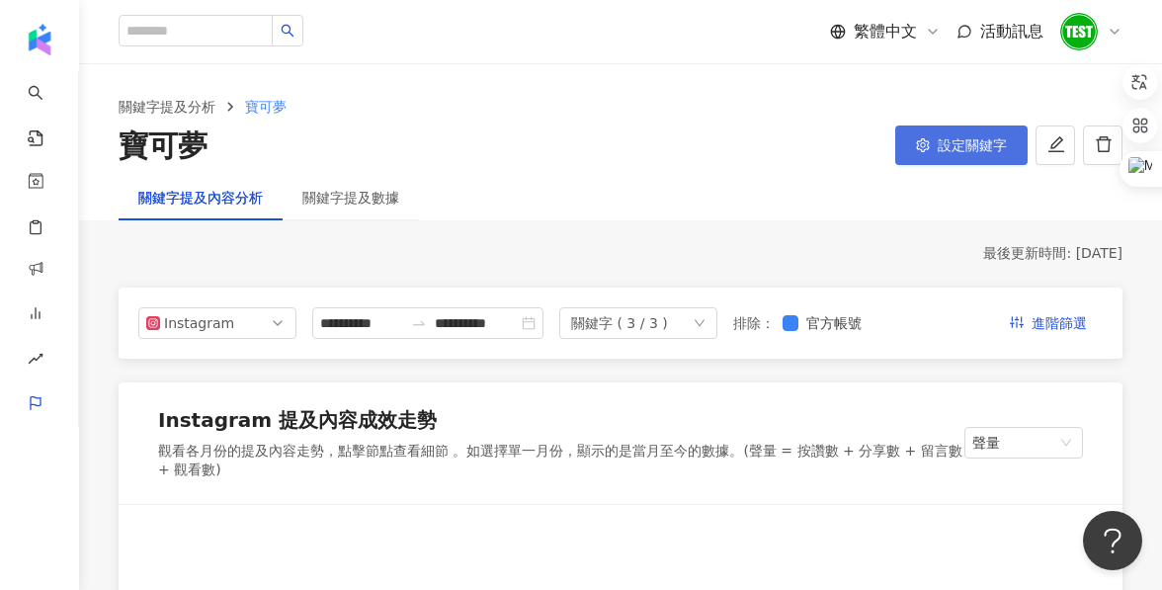
click at [973, 146] on span "設定關鍵字" at bounding box center [972, 145] width 69 height 16
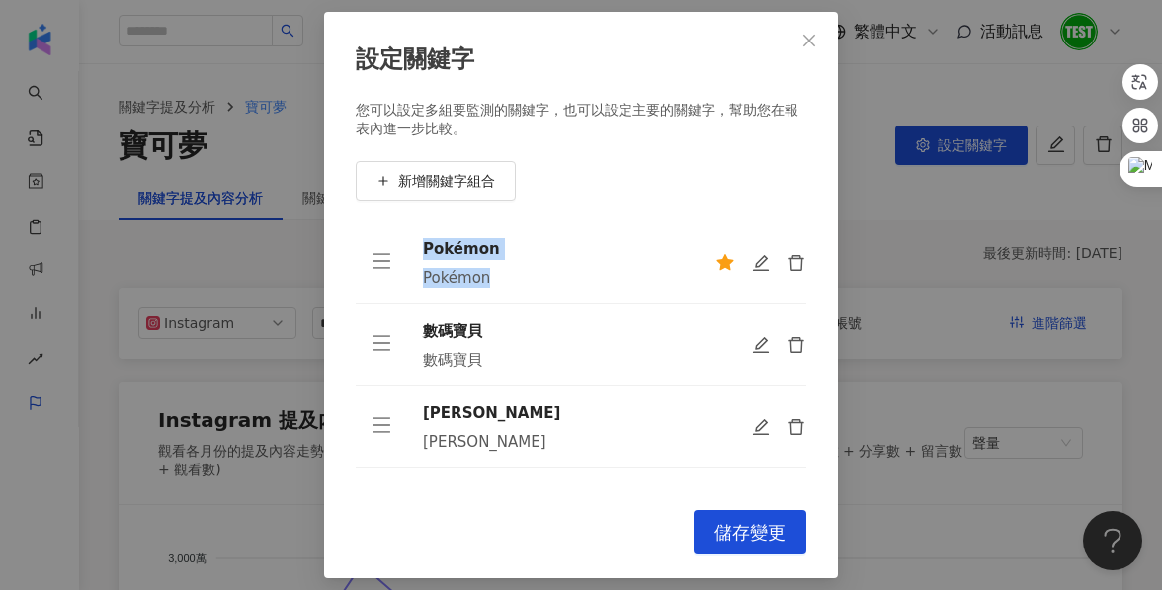
drag, startPoint x: 424, startPoint y: 248, endPoint x: 505, endPoint y: 280, distance: 87.0
click at [506, 281] on div "Pokémon Pokémon" at bounding box center [553, 262] width 261 height 49
click at [505, 280] on div "Pokémon" at bounding box center [553, 278] width 261 height 20
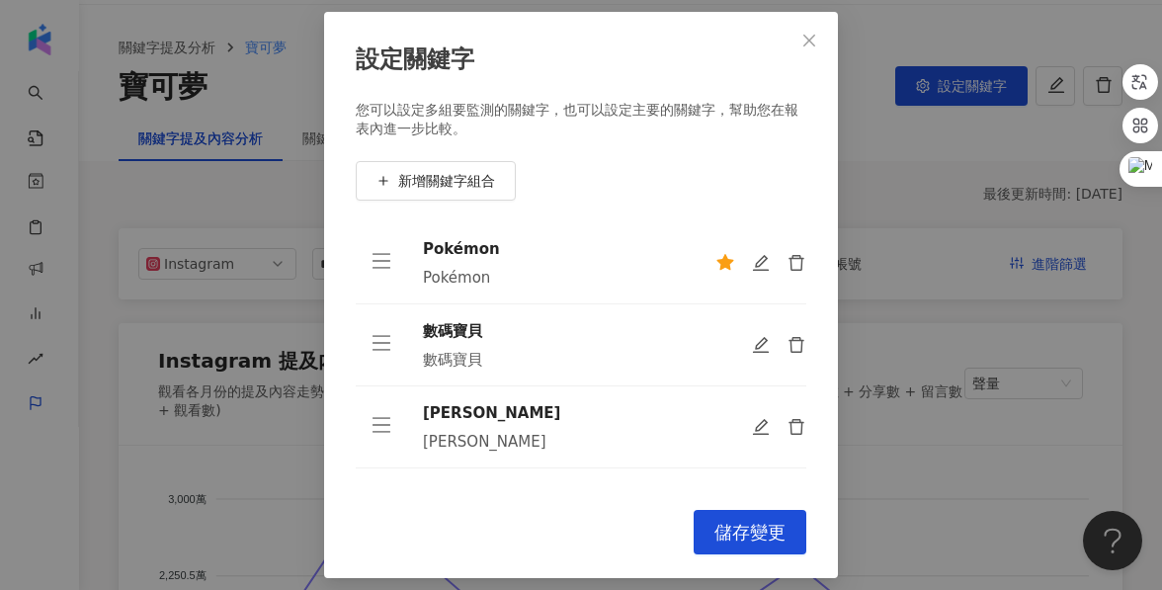
scroll to position [63, 0]
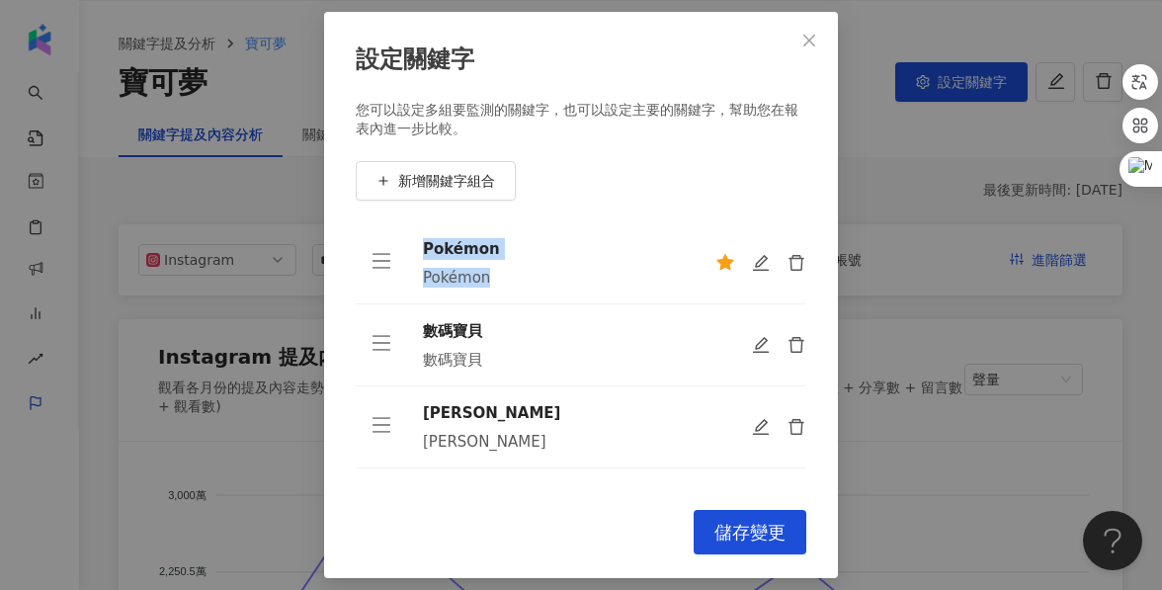
drag, startPoint x: 505, startPoint y: 280, endPoint x: 423, endPoint y: 247, distance: 88.3
click at [423, 247] on div "Pokémon Pokémon" at bounding box center [553, 262] width 261 height 49
click at [423, 247] on div "Pokémon" at bounding box center [553, 249] width 261 height 22
drag, startPoint x: 471, startPoint y: 278, endPoint x: 413, endPoint y: 276, distance: 58.3
click at [413, 276] on td "Pokémon Pokémon" at bounding box center [553, 263] width 292 height 82
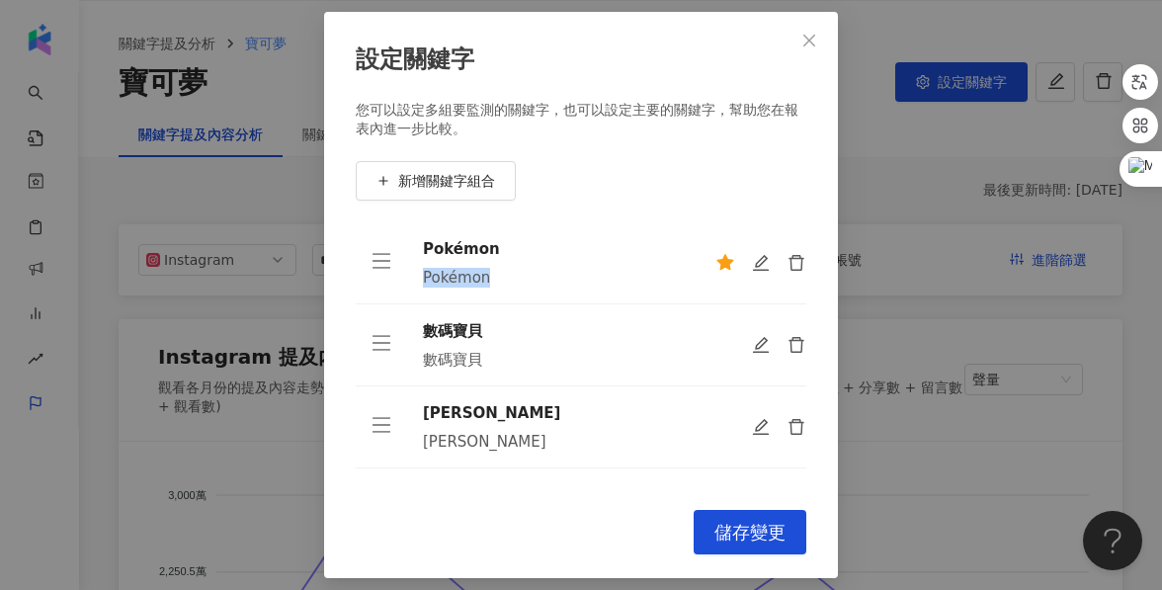
click at [413, 276] on td "Pokémon Pokémon" at bounding box center [553, 263] width 292 height 82
drag, startPoint x: 413, startPoint y: 276, endPoint x: 481, endPoint y: 275, distance: 68.2
click at [481, 275] on td "Pokémon Pokémon" at bounding box center [553, 263] width 292 height 82
click at [481, 275] on div "Pokémon" at bounding box center [553, 278] width 261 height 20
click at [516, 291] on td "Pokémon Pokémon" at bounding box center [553, 263] width 292 height 82
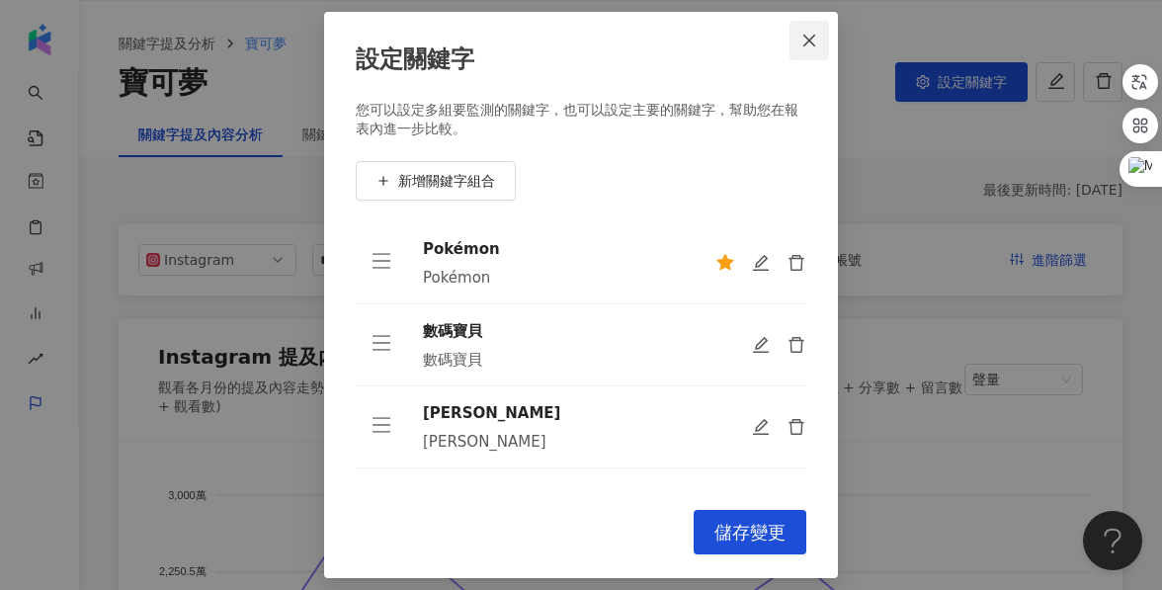
click at [799, 42] on span "Close" at bounding box center [810, 41] width 40 height 16
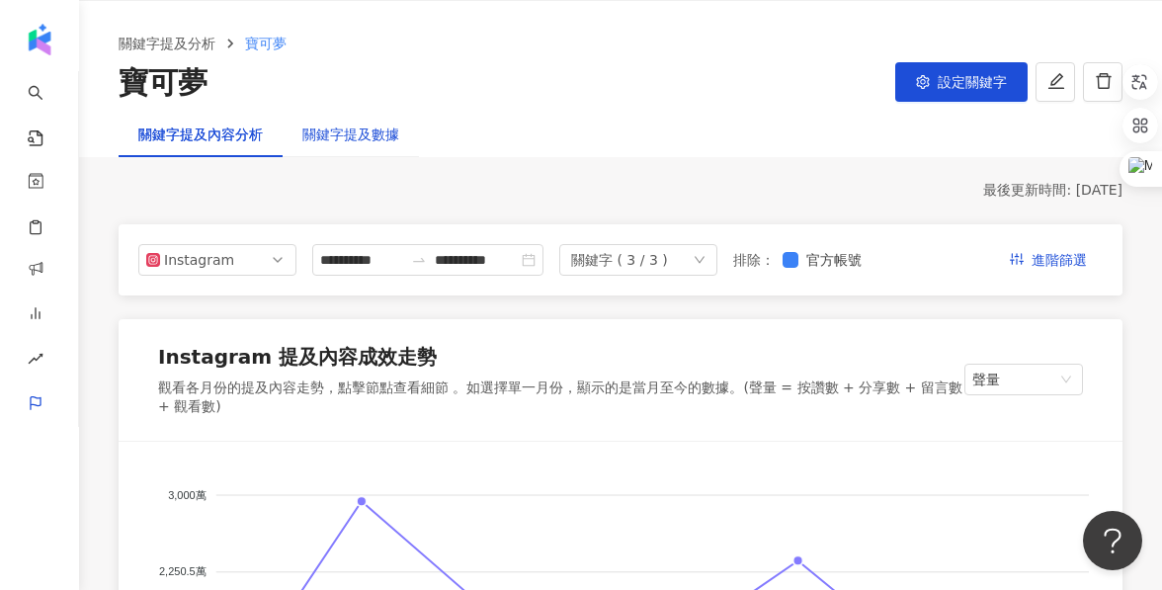
click at [333, 141] on div "關鍵字提及數據" at bounding box center [350, 135] width 97 height 22
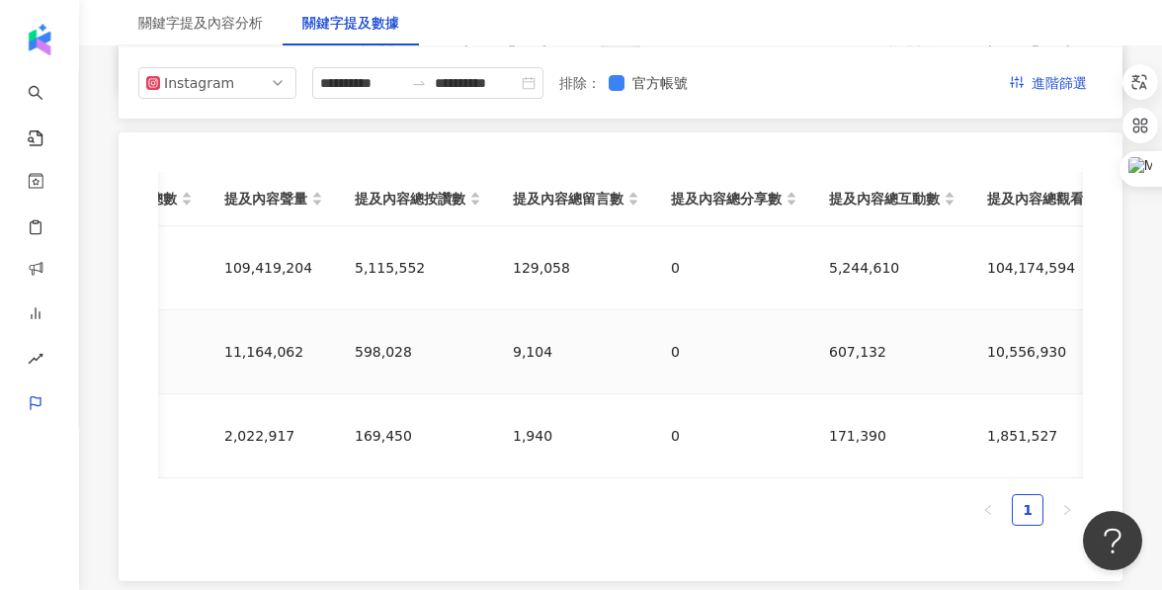
scroll to position [0, 460]
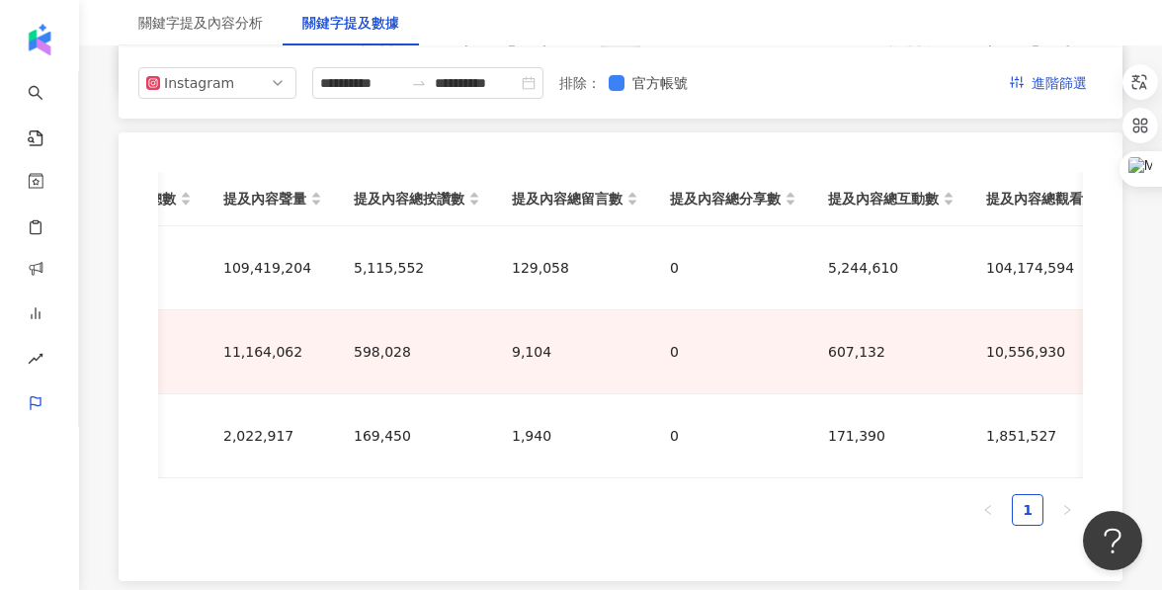
click at [224, 39] on div "關鍵字提及內容分析" at bounding box center [201, 22] width 164 height 45
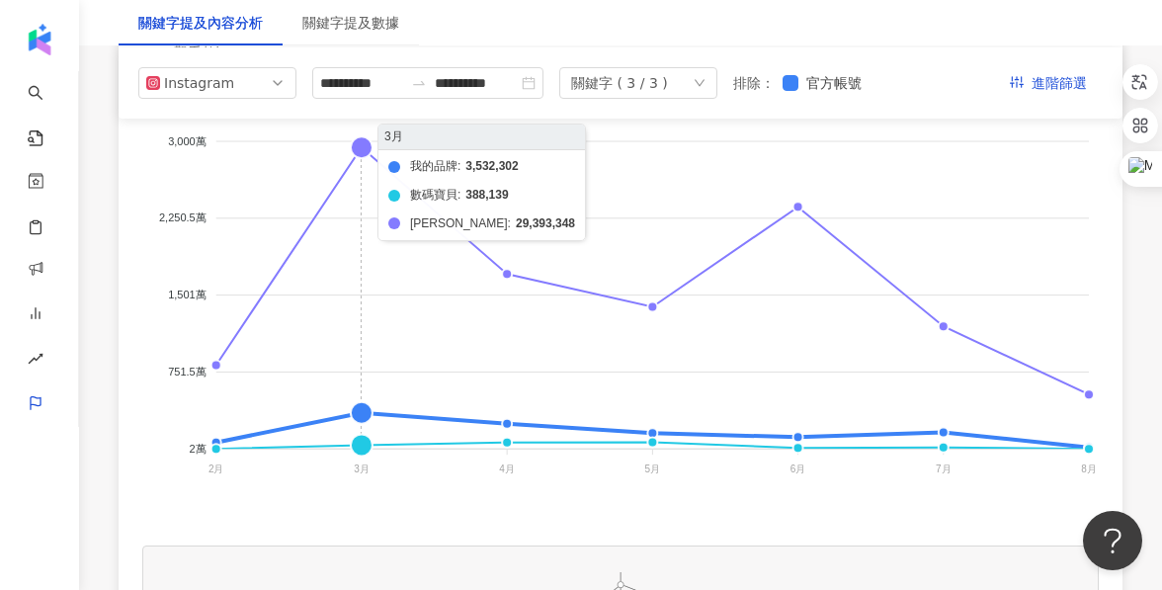
scroll to position [415, 0]
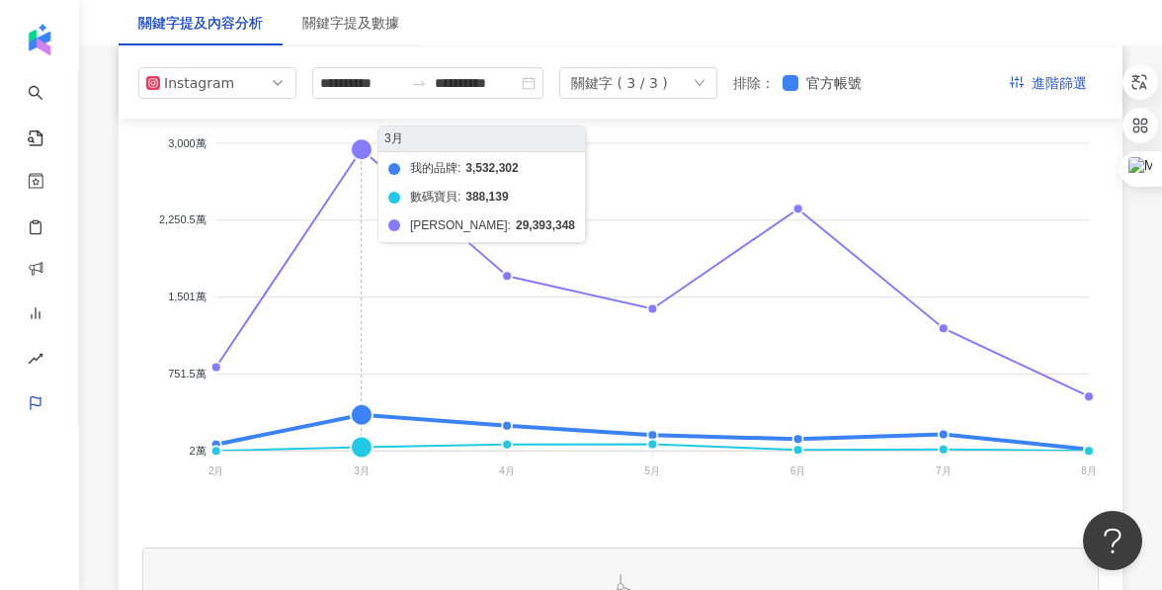
click at [361, 154] on foreignobject "我的品牌 數碼寶貝 吉伊卡哇" at bounding box center [620, 311] width 957 height 395
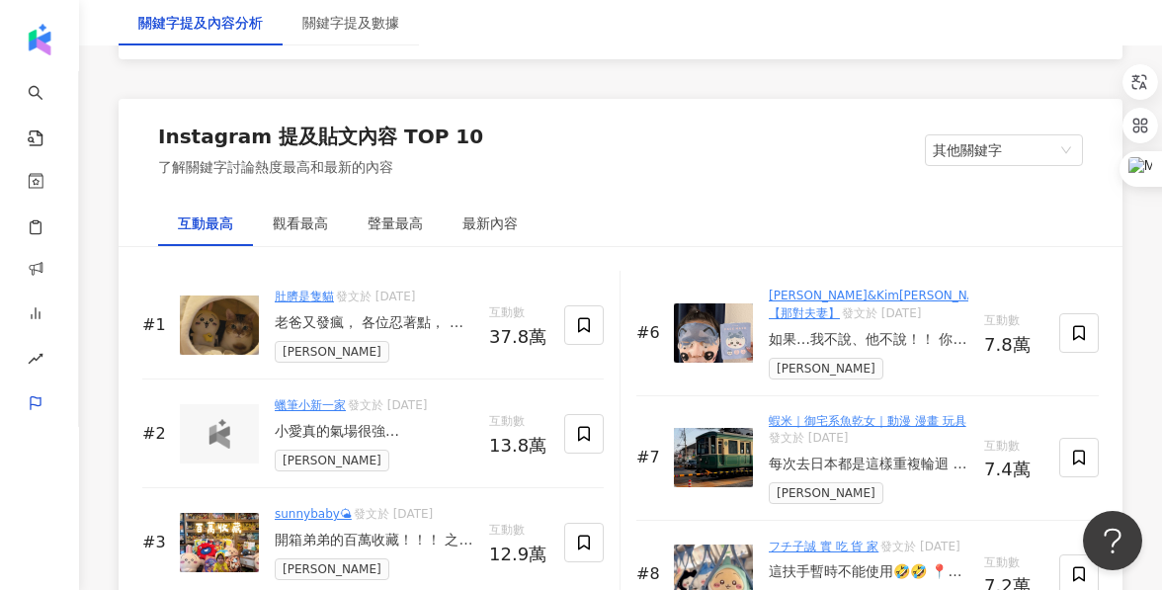
scroll to position [3154, 0]
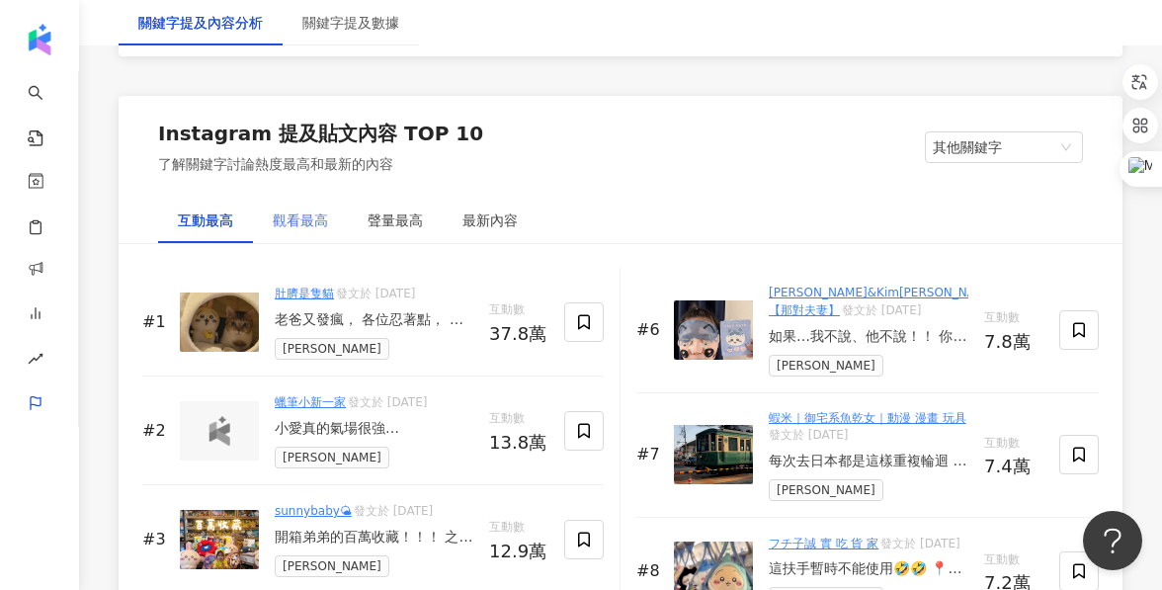
click at [308, 237] on div "觀看最高" at bounding box center [300, 220] width 95 height 45
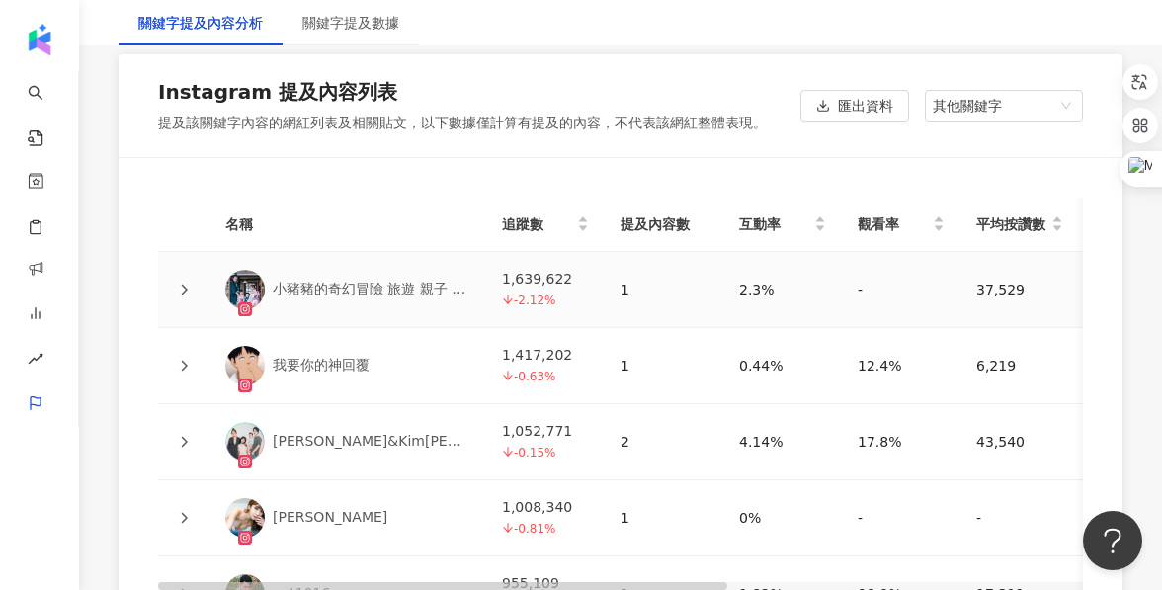
scroll to position [5101, 0]
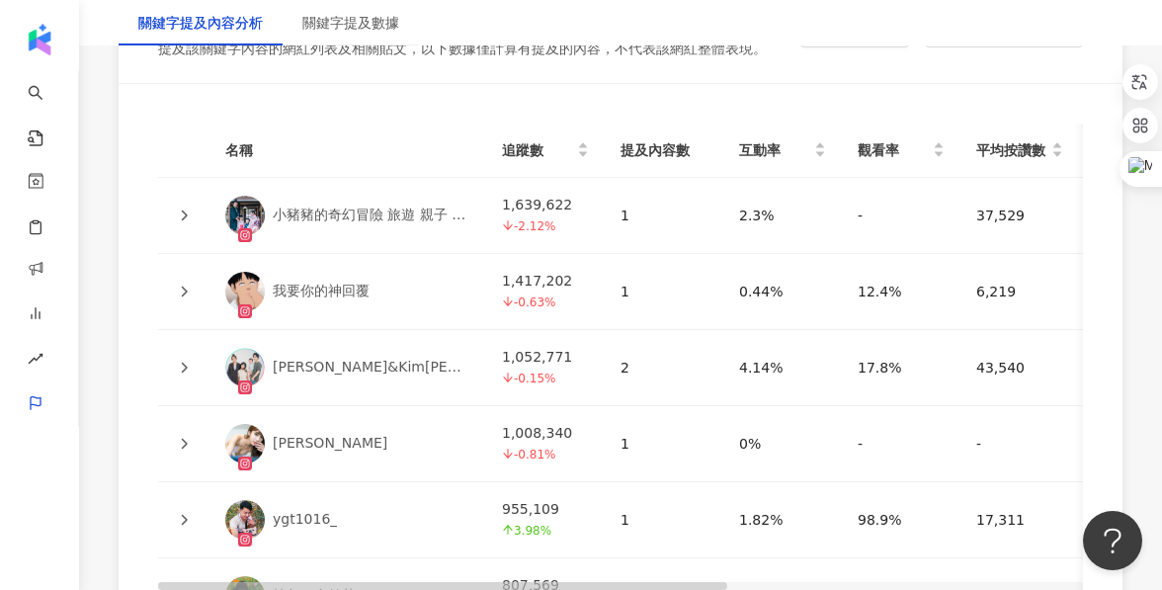
click at [196, 196] on td at bounding box center [183, 216] width 51 height 76
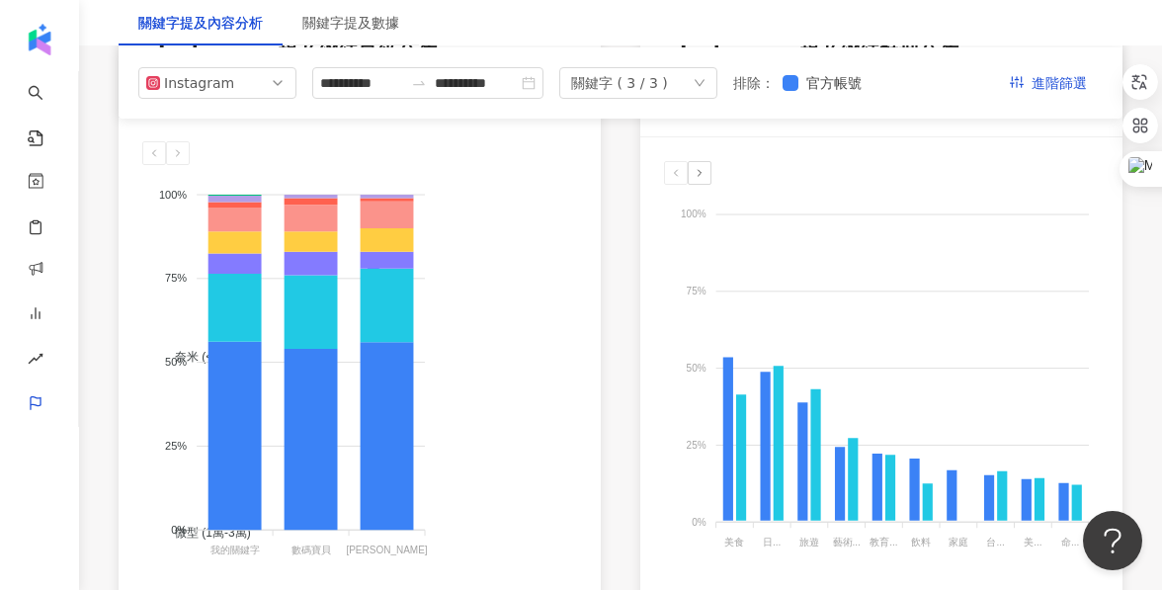
scroll to position [0, 0]
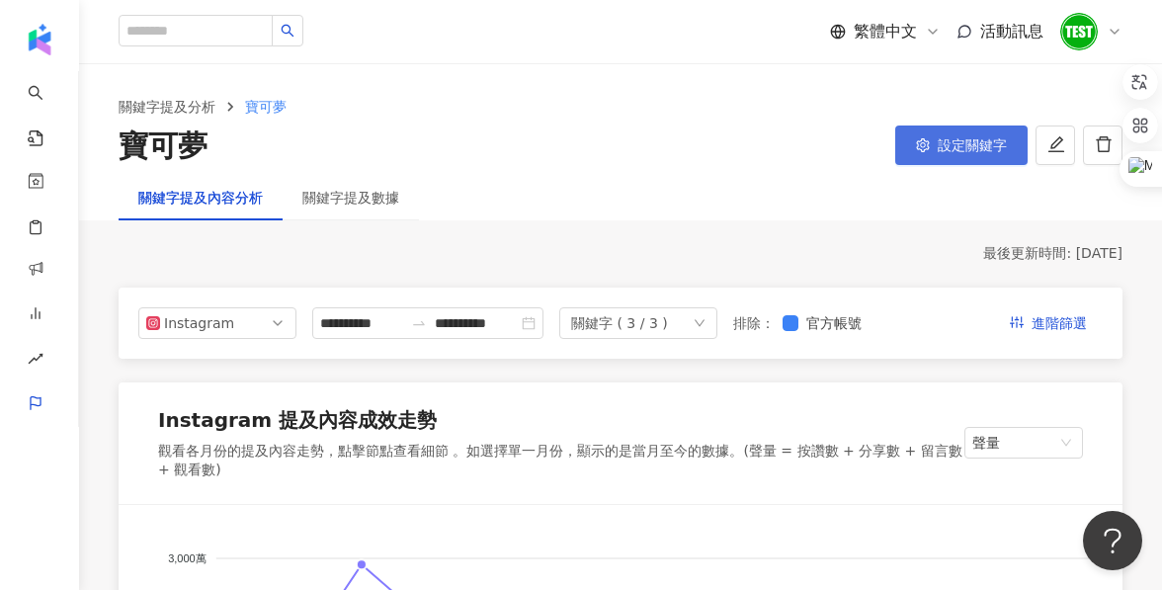
click at [980, 145] on span "設定關鍵字" at bounding box center [972, 145] width 69 height 16
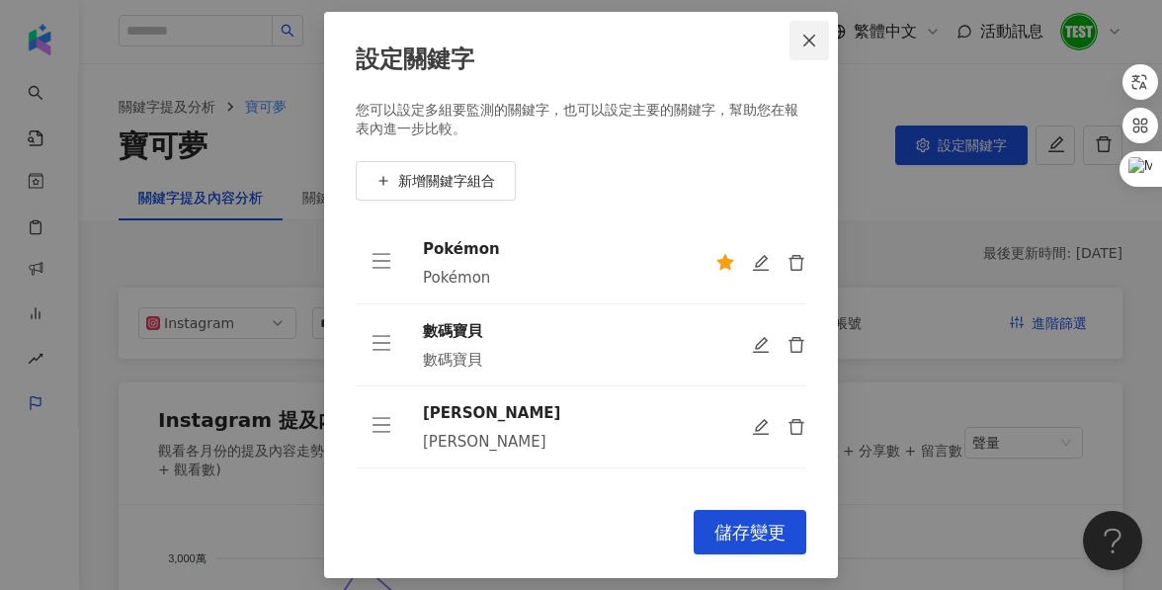
click at [802, 29] on button "Close" at bounding box center [810, 41] width 40 height 40
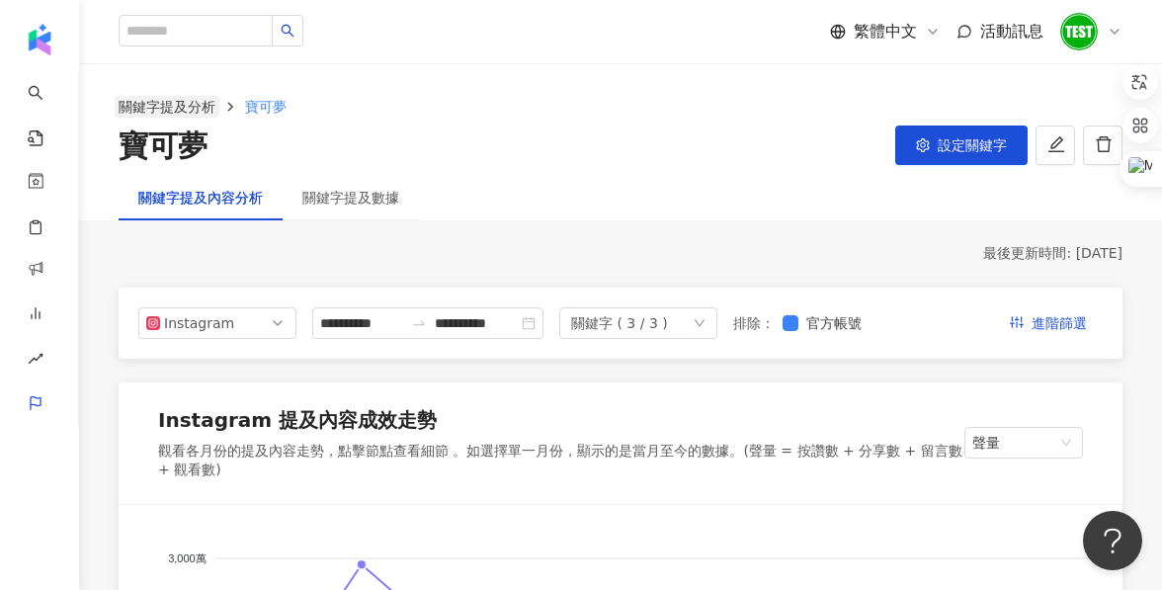
click at [206, 106] on link "關鍵字提及分析" at bounding box center [167, 107] width 105 height 22
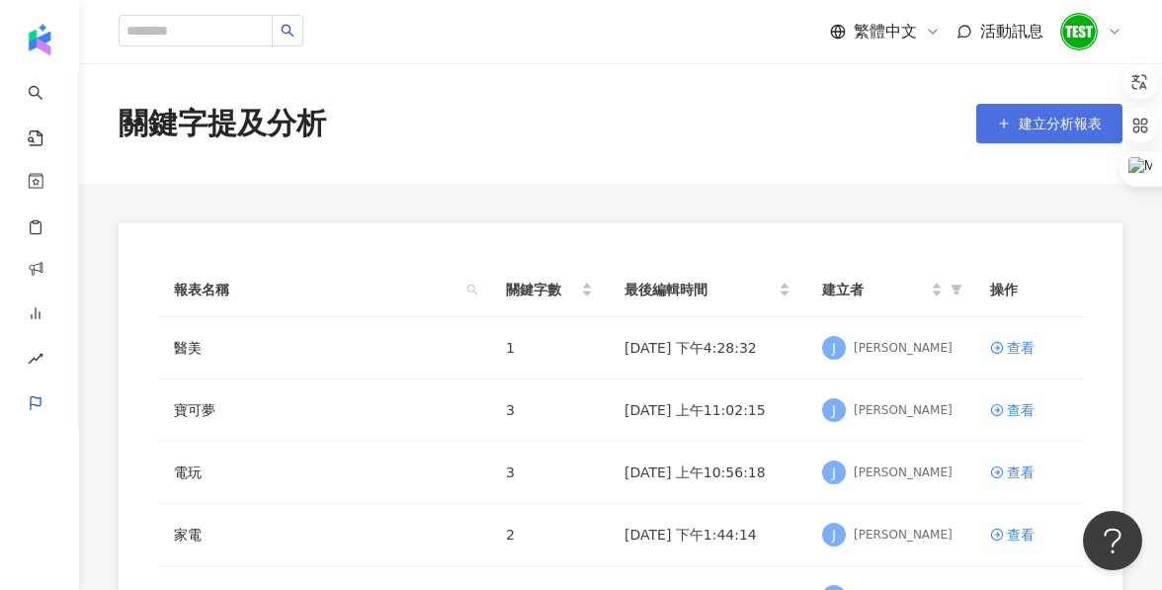
click at [1055, 124] on span "建立分析報表" at bounding box center [1060, 124] width 83 height 16
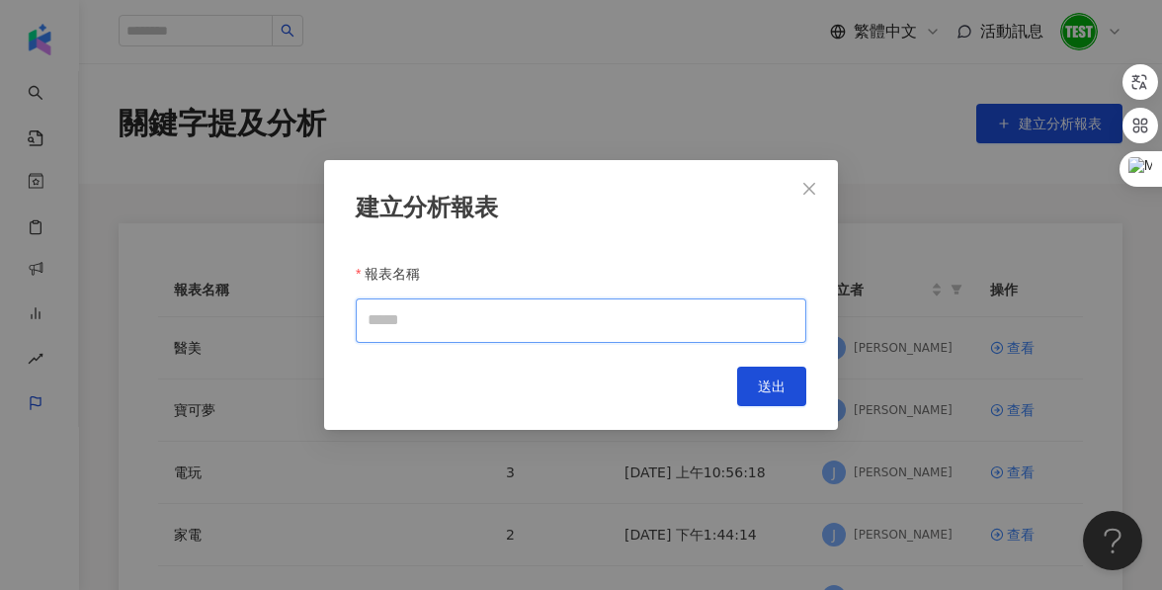
click at [391, 315] on input "報表名稱" at bounding box center [581, 320] width 451 height 44
click at [480, 324] on input "報表名稱" at bounding box center [581, 320] width 451 height 44
paste input "********"
click at [430, 326] on input "********" at bounding box center [581, 320] width 451 height 44
click at [468, 355] on div "建立分析報表 報表名稱 ******** Cancel 送出" at bounding box center [581, 295] width 514 height 270
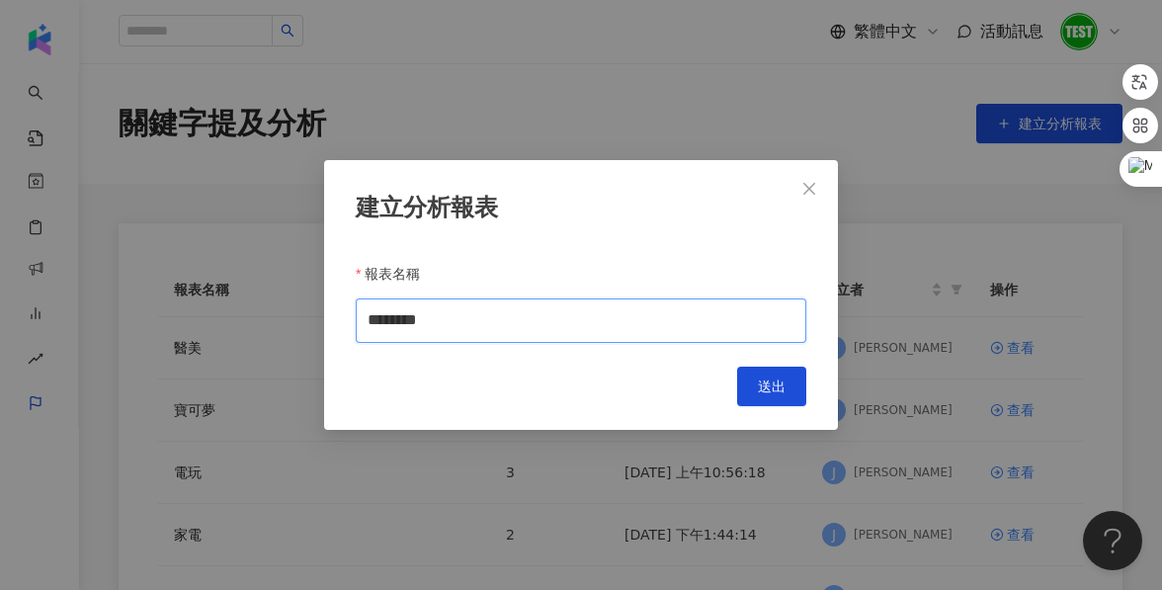
click at [449, 326] on input "********" at bounding box center [581, 320] width 451 height 44
type input "********"
click at [786, 384] on span "送出" at bounding box center [772, 386] width 28 height 16
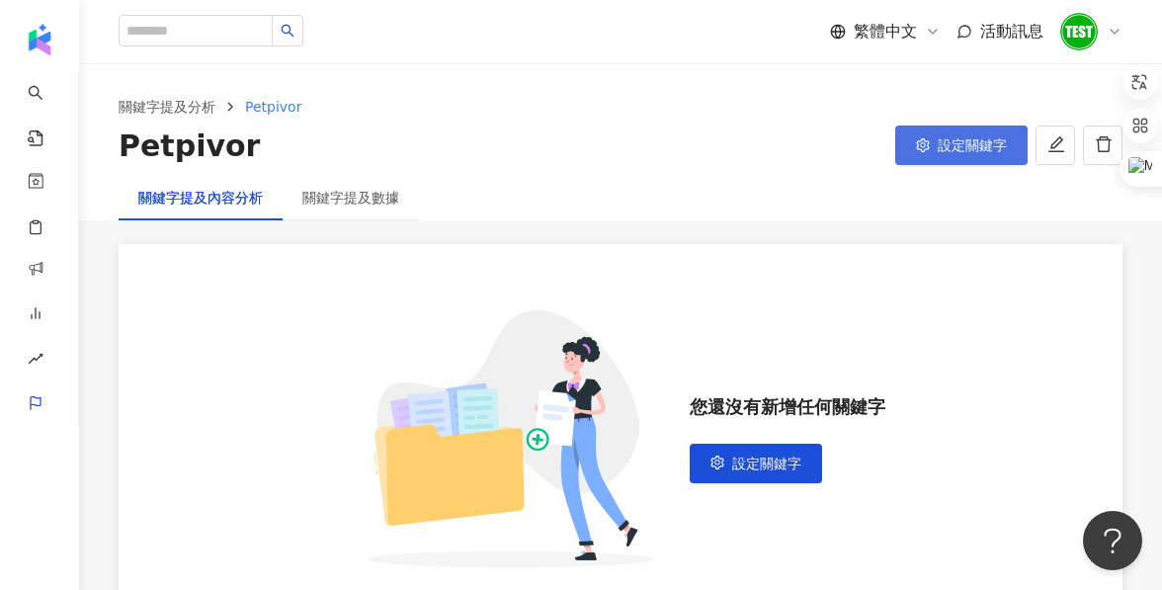
click at [935, 151] on button "設定關鍵字" at bounding box center [961, 145] width 132 height 40
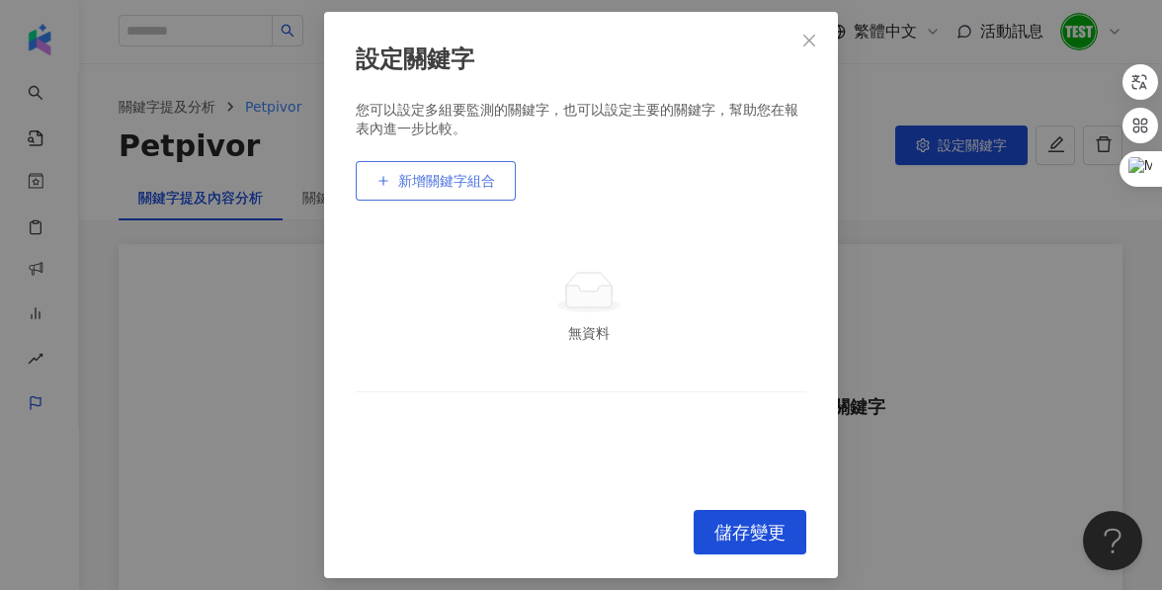
click at [475, 183] on span "新增關鍵字組合" at bounding box center [446, 181] width 97 height 16
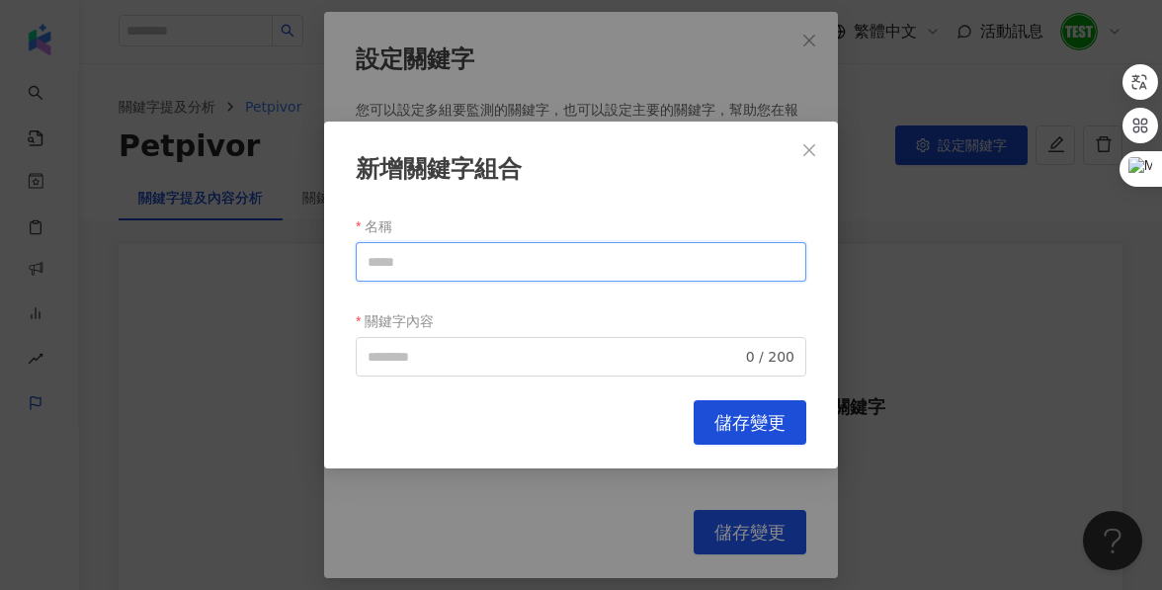
click at [458, 267] on input "名稱" at bounding box center [581, 262] width 451 height 40
paste input "********"
drag, startPoint x: 465, startPoint y: 270, endPoint x: 345, endPoint y: 270, distance: 120.6
click at [345, 270] on div "新增關鍵字組合 名稱 ******** 關鍵字內容 0 / 200 Cancel 儲存變更" at bounding box center [581, 295] width 514 height 347
type input "********"
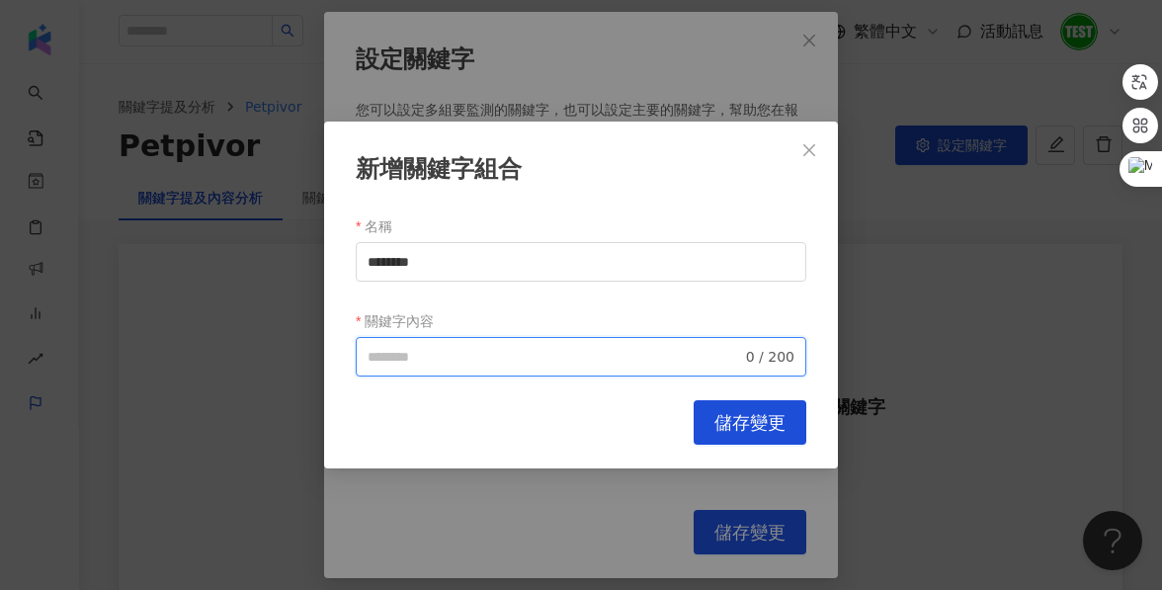
click at [400, 363] on input "關鍵字內容" at bounding box center [555, 357] width 374 height 22
paste input "********"
click at [371, 358] on input "*********" at bounding box center [555, 357] width 374 height 22
type input "**********"
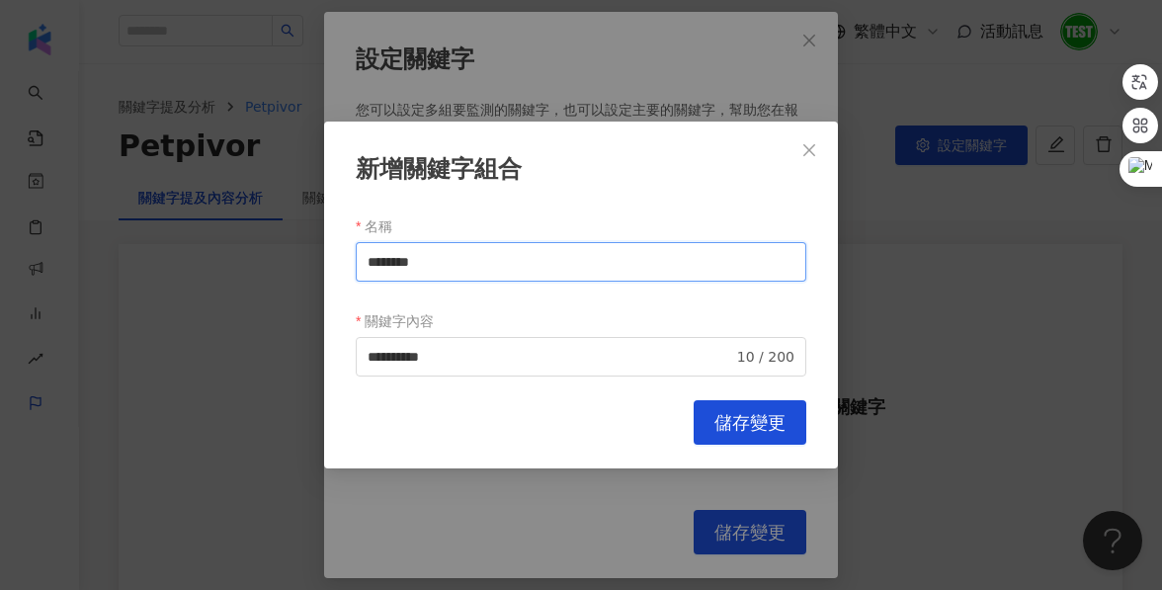
click at [416, 261] on input "********" at bounding box center [581, 262] width 451 height 40
type input "********"
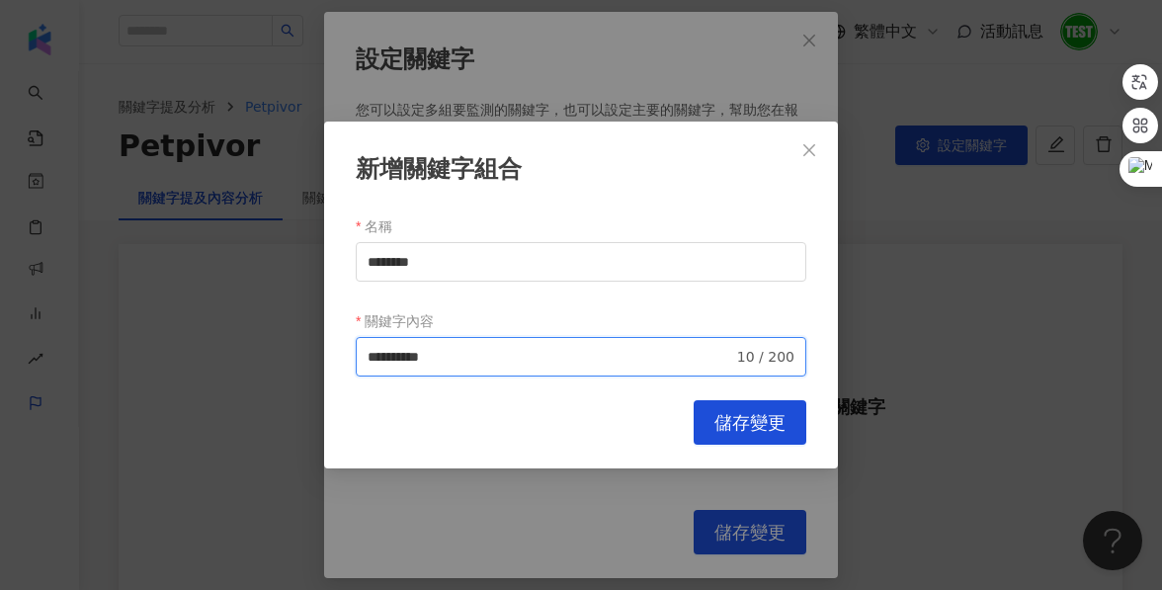
click at [427, 358] on input "**********" at bounding box center [551, 357] width 366 height 22
type input "**********"
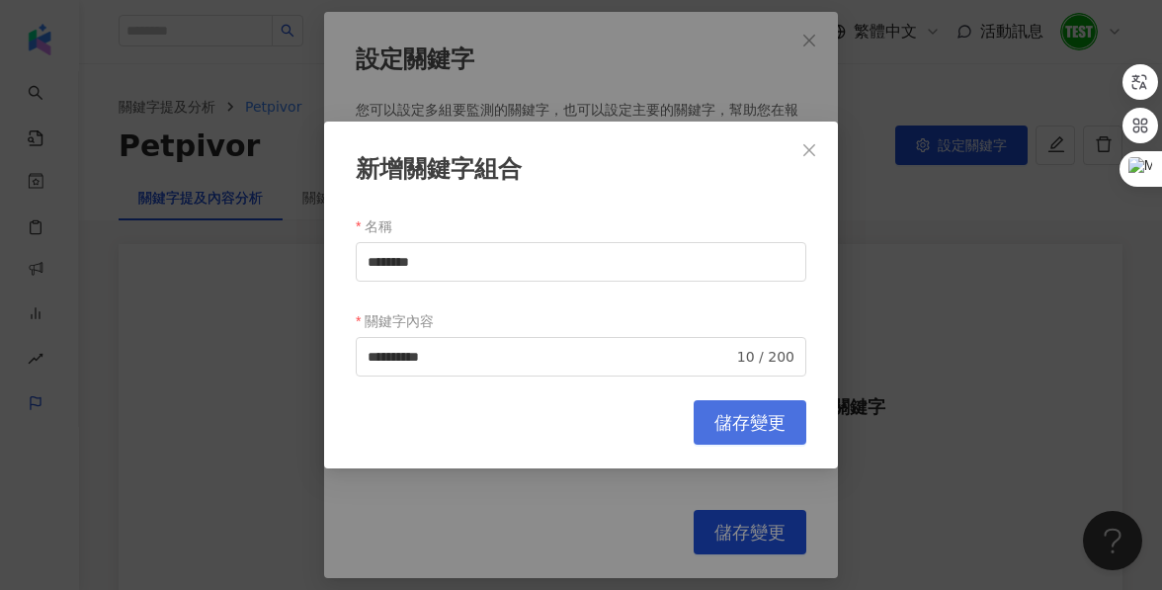
click at [724, 401] on button "儲存變更" at bounding box center [750, 422] width 113 height 44
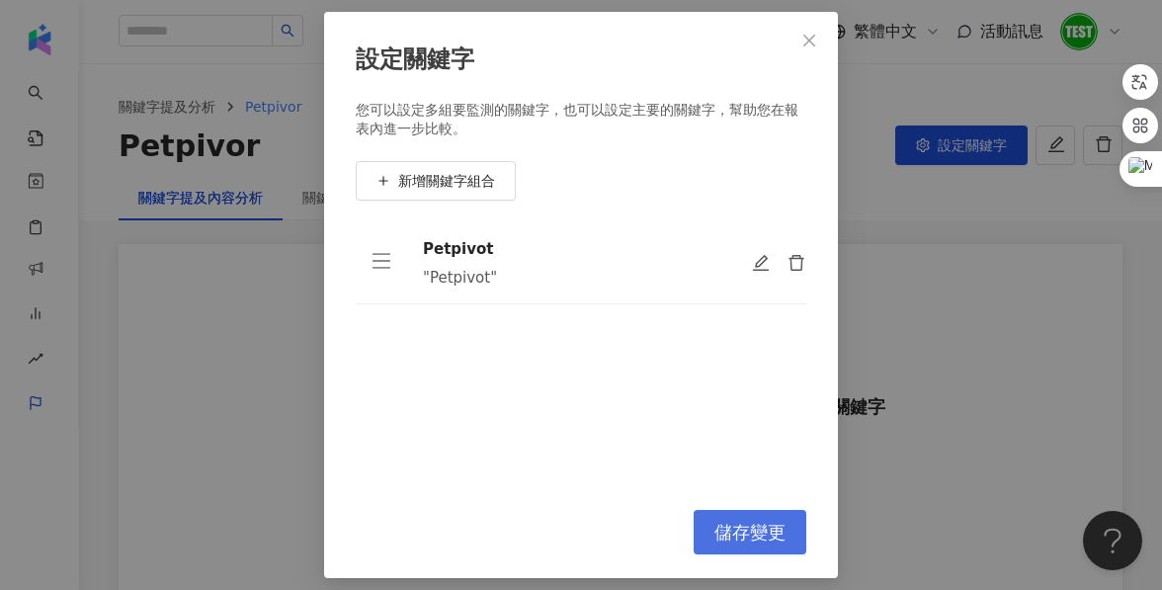
click at [739, 519] on button "儲存變更" at bounding box center [750, 532] width 113 height 44
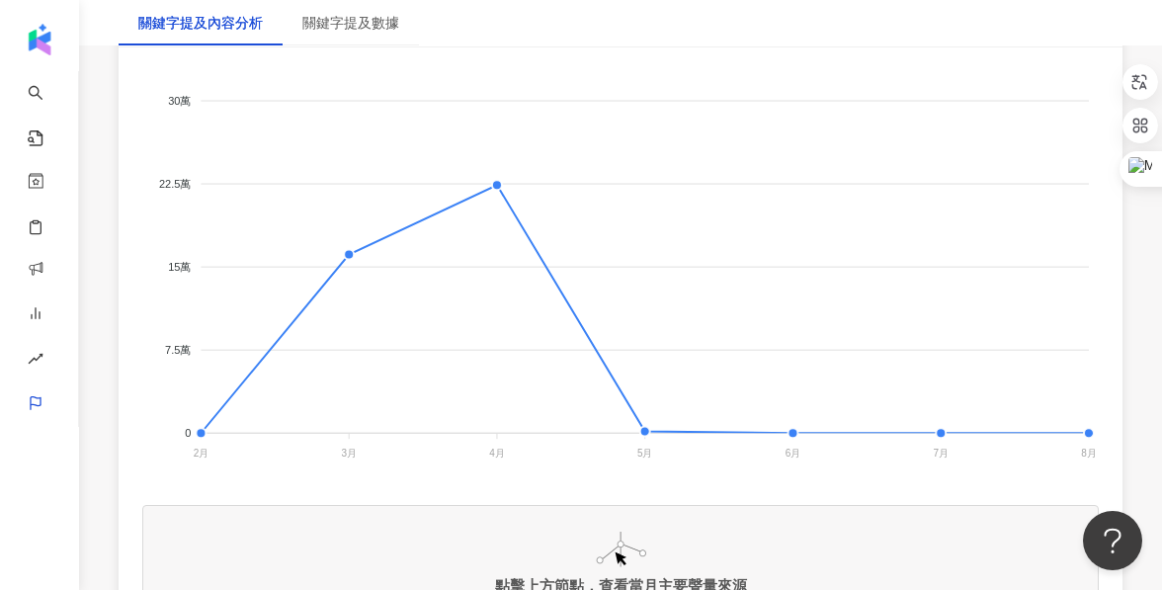
scroll to position [483, 0]
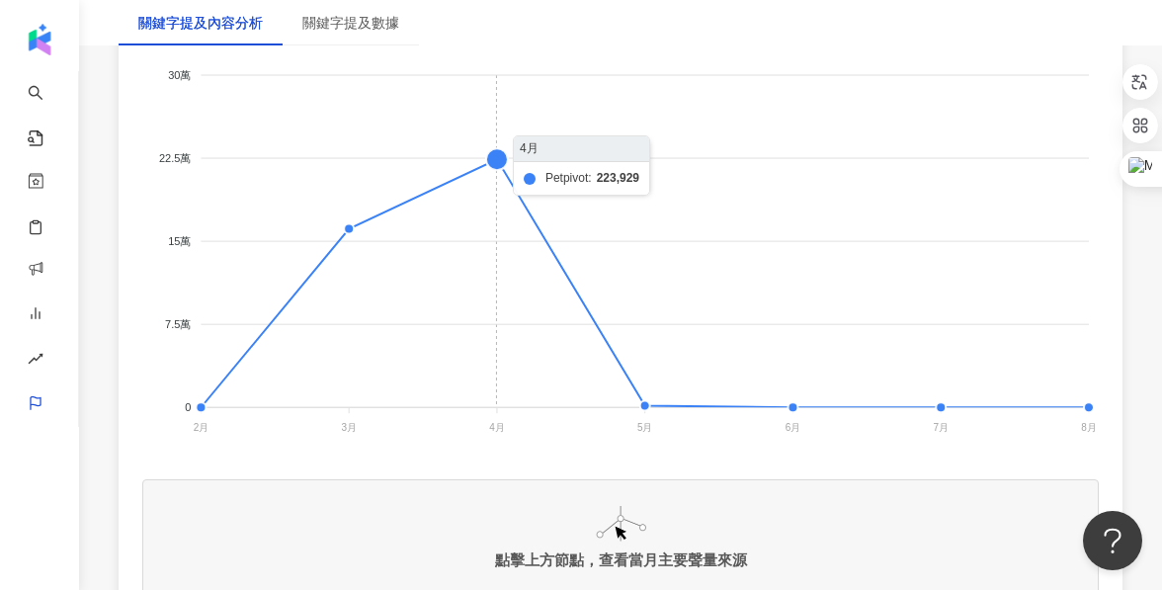
click at [496, 154] on foreignobject at bounding box center [620, 242] width 957 height 395
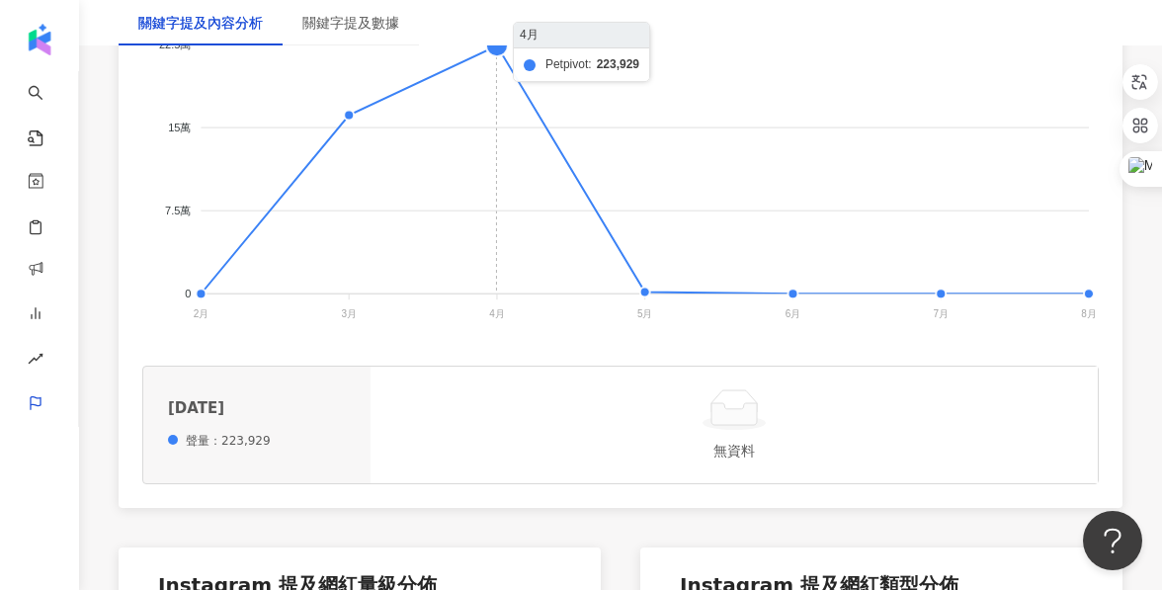
click at [488, 48] on foreignobject at bounding box center [620, 129] width 957 height 395
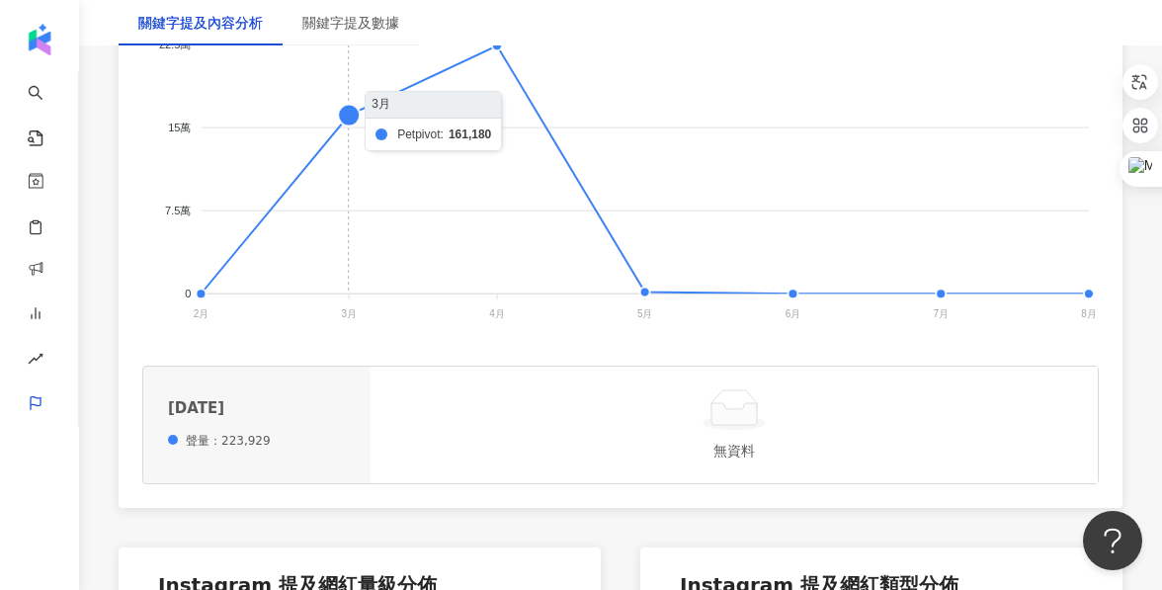
click at [349, 115] on foreignobject at bounding box center [620, 129] width 957 height 395
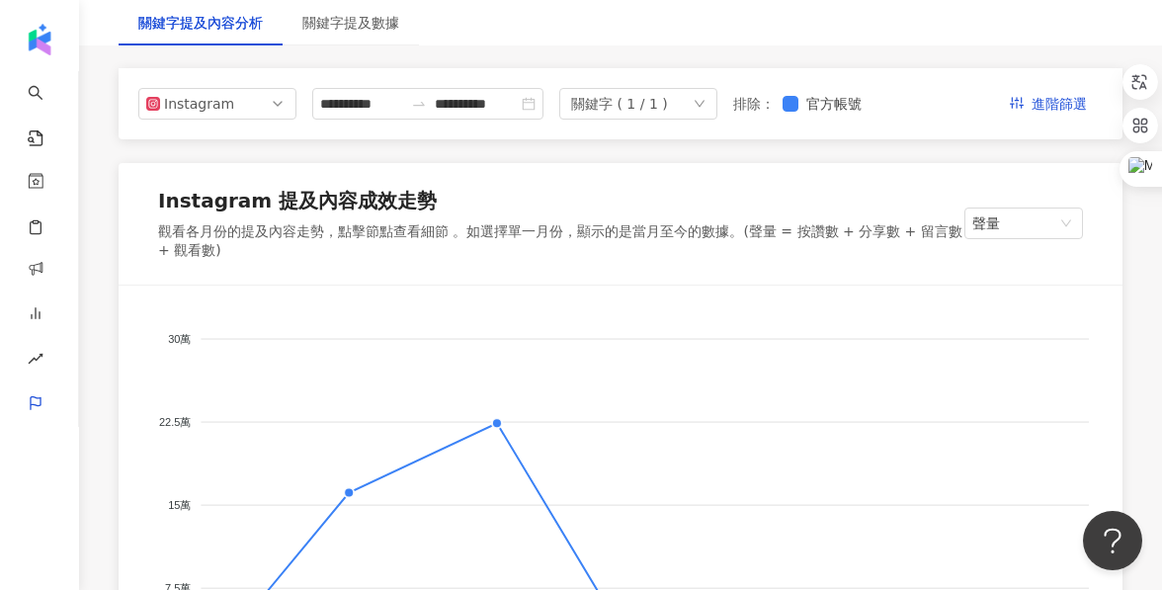
scroll to position [0, 0]
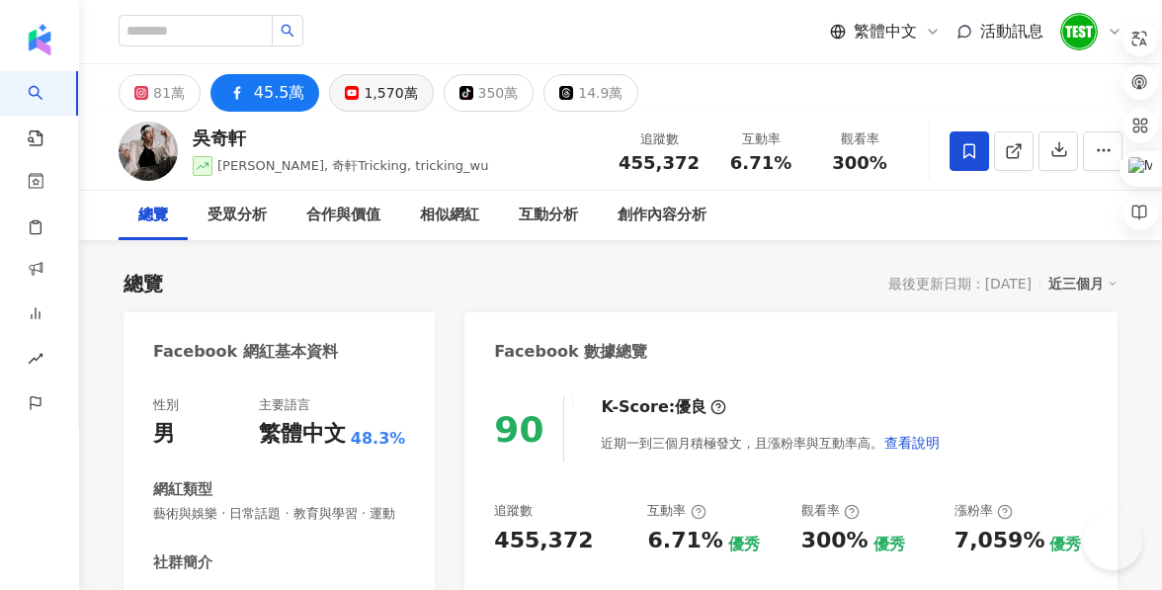
click at [335, 95] on button "1,570萬" at bounding box center [381, 93] width 104 height 38
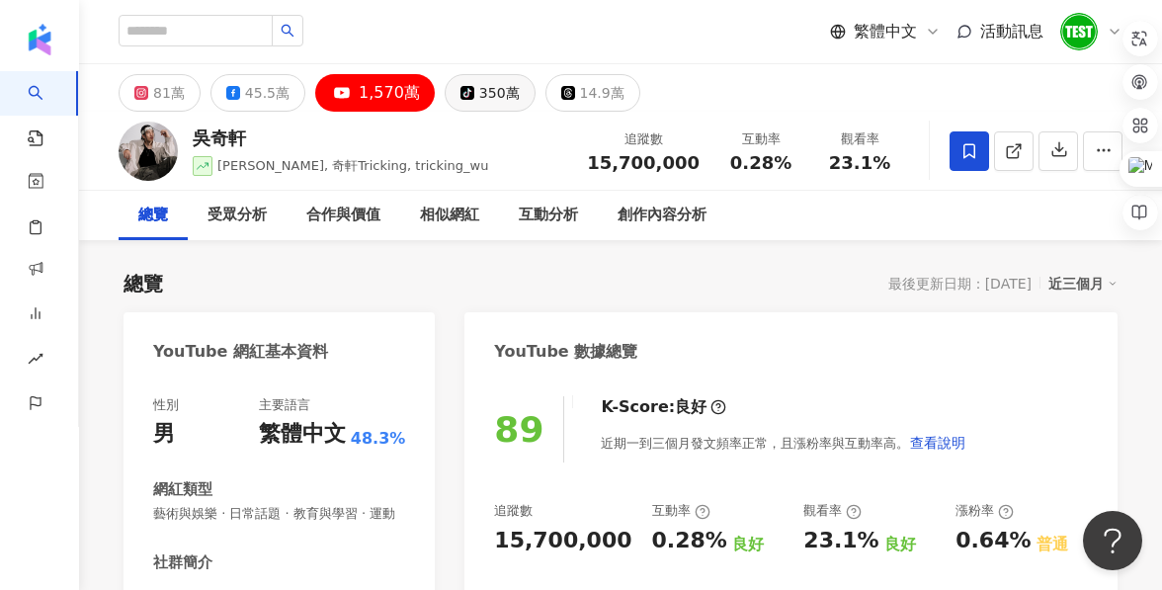
click at [463, 98] on button "tiktok-icon 350萬" at bounding box center [490, 93] width 91 height 38
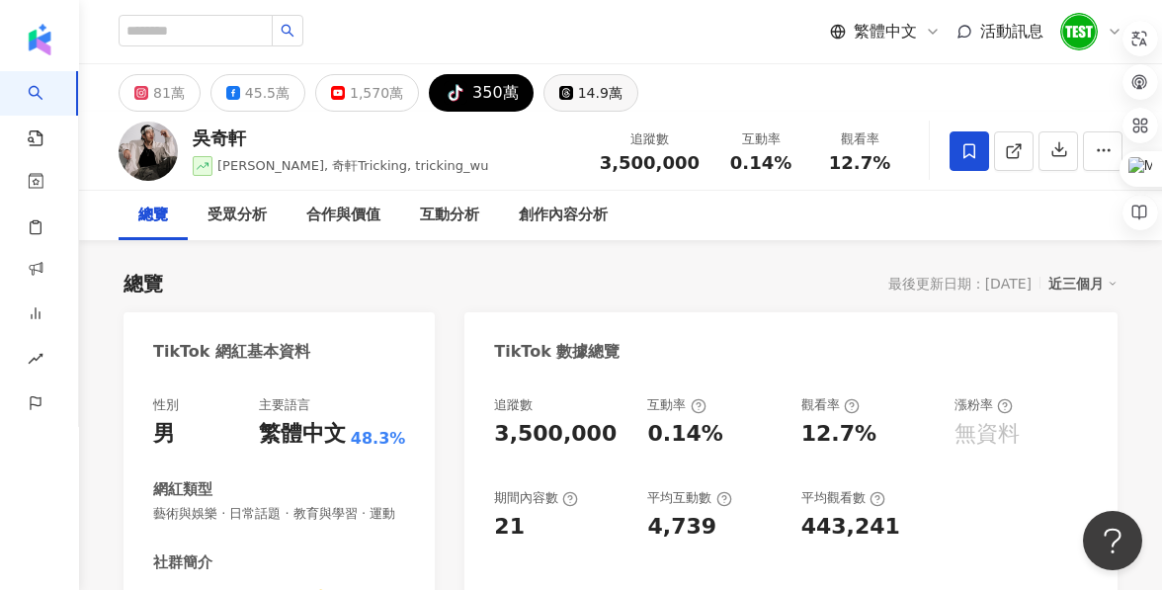
click at [578, 85] on div "14.9萬" at bounding box center [600, 93] width 44 height 28
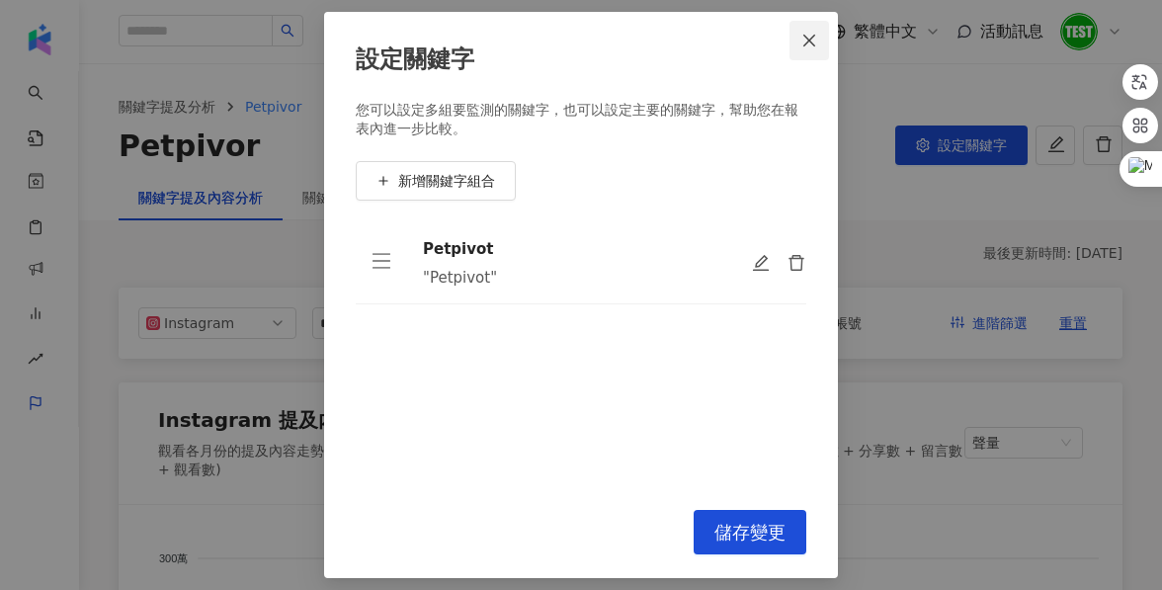
click at [813, 42] on icon "close" at bounding box center [809, 41] width 16 height 16
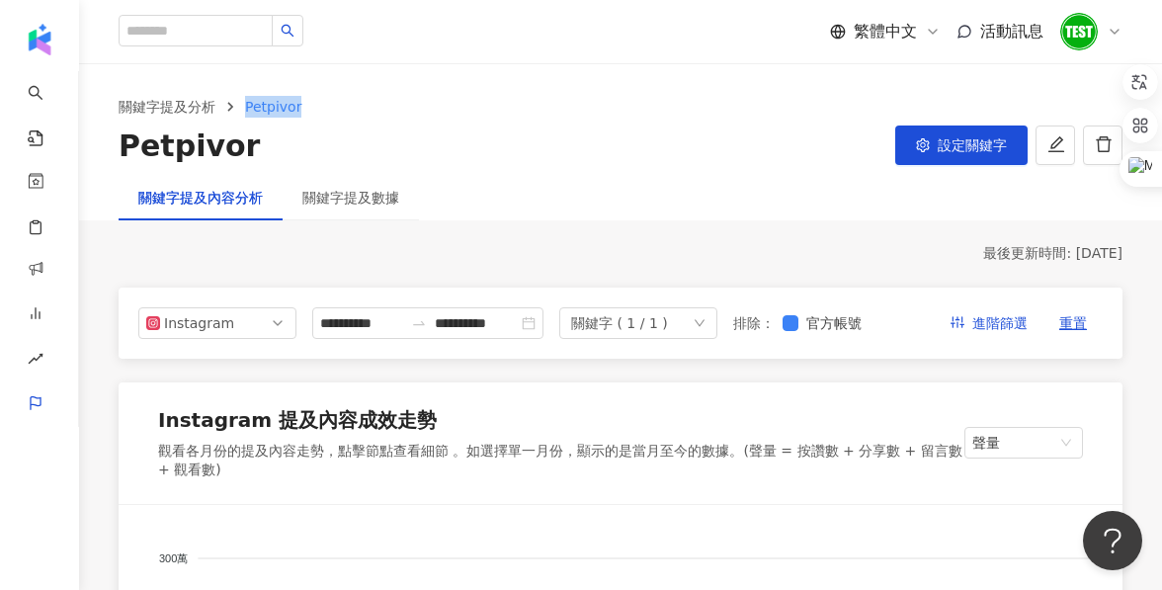
drag, startPoint x: 322, startPoint y: 114, endPoint x: 245, endPoint y: 110, distance: 77.2
click at [245, 110] on ol "關鍵字提及分析 Petpivor" at bounding box center [621, 107] width 1004 height 22
click at [979, 152] on button "設定關鍵字" at bounding box center [961, 145] width 132 height 40
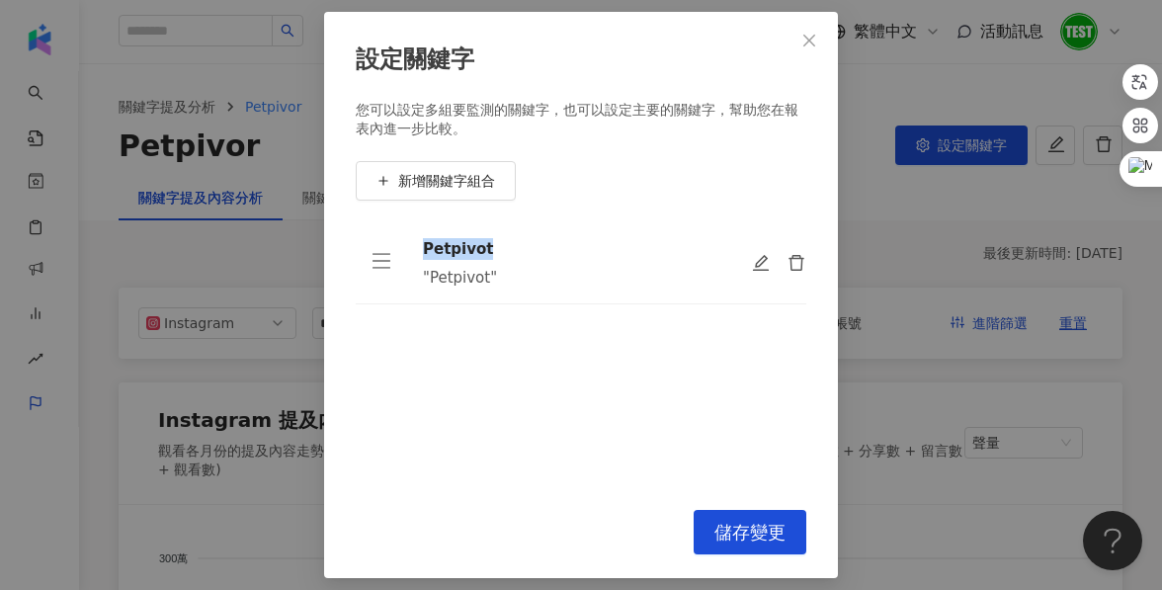
drag, startPoint x: 507, startPoint y: 247, endPoint x: 414, endPoint y: 247, distance: 92.9
click at [414, 247] on td "Petpivot "Petpivot"" at bounding box center [571, 263] width 328 height 82
copy div "Petpivot"
click at [802, 48] on button "Close" at bounding box center [810, 41] width 40 height 40
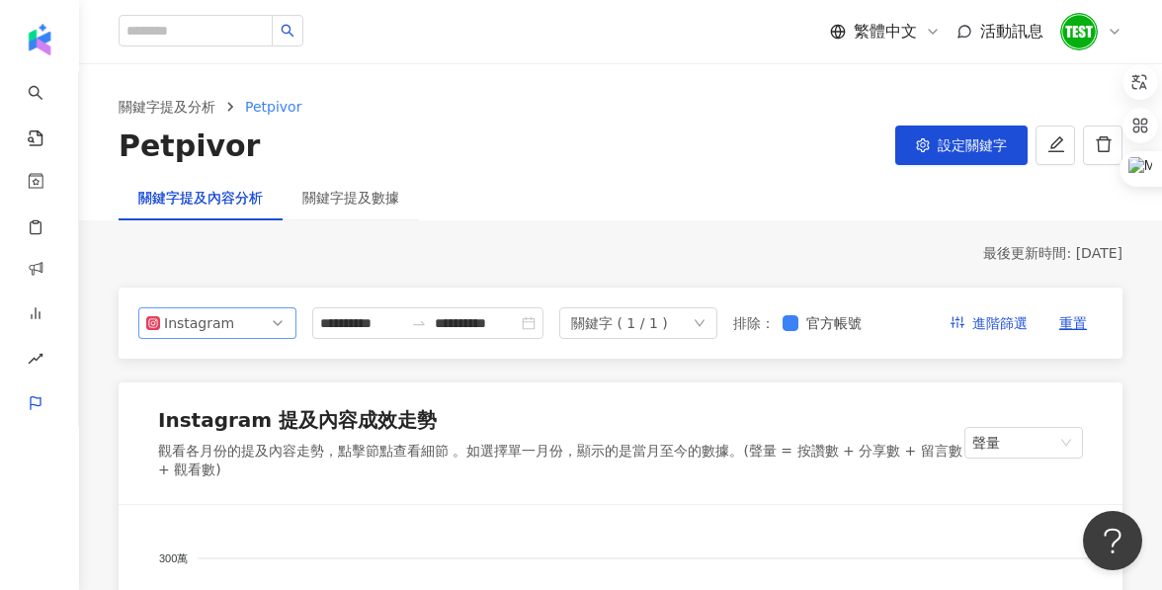
click at [263, 320] on span "Instagram" at bounding box center [217, 323] width 142 height 30
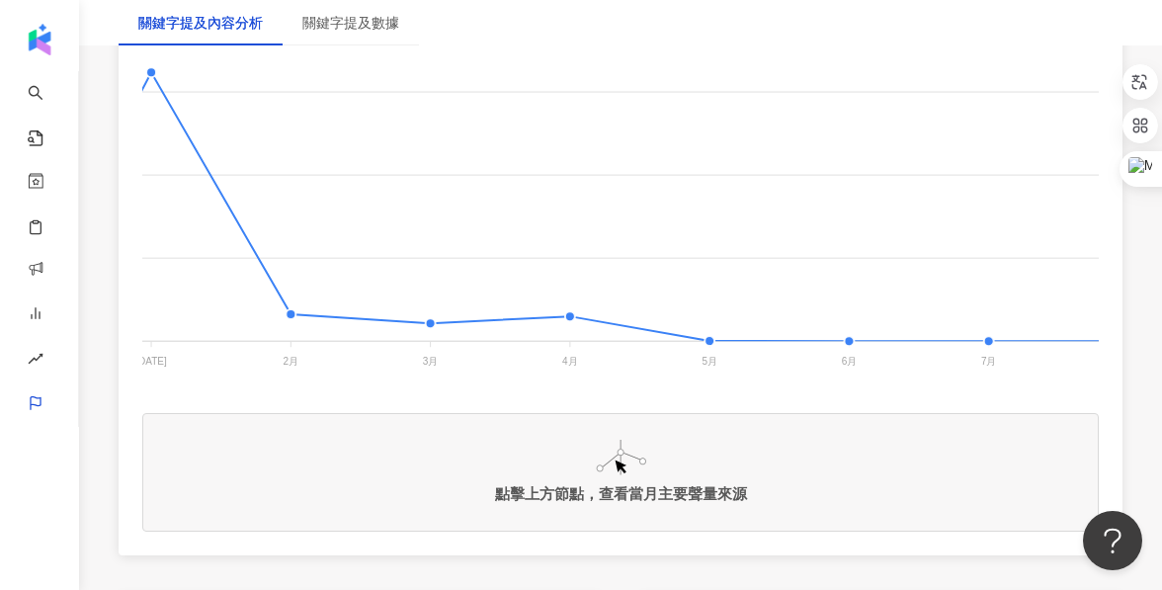
scroll to position [0, 2063]
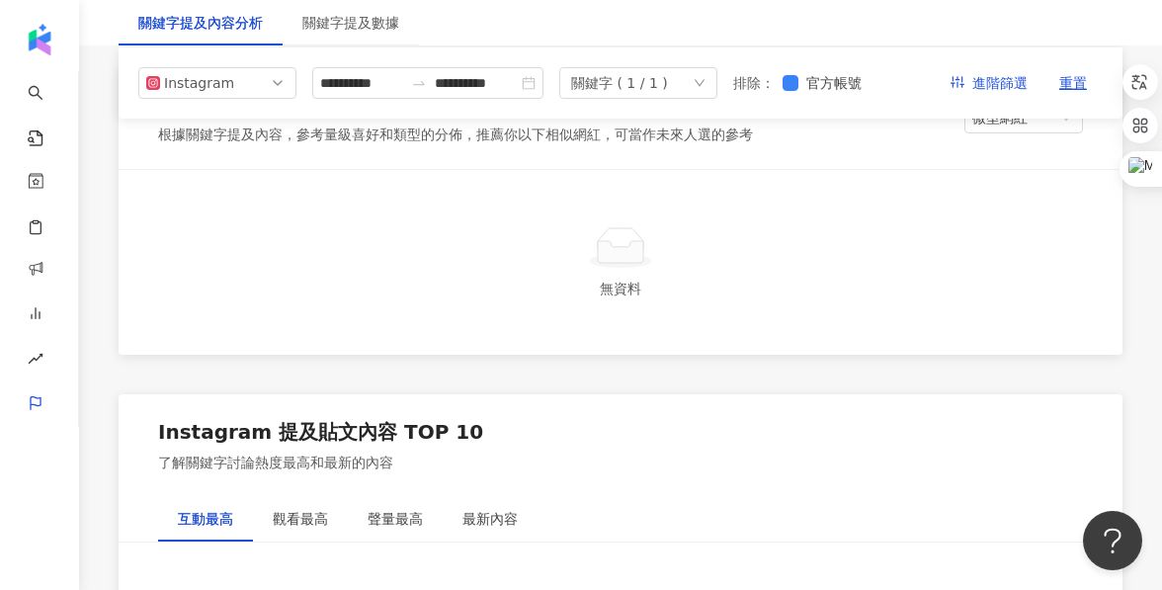
click at [574, 278] on div "無資料" at bounding box center [620, 289] width 941 height 22
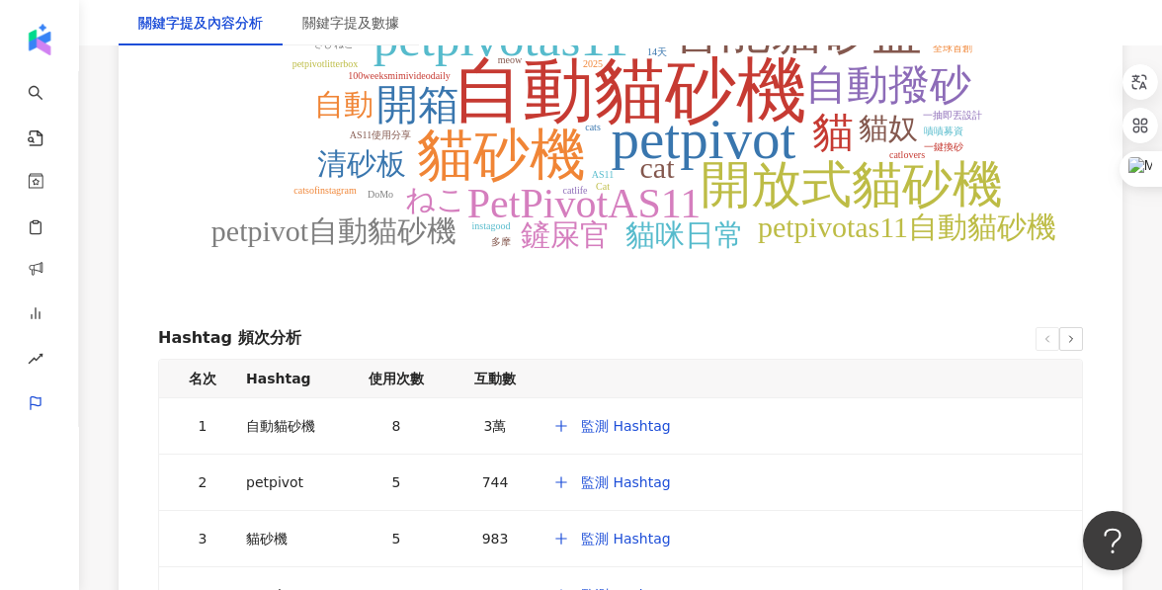
scroll to position [3583, 0]
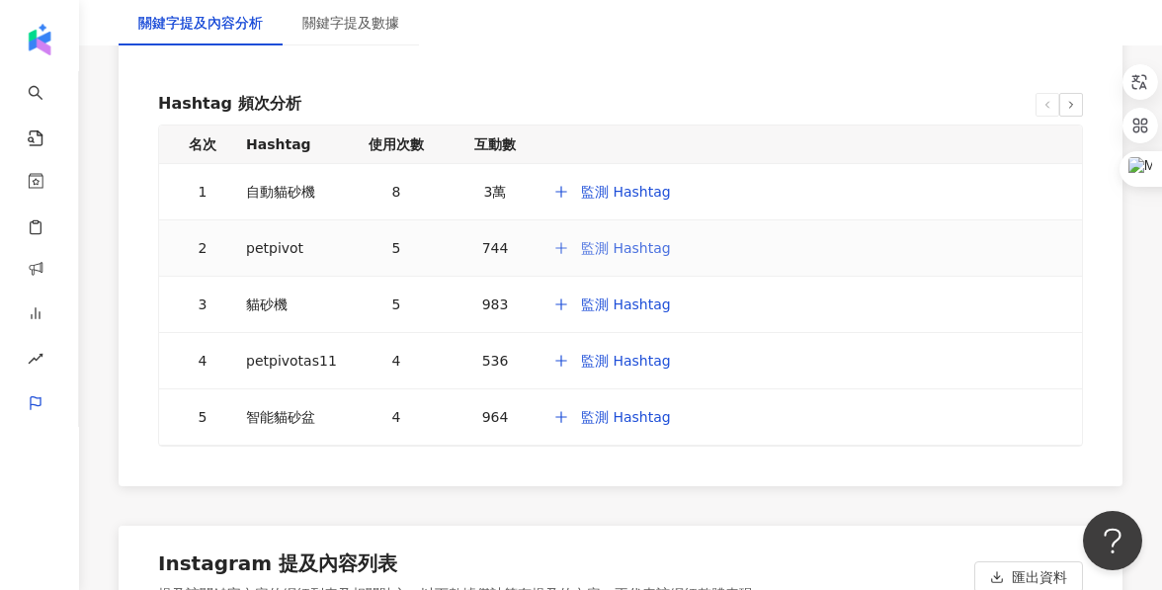
click at [593, 241] on span "監測 Hashtag" at bounding box center [626, 248] width 90 height 16
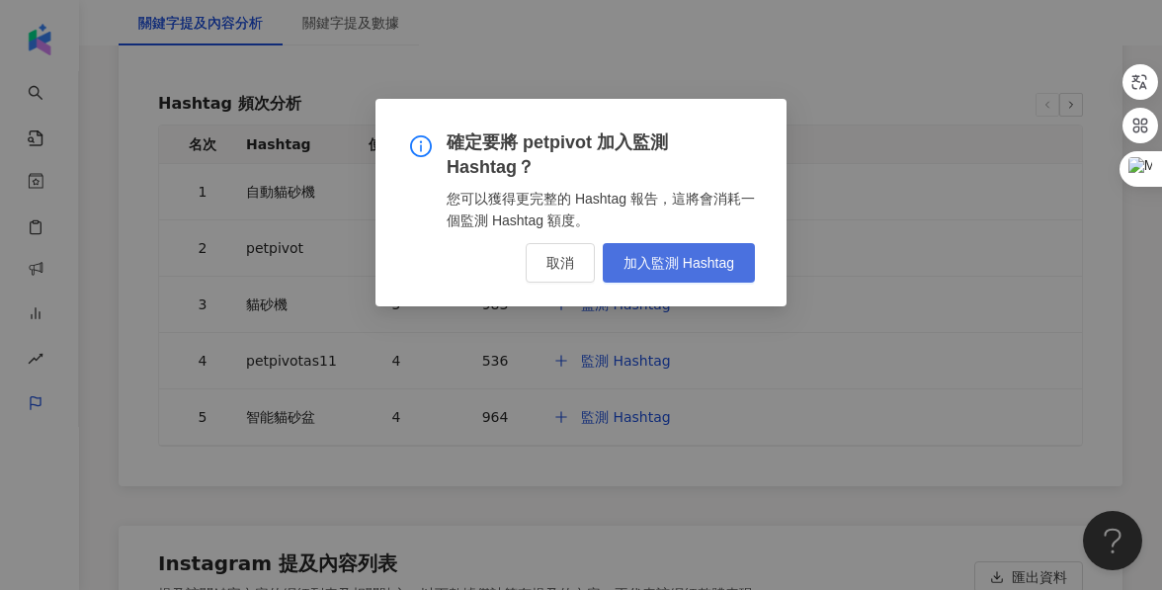
click at [695, 266] on span "加入監測 Hashtag" at bounding box center [679, 263] width 111 height 16
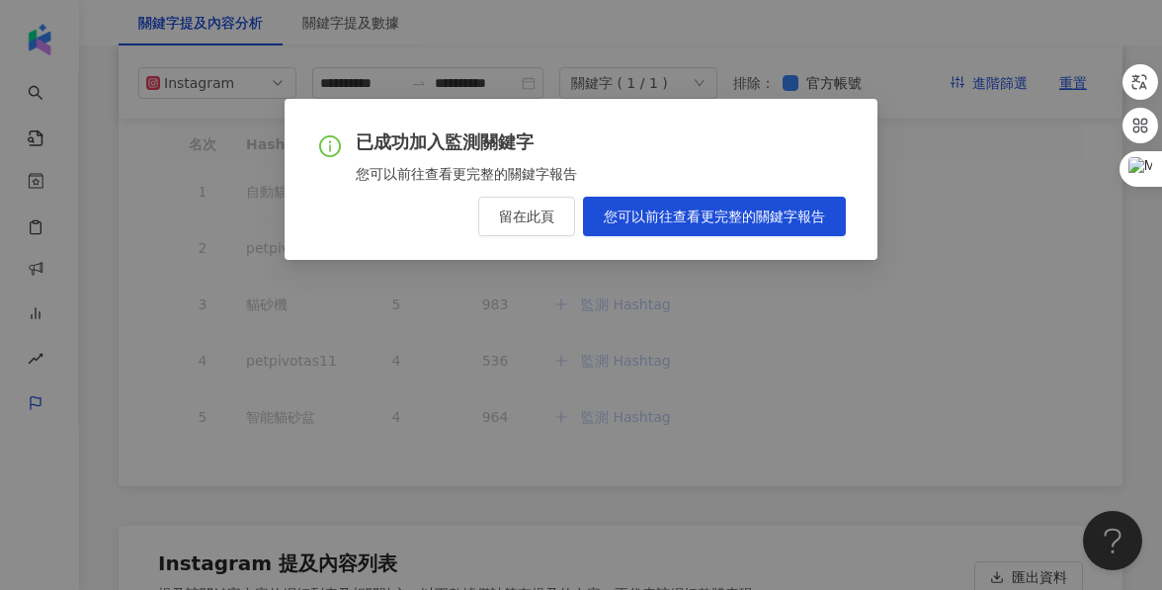
scroll to position [3413, 0]
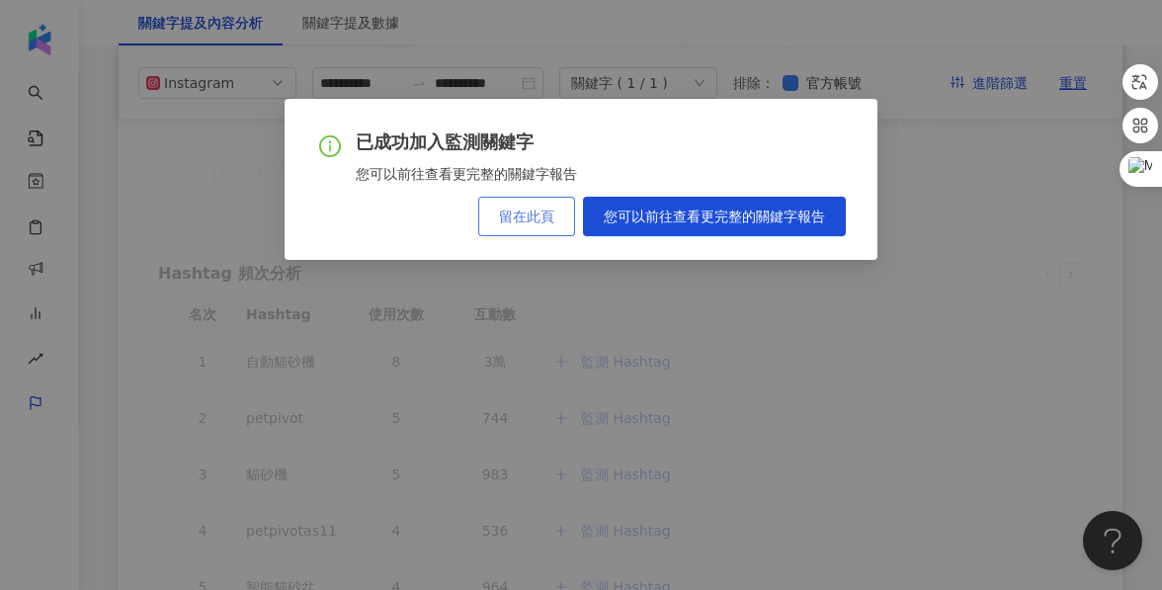
click at [540, 220] on span "留在此頁" at bounding box center [526, 216] width 55 height 16
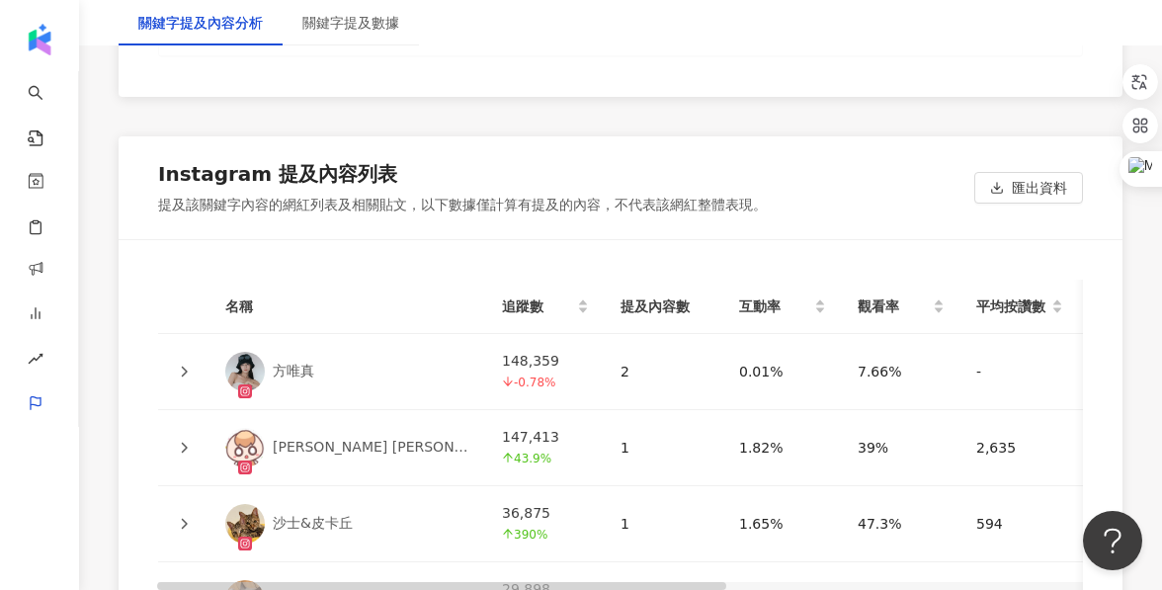
scroll to position [4165, 0]
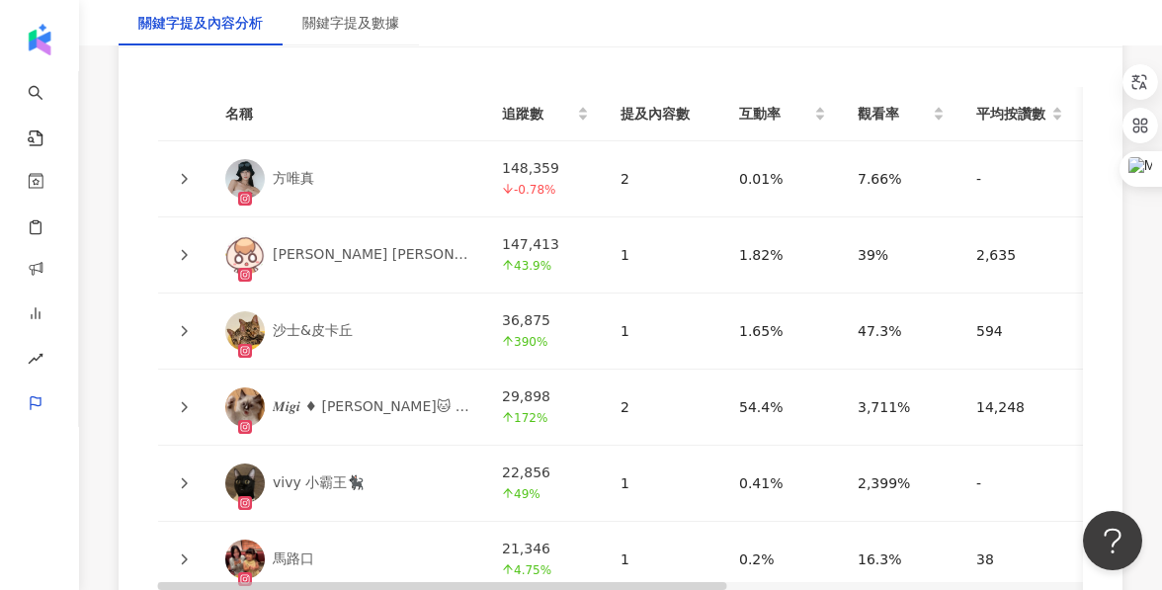
click at [188, 177] on icon at bounding box center [184, 179] width 12 height 12
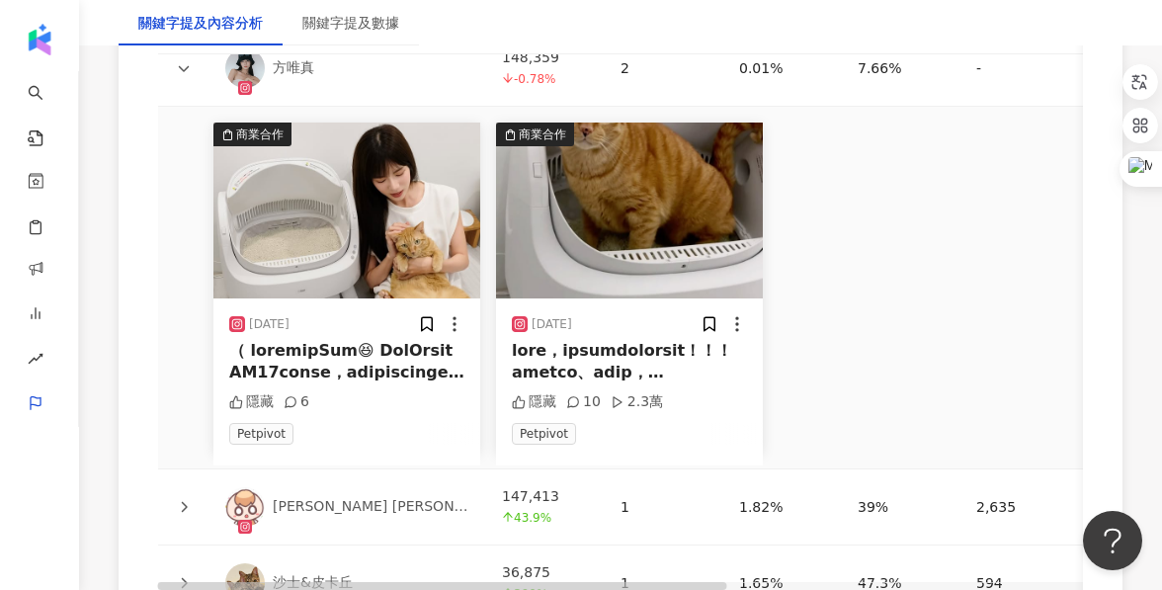
scroll to position [4285, 0]
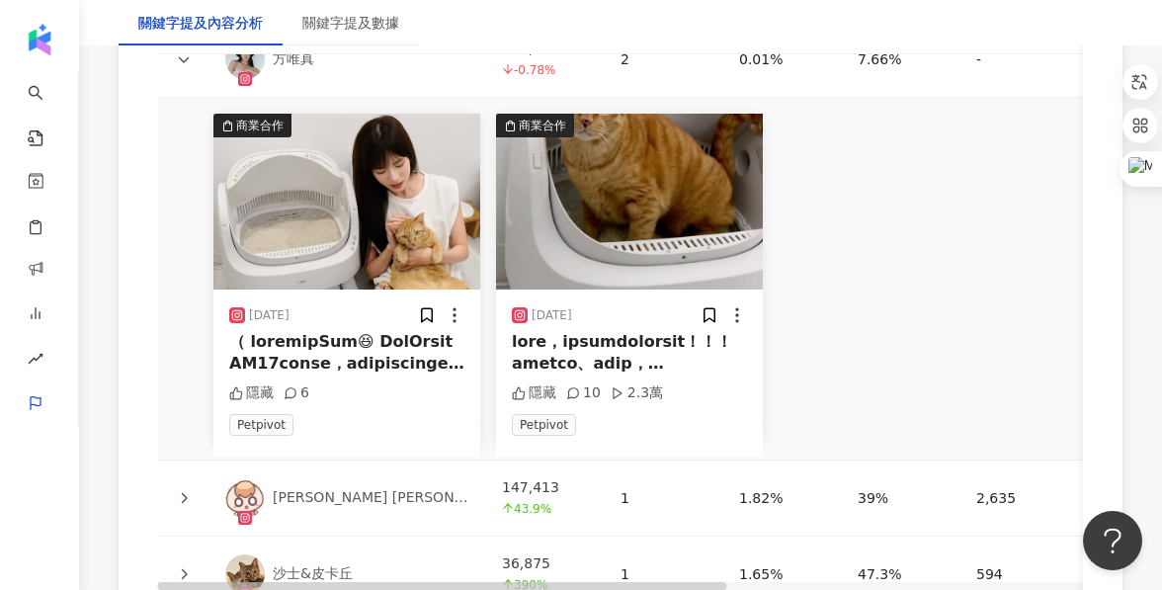
click at [333, 346] on div at bounding box center [346, 353] width 235 height 44
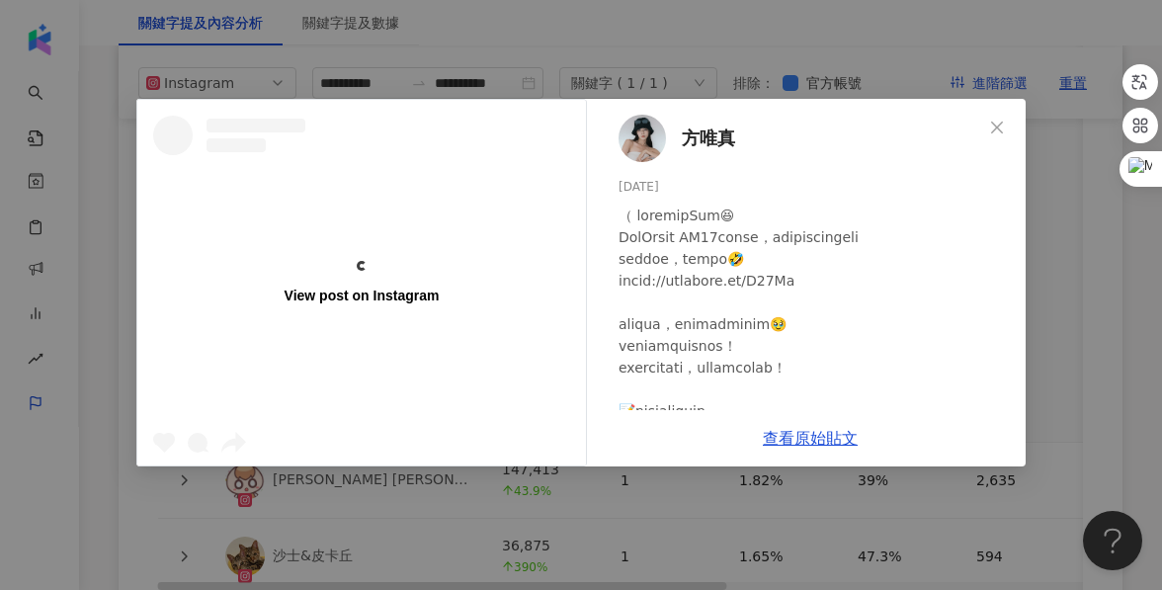
scroll to position [4267, 0]
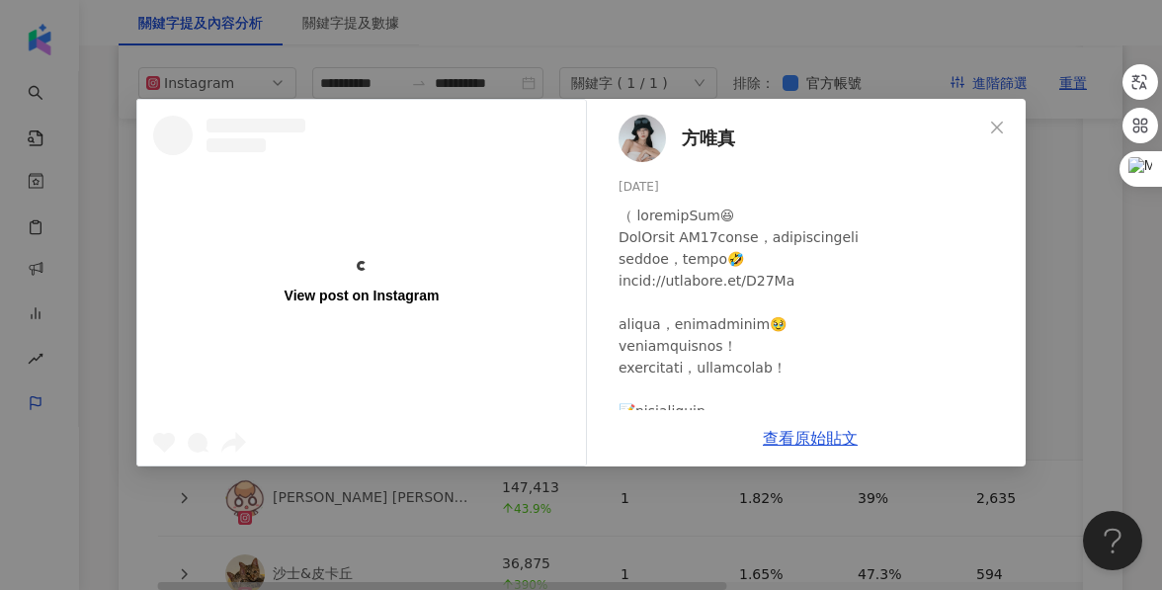
click at [1075, 270] on div "View post on Instagram 方唯真 2025/4/11 隱藏 6 查看原始貼文" at bounding box center [581, 295] width 1162 height 590
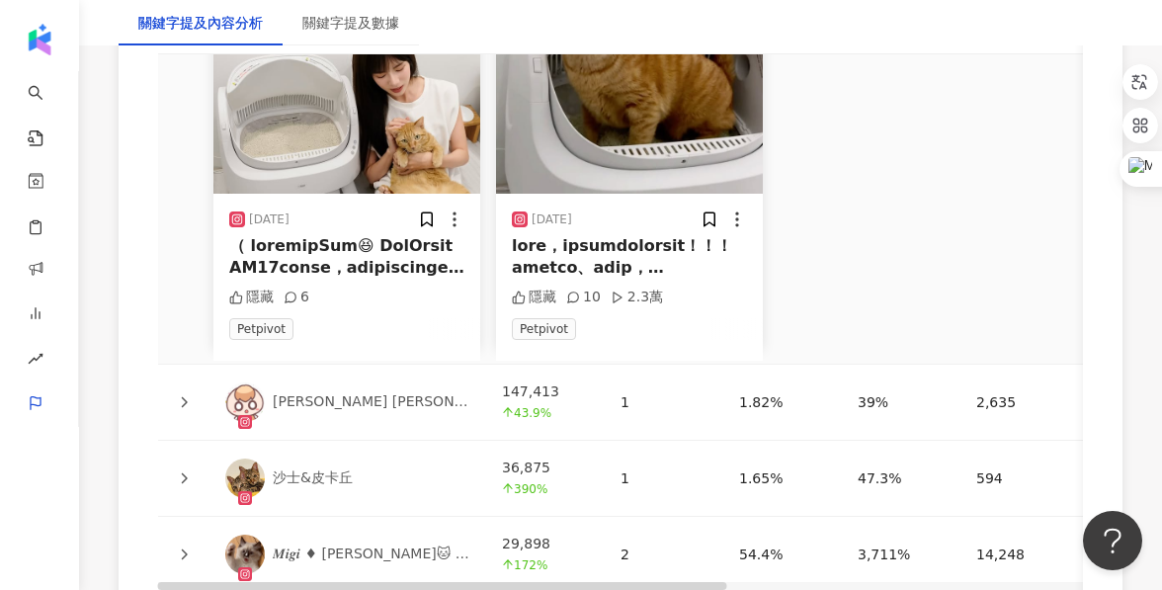
scroll to position [4476, 0]
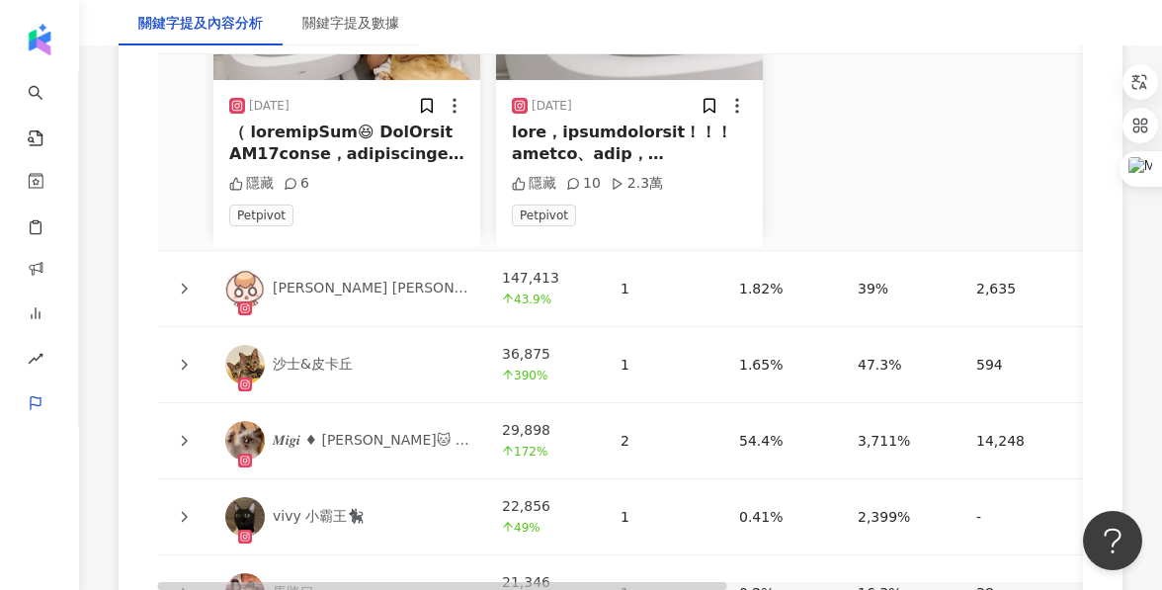
click at [177, 278] on div at bounding box center [184, 289] width 20 height 22
click at [184, 283] on icon at bounding box center [184, 289] width 12 height 12
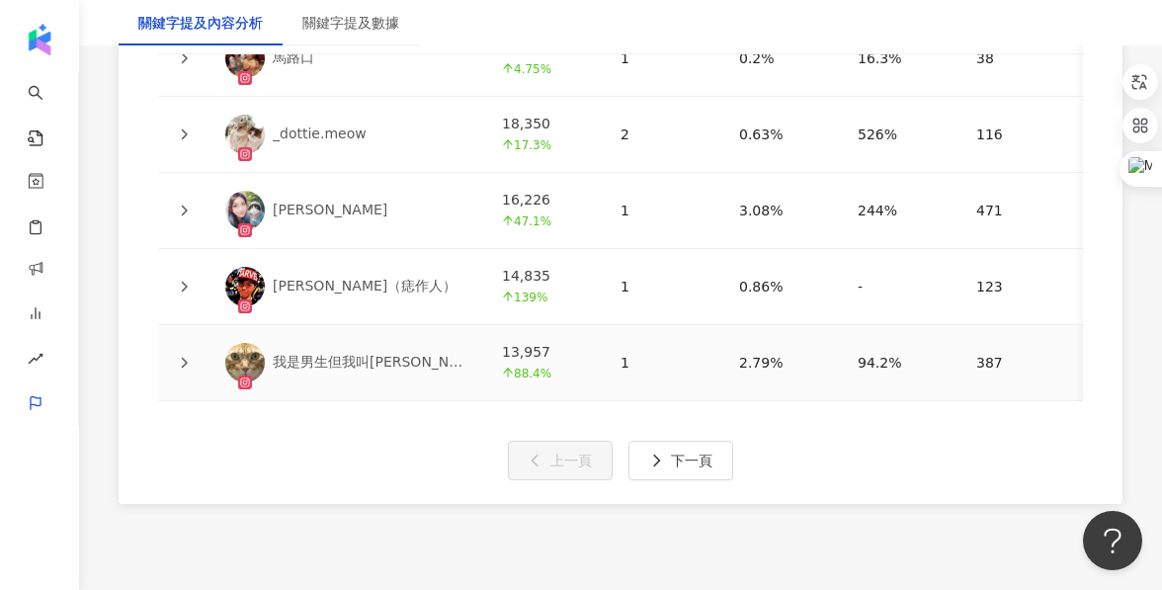
scroll to position [5380, 0]
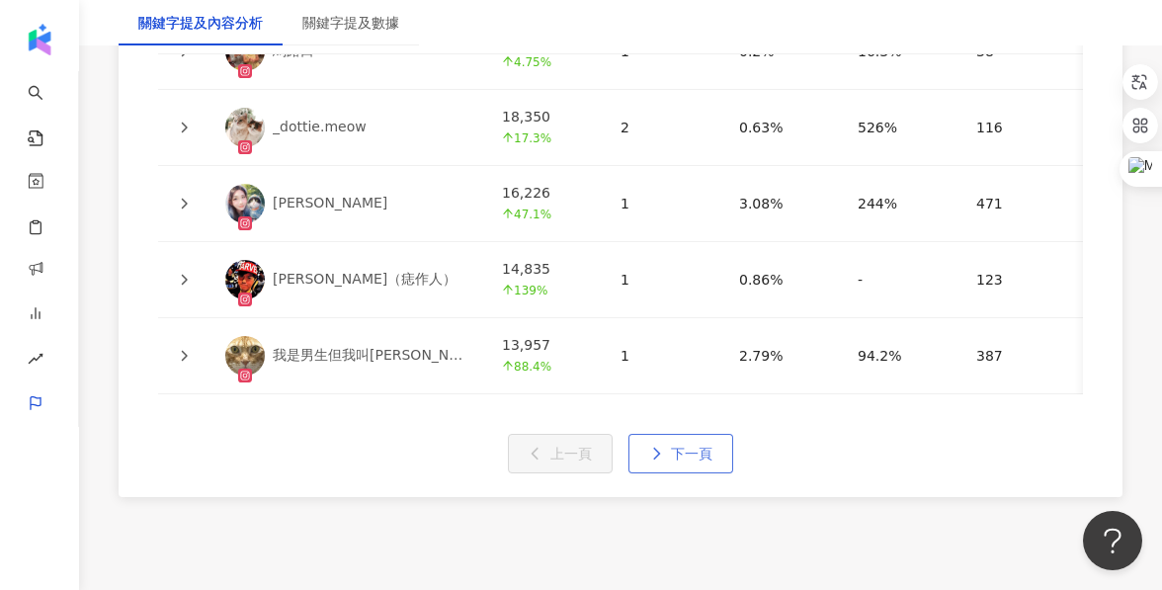
click at [691, 446] on span "下一頁" at bounding box center [692, 454] width 42 height 16
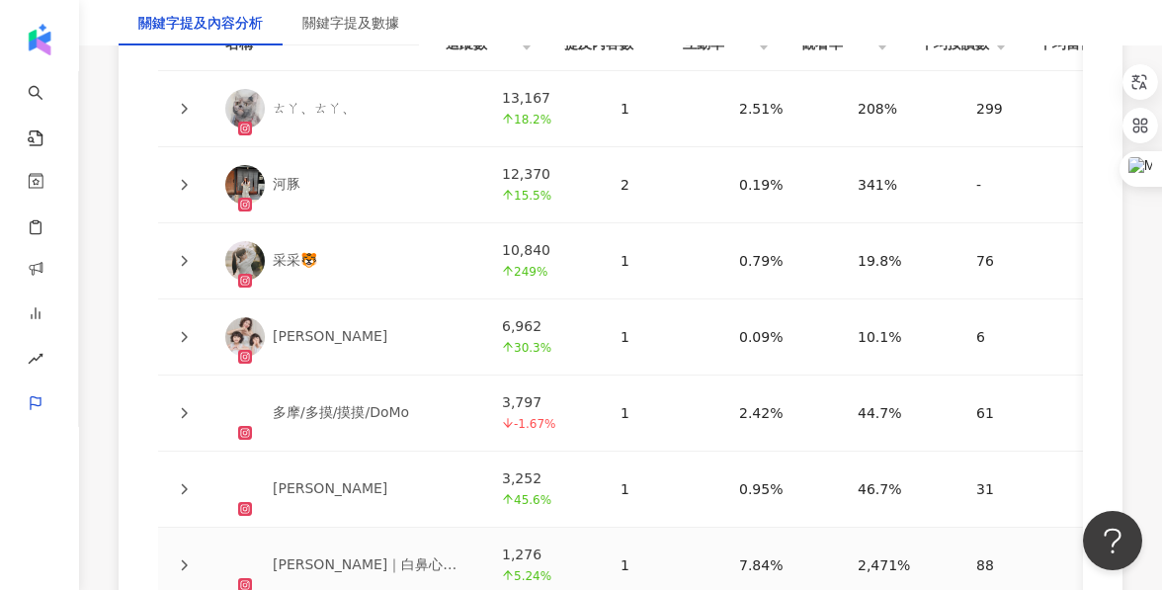
scroll to position [4475, 0]
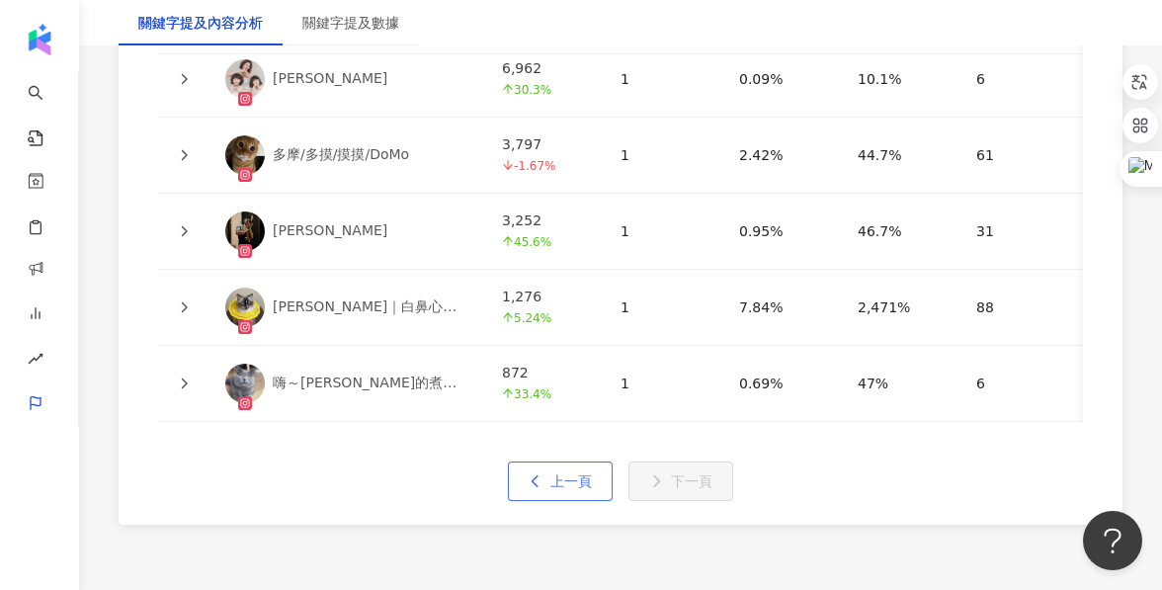
click at [553, 473] on span "上一頁" at bounding box center [571, 481] width 42 height 16
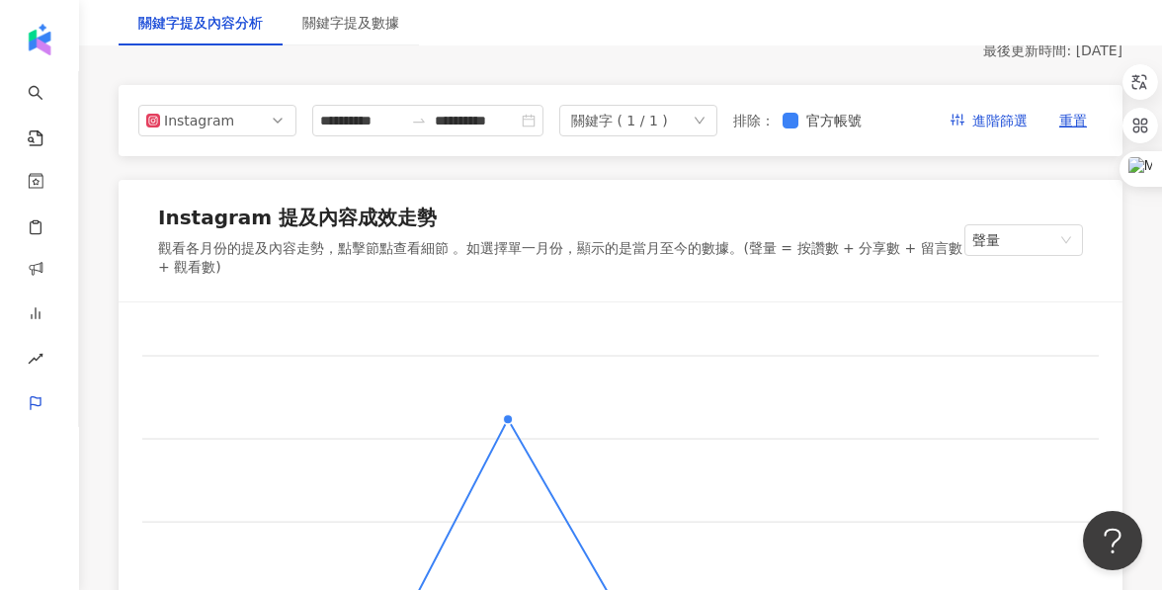
scroll to position [477, 0]
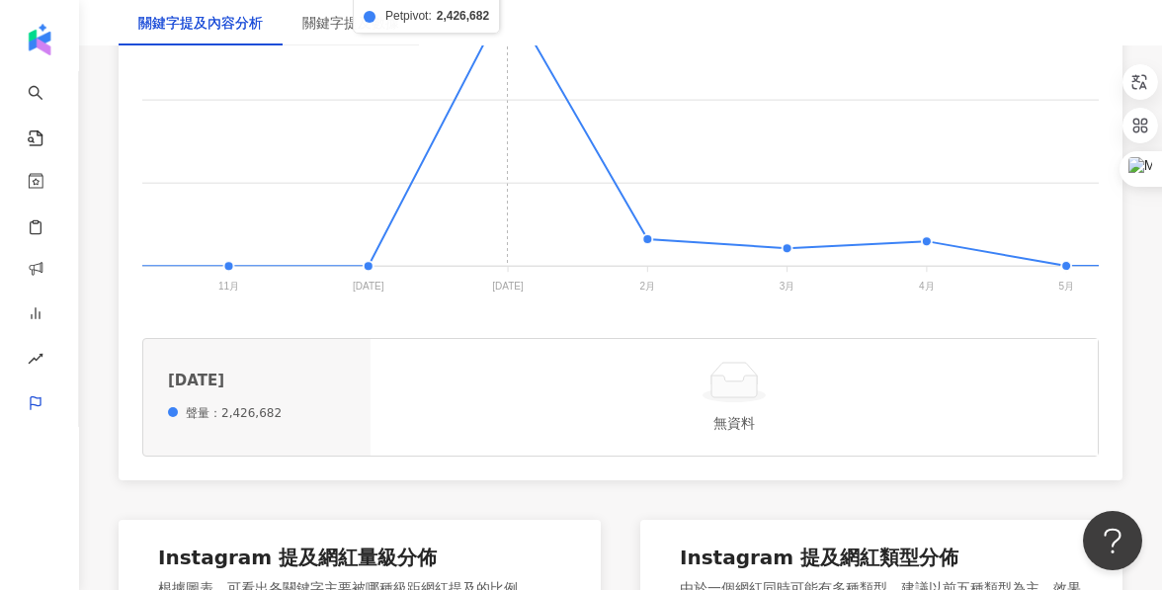
scroll to position [652, 0]
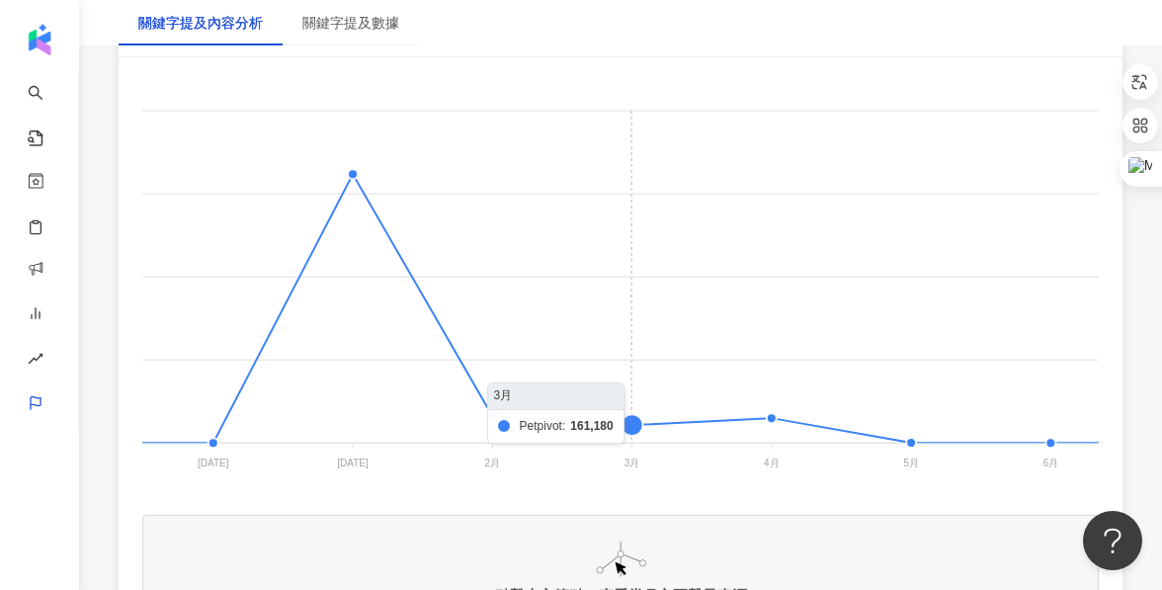
scroll to position [0, 2221]
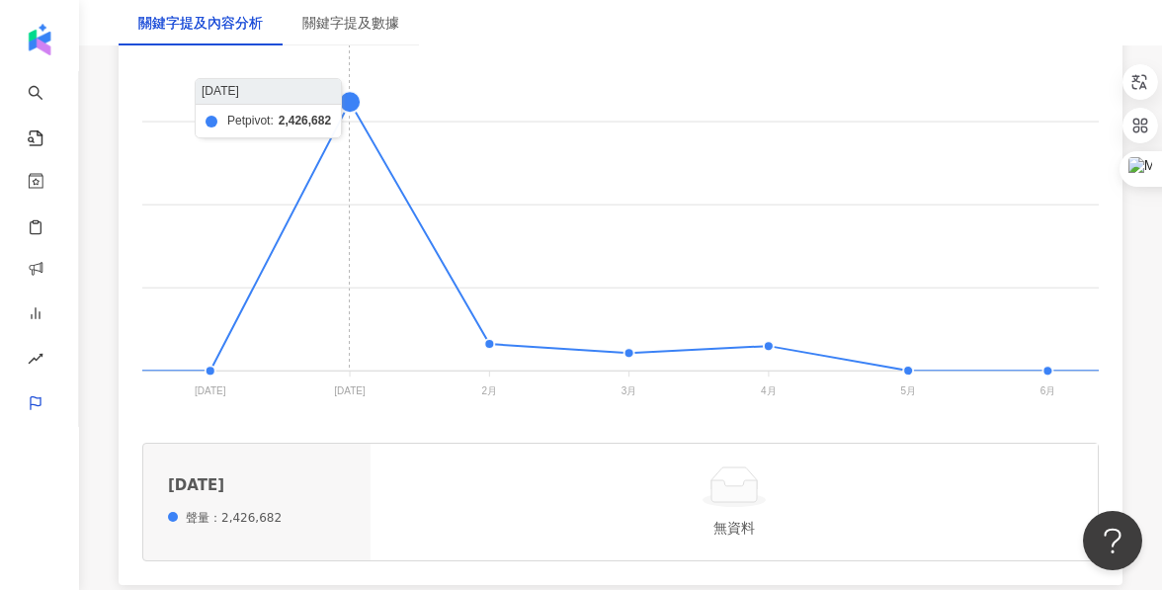
scroll to position [534, 0]
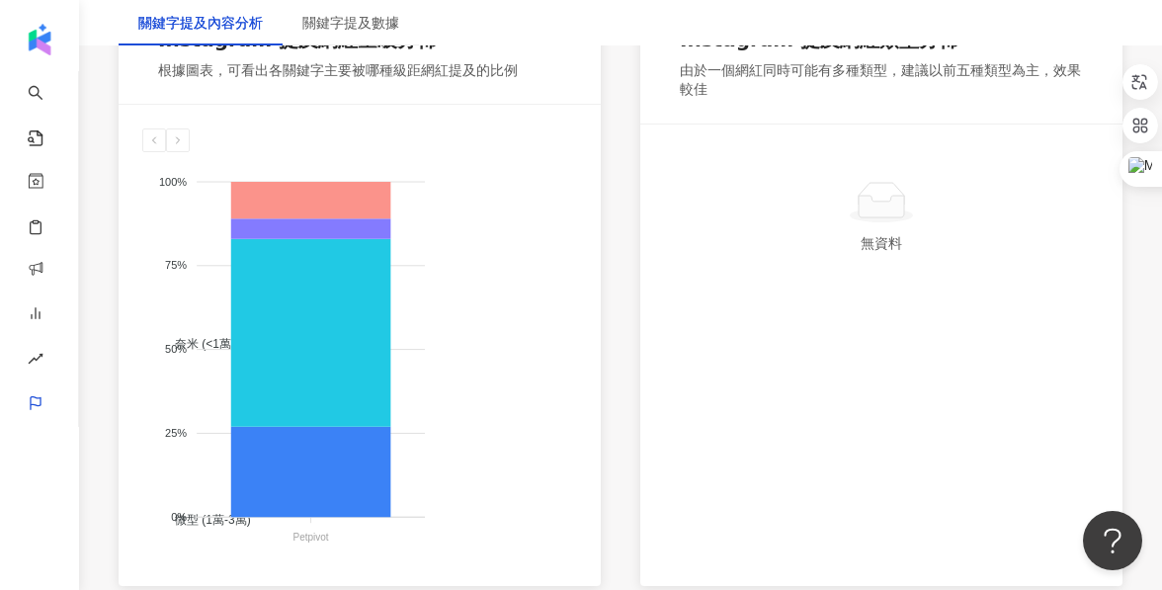
scroll to position [1180, 0]
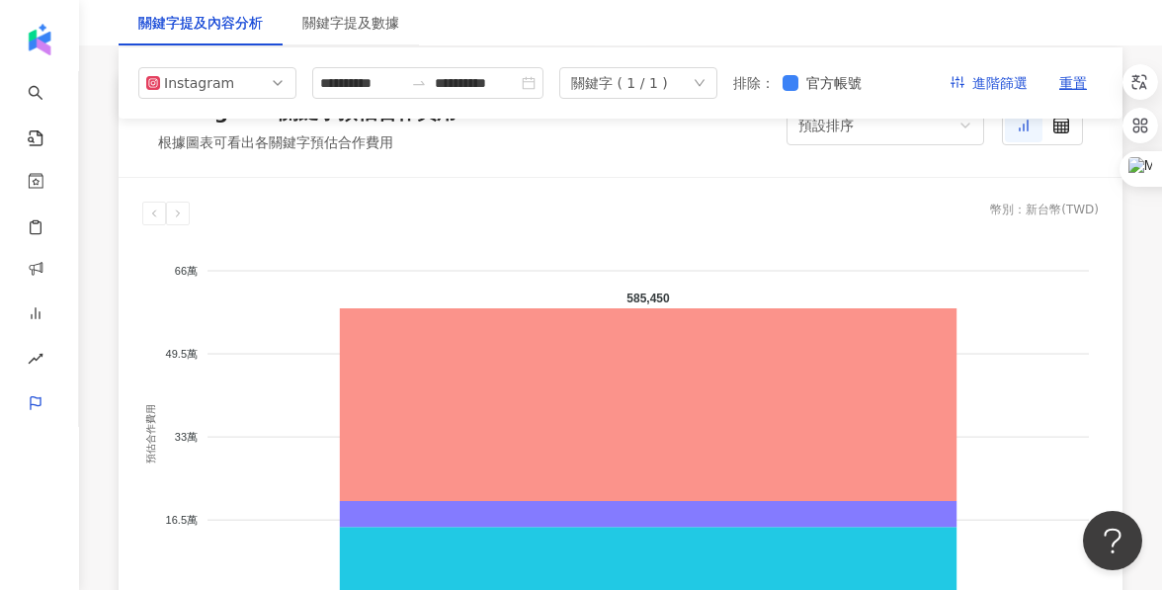
scroll to position [1682, 0]
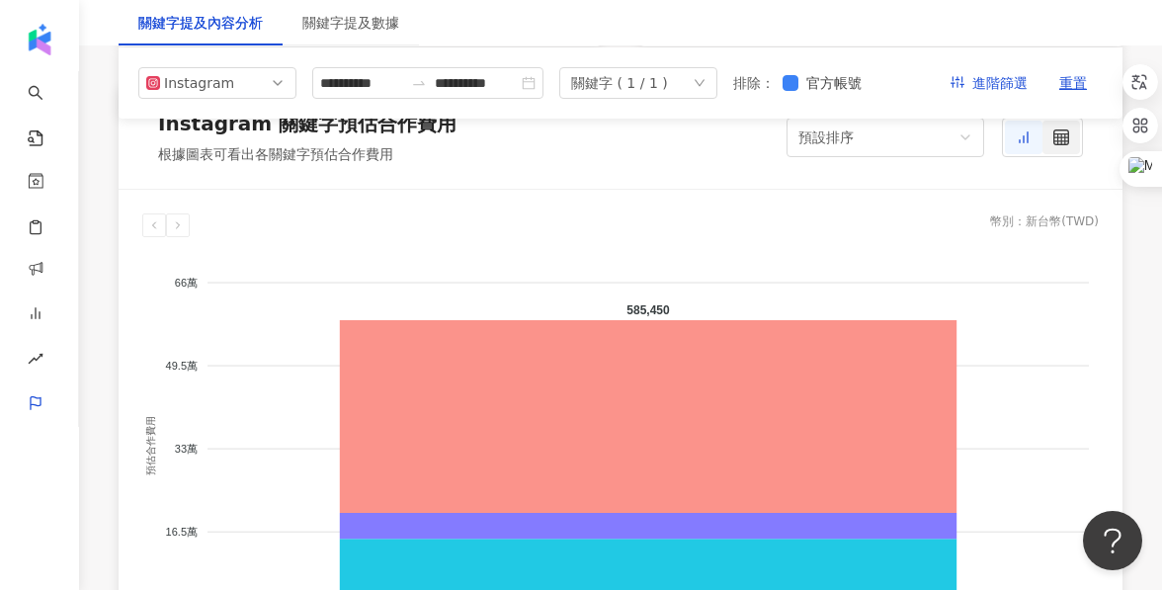
click at [1063, 145] on div at bounding box center [1061, 138] width 38 height 34
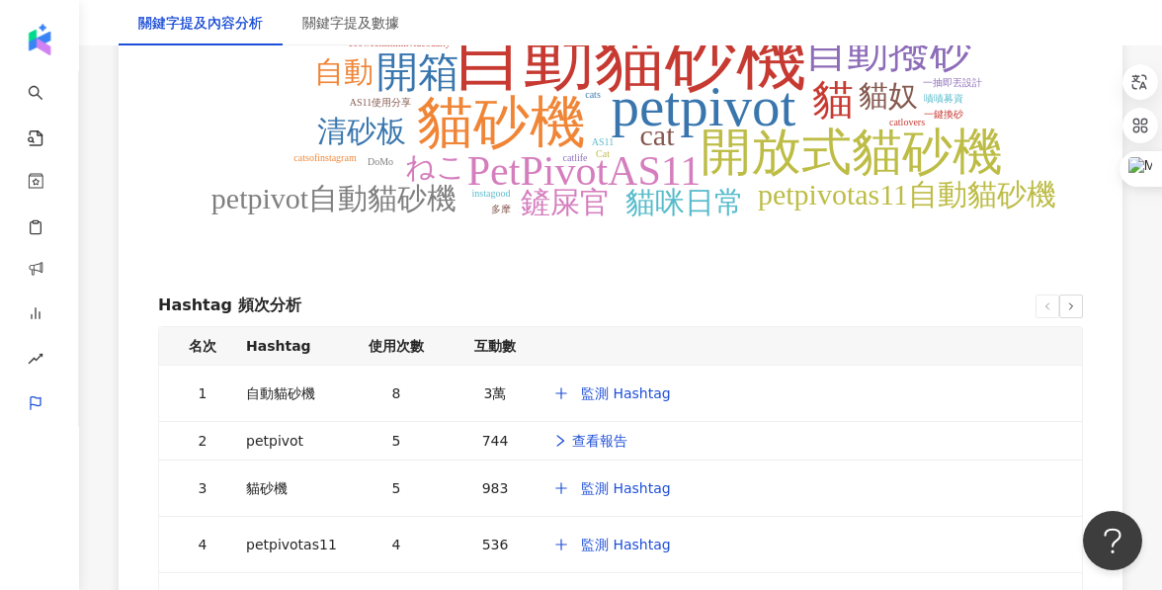
scroll to position [3497, 0]
click at [570, 442] on span "right" at bounding box center [562, 440] width 20 height 14
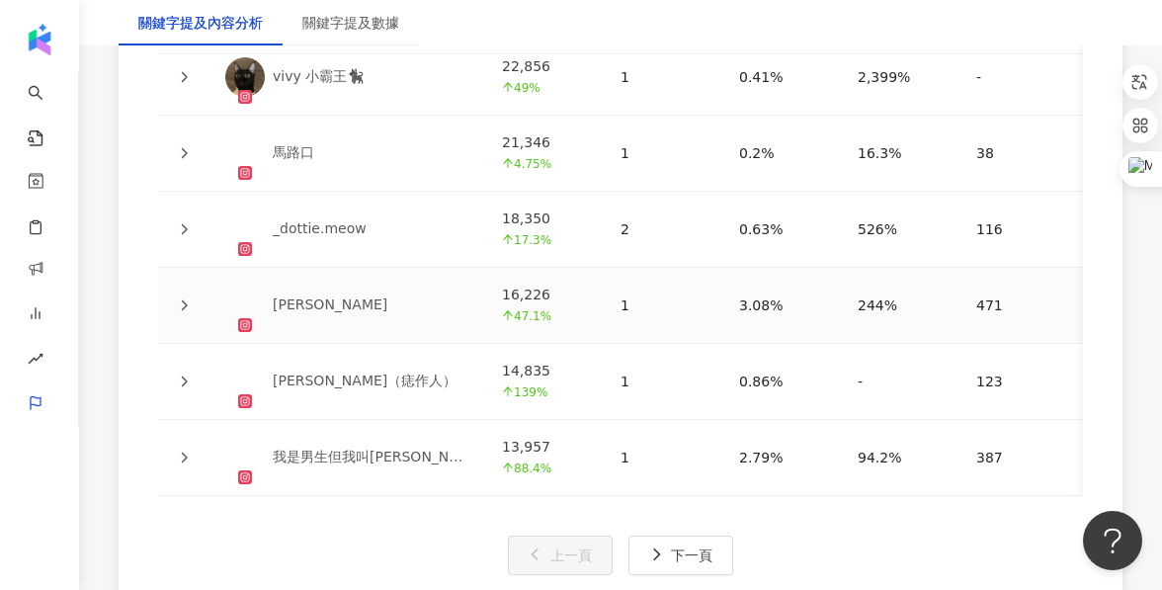
scroll to position [4704, 0]
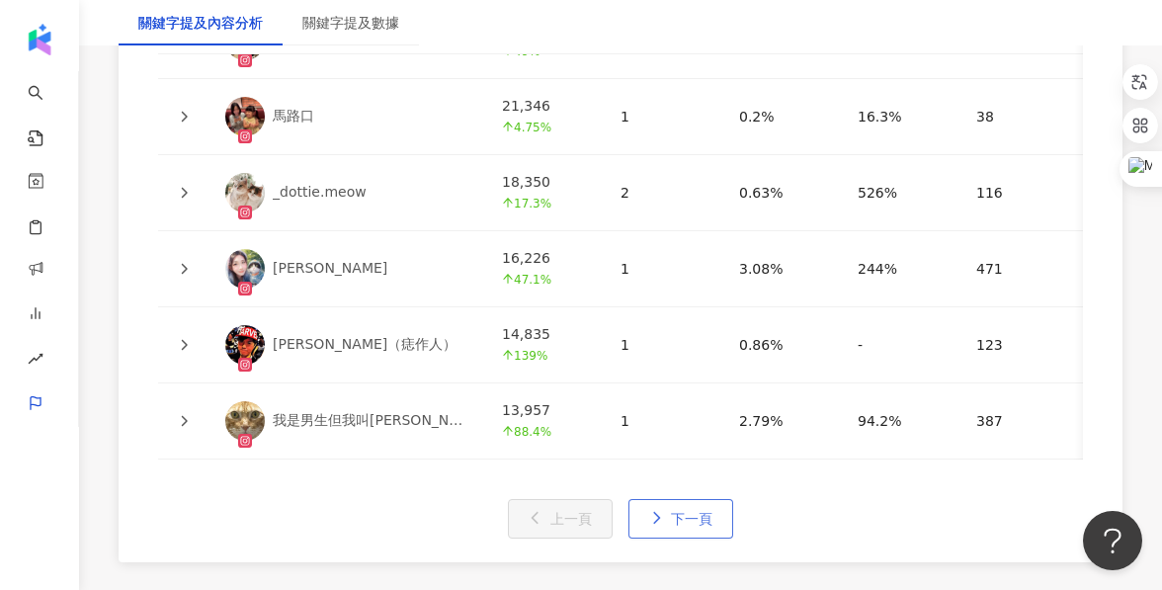
click at [689, 517] on span "下一頁" at bounding box center [692, 519] width 42 height 16
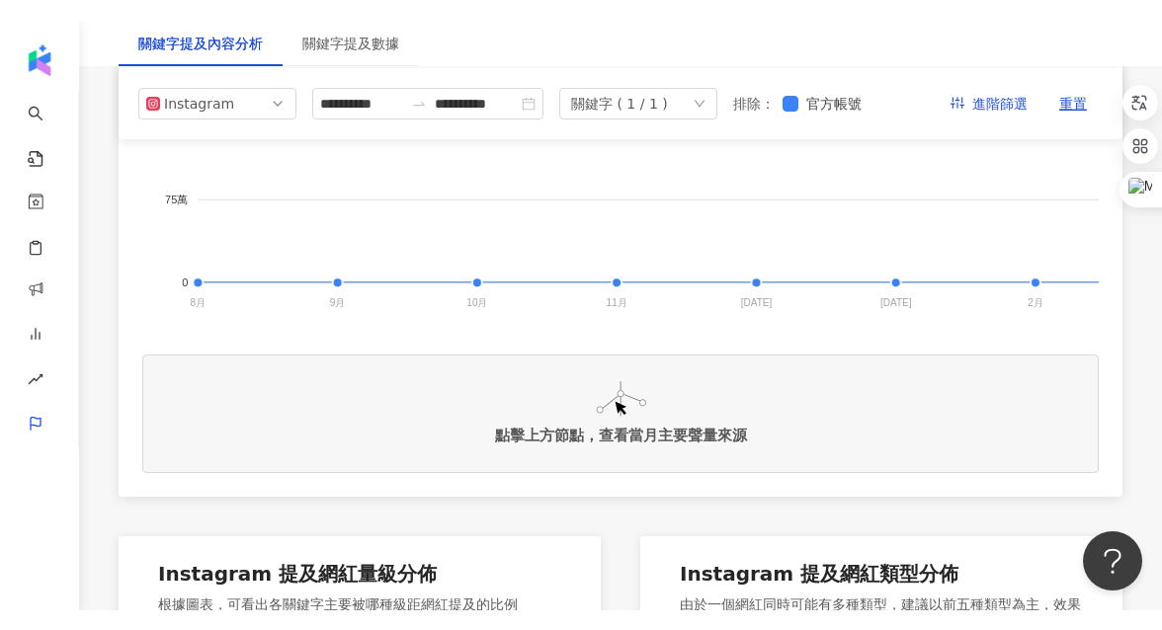
scroll to position [0, 0]
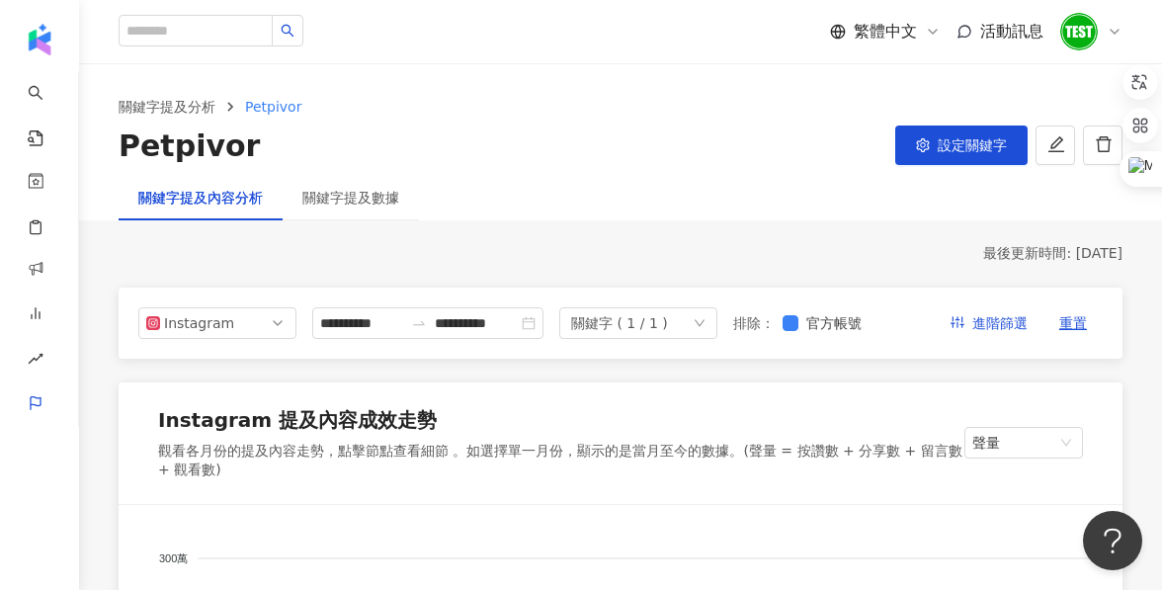
click at [1093, 52] on div "繁體中文 活動訊息" at bounding box center [621, 31] width 1004 height 63
click at [1087, 33] on img at bounding box center [1079, 32] width 38 height 38
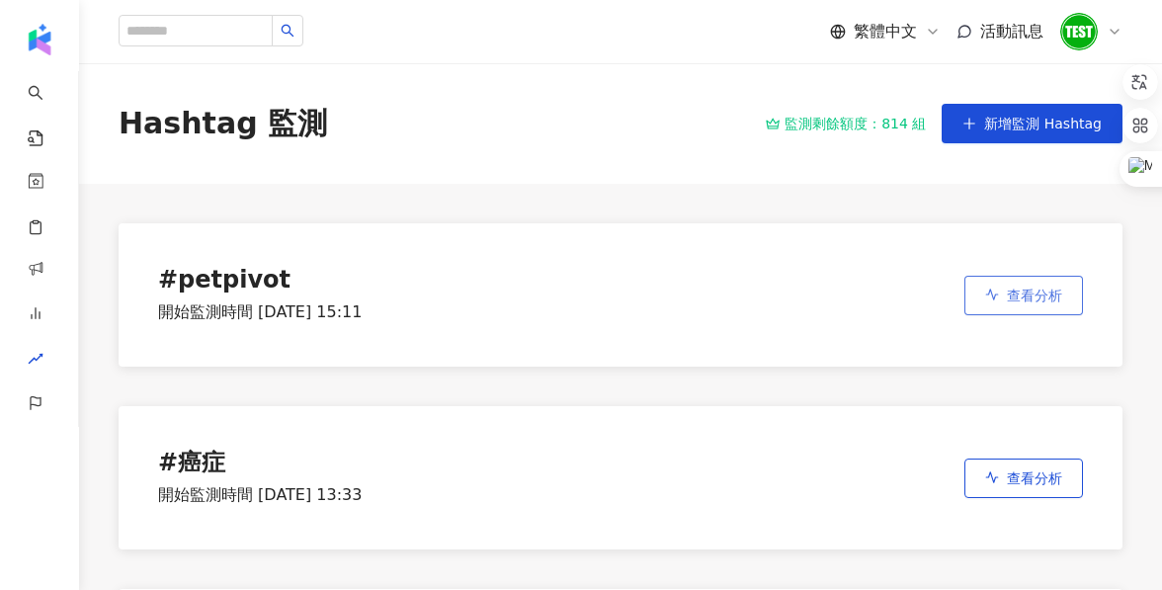
click at [1078, 291] on button "查看分析" at bounding box center [1023, 296] width 119 height 40
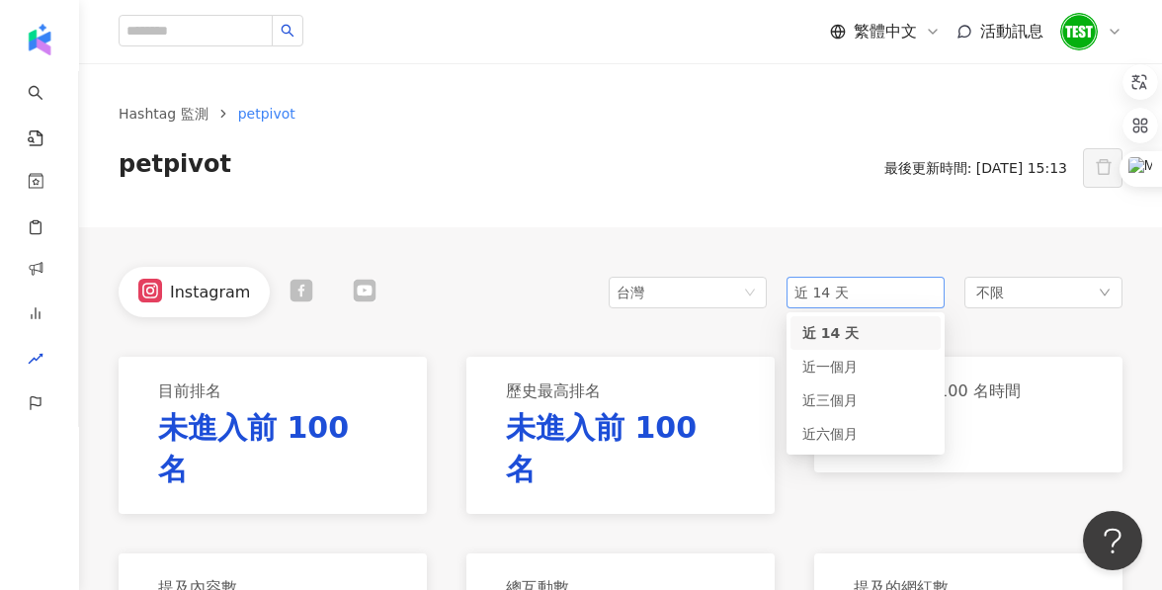
click at [852, 297] on span "近 14 天" at bounding box center [865, 293] width 142 height 30
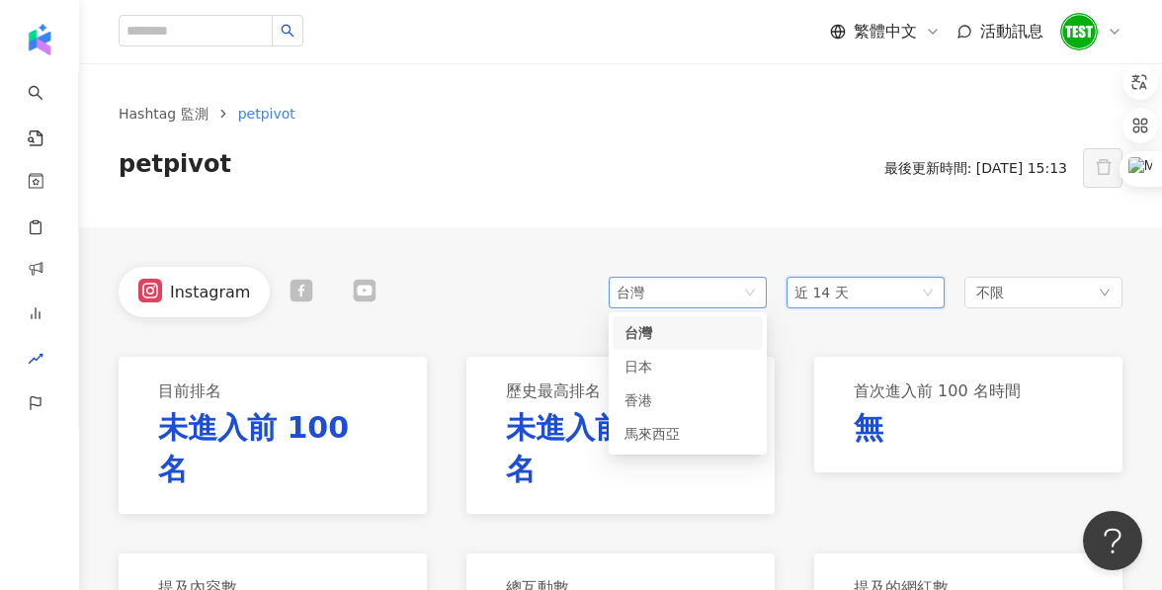
click at [707, 296] on span "台灣" at bounding box center [688, 293] width 142 height 30
click at [707, 330] on div "台灣" at bounding box center [687, 333] width 126 height 22
click at [915, 291] on span "近 14 天" at bounding box center [865, 293] width 142 height 30
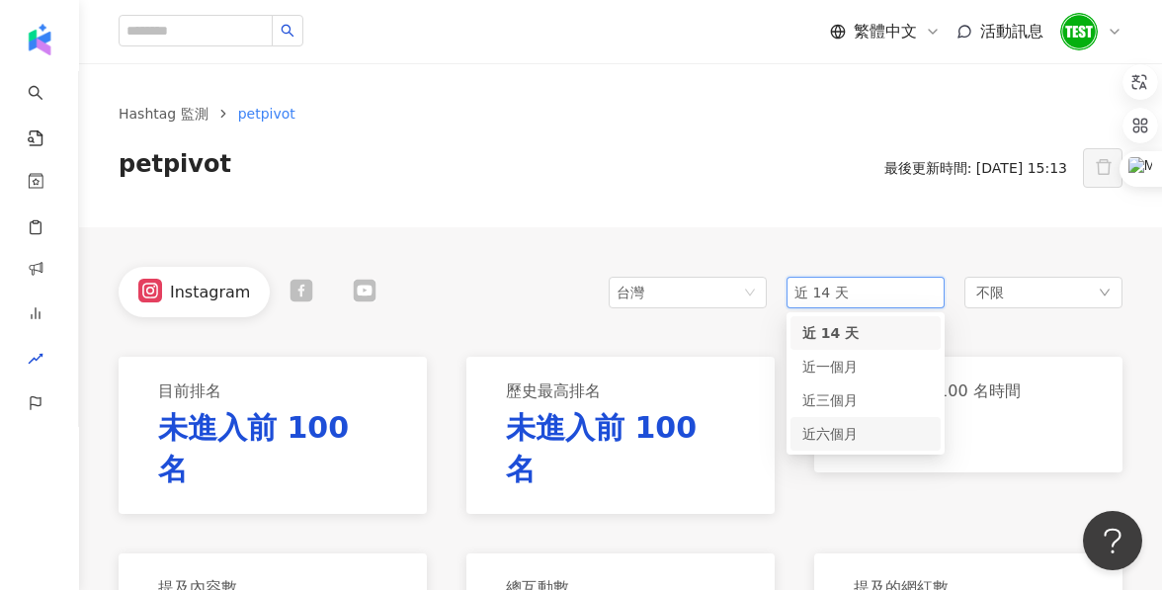
click at [844, 444] on div "近六個月" at bounding box center [865, 434] width 126 height 22
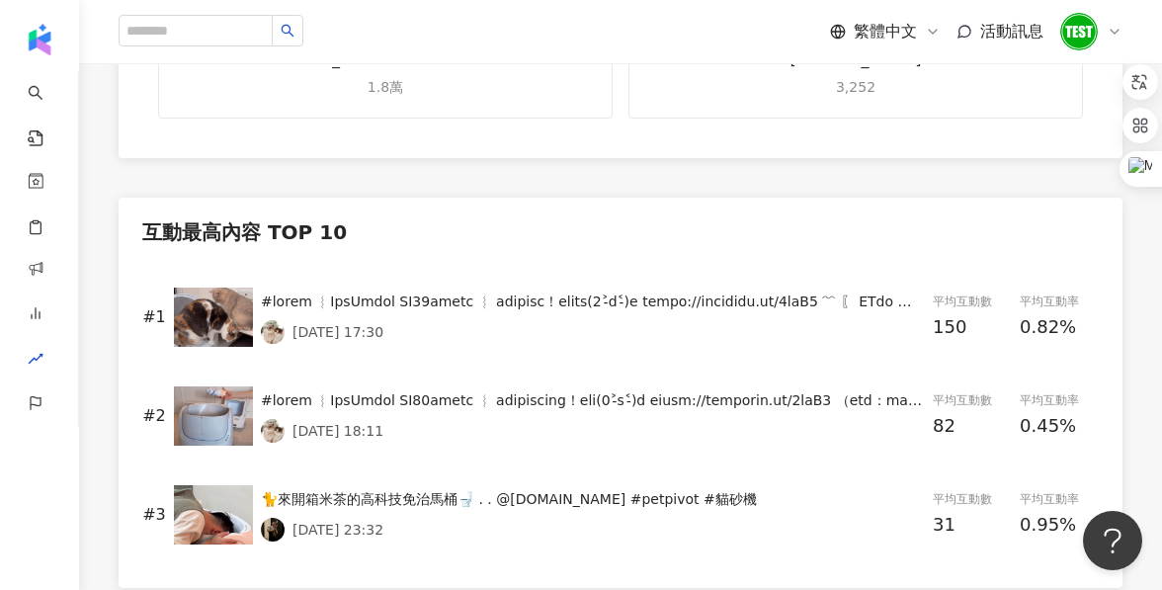
scroll to position [816, 0]
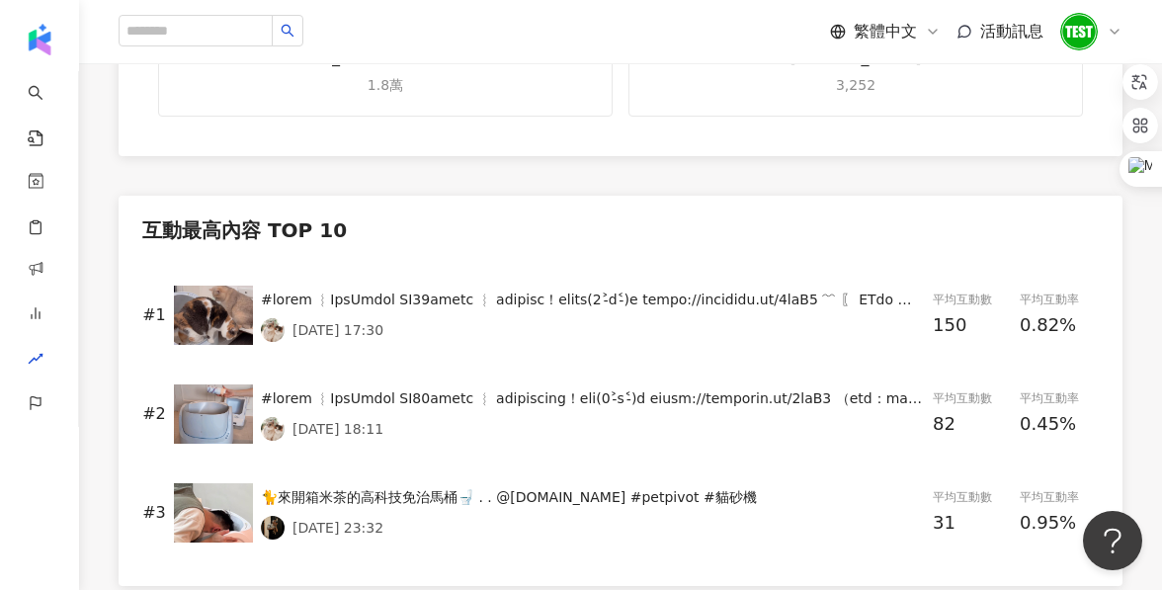
click at [376, 289] on div "2025/4/21 17:30" at bounding box center [593, 315] width 664 height 53
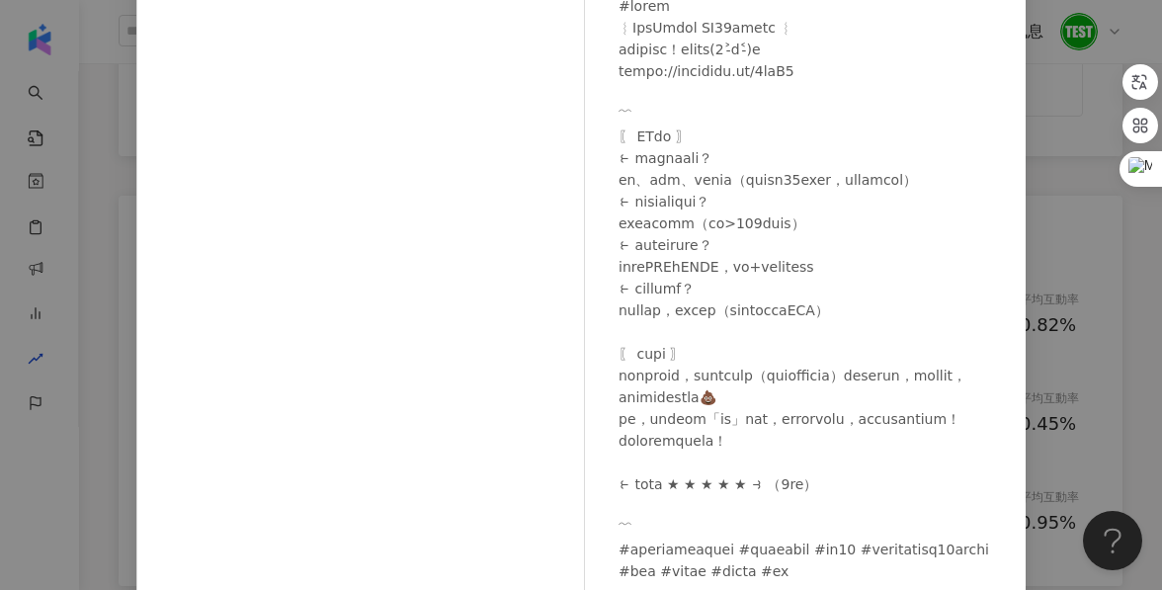
scroll to position [297, 0]
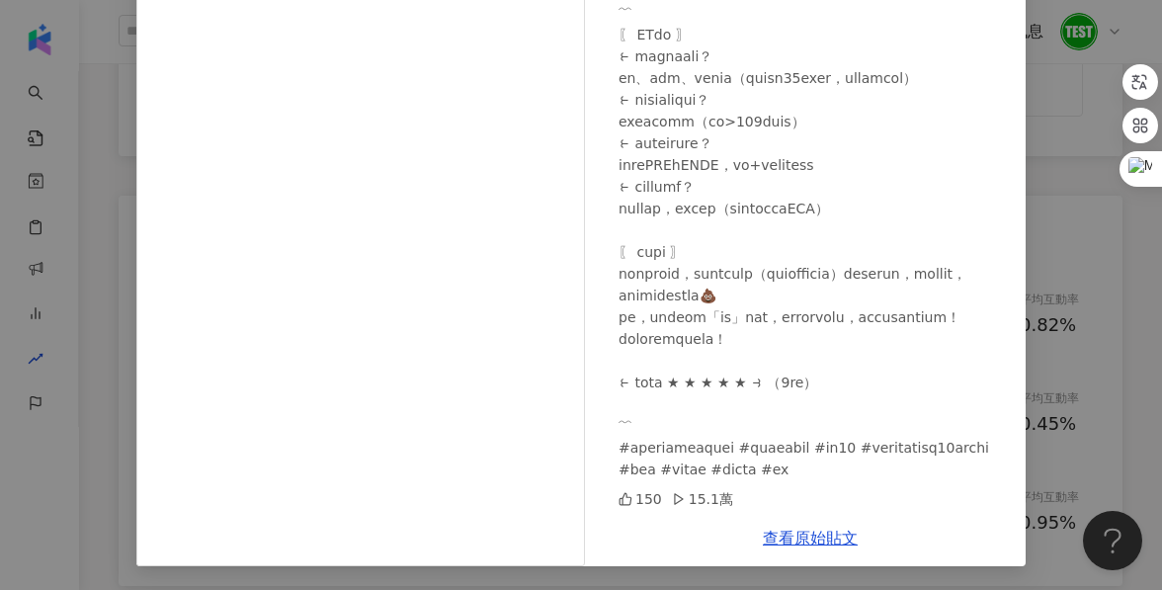
click at [1049, 393] on div "_dottie.meow 2025/4/21 150 15.1萬 查看原始貼文" at bounding box center [581, 295] width 1162 height 590
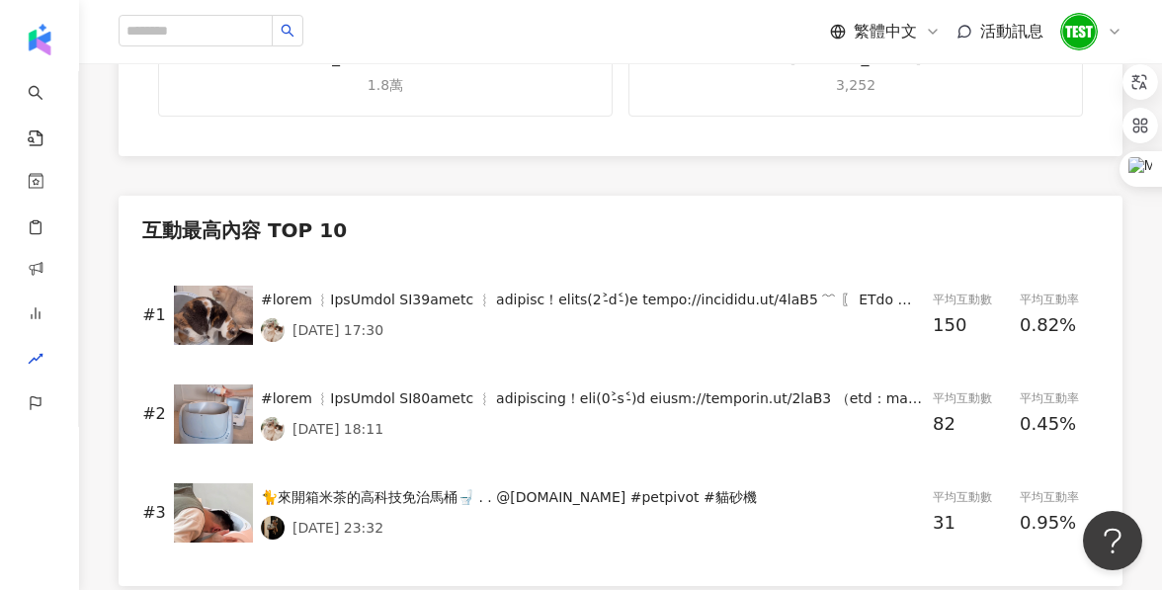
click at [544, 417] on div "2025/3/25 18:11" at bounding box center [593, 429] width 664 height 24
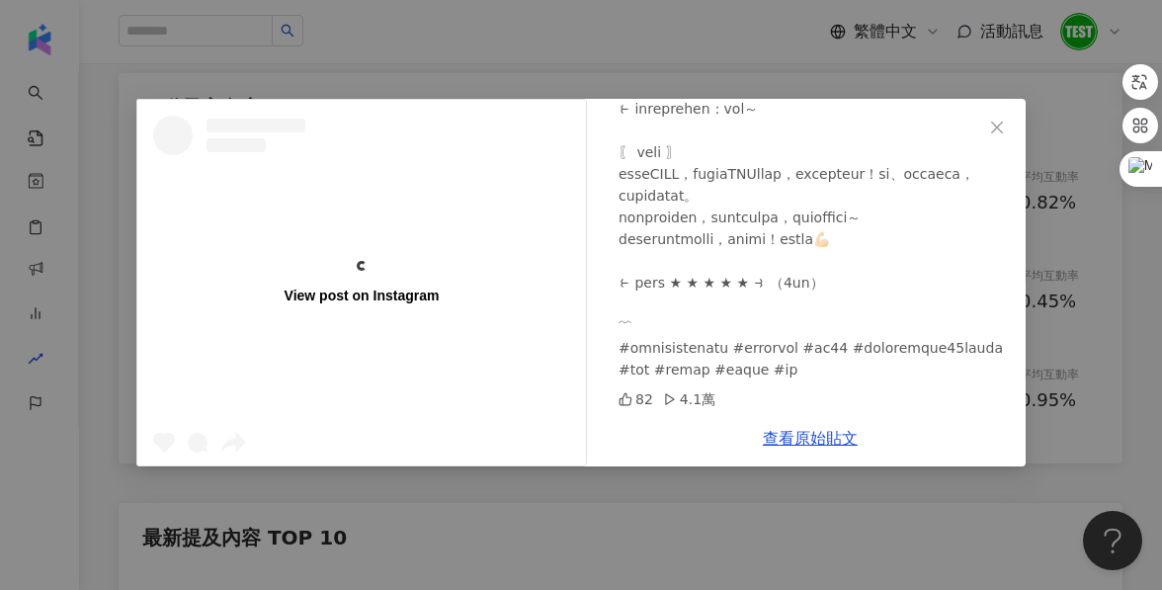
scroll to position [190, 0]
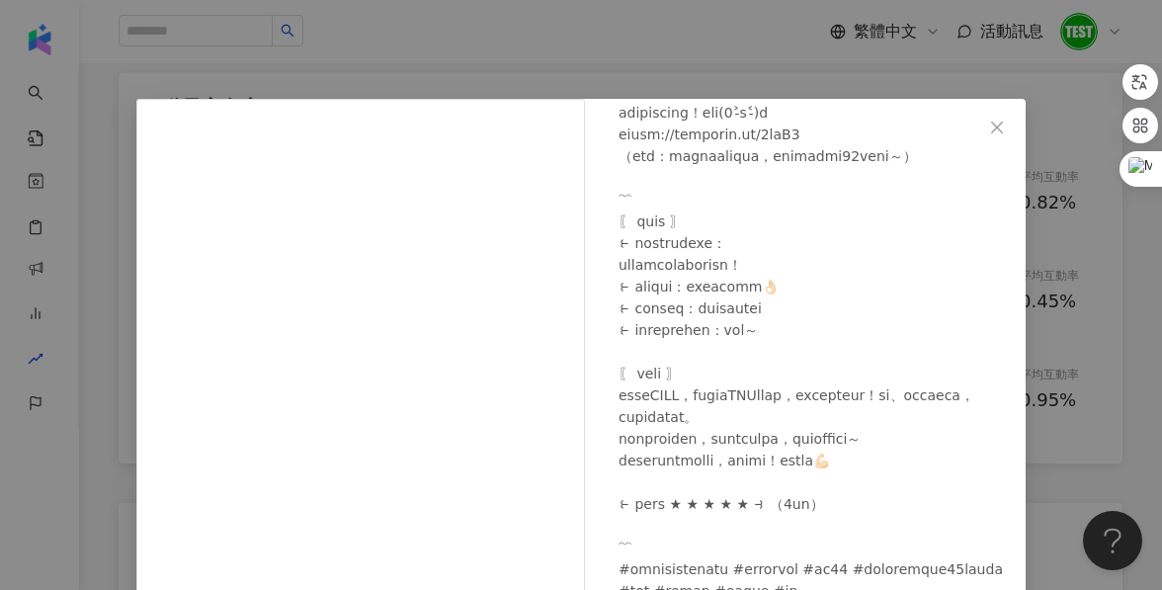
click at [1048, 305] on div "_dottie.meow 2025/3/25 82 4.1萬 查看原始貼文" at bounding box center [581, 295] width 1162 height 590
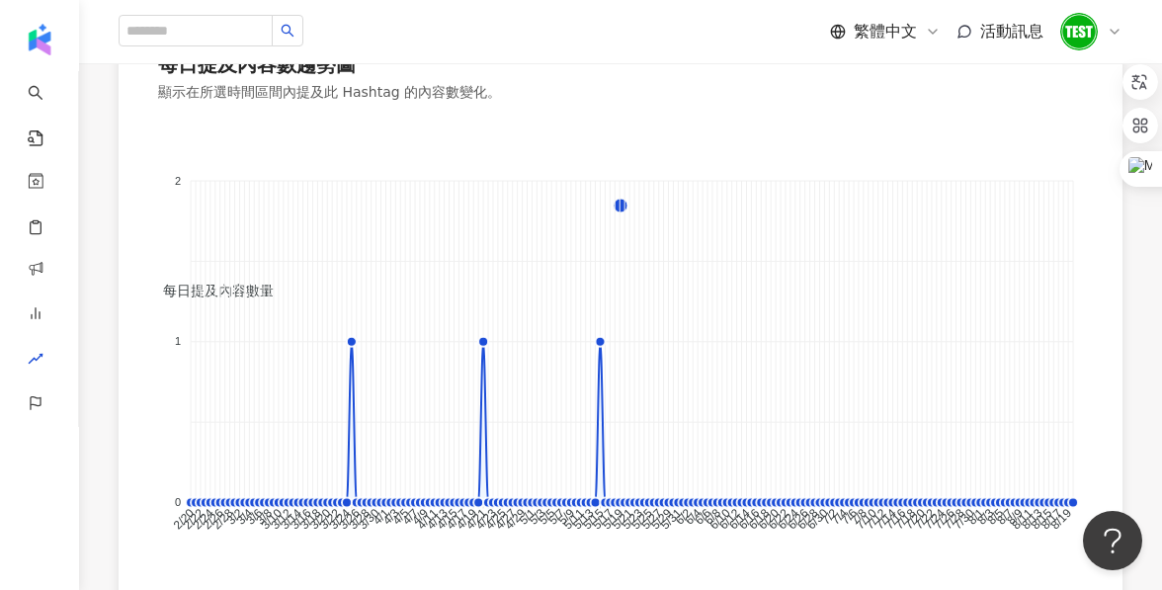
scroll to position [1852, 0]
